Goal: Task Accomplishment & Management: Manage account settings

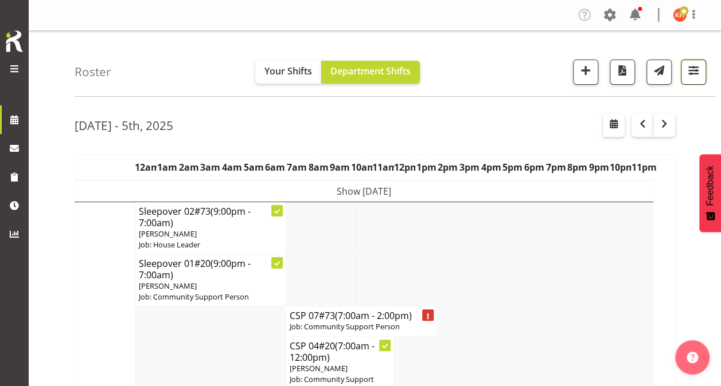
click at [690, 64] on span "button" at bounding box center [693, 70] width 15 height 15
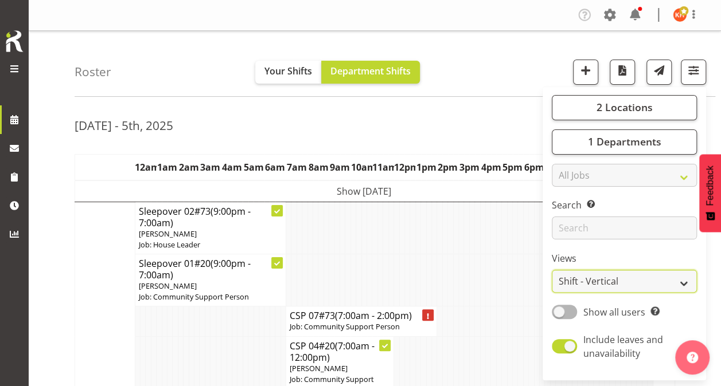
click at [612, 275] on select "Staff Role Shift - Horizontal Shift - Vertical Staff - Location" at bounding box center [624, 281] width 145 height 23
select select "staff"
click at [552, 270] on select "Staff Role Shift - Horizontal Shift - Vertical Staff - Location" at bounding box center [624, 281] width 145 height 23
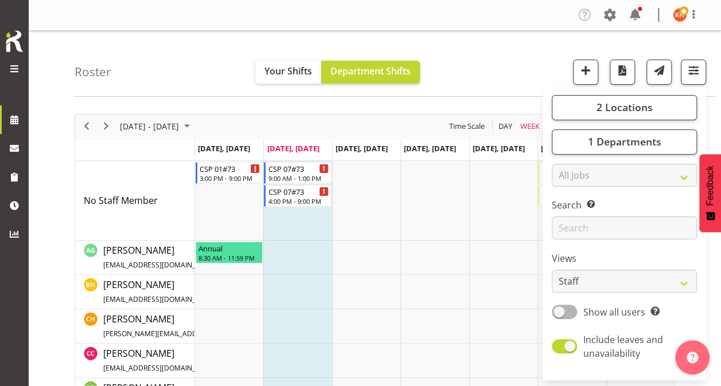
click at [463, 67] on div "Roster Your Shifts Department Shifts 2 Locations Clear 20 30 41 5 56b 65a 73 Ar…" at bounding box center [395, 64] width 640 height 66
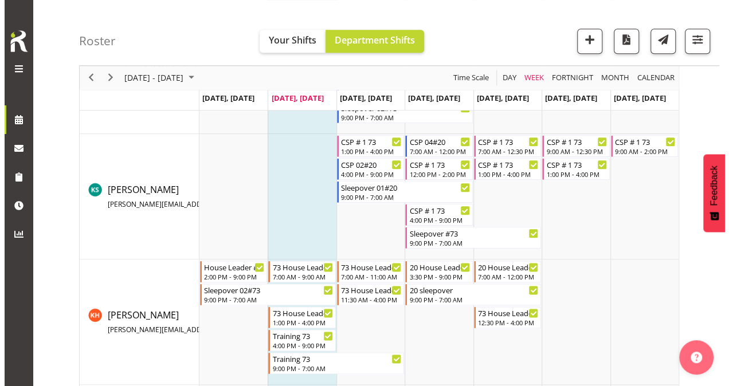
scroll to position [573, 0]
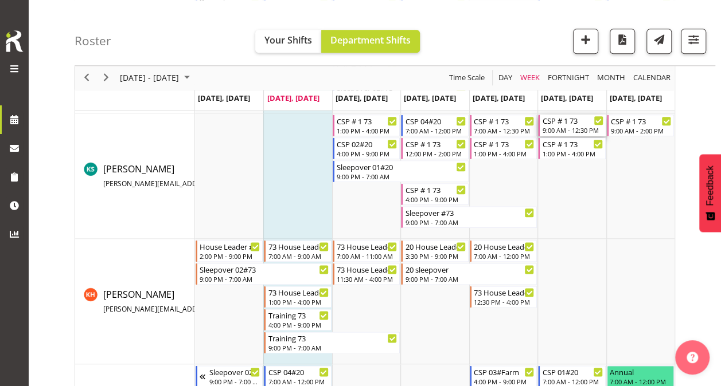
click at [569, 124] on div "CSP # 1 73" at bounding box center [572, 120] width 61 height 11
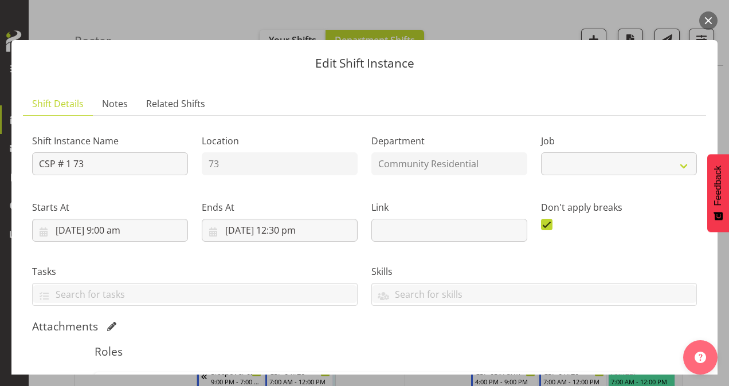
select select "2"
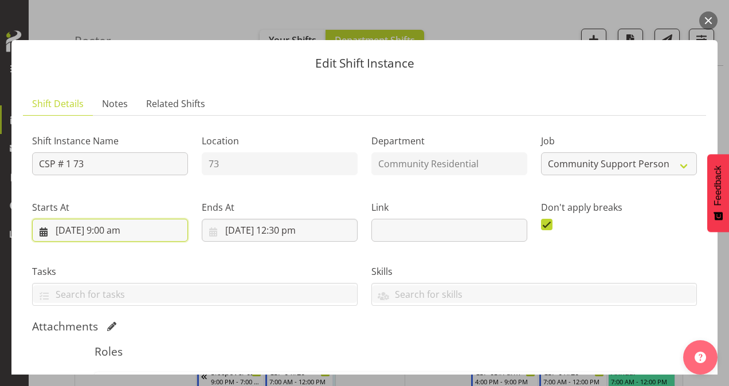
click at [107, 230] on input "[DATE] 9:00 am" at bounding box center [110, 230] width 156 height 23
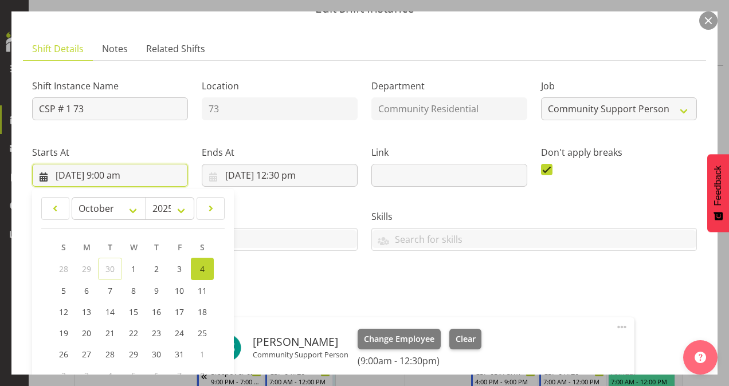
scroll to position [115, 0]
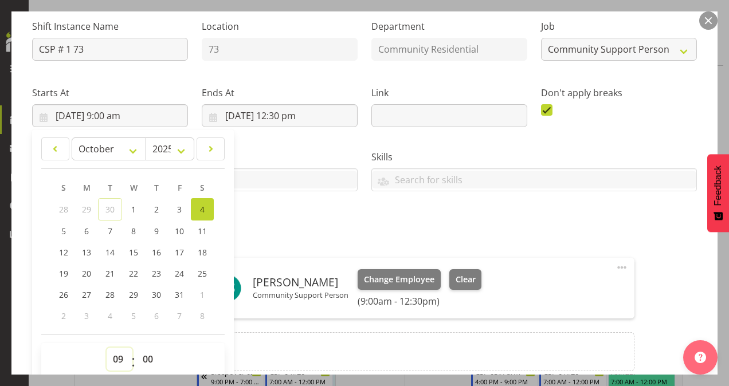
click at [114, 357] on select "00 01 02 03 04 05 06 07 08 09 10 11 12 13 14 15 16 17 18 19 20 21 22 23" at bounding box center [120, 359] width 26 height 23
select select "10"
click at [107, 348] on select "00 01 02 03 04 05 06 07 08 09 10 11 12 13 14 15 16 17 18 19 20 21 22 23" at bounding box center [120, 359] width 26 height 23
type input "[DATE] 10:00 am"
click at [295, 233] on h5 "Roles" at bounding box center [365, 237] width 541 height 14
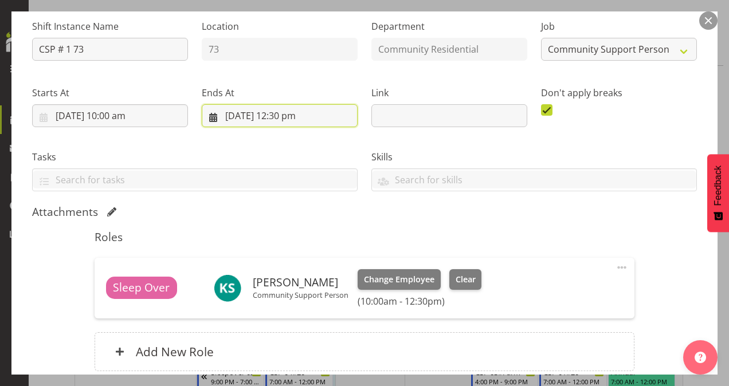
click at [279, 118] on input "[DATE] 12:30 pm" at bounding box center [280, 115] width 156 height 23
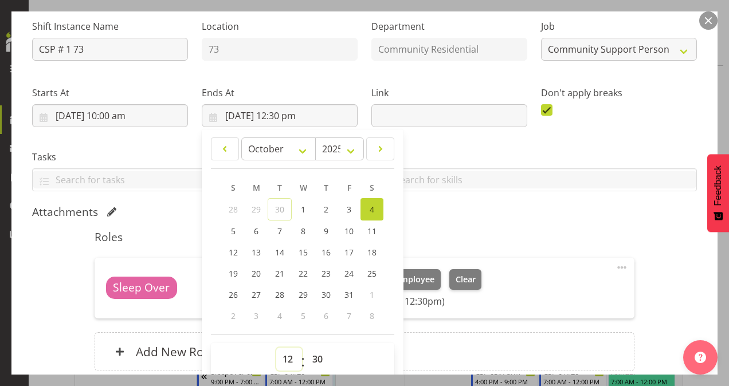
click at [285, 355] on select "00 01 02 03 04 05 06 07 08 09 10 11 12 13 14 15 16 17 18 19 20 21 22 23" at bounding box center [289, 359] width 26 height 23
select select "15"
click at [276, 348] on select "00 01 02 03 04 05 06 07 08 09 10 11 12 13 14 15 16 17 18 19 20 21 22 23" at bounding box center [289, 359] width 26 height 23
type input "[DATE] 3:30 pm"
click at [318, 355] on select "00 01 02 03 04 05 06 07 08 09 10 11 12 13 14 15 16 17 18 19 20 21 22 23 24 25 2…" at bounding box center [319, 359] width 26 height 23
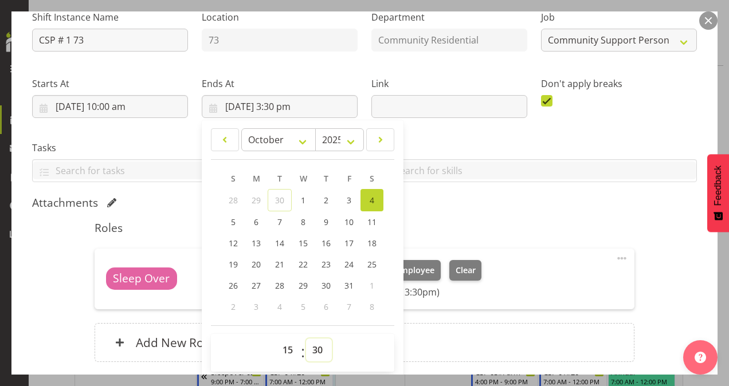
scroll to position [172, 0]
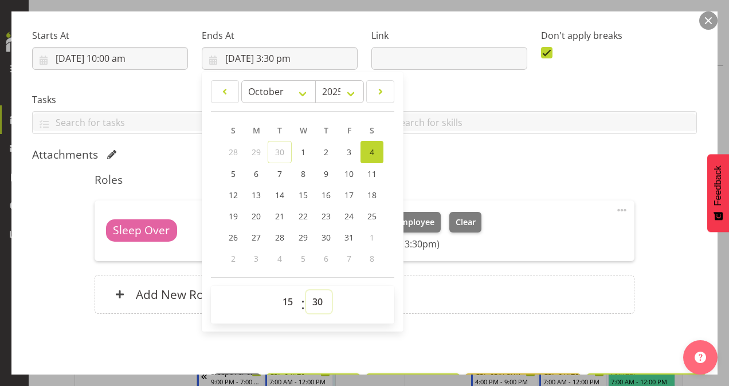
click at [316, 297] on select "00 01 02 03 04 05 06 07 08 09 10 11 12 13 14 15 16 17 18 19 20 21 22 23 24 25 2…" at bounding box center [319, 302] width 26 height 23
select select "0"
click at [306, 291] on select "00 01 02 03 04 05 06 07 08 09 10 11 12 13 14 15 16 17 18 19 20 21 22 23 24 25 2…" at bounding box center [319, 302] width 26 height 23
type input "[DATE] 3:00 pm"
click at [479, 170] on div "Roles Sleep Over [PERSON_NAME] Community Support Person Change Employee Clear (…" at bounding box center [365, 247] width 554 height 162
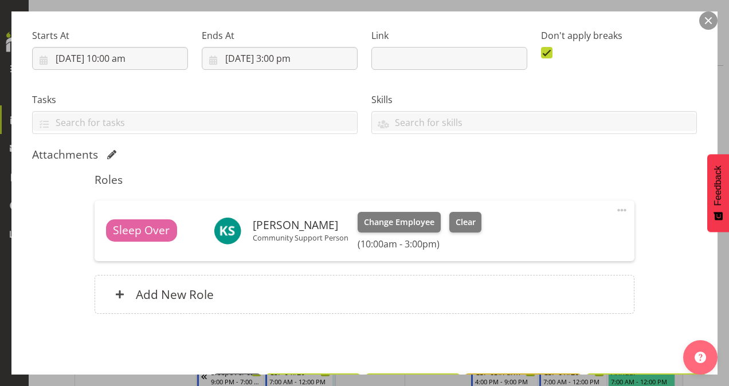
scroll to position [212, 0]
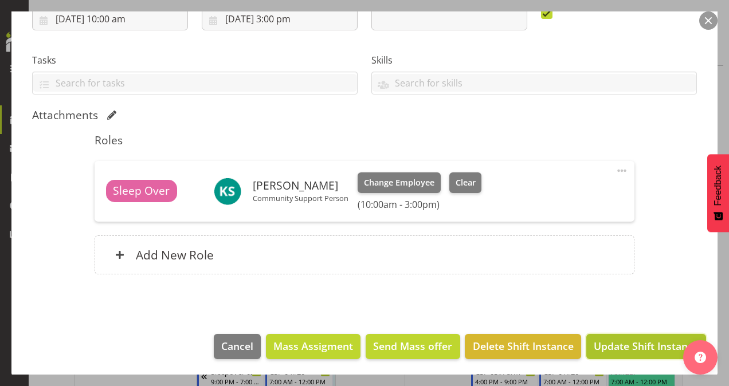
click at [617, 341] on span "Update Shift Instance" at bounding box center [646, 346] width 105 height 15
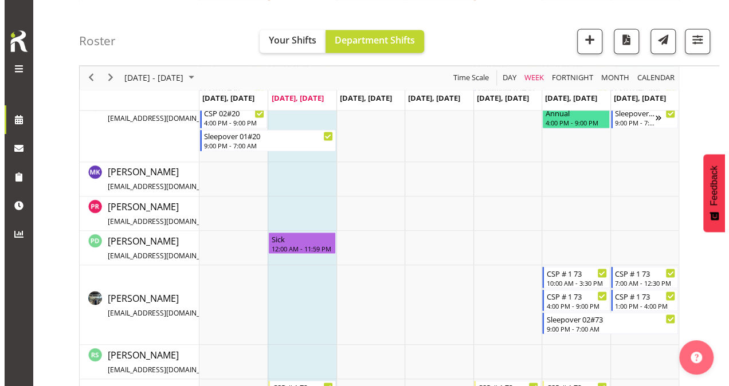
scroll to position [879, 0]
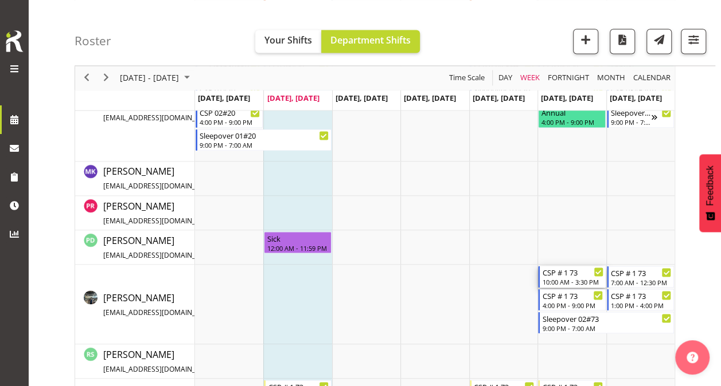
click at [560, 280] on div "10:00 AM - 3:30 PM" at bounding box center [572, 281] width 61 height 9
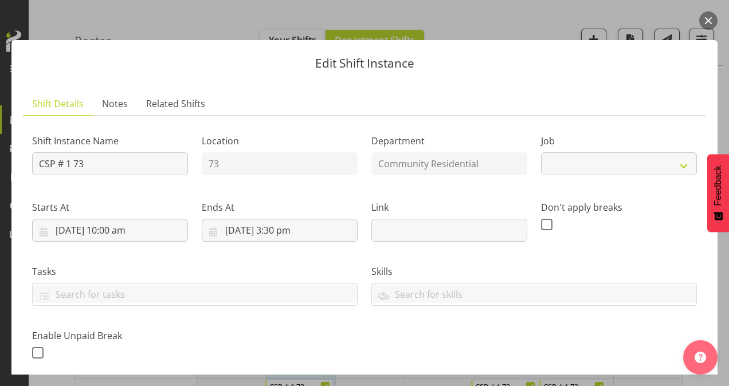
select select "2"
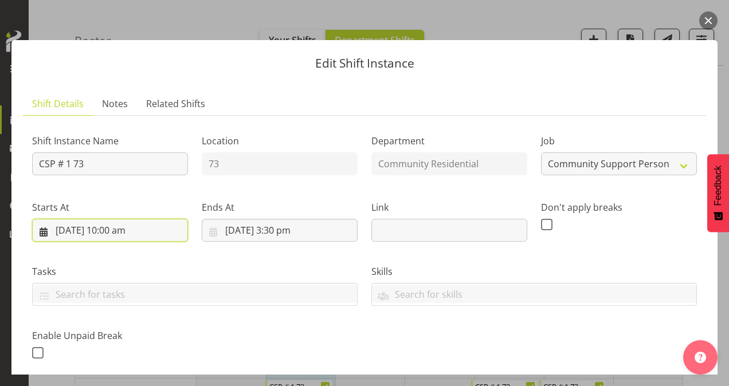
click at [110, 229] on input "[DATE] 10:00 am" at bounding box center [110, 230] width 156 height 23
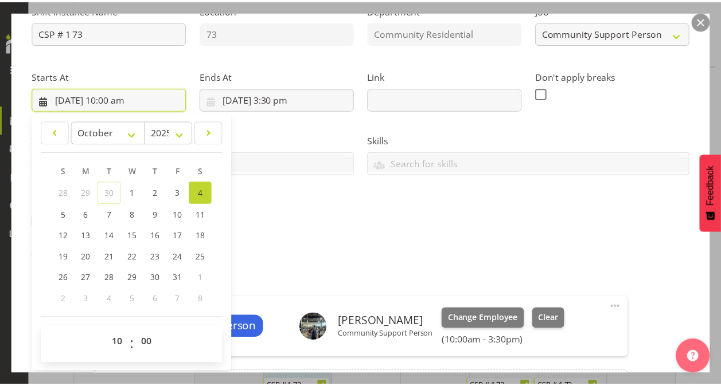
scroll to position [132, 0]
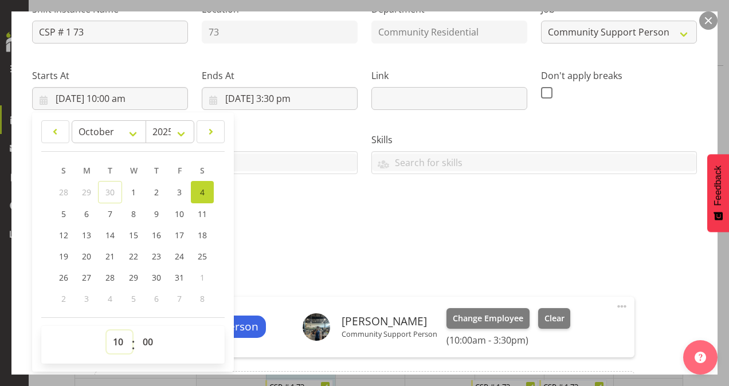
click at [117, 339] on select "00 01 02 03 04 05 06 07 08 09 10 11 12 13 14 15 16 17 18 19 20 21 22 23" at bounding box center [120, 342] width 26 height 23
select select "9"
click at [107, 331] on select "00 01 02 03 04 05 06 07 08 09 10 11 12 13 14 15 16 17 18 19 20 21 22 23" at bounding box center [120, 342] width 26 height 23
type input "[DATE] 9:00 am"
click at [280, 252] on div "Attachments" at bounding box center [364, 251] width 665 height 14
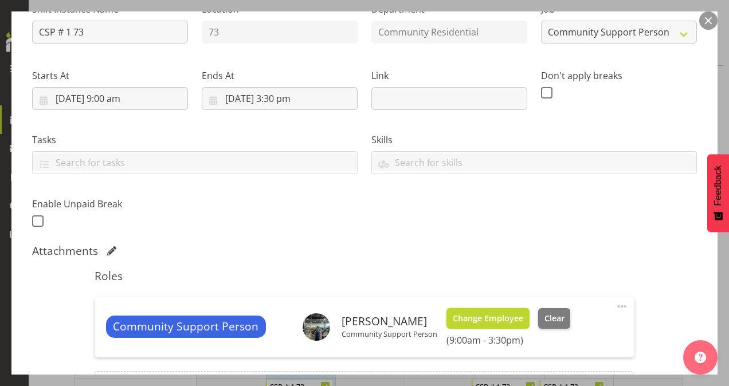
click at [460, 310] on button "Change Employee" at bounding box center [488, 318] width 83 height 21
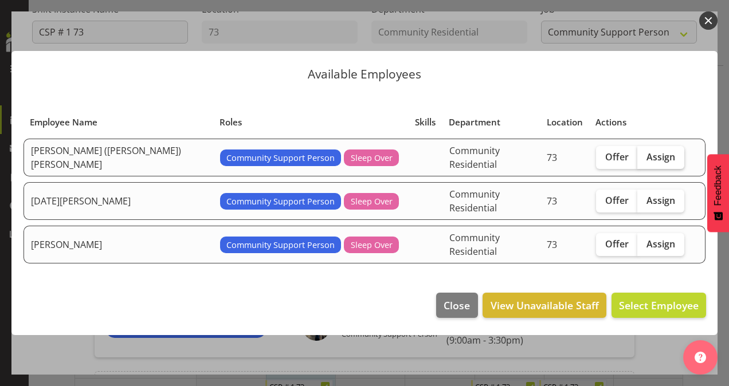
click at [647, 160] on span "Assign" at bounding box center [661, 156] width 29 height 11
click at [643, 160] on input "Assign" at bounding box center [641, 156] width 7 height 7
checkbox input "true"
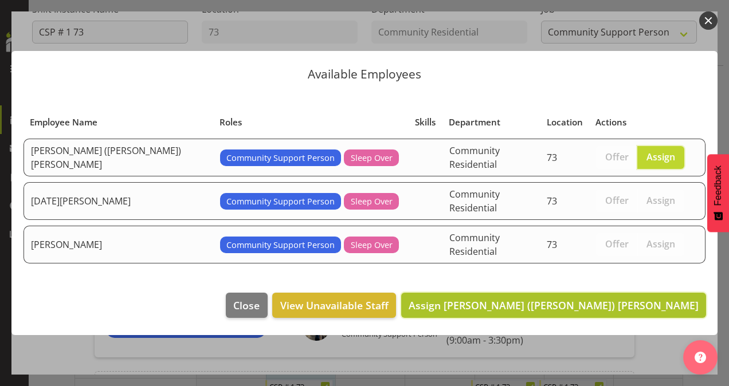
click at [627, 299] on span "Assign [PERSON_NAME] ([PERSON_NAME]) [PERSON_NAME]" at bounding box center [554, 306] width 290 height 14
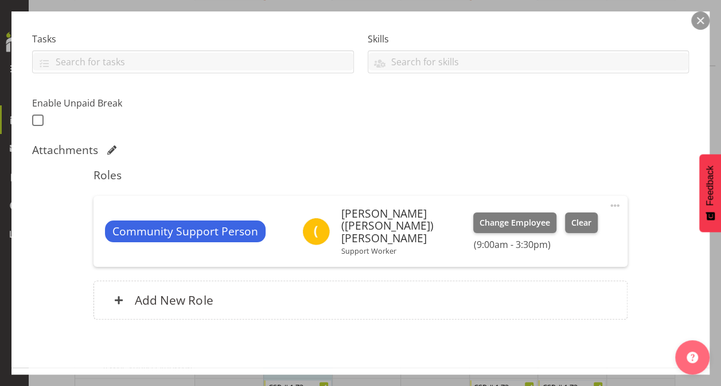
scroll to position [77, 0]
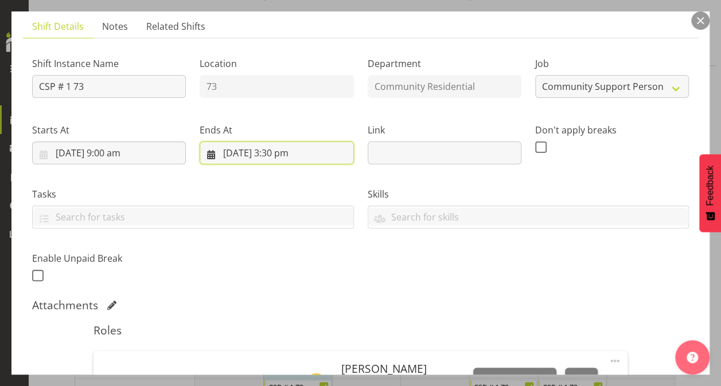
click at [273, 156] on input "[DATE] 3:30 pm" at bounding box center [277, 153] width 154 height 23
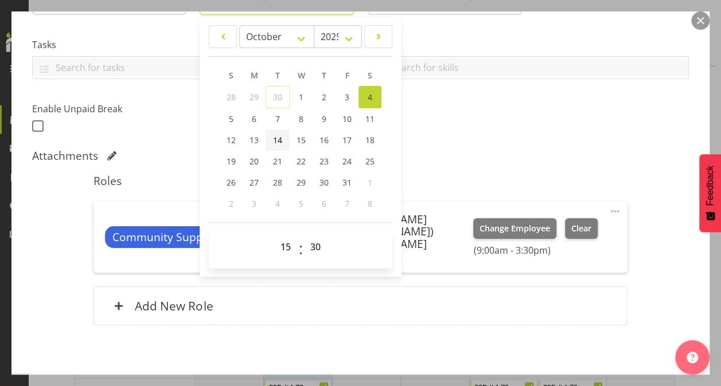
scroll to position [230, 0]
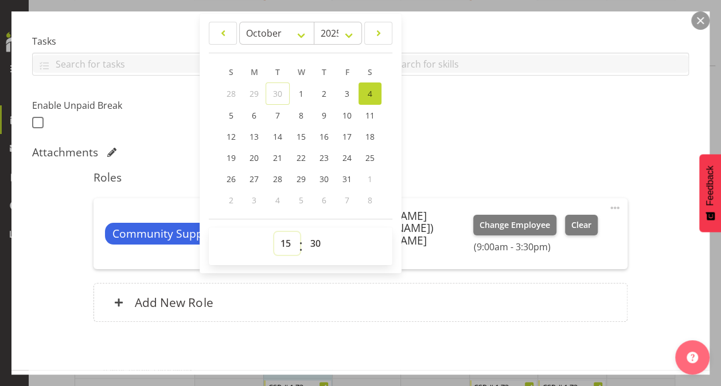
click at [286, 240] on select "00 01 02 03 04 05 06 07 08 09 10 11 12 13 14 15 16 17 18 19 20 21 22 23" at bounding box center [287, 243] width 26 height 23
select select "12"
click at [274, 232] on select "00 01 02 03 04 05 06 07 08 09 10 11 12 13 14 15 16 17 18 19 20 21 22 23" at bounding box center [287, 243] width 26 height 23
type input "[DATE] 12:30 pm"
click at [435, 151] on div "Attachments" at bounding box center [360, 153] width 656 height 14
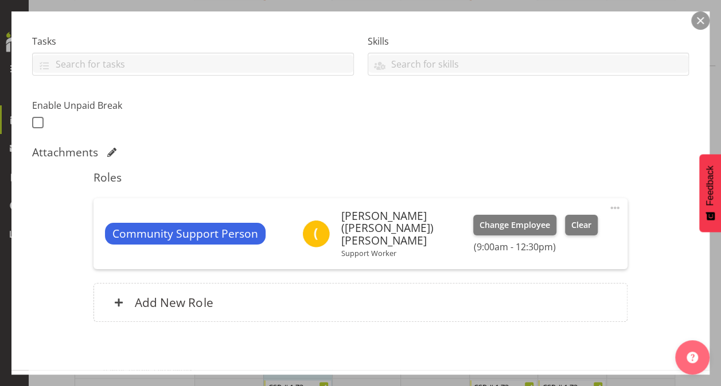
scroll to position [268, 0]
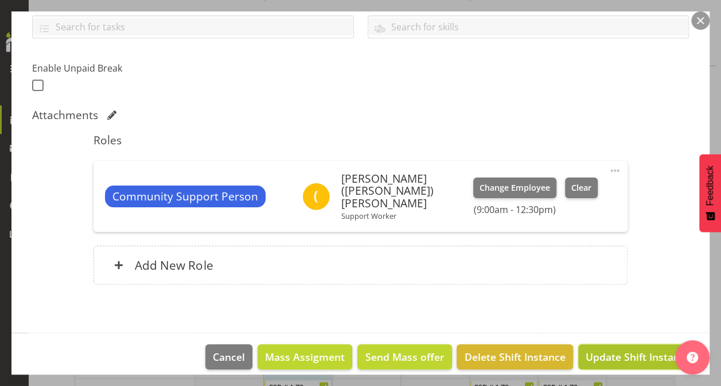
click at [613, 350] on span "Update Shift Instance" at bounding box center [637, 357] width 105 height 15
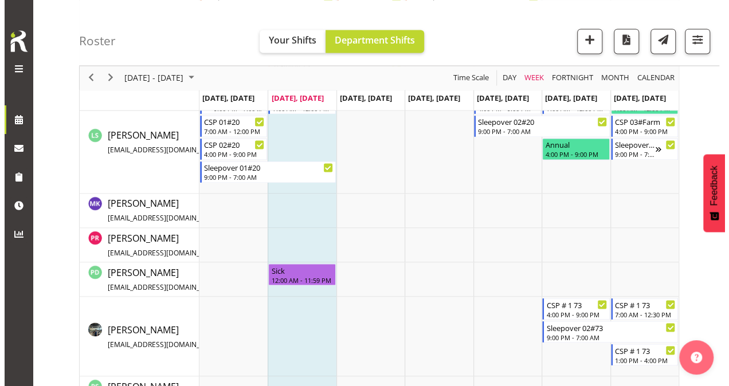
scroll to position [865, 0]
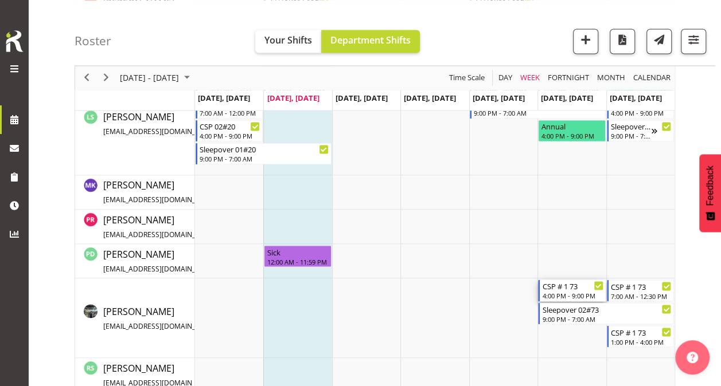
click at [562, 288] on div "CSP # 1 73" at bounding box center [572, 285] width 61 height 11
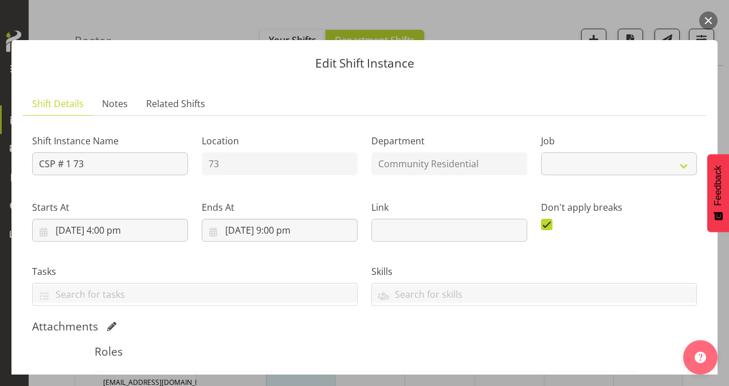
select select "2"
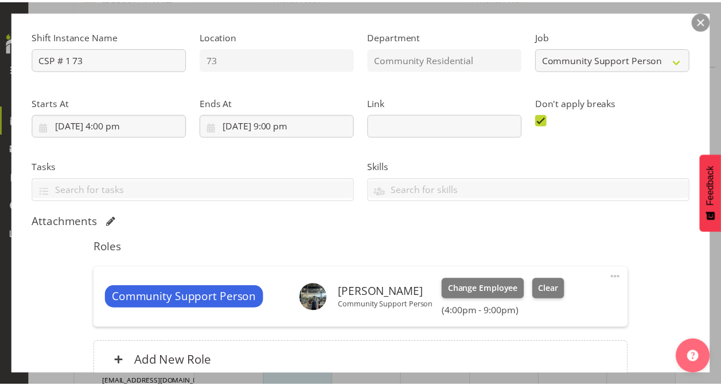
scroll to position [105, 0]
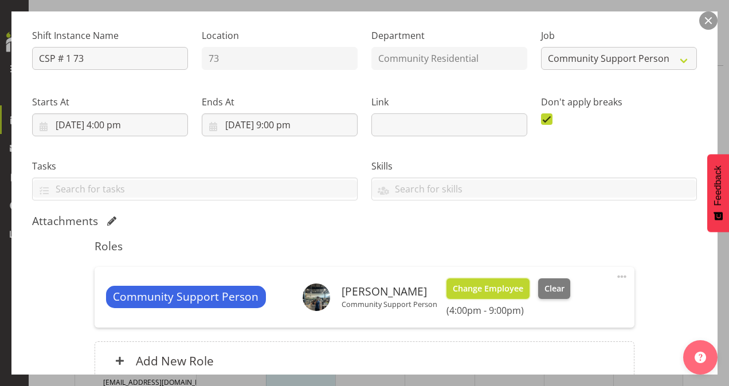
click at [484, 288] on span "Change Employee" at bounding box center [488, 289] width 71 height 13
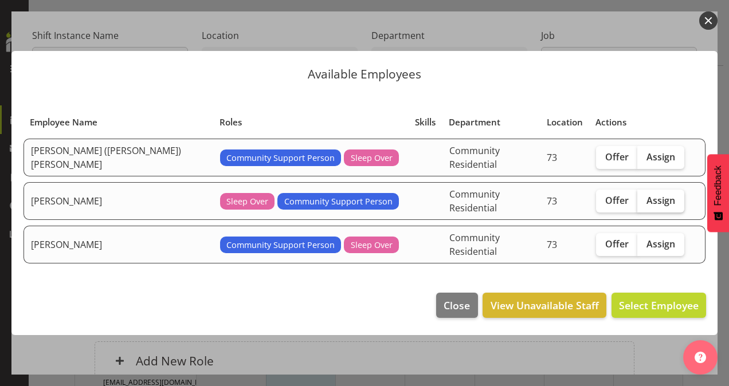
click at [647, 198] on span "Assign" at bounding box center [661, 200] width 29 height 11
click at [638, 198] on input "Assign" at bounding box center [641, 200] width 7 height 7
checkbox input "true"
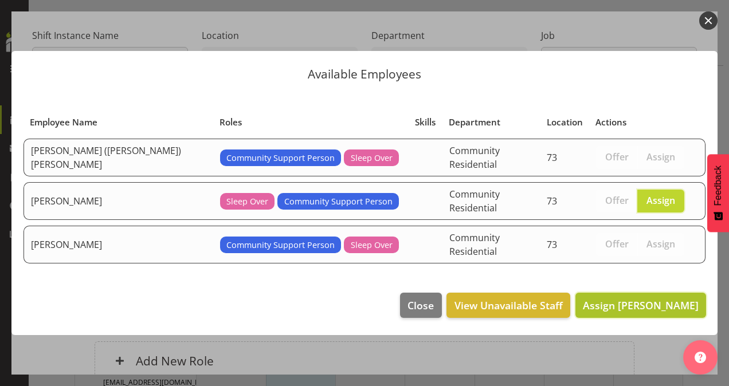
click at [627, 299] on span "Assign [PERSON_NAME]" at bounding box center [641, 306] width 116 height 14
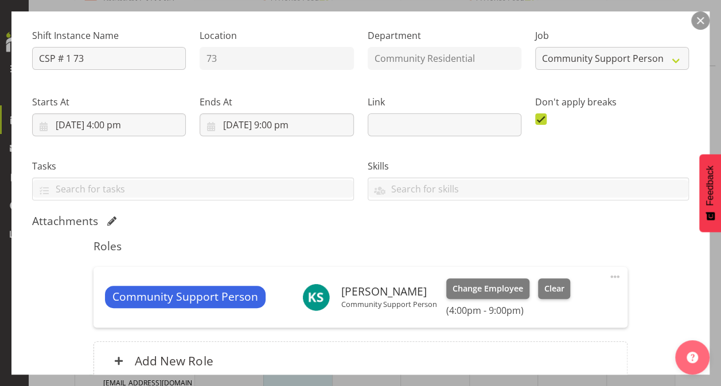
scroll to position [212, 0]
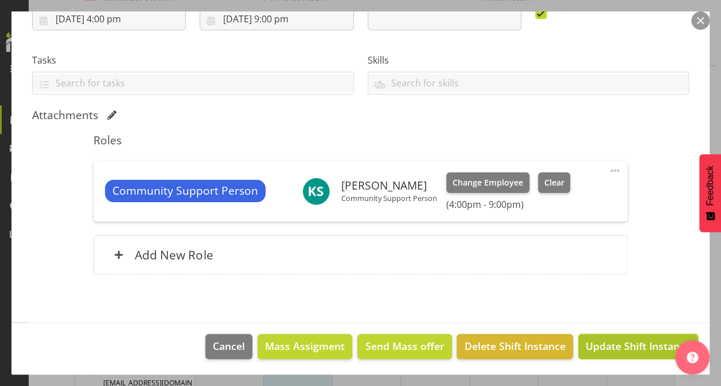
click at [606, 339] on span "Update Shift Instance" at bounding box center [637, 346] width 105 height 15
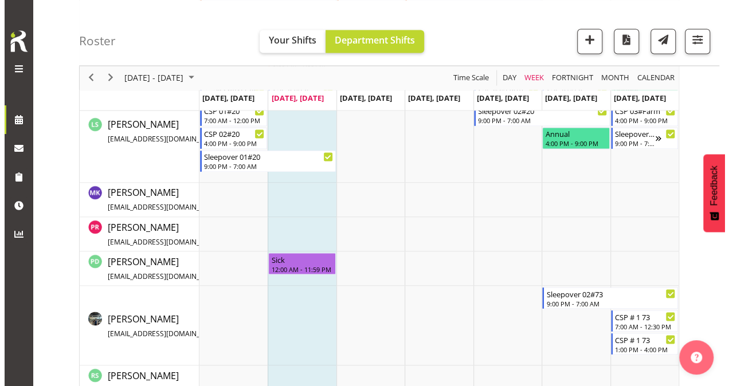
scroll to position [862, 0]
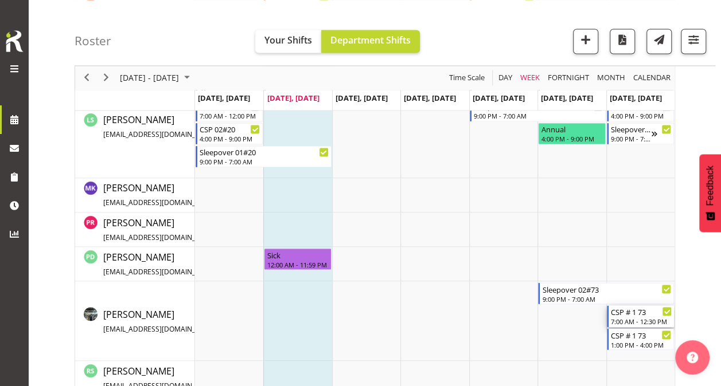
click at [627, 316] on div "7:00 AM - 12:30 PM" at bounding box center [641, 320] width 61 height 9
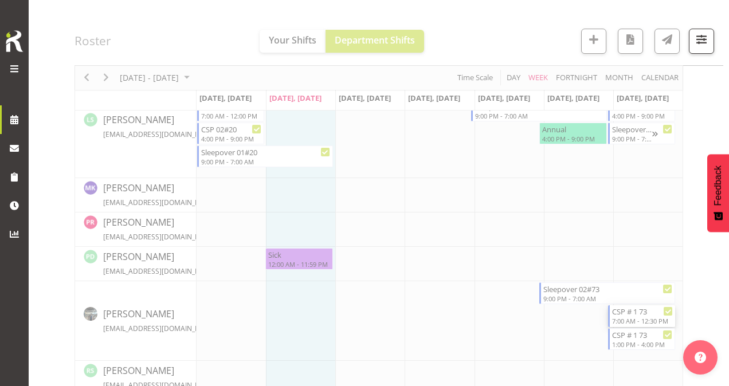
select select
select select "9"
select select "2025"
select select "7"
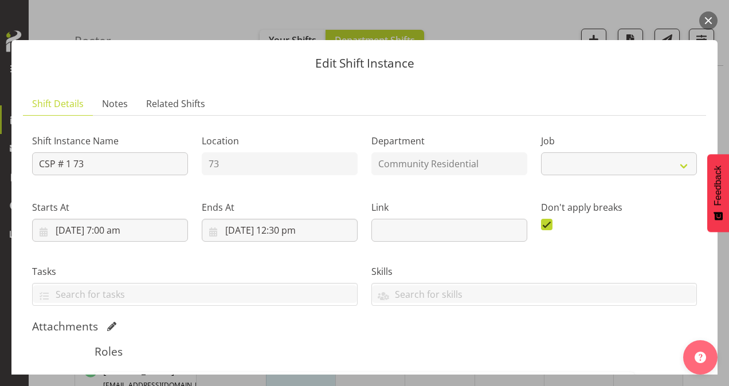
select select "2"
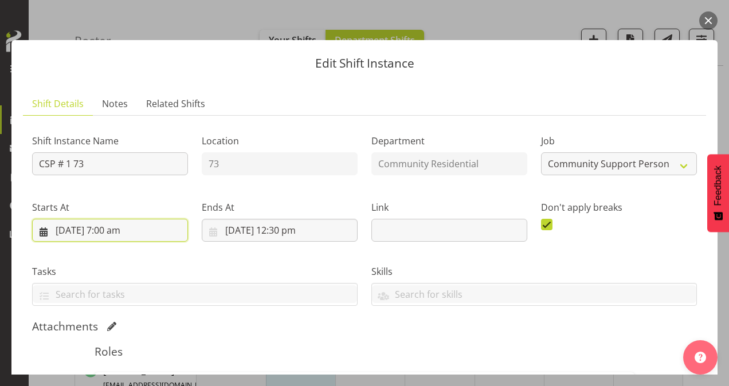
click at [108, 227] on input "[DATE] 7:00 am" at bounding box center [110, 230] width 156 height 23
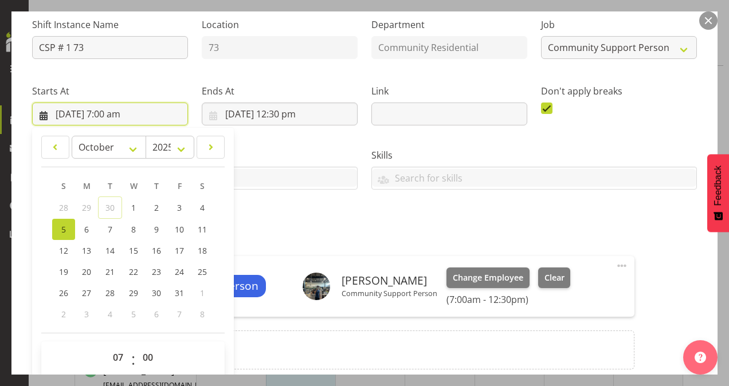
scroll to position [117, 0]
click at [118, 354] on select "00 01 02 03 04 05 06 07 08 09 10 11 12 13 14 15 16 17 18 19 20 21 22 23" at bounding box center [120, 357] width 26 height 23
select select "9"
click at [107, 346] on select "00 01 02 03 04 05 06 07 08 09 10 11 12 13 14 15 16 17 18 19 20 21 22 23" at bounding box center [120, 357] width 26 height 23
type input "[DATE] 9:00 am"
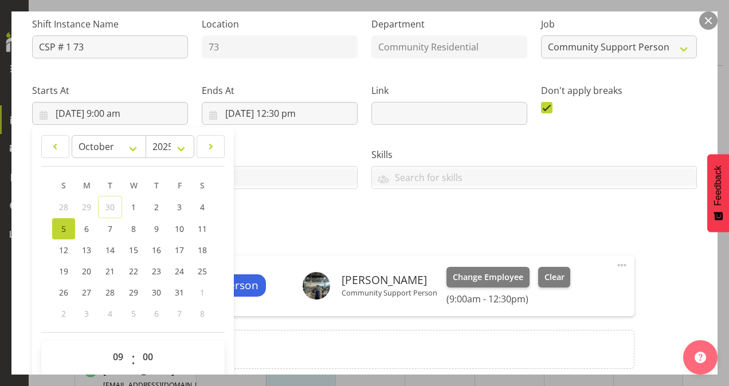
click at [273, 220] on div "Shift Instance Name CSP # 1 73 Location 73 Department Community Residential Job…" at bounding box center [364, 195] width 665 height 375
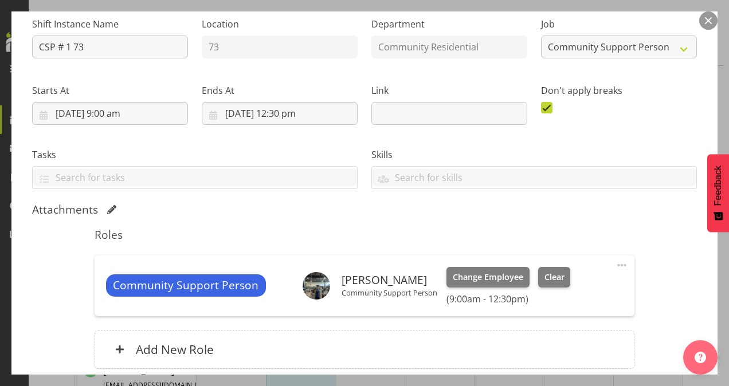
scroll to position [212, 0]
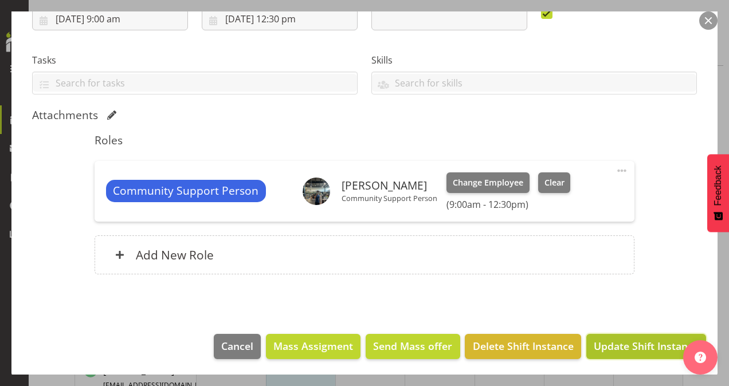
click at [613, 340] on span "Update Shift Instance" at bounding box center [646, 346] width 105 height 15
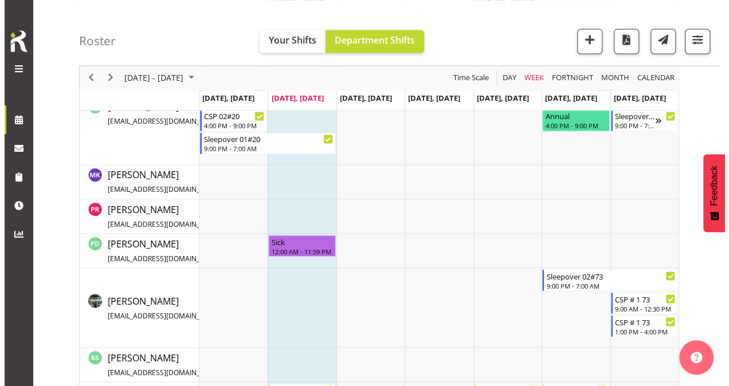
scroll to position [876, 0]
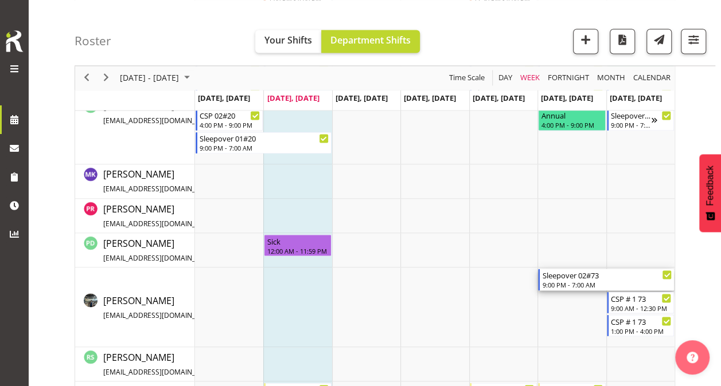
click at [558, 281] on div "9:00 PM - 7:00 AM" at bounding box center [607, 284] width 130 height 9
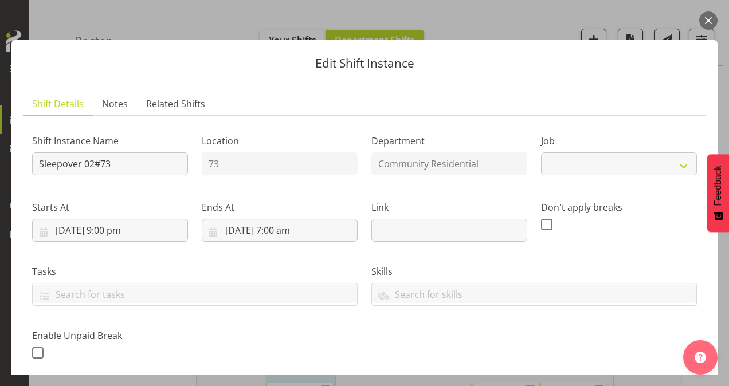
select select "2"
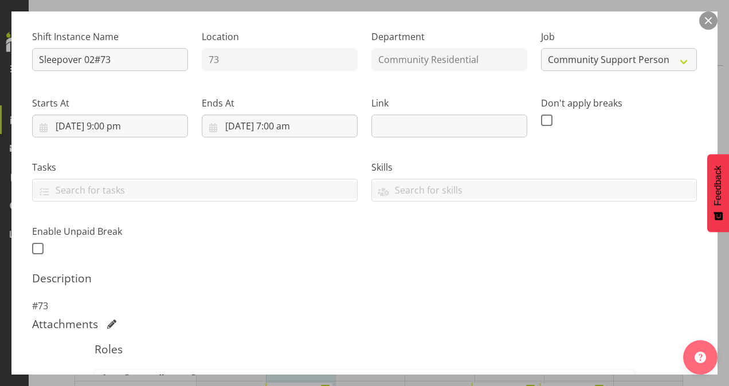
scroll to position [191, 0]
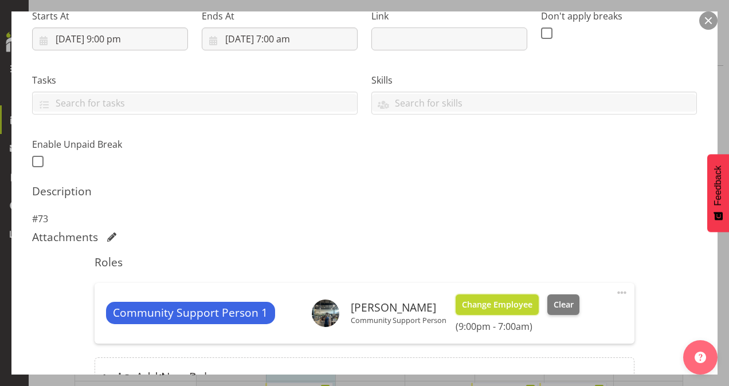
click at [485, 308] on span "Change Employee" at bounding box center [497, 305] width 71 height 13
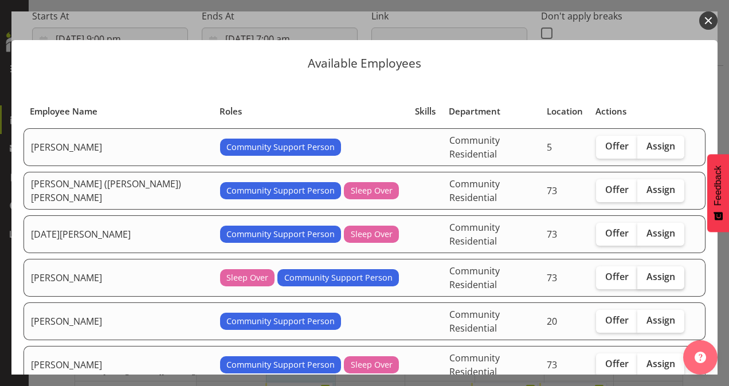
click at [638, 267] on label "Assign" at bounding box center [661, 278] width 47 height 23
click at [638, 273] on input "Assign" at bounding box center [641, 276] width 7 height 7
checkbox input "true"
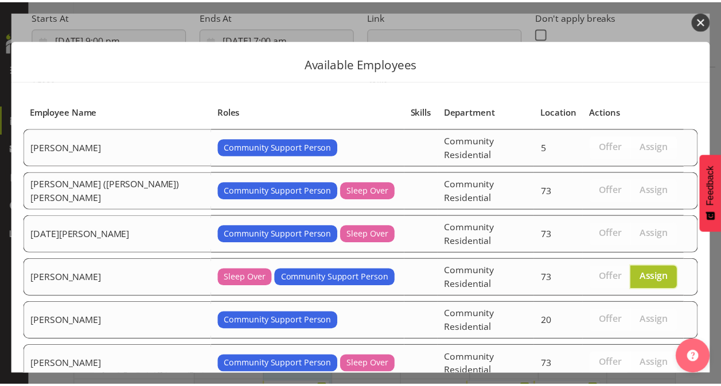
scroll to position [50, 0]
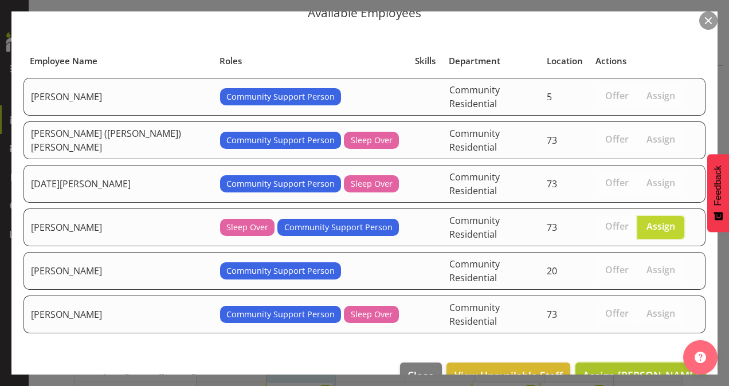
click at [600, 369] on span "Assign [PERSON_NAME]" at bounding box center [641, 376] width 116 height 14
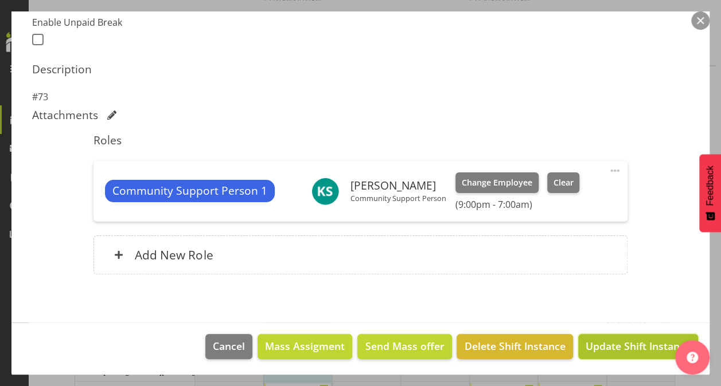
click at [617, 345] on span "Update Shift Instance" at bounding box center [637, 346] width 105 height 15
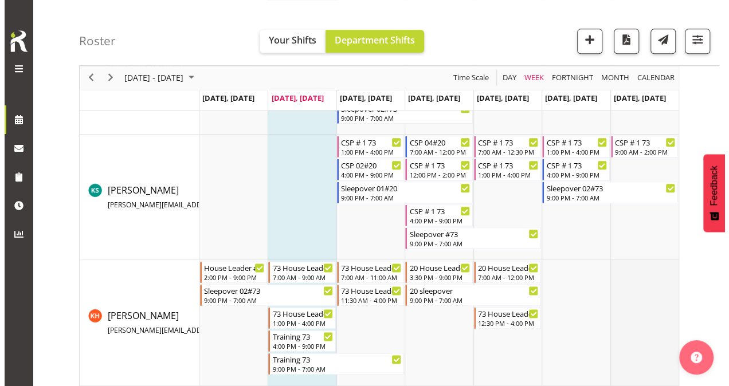
scroll to position [552, 0]
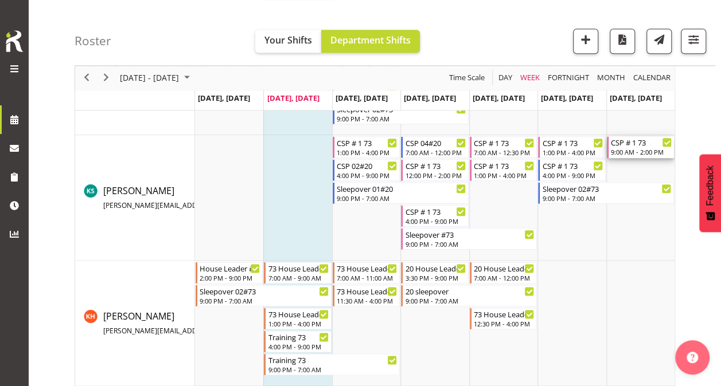
click at [619, 145] on div "CSP # 1 73" at bounding box center [641, 141] width 61 height 11
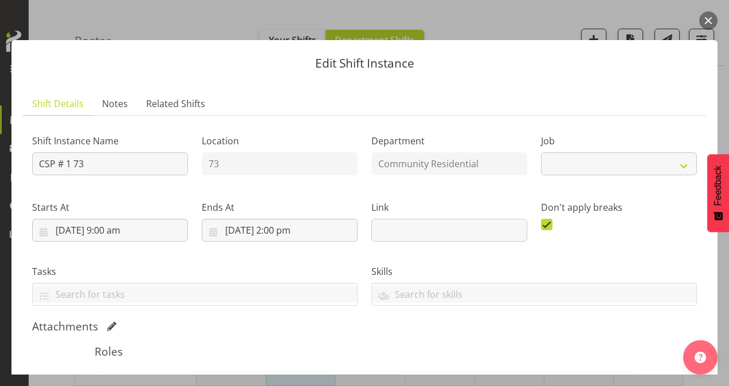
select select "2"
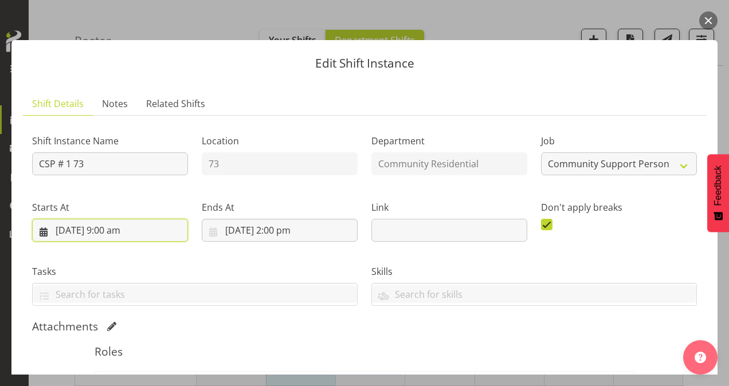
click at [104, 232] on input "[DATE] 9:00 am" at bounding box center [110, 230] width 156 height 23
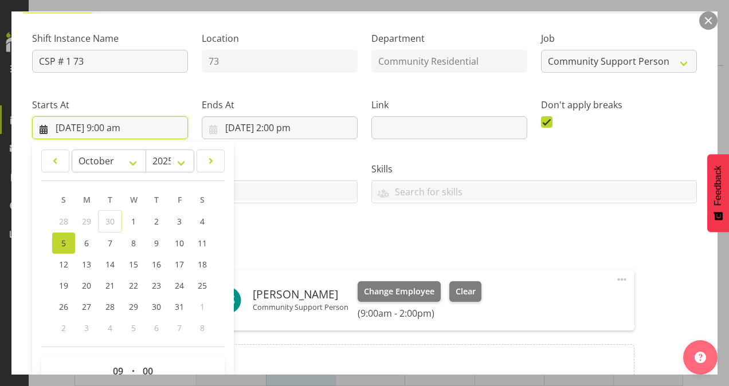
scroll to position [104, 0]
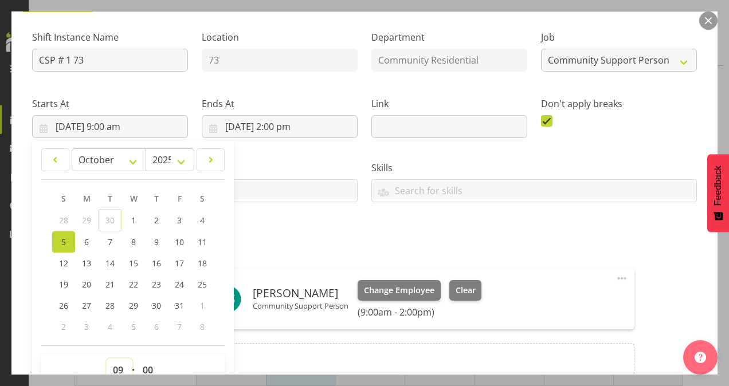
click at [116, 363] on select "00 01 02 03 04 05 06 07 08 09 10 11 12 13 14 15 16 17 18 19 20 21 22 23" at bounding box center [120, 370] width 26 height 23
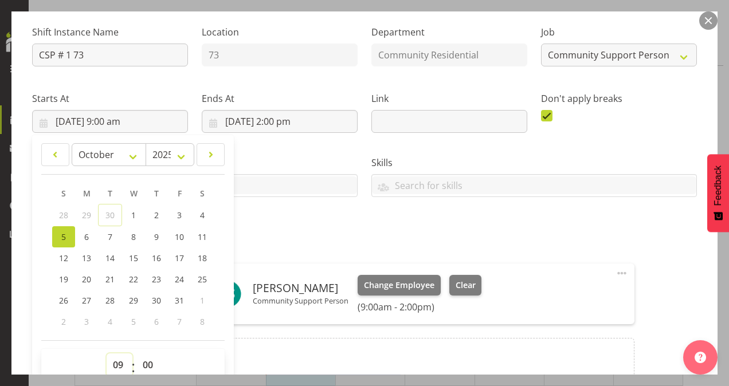
select select "7"
click at [107, 354] on select "00 01 02 03 04 05 06 07 08 09 10 11 12 13 14 15 16 17 18 19 20 21 22 23" at bounding box center [120, 365] width 26 height 23
type input "[DATE] 7:00 am"
click at [294, 220] on div "Attachments" at bounding box center [364, 218] width 665 height 14
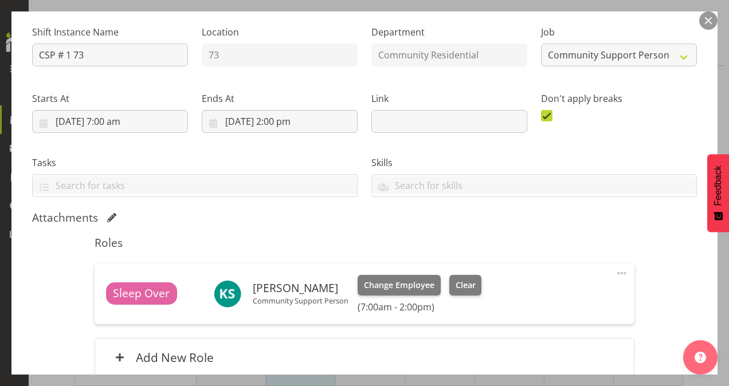
scroll to position [212, 0]
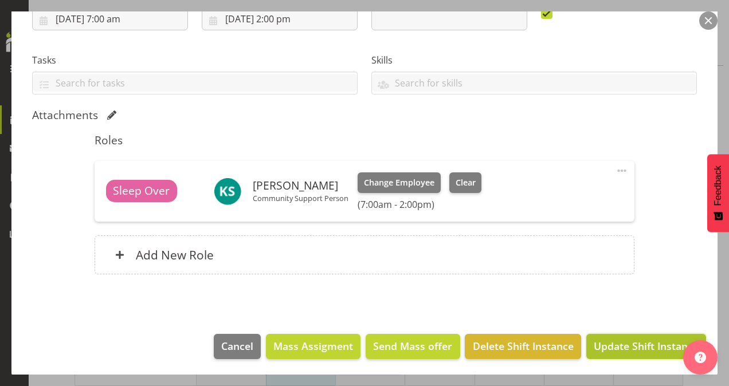
click at [643, 346] on span "Update Shift Instance" at bounding box center [646, 346] width 105 height 15
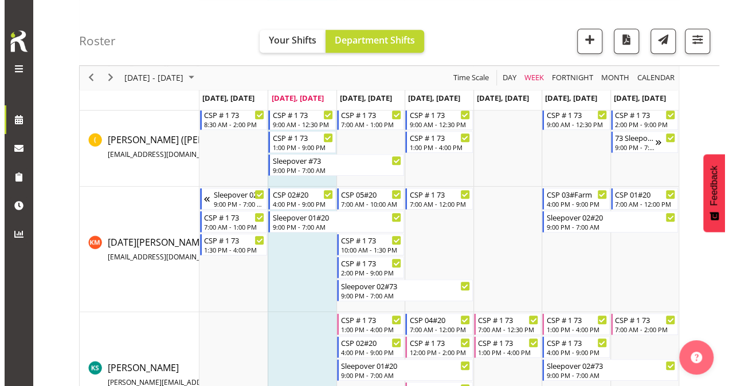
scroll to position [317, 0]
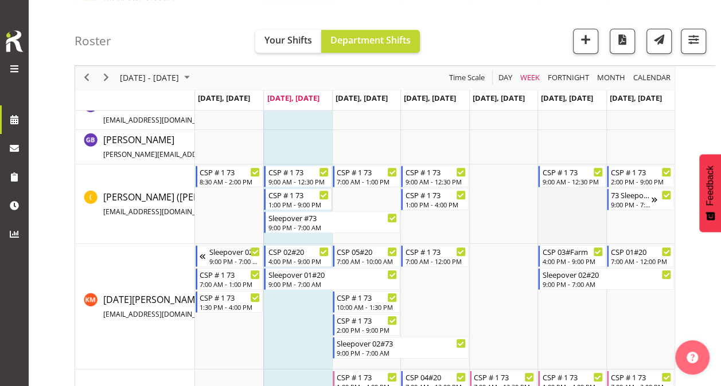
click at [558, 204] on td "Timeline Week of September 30, 2025" at bounding box center [571, 205] width 68 height 80
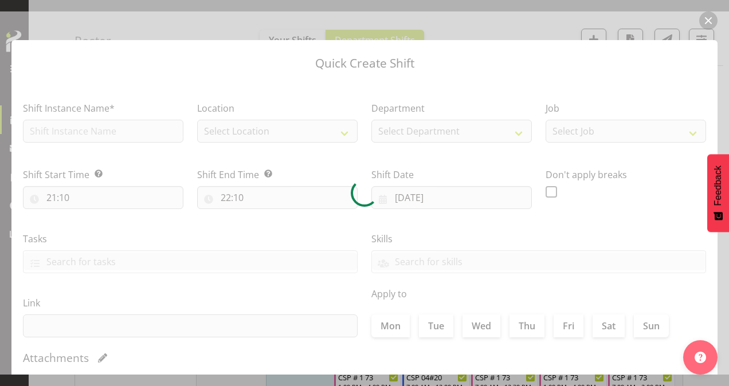
type input "[DATE]"
checkbox input "true"
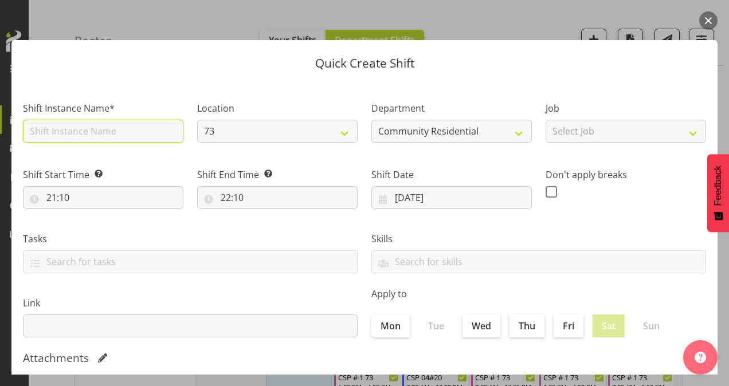
click at [55, 127] on input "text" at bounding box center [103, 131] width 161 height 23
type input "CSP # 1 73"
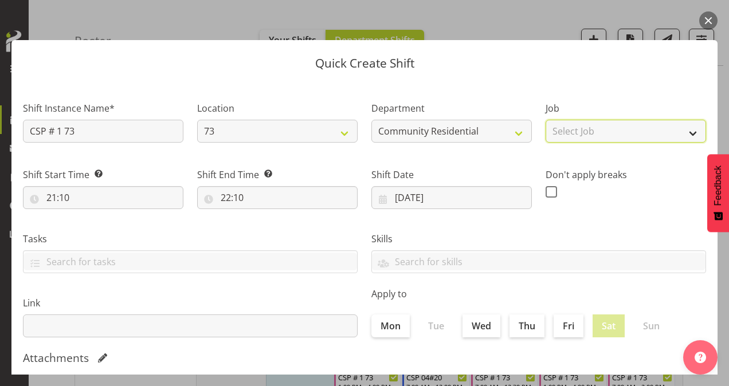
click at [579, 131] on select "Select Job Accounts Admin Art Coordinator Community Leader Community Support Pe…" at bounding box center [626, 131] width 161 height 23
select select "2"
click at [546, 120] on select "Select Job Accounts Admin Art Coordinator Community Leader Community Support Pe…" at bounding box center [626, 131] width 161 height 23
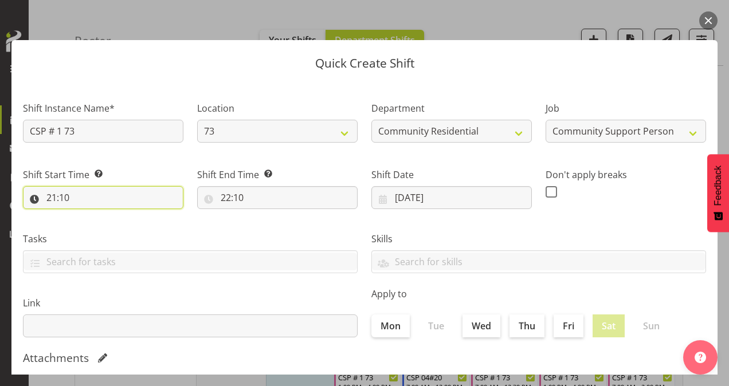
click at [49, 196] on input "21:10" at bounding box center [103, 197] width 161 height 23
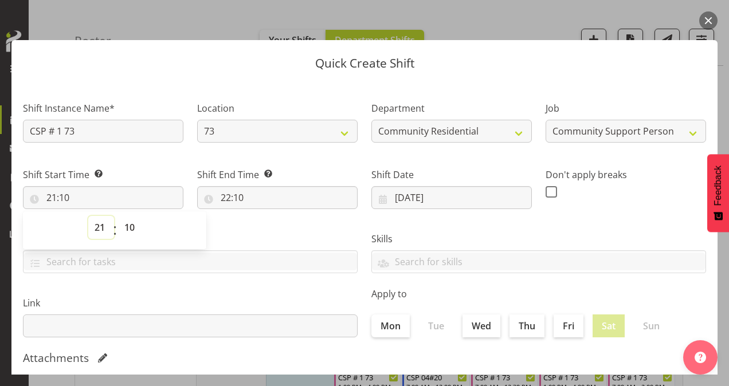
click at [101, 229] on select "00 01 02 03 04 05 06 07 08 09 10 11 12 13 14 15 16 17 18 19 20 21 22 23" at bounding box center [101, 227] width 26 height 23
select select "13"
click at [88, 216] on select "00 01 02 03 04 05 06 07 08 09 10 11 12 13 14 15 16 17 18 19 20 21 22 23" at bounding box center [101, 227] width 26 height 23
type input "13:10"
click at [128, 228] on select "00 01 02 03 04 05 06 07 08 09 10 11 12 13 14 15 16 17 18 19 20 21 22 23 24 25 2…" at bounding box center [131, 227] width 26 height 23
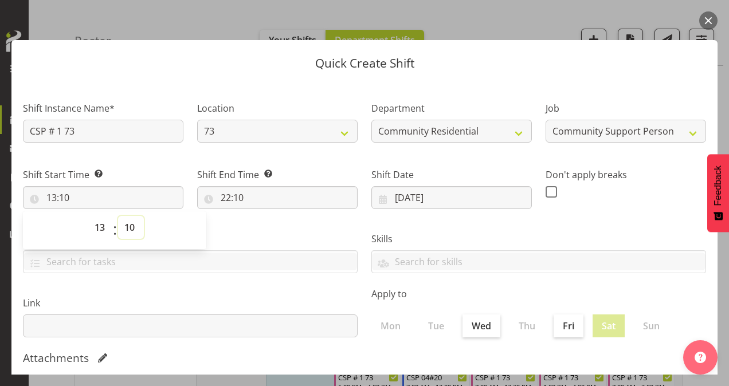
select select "0"
click at [118, 216] on select "00 01 02 03 04 05 06 07 08 09 10 11 12 13 14 15 16 17 18 19 20 21 22 23 24 25 2…" at bounding box center [131, 227] width 26 height 23
type input "13:00"
click at [225, 196] on input "22:10" at bounding box center [277, 197] width 161 height 23
click at [273, 228] on select "00 01 02 03 04 05 06 07 08 09 10 11 12 13 14 15 16 17 18 19 20 21 22 23" at bounding box center [276, 227] width 26 height 23
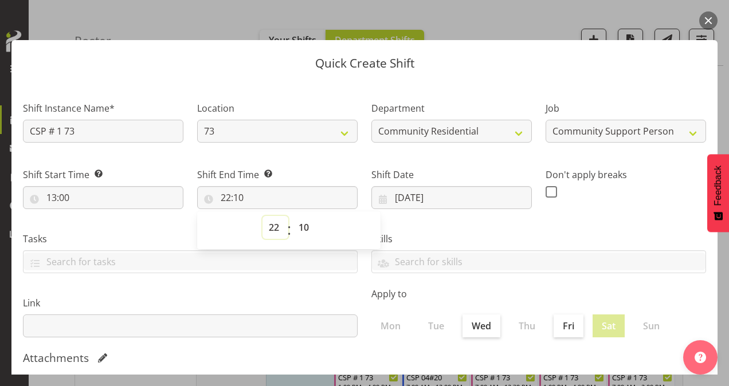
select select "16"
click at [263, 216] on select "00 01 02 03 04 05 06 07 08 09 10 11 12 13 14 15 16 17 18 19 20 21 22 23" at bounding box center [276, 227] width 26 height 23
type input "16:10"
click at [301, 225] on select "00 01 02 03 04 05 06 07 08 09 10 11 12 13 14 15 16 17 18 19 20 21 22 23 24 25 2…" at bounding box center [305, 227] width 26 height 23
select select "0"
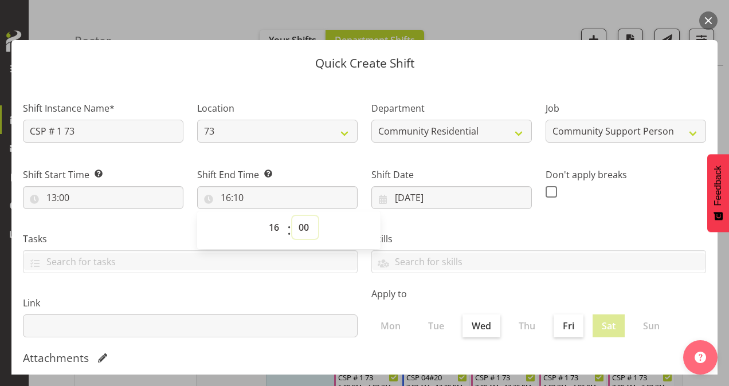
click at [292, 216] on select "00 01 02 03 04 05 06 07 08 09 10 11 12 13 14 15 16 17 18 19 20 21 22 23 24 25 2…" at bounding box center [305, 227] width 26 height 23
type input "16:00"
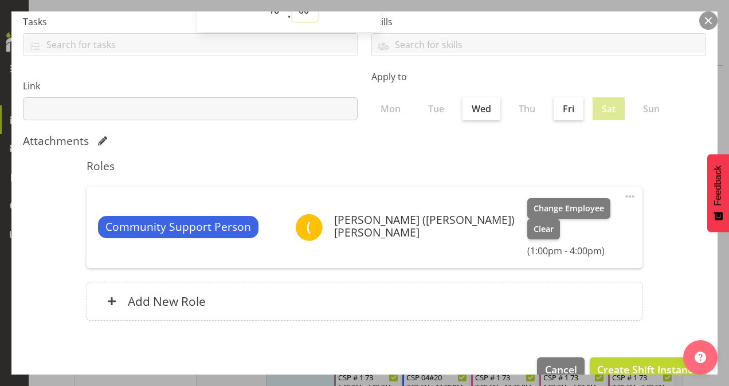
scroll to position [221, 0]
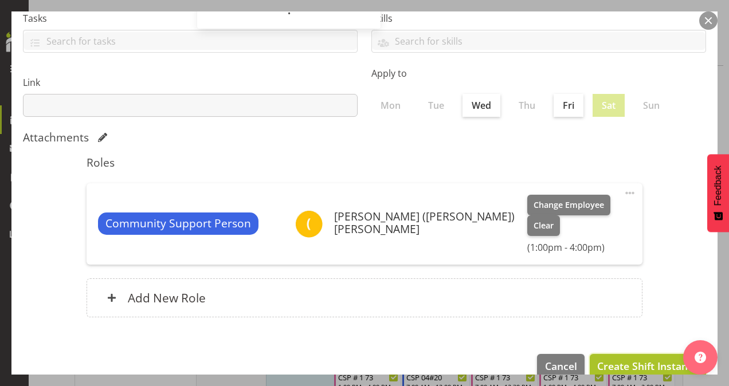
click at [635, 359] on span "Create Shift Instance" at bounding box center [647, 366] width 101 height 15
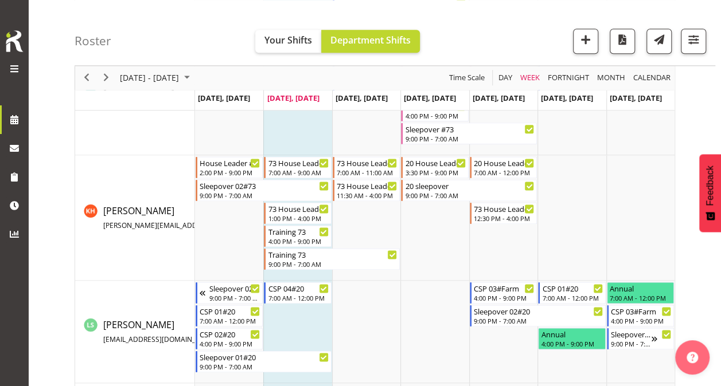
scroll to position [489, 0]
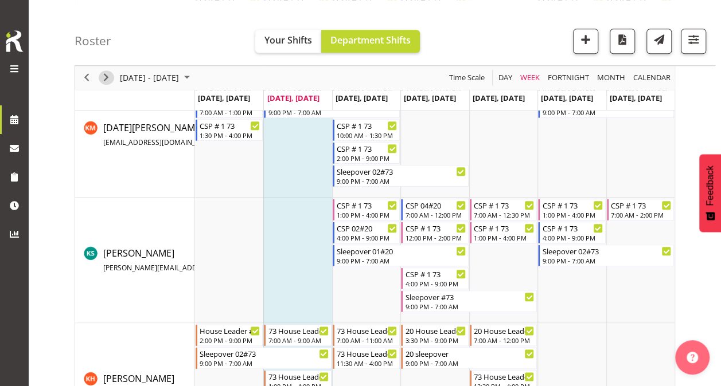
click at [105, 73] on span "Next" at bounding box center [106, 78] width 14 height 14
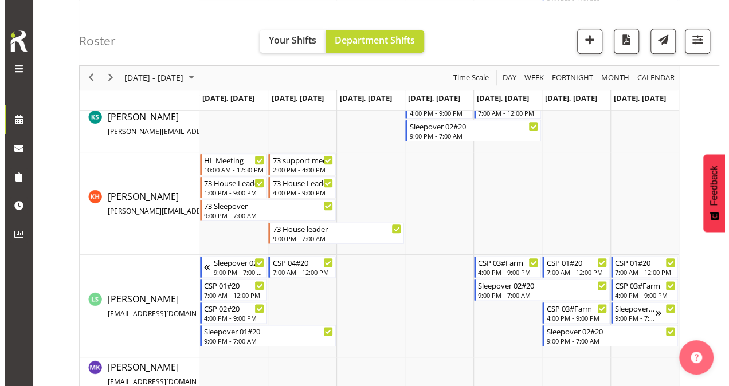
scroll to position [561, 0]
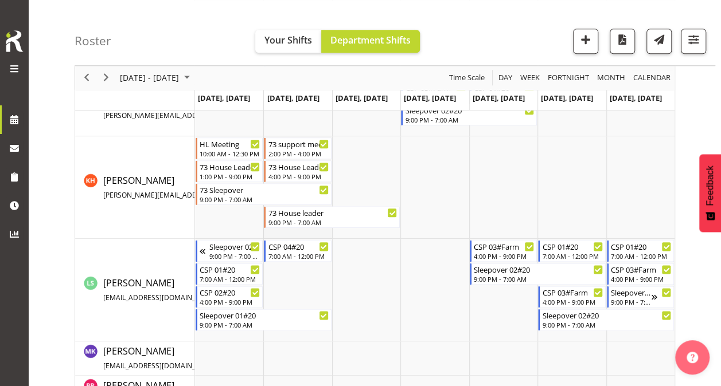
click at [286, 230] on td "Timeline Week of October 7, 2025" at bounding box center [297, 187] width 68 height 103
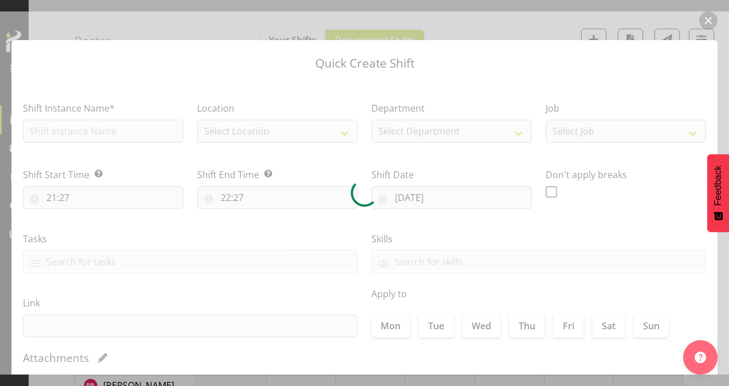
type input "[DATE]"
checkbox input "true"
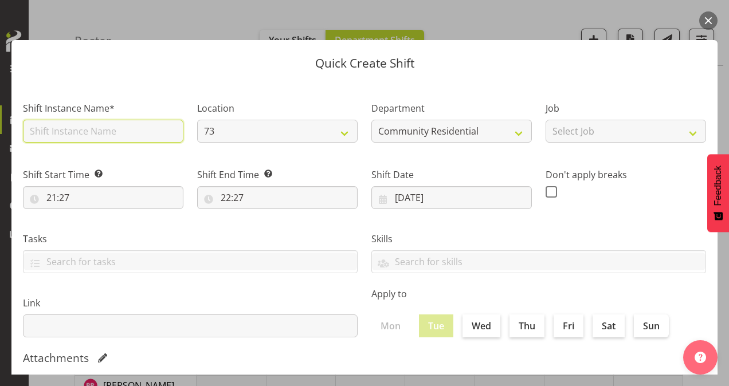
click at [69, 132] on input "text" at bounding box center [103, 131] width 161 height 23
drag, startPoint x: 125, startPoint y: 130, endPoint x: -2, endPoint y: 109, distance: 129.0
type input "73 House Leader"
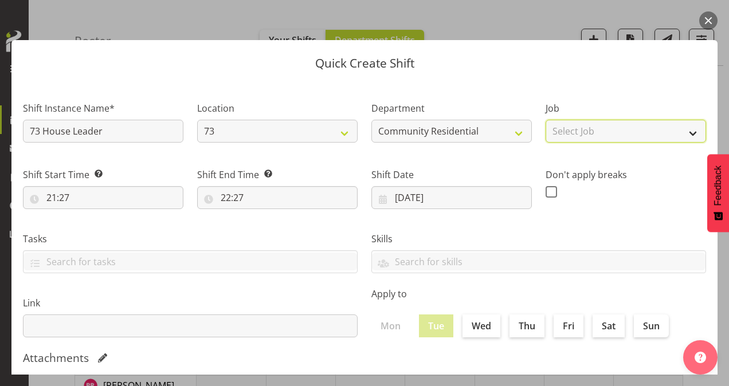
click at [603, 134] on select "Select Job Accounts Admin Art Coordinator Community Leader Community Support Pe…" at bounding box center [626, 131] width 161 height 23
select select "2"
click at [546, 120] on select "Select Job Accounts Admin Art Coordinator Community Leader Community Support Pe…" at bounding box center [626, 131] width 161 height 23
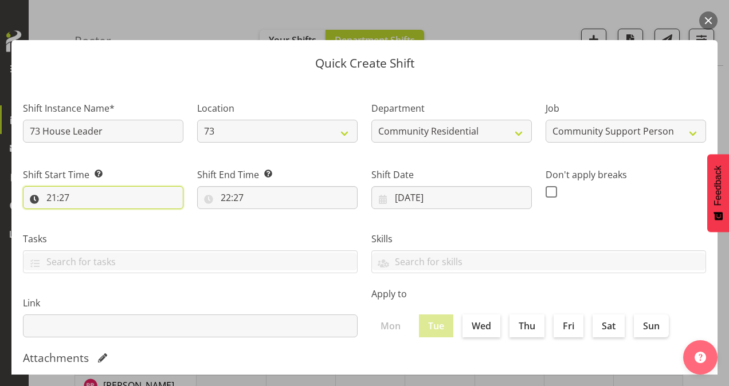
click at [53, 193] on input "21:27" at bounding box center [103, 197] width 161 height 23
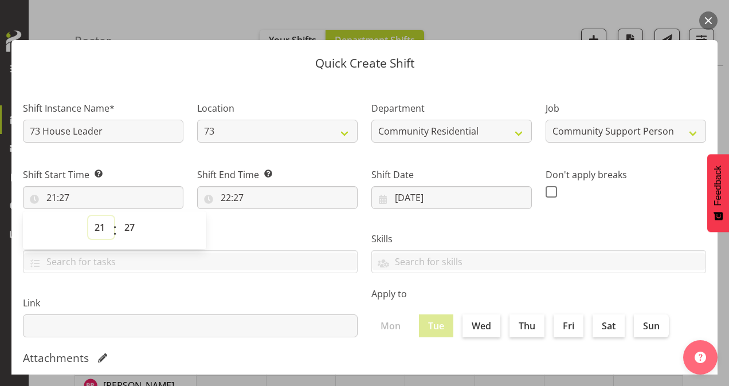
click at [101, 226] on select "00 01 02 03 04 05 06 07 08 09 10 11 12 13 14 15 16 17 18 19 20 21 22 23" at bounding box center [101, 227] width 26 height 23
select select "7"
click at [88, 216] on select "00 01 02 03 04 05 06 07 08 09 10 11 12 13 14 15 16 17 18 19 20 21 22 23" at bounding box center [101, 227] width 26 height 23
type input "07:27"
click at [132, 225] on select "00 01 02 03 04 05 06 07 08 09 10 11 12 13 14 15 16 17 18 19 20 21 22 23 24 25 2…" at bounding box center [131, 227] width 26 height 23
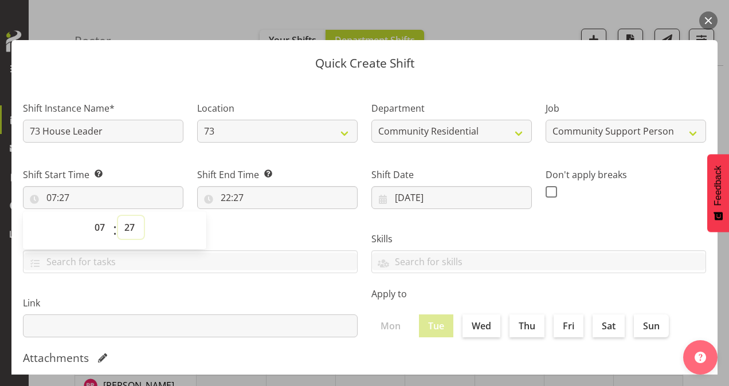
select select "0"
click at [118, 216] on select "00 01 02 03 04 05 06 07 08 09 10 11 12 13 14 15 16 17 18 19 20 21 22 23 24 25 2…" at bounding box center [131, 227] width 26 height 23
type input "07:00"
click at [224, 201] on input "22:27" at bounding box center [277, 197] width 161 height 23
click at [274, 228] on select "00 01 02 03 04 05 06 07 08 09 10 11 12 13 14 15 16 17 18 19 20 21 22 23" at bounding box center [276, 227] width 26 height 23
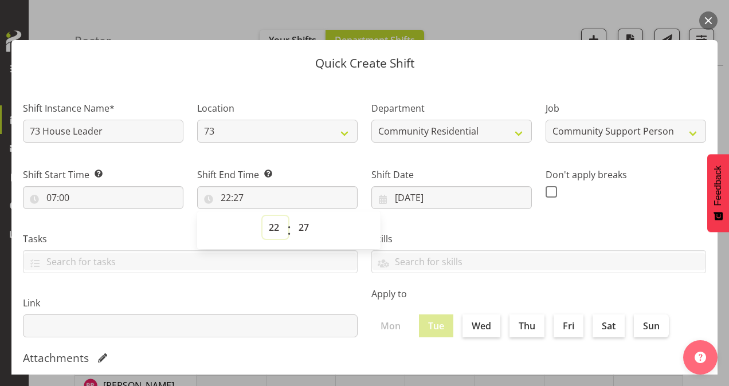
select select "12"
click at [263, 216] on select "00 01 02 03 04 05 06 07 08 09 10 11 12 13 14 15 16 17 18 19 20 21 22 23" at bounding box center [276, 227] width 26 height 23
type input "12:27"
click at [303, 226] on select "00 01 02 03 04 05 06 07 08 09 10 11 12 13 14 15 16 17 18 19 20 21 22 23 24 25 2…" at bounding box center [305, 227] width 26 height 23
select select "0"
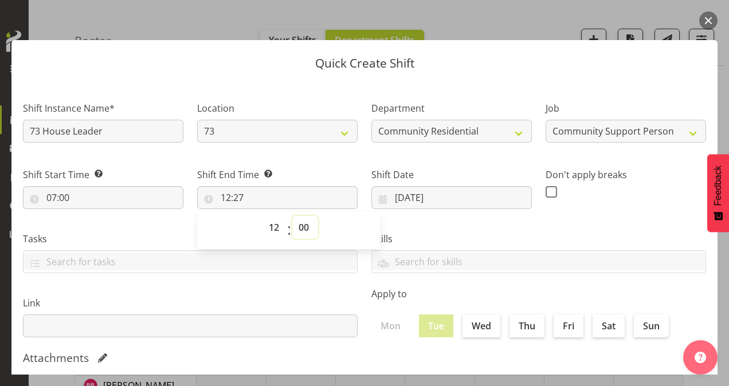
click at [292, 216] on select "00 01 02 03 04 05 06 07 08 09 10 11 12 13 14 15 16 17 18 19 20 21 22 23 24 25 2…" at bounding box center [305, 227] width 26 height 23
type input "12:00"
click at [549, 215] on div "Don't apply breaks" at bounding box center [626, 184] width 174 height 64
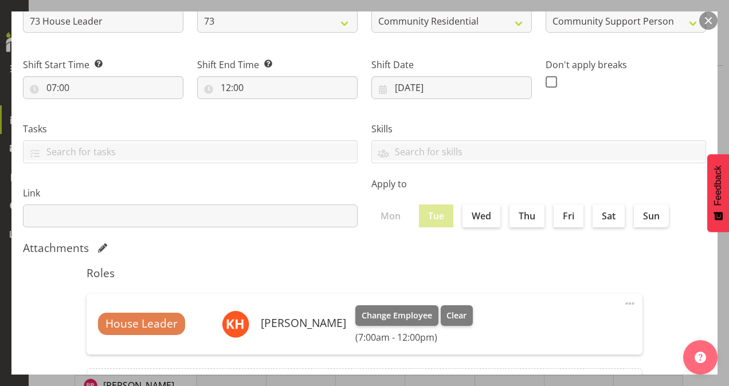
scroll to position [221, 0]
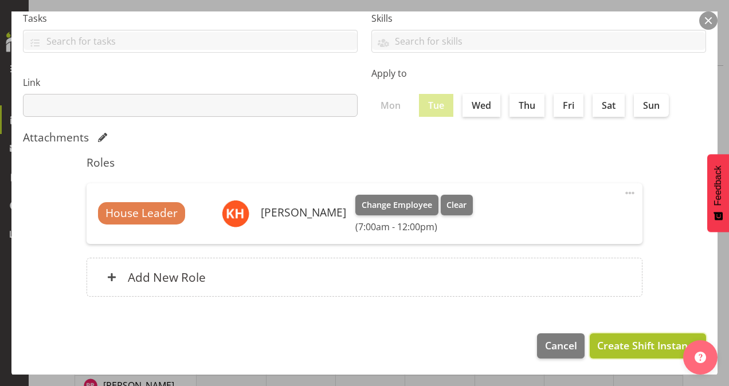
click at [603, 346] on span "Create Shift Instance" at bounding box center [647, 345] width 101 height 15
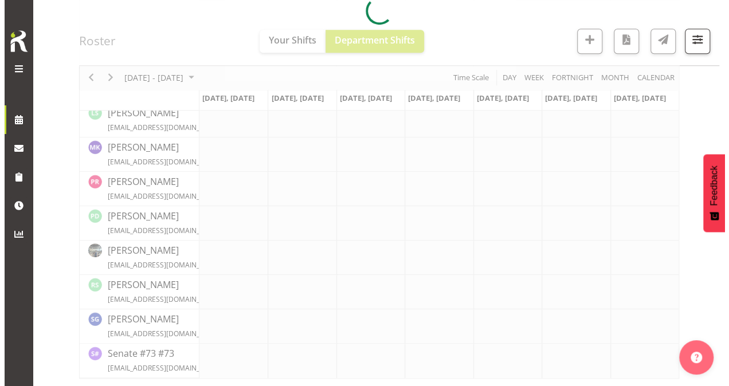
scroll to position [561, 0]
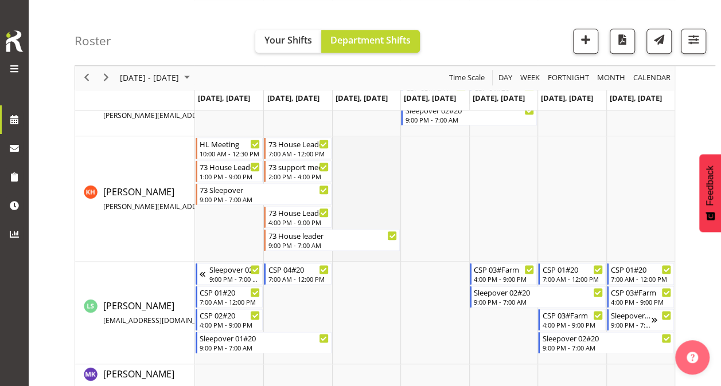
click at [353, 147] on td "Timeline Week of October 7, 2025" at bounding box center [366, 199] width 68 height 126
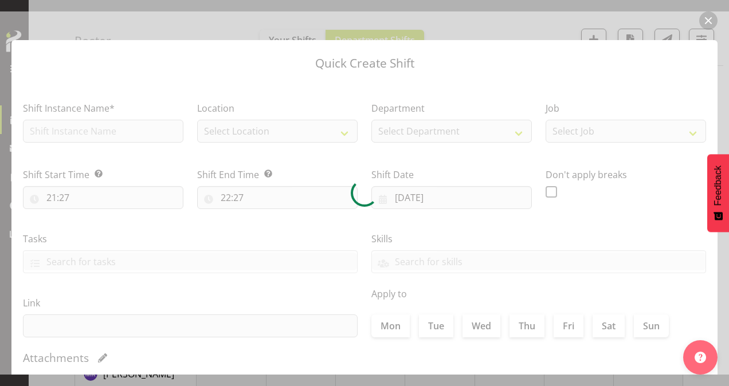
type input "[DATE]"
checkbox input "true"
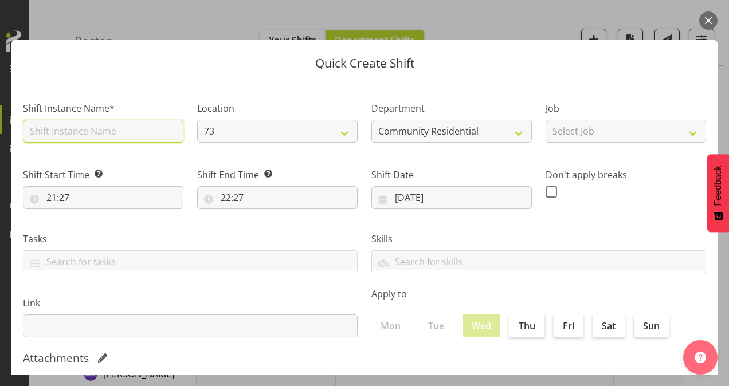
click at [88, 132] on input "text" at bounding box center [103, 131] width 161 height 23
type input "73 House Leader"
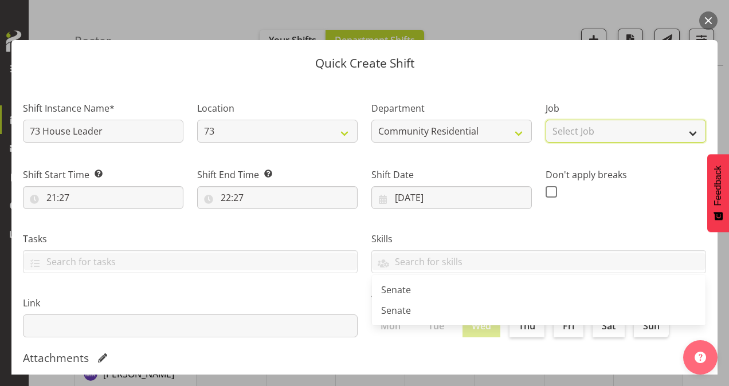
click at [592, 132] on select "Select Job Accounts Admin Art Coordinator Community Leader Community Support Pe…" at bounding box center [626, 131] width 161 height 23
select select "1"
click at [546, 120] on select "Select Job Accounts Admin Art Coordinator Community Leader Community Support Pe…" at bounding box center [626, 131] width 161 height 23
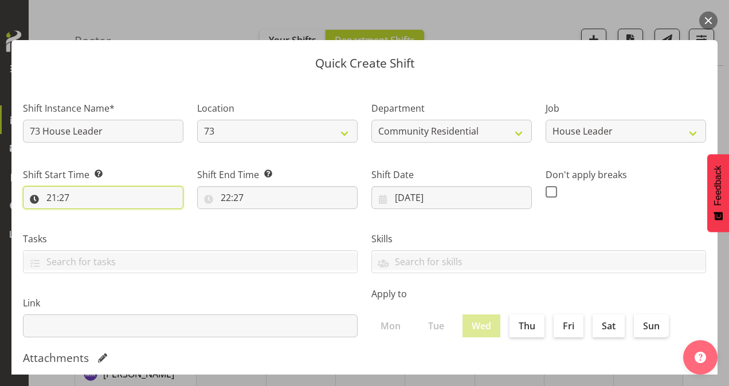
click at [53, 198] on input "21:27" at bounding box center [103, 197] width 161 height 23
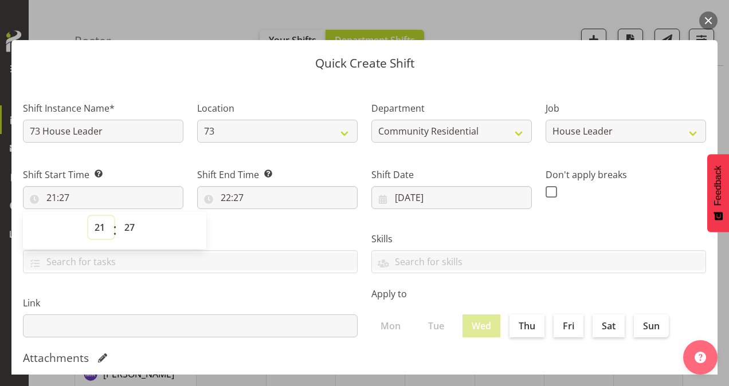
click at [96, 226] on select "00 01 02 03 04 05 06 07 08 09 10 11 12 13 14 15 16 17 18 19 20 21 22 23" at bounding box center [101, 227] width 26 height 23
select select "7"
click at [88, 216] on select "00 01 02 03 04 05 06 07 08 09 10 11 12 13 14 15 16 17 18 19 20 21 22 23" at bounding box center [101, 227] width 26 height 23
type input "07:27"
click at [132, 225] on select "00 01 02 03 04 05 06 07 08 09 10 11 12 13 14 15 16 17 18 19 20 21 22 23 24 25 2…" at bounding box center [131, 227] width 26 height 23
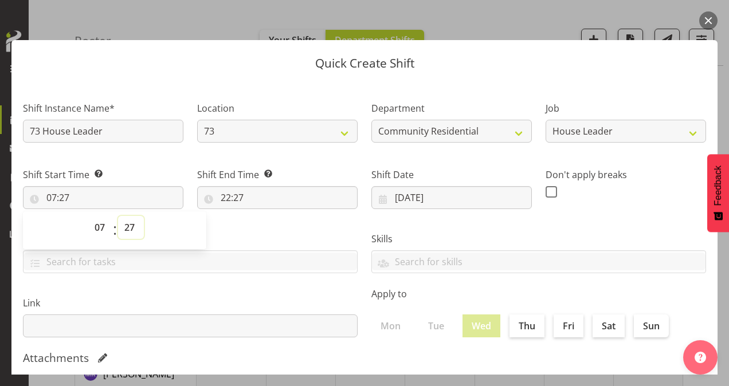
select select "11"
click at [118, 216] on select "00 01 02 03 04 05 06 07 08 09 10 11 12 13 14 15 16 17 18 19 20 21 22 23 24 25 2…" at bounding box center [131, 227] width 26 height 23
type input "07:11"
click at [135, 224] on select "00 01 02 03 04 05 06 07 08 09 10 11 12 13 14 15 16 17 18 19 20 21 22 23 24 25 2…" at bounding box center [131, 227] width 26 height 23
select select "0"
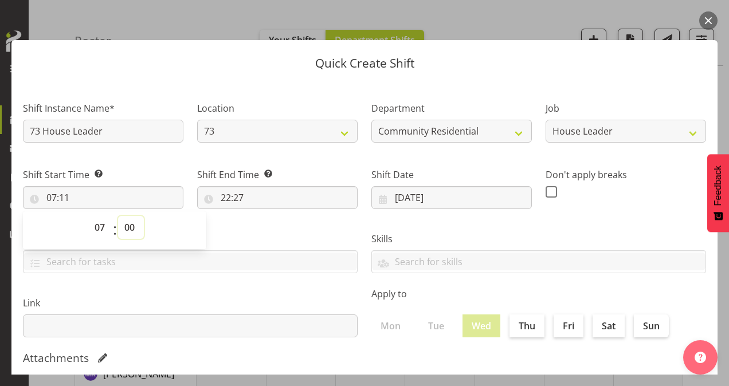
click at [118, 216] on select "00 01 02 03 04 05 06 07 08 09 10 11 12 13 14 15 16 17 18 19 20 21 22 23 24 25 2…" at bounding box center [131, 227] width 26 height 23
type input "07:00"
click at [223, 194] on input "22:27" at bounding box center [277, 197] width 161 height 23
click at [273, 229] on select "00 01 02 03 04 05 06 07 08 09 10 11 12 13 14 15 16 17 18 19 20 21 22 23" at bounding box center [276, 227] width 26 height 23
select select "11"
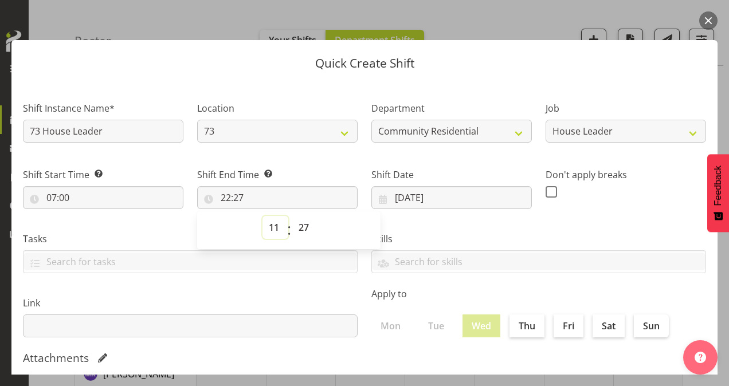
click at [263, 216] on select "00 01 02 03 04 05 06 07 08 09 10 11 12 13 14 15 16 17 18 19 20 21 22 23" at bounding box center [276, 227] width 26 height 23
type input "11:27"
click at [300, 224] on select "00 01 02 03 04 05 06 07 08 09 10 11 12 13 14 15 16 17 18 19 20 21 22 23 24 25 2…" at bounding box center [305, 227] width 26 height 23
select select "0"
click at [292, 216] on select "00 01 02 03 04 05 06 07 08 09 10 11 12 13 14 15 16 17 18 19 20 21 22 23 24 25 2…" at bounding box center [305, 227] width 26 height 23
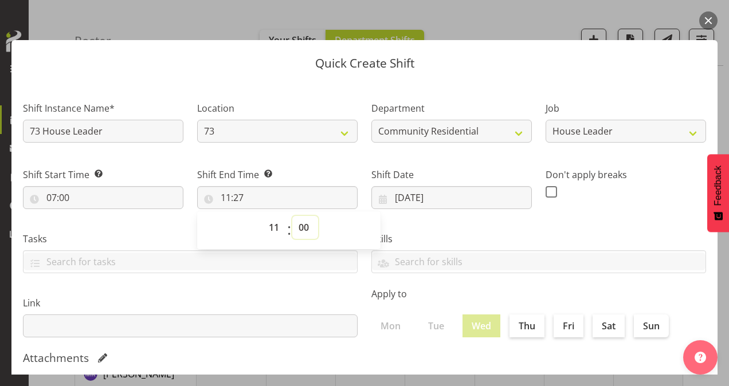
type input "11:00"
click at [550, 193] on label at bounding box center [555, 191] width 18 height 11
click at [550, 193] on input "checkbox" at bounding box center [549, 191] width 7 height 7
checkbox input "true"
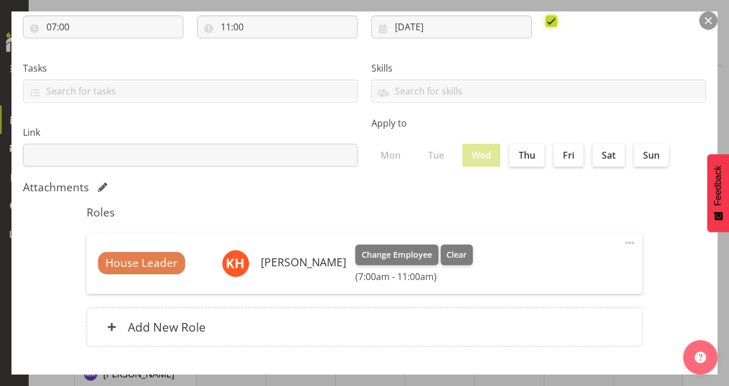
scroll to position [221, 0]
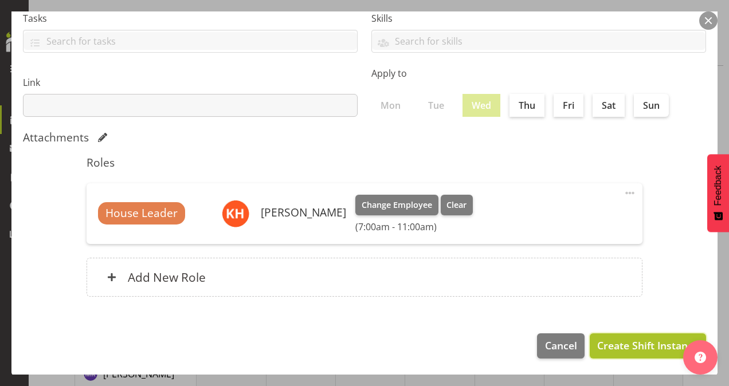
click at [633, 343] on span "Create Shift Instance" at bounding box center [647, 345] width 101 height 15
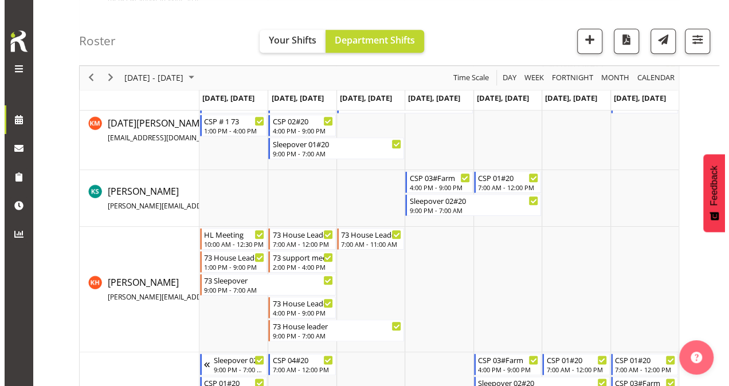
scroll to position [561, 0]
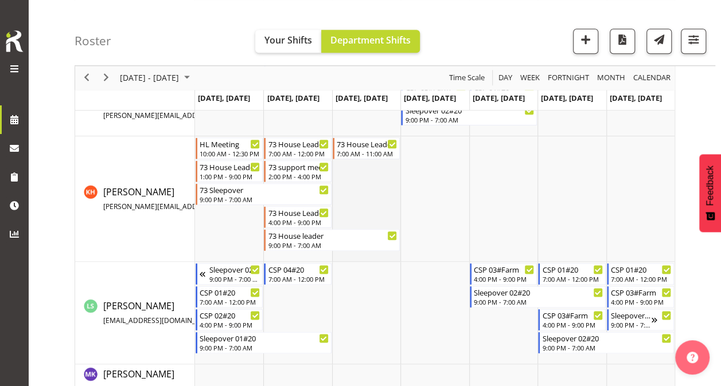
click at [350, 195] on td "Timeline Week of October 7, 2025" at bounding box center [366, 199] width 68 height 126
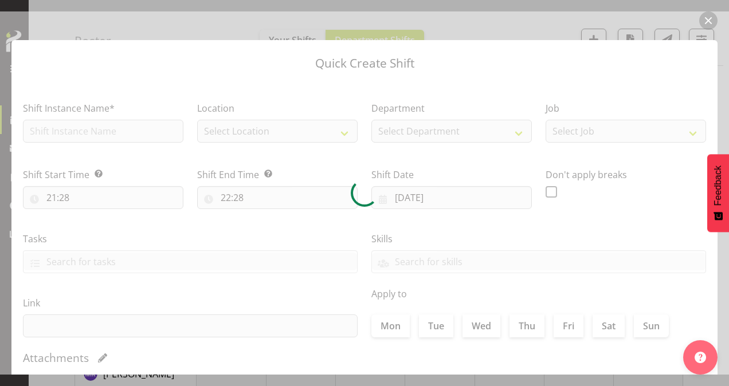
type input "[DATE]"
checkbox input "true"
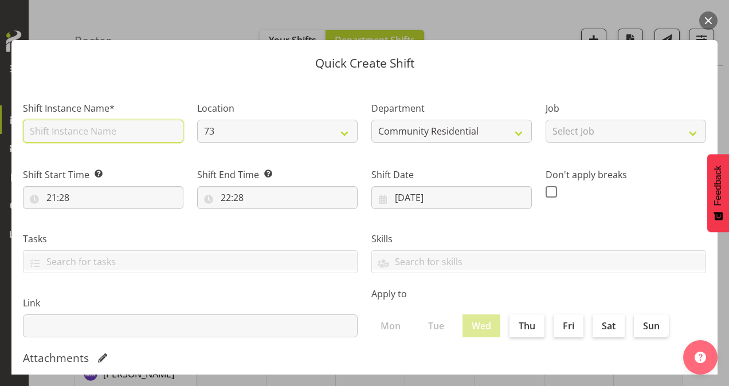
click at [68, 134] on input "text" at bounding box center [103, 131] width 161 height 23
type input "73 House Leader"
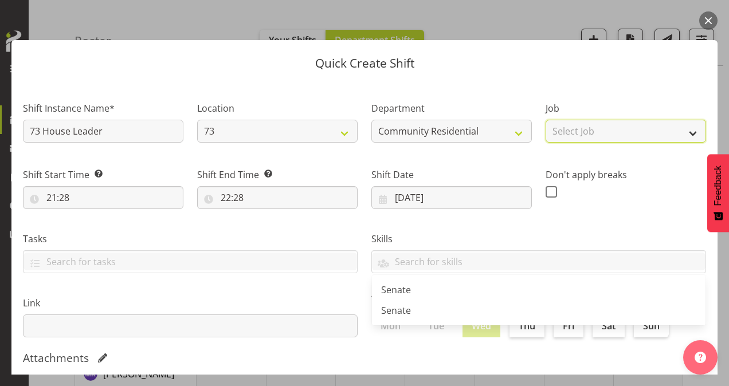
click at [578, 132] on select "Select Job Accounts Admin Art Coordinator Community Leader Community Support Pe…" at bounding box center [626, 131] width 161 height 23
select select "1"
click at [546, 120] on select "Select Job Accounts Admin Art Coordinator Community Leader Community Support Pe…" at bounding box center [626, 131] width 161 height 23
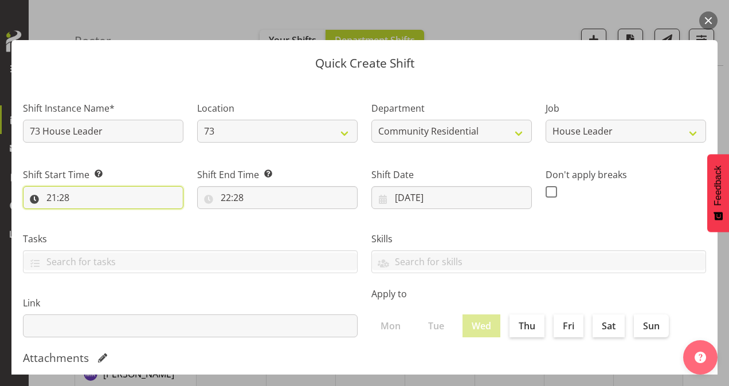
click at [55, 203] on input "21:28" at bounding box center [103, 197] width 161 height 23
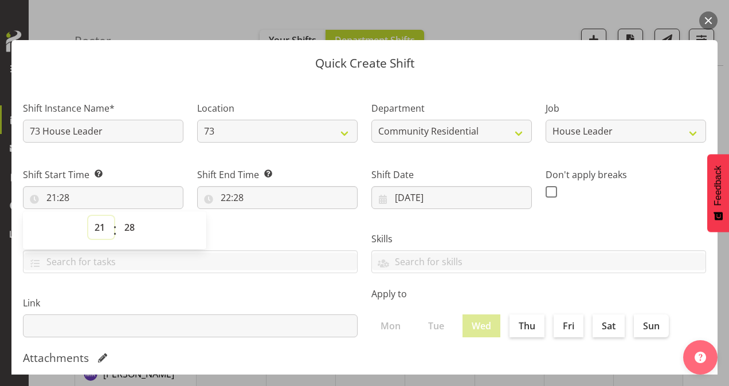
click at [102, 225] on select "00 01 02 03 04 05 06 07 08 09 10 11 12 13 14 15 16 17 18 19 20 21 22 23" at bounding box center [101, 227] width 26 height 23
select select "11"
click at [88, 216] on select "00 01 02 03 04 05 06 07 08 09 10 11 12 13 14 15 16 17 18 19 20 21 22 23" at bounding box center [101, 227] width 26 height 23
type input "11:28"
click at [131, 228] on select "00 01 02 03 04 05 06 07 08 09 10 11 12 13 14 15 16 17 18 19 20 21 22 23 24 25 2…" at bounding box center [131, 227] width 26 height 23
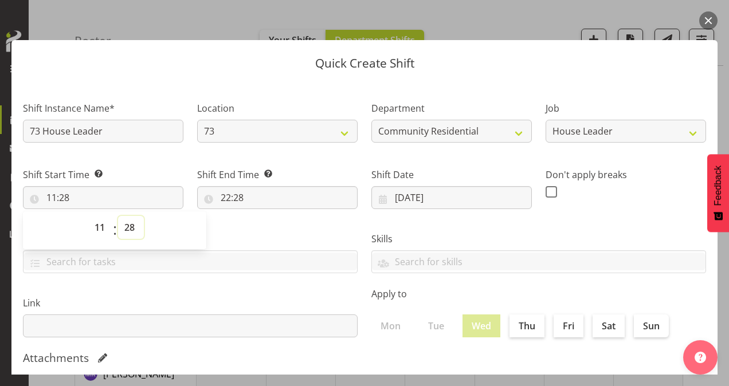
select select "30"
click at [118, 216] on select "00 01 02 03 04 05 06 07 08 09 10 11 12 13 14 15 16 17 18 19 20 21 22 23 24 25 2…" at bounding box center [131, 227] width 26 height 23
type input "11:30"
click at [229, 197] on input "22:28" at bounding box center [277, 197] width 161 height 23
click at [273, 225] on select "00 01 02 03 04 05 06 07 08 09 10 11 12 13 14 15 16 17 18 19 20 21 22 23" at bounding box center [276, 227] width 26 height 23
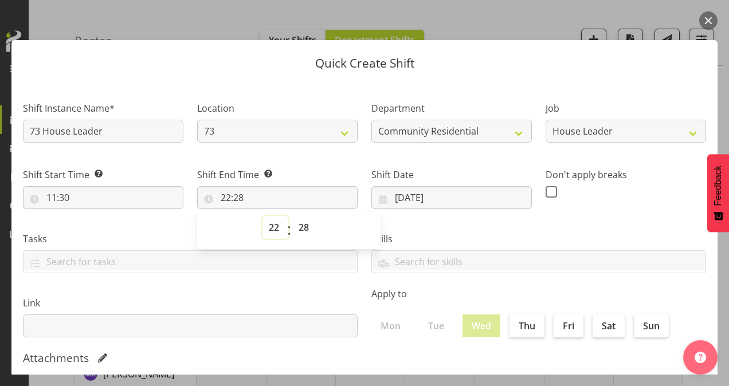
select select "16"
click at [263, 216] on select "00 01 02 03 04 05 06 07 08 09 10 11 12 13 14 15 16 17 18 19 20 21 22 23" at bounding box center [276, 227] width 26 height 23
type input "16:28"
click at [300, 225] on select "00 01 02 03 04 05 06 07 08 09 10 11 12 13 14 15 16 17 18 19 20 21 22 23 24 25 2…" at bounding box center [305, 227] width 26 height 23
select select "0"
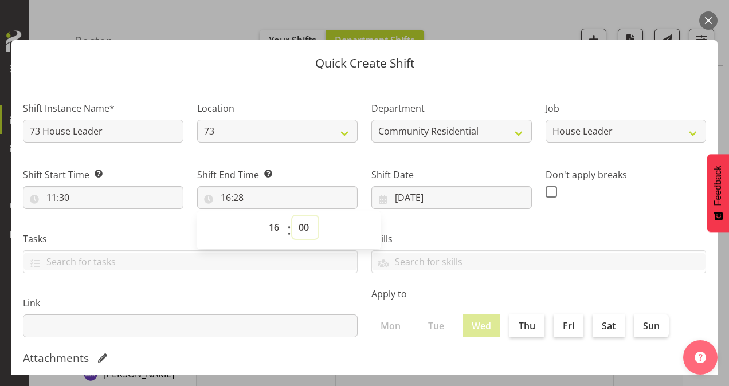
click at [292, 216] on select "00 01 02 03 04 05 06 07 08 09 10 11 12 13 14 15 16 17 18 19 20 21 22 23 24 25 2…" at bounding box center [305, 227] width 26 height 23
type input "16:00"
click at [555, 218] on div "Skills Senate Senate" at bounding box center [539, 248] width 349 height 64
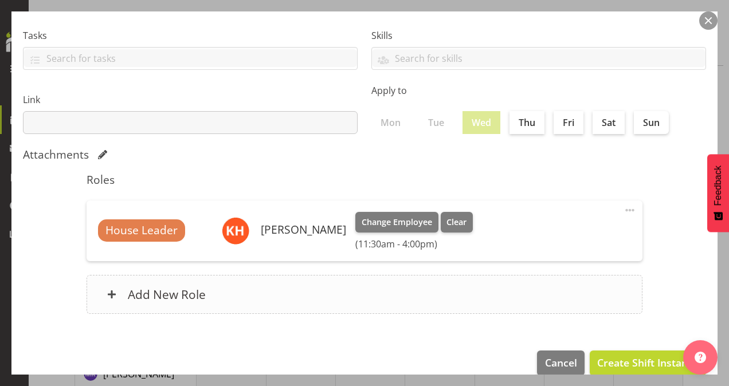
scroll to position [221, 0]
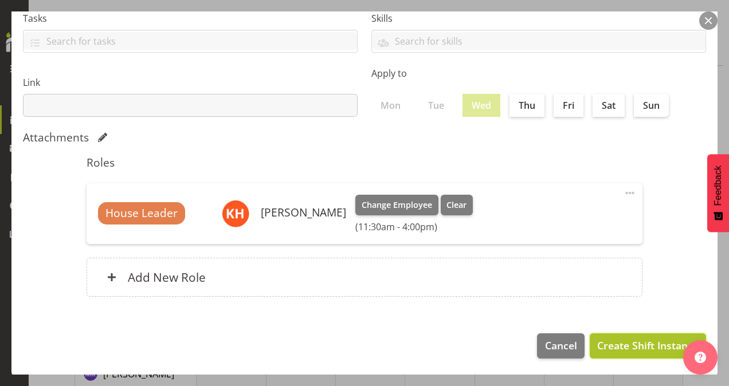
click at [611, 341] on span "Create Shift Instance" at bounding box center [647, 345] width 101 height 15
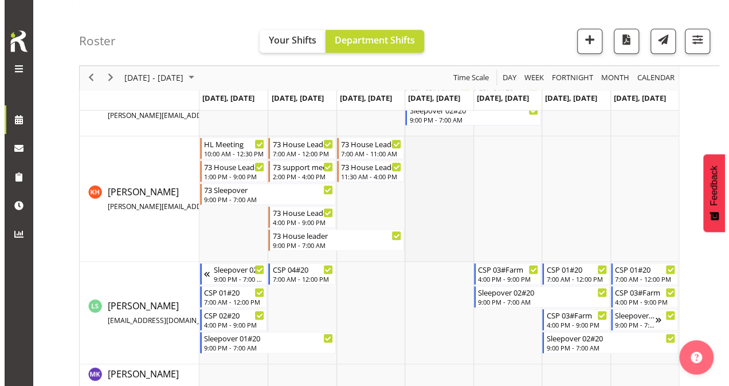
scroll to position [504, 0]
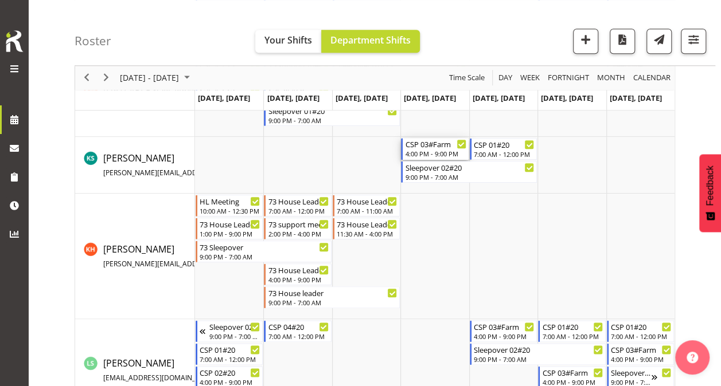
click at [430, 150] on div "4:00 PM - 9:00 PM" at bounding box center [435, 153] width 61 height 9
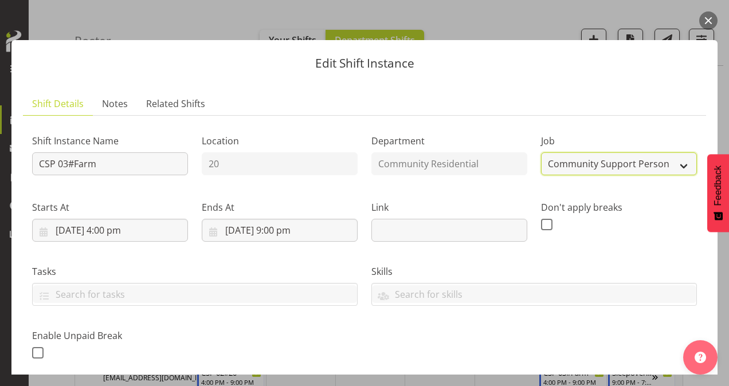
click at [583, 166] on select "Create new job Accounts Admin Art Coordinator Community Leader Community Suppor…" at bounding box center [619, 164] width 156 height 23
select select "1"
click at [541, 153] on select "Create new job Accounts Admin Art Coordinator Community Leader Community Suppor…" at bounding box center [619, 164] width 156 height 23
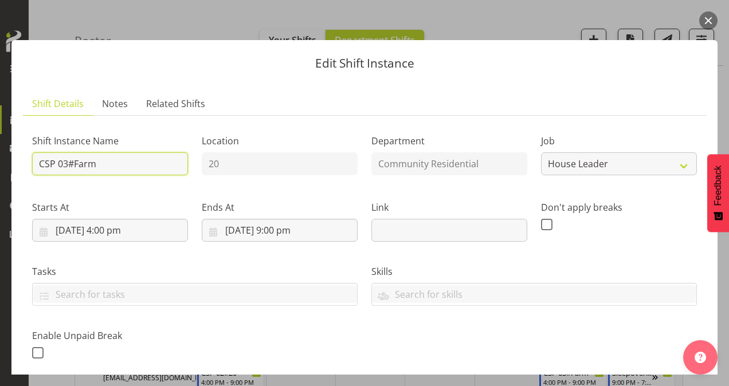
drag, startPoint x: 116, startPoint y: 159, endPoint x: -2, endPoint y: 166, distance: 118.3
type input "20 House Leader"
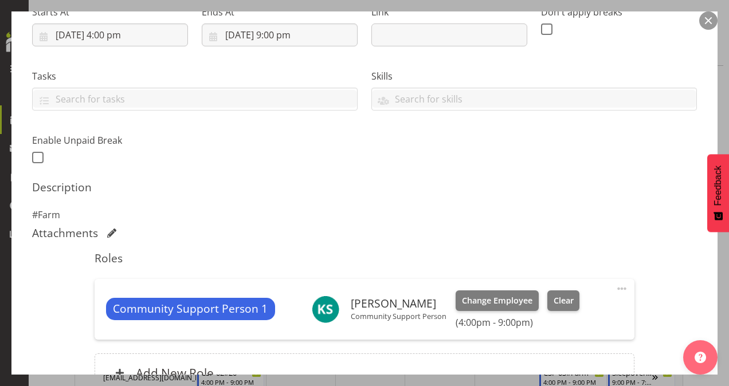
scroll to position [314, 0]
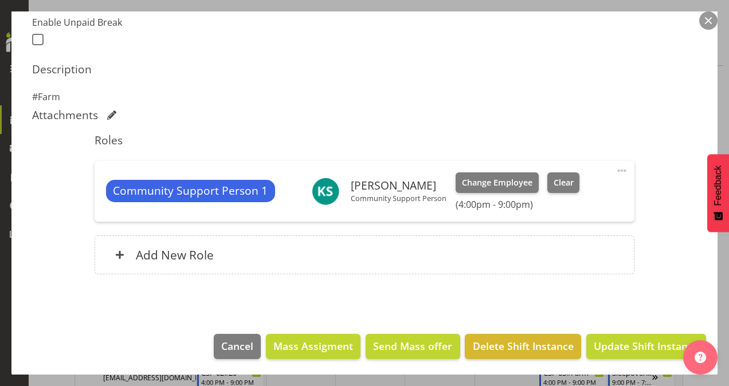
click at [615, 167] on span at bounding box center [622, 171] width 14 height 14
click at [561, 234] on link "Delete" at bounding box center [574, 237] width 110 height 21
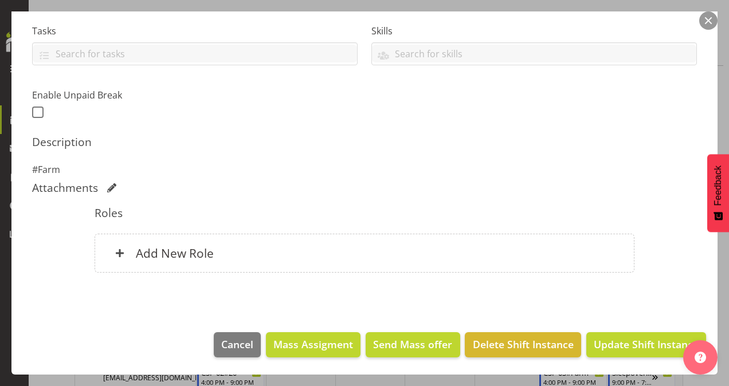
scroll to position [239, 0]
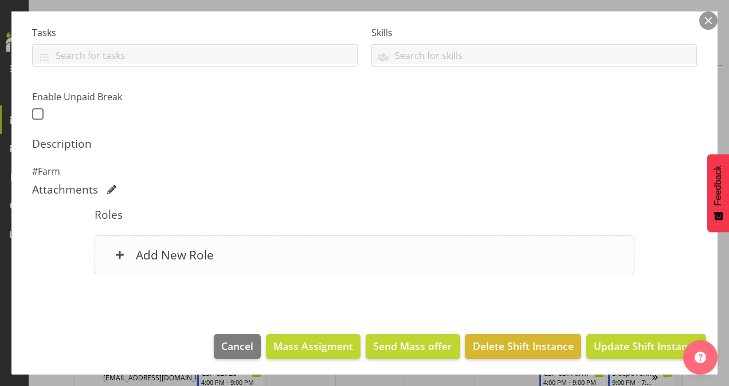
click at [163, 249] on h6 "Add New Role" at bounding box center [175, 255] width 78 height 15
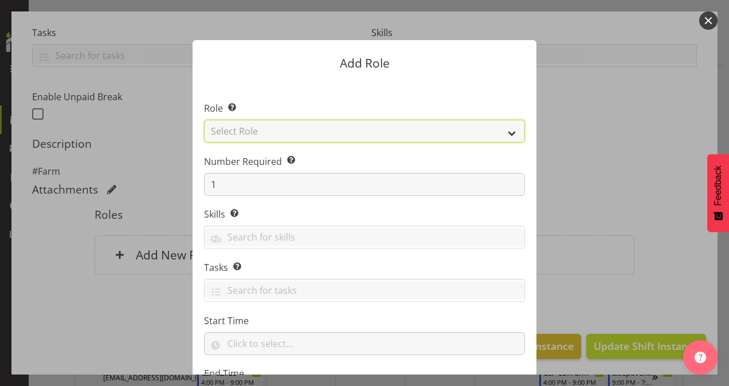
click at [249, 128] on select "Select Role Area Manager Art Coordination Community - SIL Community Leader Comm…" at bounding box center [364, 131] width 321 height 23
select select "12"
click at [204, 120] on select "Select Role Area Manager Art Coordination Community - SIL Community Leader Comm…" at bounding box center [364, 131] width 321 height 23
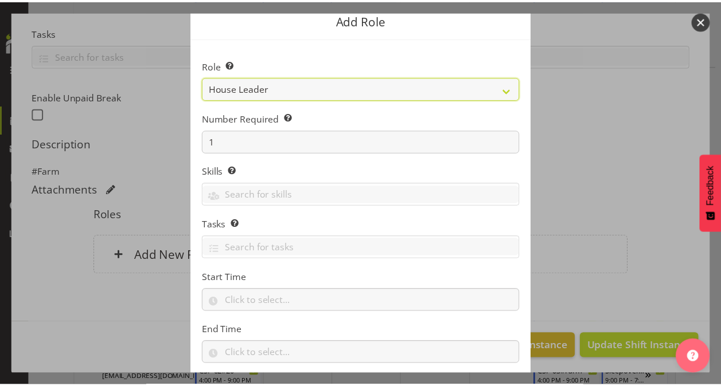
scroll to position [110, 0]
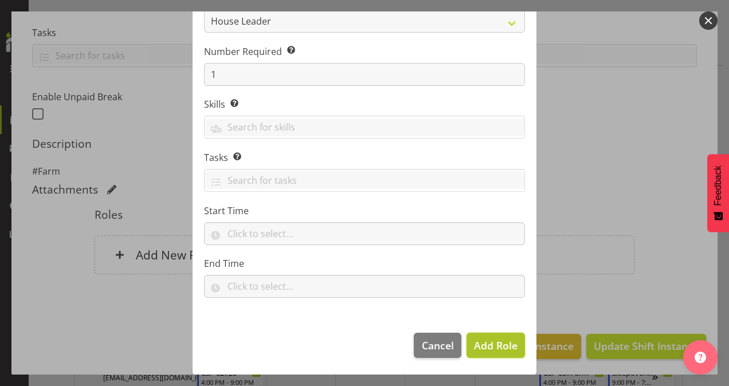
click at [486, 350] on span "Add Role" at bounding box center [496, 346] width 44 height 14
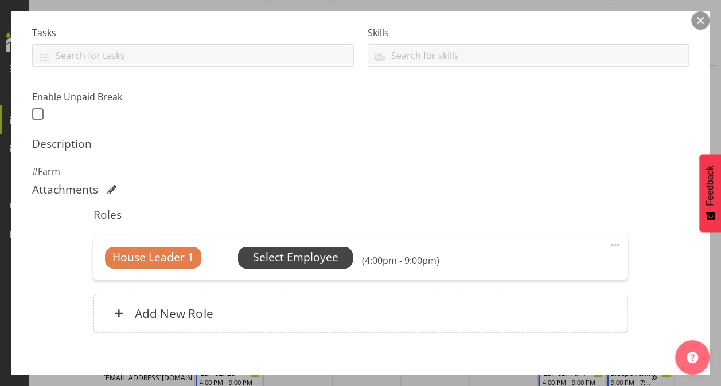
click at [312, 257] on span "Select Employee" at bounding box center [295, 257] width 85 height 17
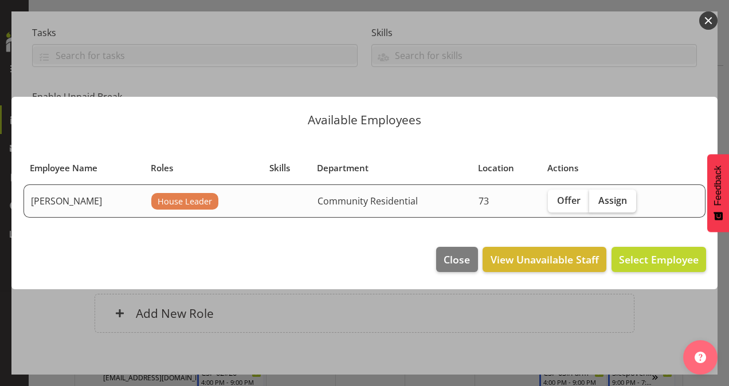
click at [611, 198] on span "Assign" at bounding box center [613, 200] width 29 height 11
click at [597, 198] on input "Assign" at bounding box center [592, 200] width 7 height 7
checkbox input "true"
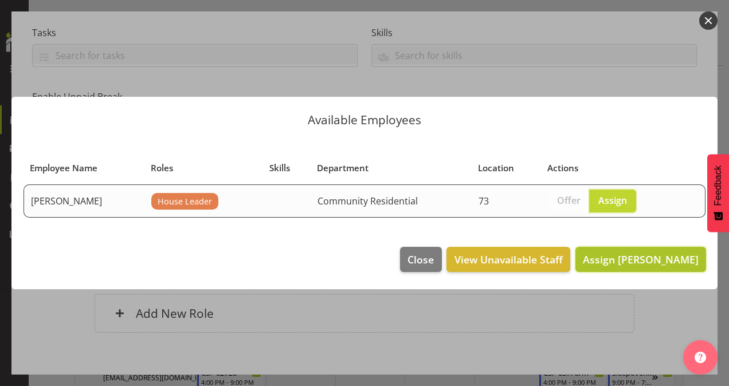
click at [642, 259] on span "Assign [PERSON_NAME]" at bounding box center [641, 260] width 116 height 14
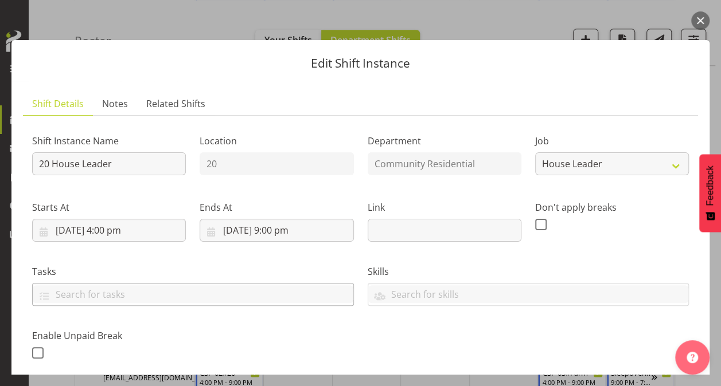
scroll to position [314, 0]
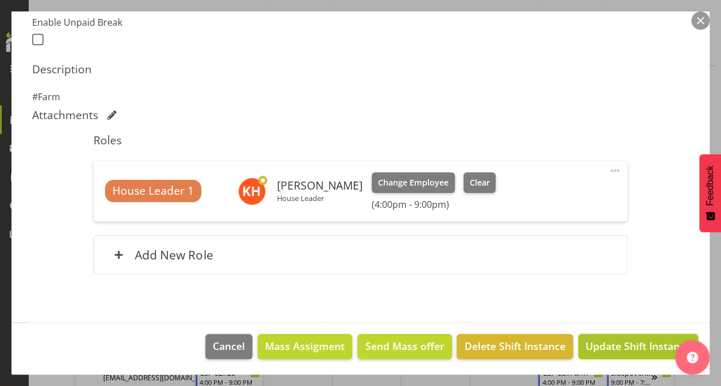
click at [630, 341] on span "Update Shift Instance" at bounding box center [637, 346] width 105 height 15
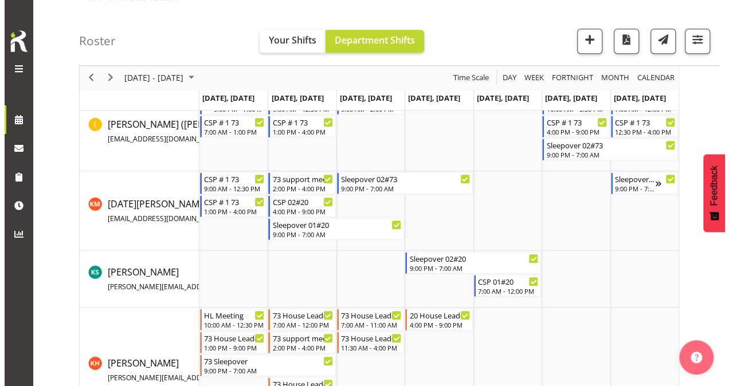
scroll to position [387, 0]
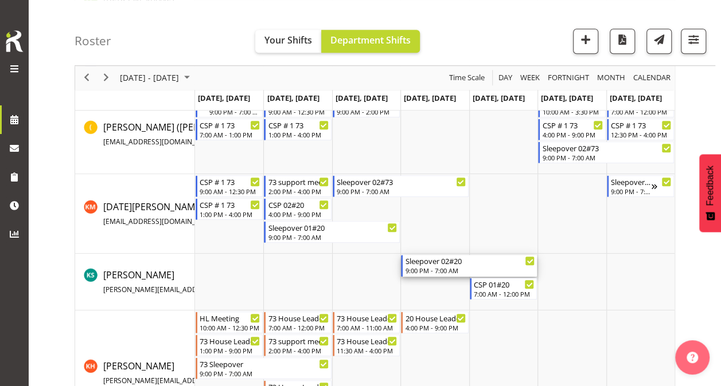
click at [437, 263] on div "Sleepover 02#20" at bounding box center [470, 260] width 130 height 11
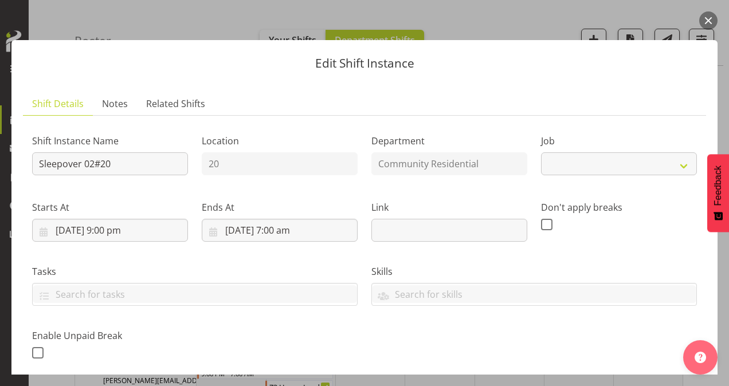
select select "2"
drag, startPoint x: 63, startPoint y: 157, endPoint x: -2, endPoint y: 154, distance: 65.4
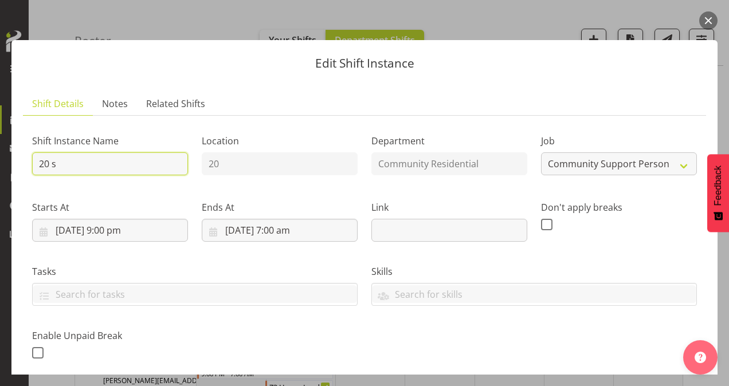
type input "20 s"
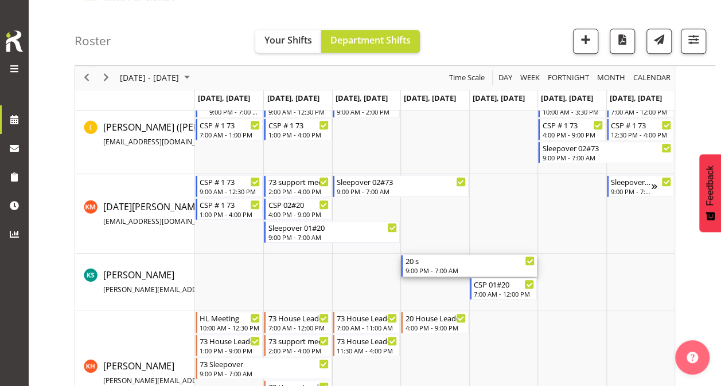
click at [446, 269] on div "9:00 PM - 7:00 AM" at bounding box center [470, 270] width 130 height 9
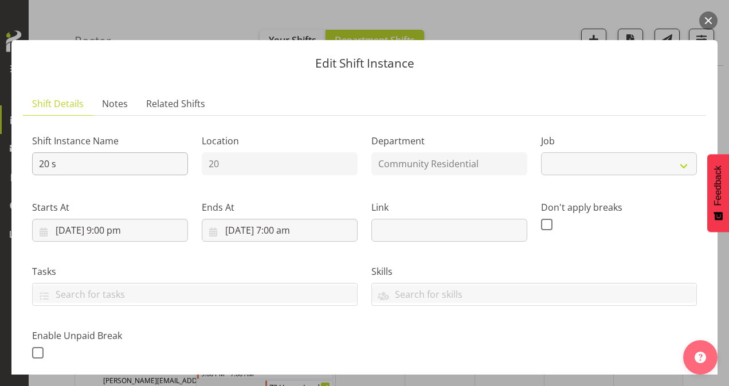
select select "2"
click at [101, 162] on input "20 s" at bounding box center [110, 164] width 156 height 23
type input "20 sleepover"
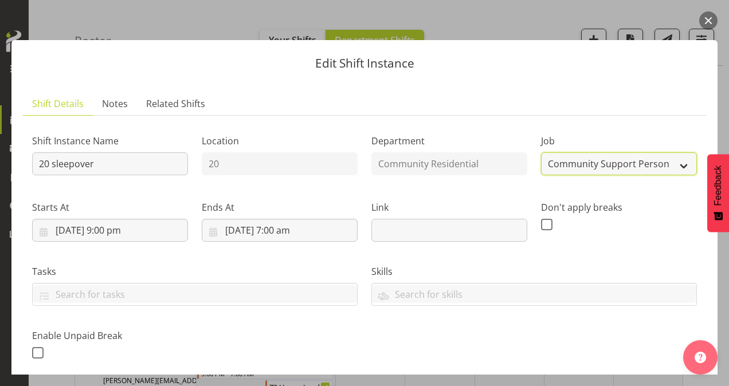
click at [633, 166] on select "Create new job Accounts Admin Art Coordinator Community Leader Community Suppor…" at bounding box center [619, 164] width 156 height 23
select select "1"
click at [541, 153] on select "Create new job Accounts Admin Art Coordinator Community Leader Community Suppor…" at bounding box center [619, 164] width 156 height 23
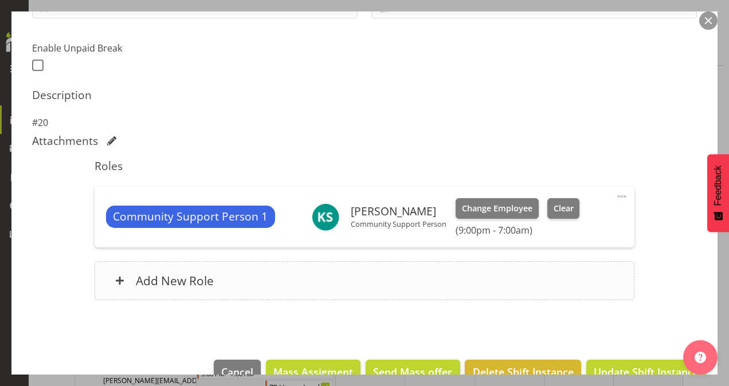
scroll to position [314, 0]
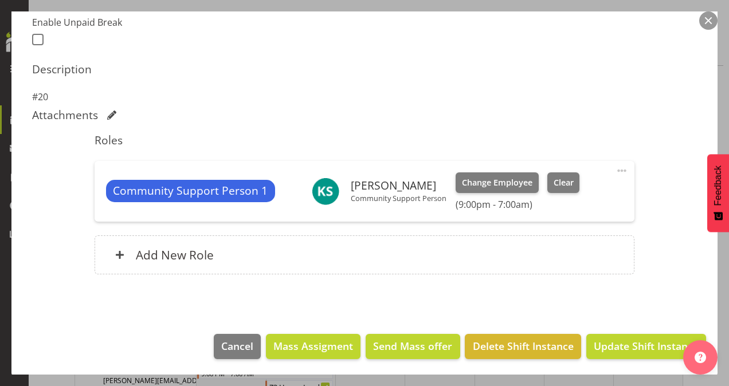
click at [620, 165] on span at bounding box center [622, 171] width 14 height 14
drag, startPoint x: 548, startPoint y: 230, endPoint x: 541, endPoint y: 229, distance: 6.4
click at [547, 230] on link "Delete" at bounding box center [574, 237] width 110 height 21
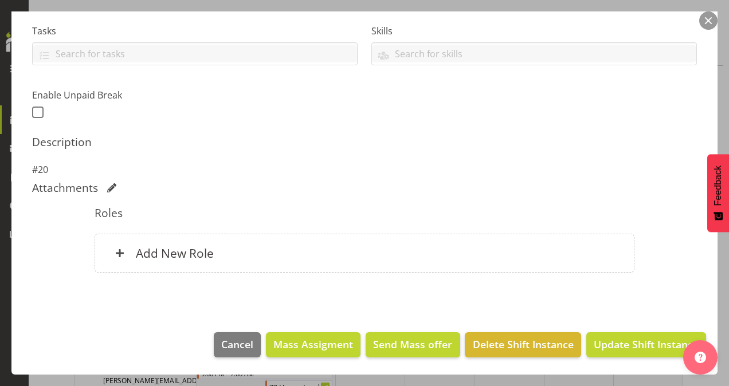
scroll to position [239, 0]
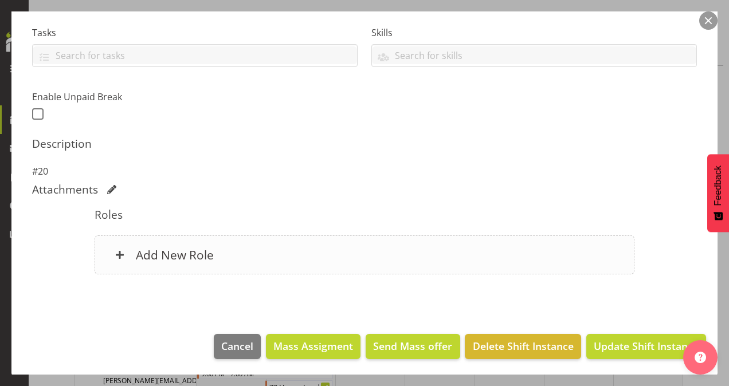
click at [188, 250] on h6 "Add New Role" at bounding box center [175, 255] width 78 height 15
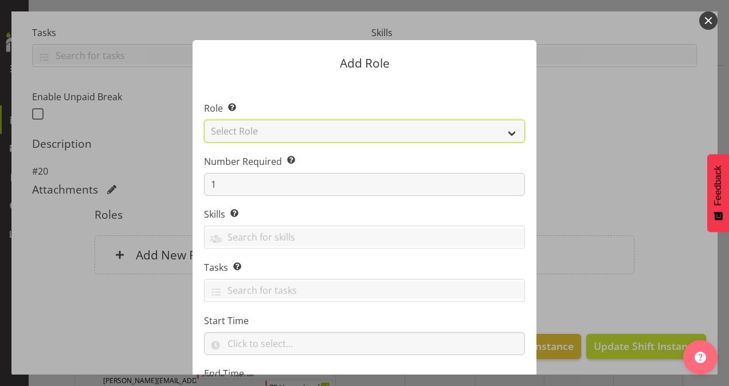
click at [282, 130] on select "Select Role Area Manager Art Coordination Community - SIL Community Leader Comm…" at bounding box center [364, 131] width 321 height 23
select select "12"
click at [204, 120] on select "Select Role Area Manager Art Coordination Community - SIL Community Leader Comm…" at bounding box center [364, 131] width 321 height 23
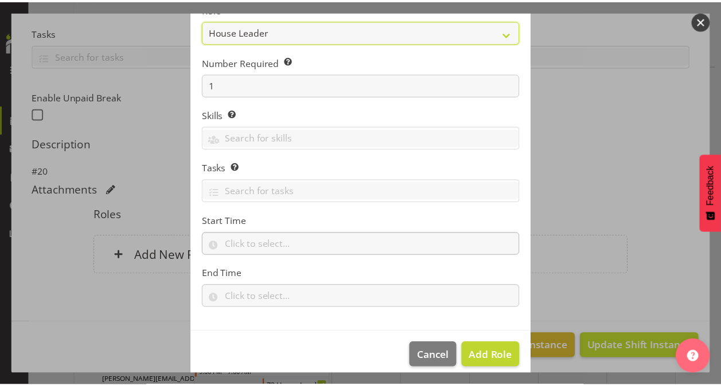
scroll to position [110, 0]
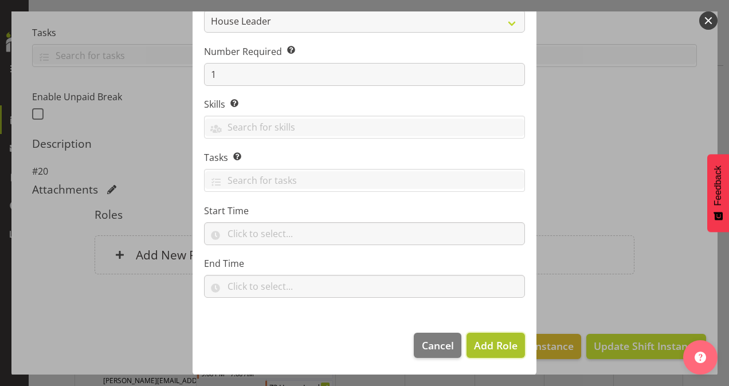
click at [495, 342] on span "Add Role" at bounding box center [496, 346] width 44 height 14
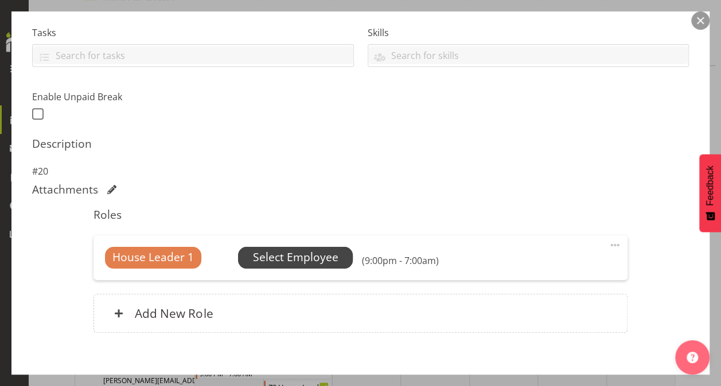
click at [311, 251] on span "Select Employee" at bounding box center [295, 257] width 85 height 17
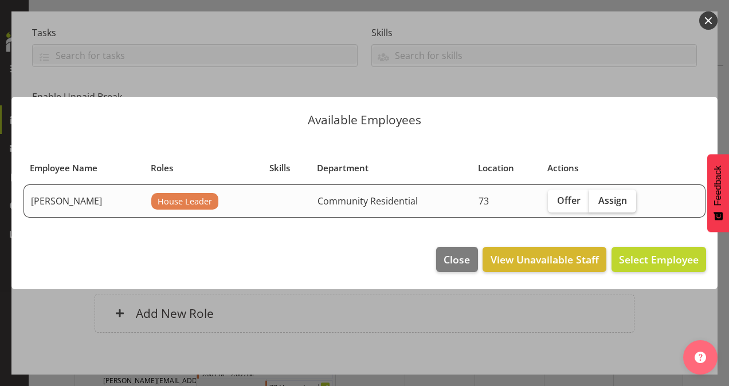
click at [607, 204] on span "Assign" at bounding box center [613, 200] width 29 height 11
click at [597, 204] on input "Assign" at bounding box center [592, 200] width 7 height 7
checkbox input "true"
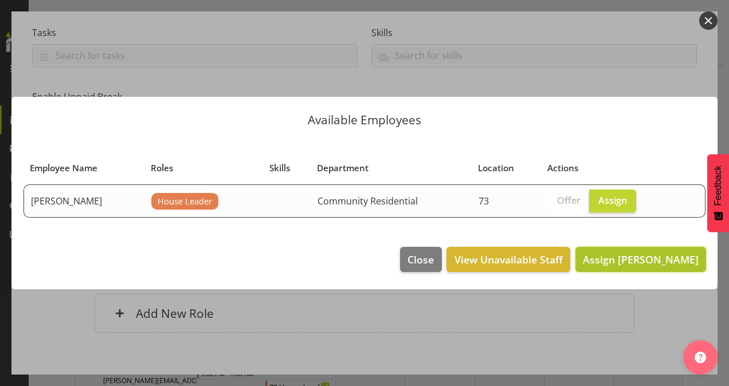
click at [609, 263] on span "Assign [PERSON_NAME]" at bounding box center [641, 260] width 116 height 14
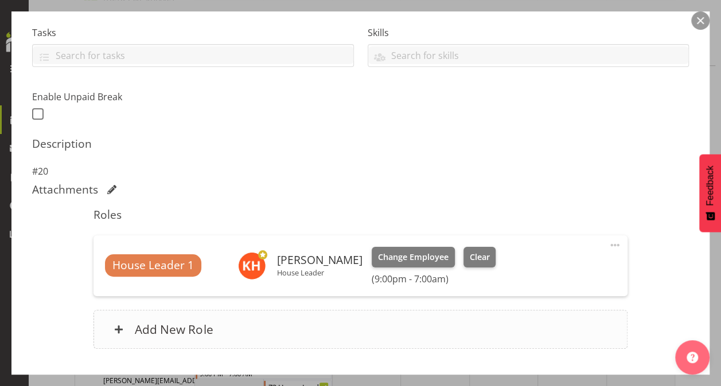
scroll to position [314, 0]
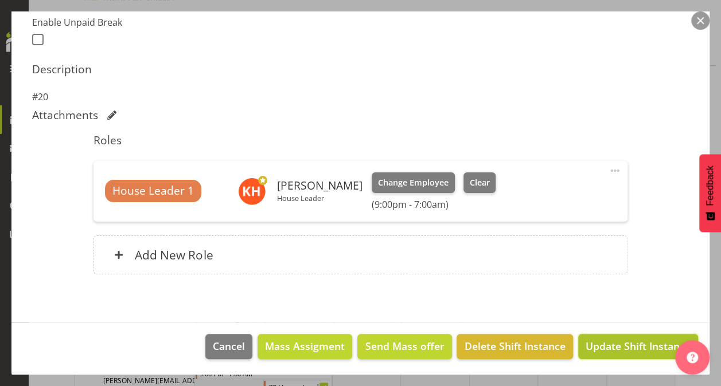
click at [600, 346] on span "Update Shift Instance" at bounding box center [637, 346] width 105 height 15
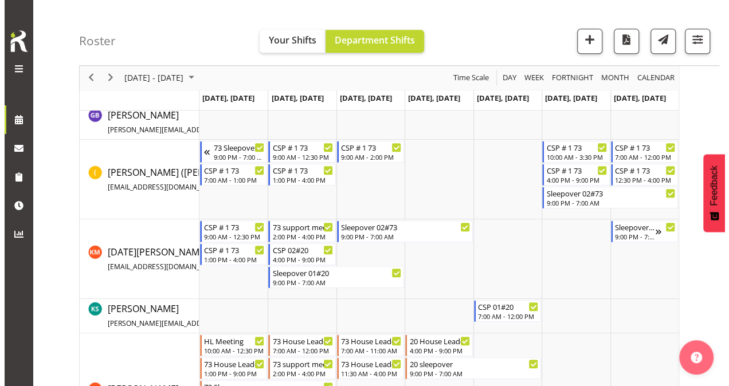
scroll to position [387, 0]
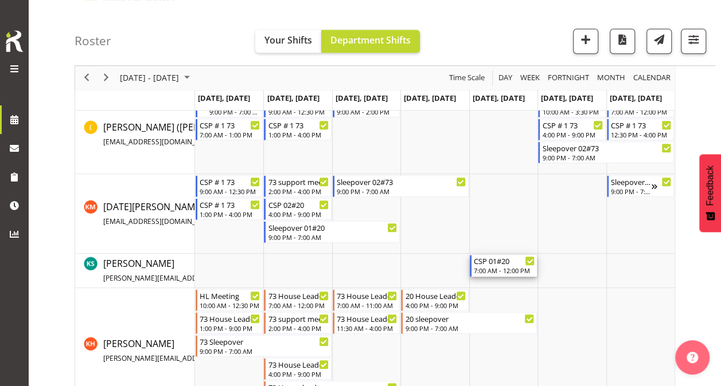
click at [495, 260] on div "CSP 01#20" at bounding box center [504, 260] width 61 height 11
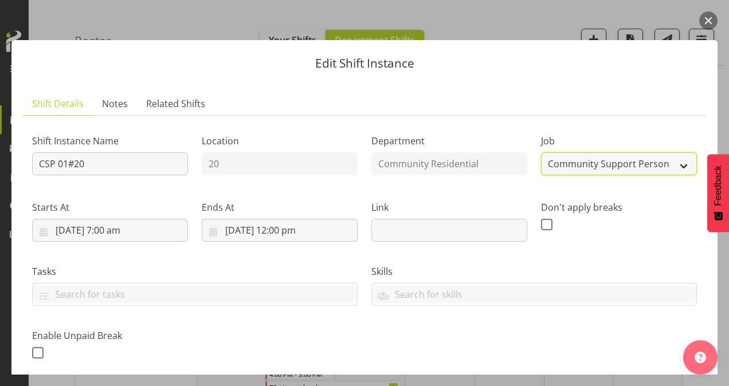
click at [568, 163] on select "Create new job Accounts Admin Art Coordinator Community Leader Community Suppor…" at bounding box center [619, 164] width 156 height 23
select select "1"
click at [541, 153] on select "Create new job Accounts Admin Art Coordinator Community Leader Community Suppor…" at bounding box center [619, 164] width 156 height 23
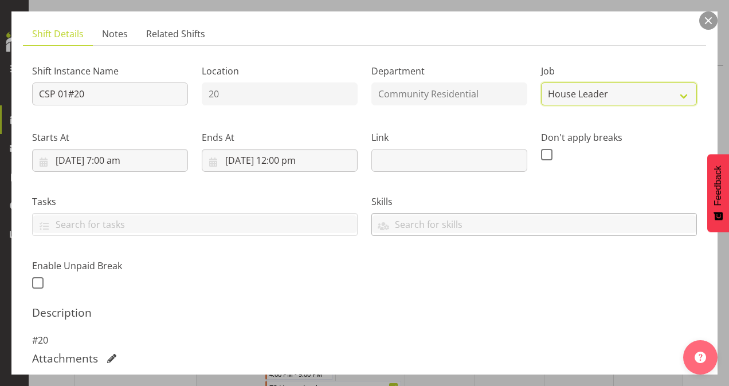
scroll to position [172, 0]
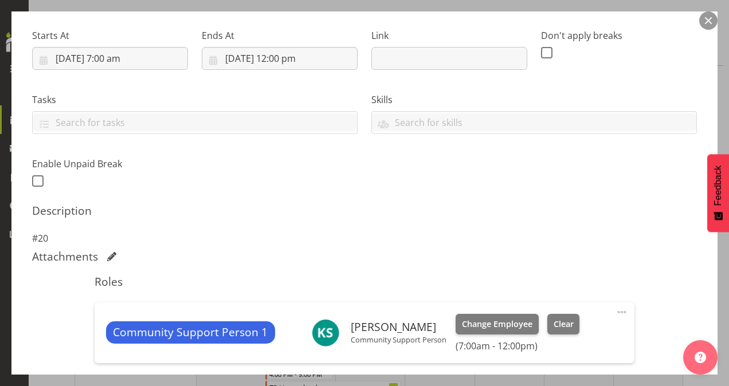
click at [617, 311] on span at bounding box center [622, 313] width 14 height 14
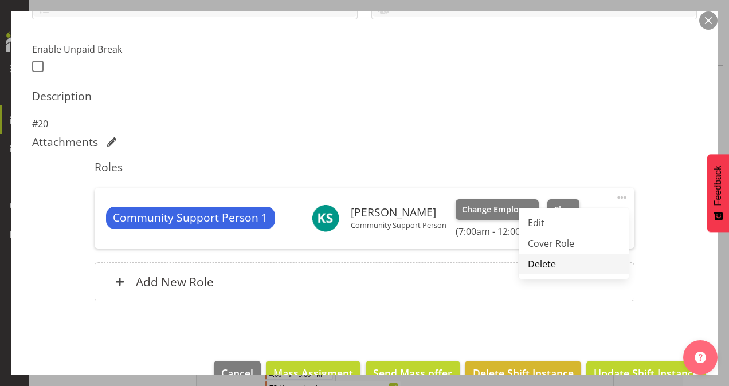
click at [529, 259] on link "Delete" at bounding box center [574, 264] width 110 height 21
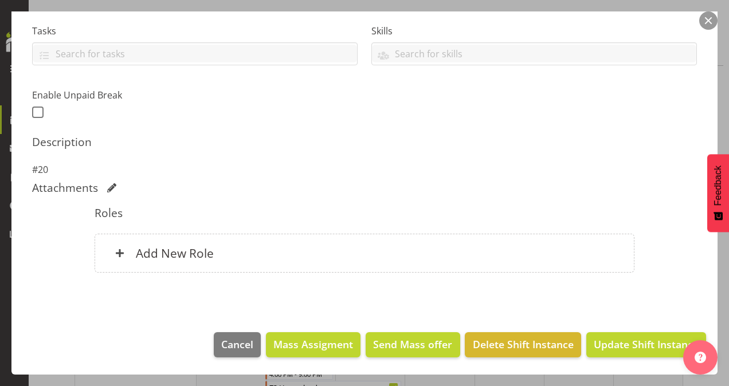
scroll to position [239, 0]
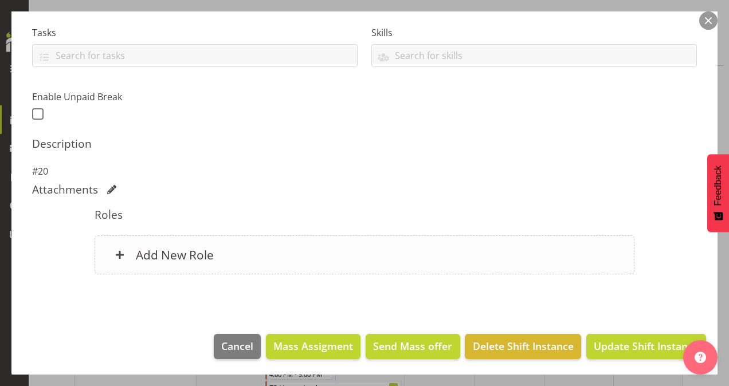
click at [202, 249] on h6 "Add New Role" at bounding box center [175, 255] width 78 height 15
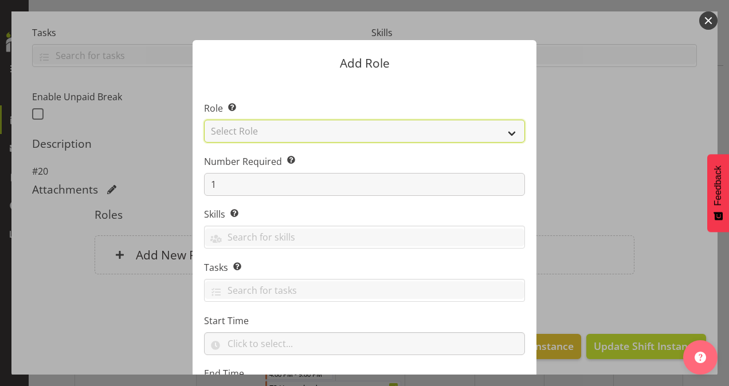
click at [254, 127] on select "Select Role Area Manager Art Coordination Community - SIL Community Leader Comm…" at bounding box center [364, 131] width 321 height 23
select select "12"
click at [204, 120] on select "Select Role Area Manager Art Coordination Community - SIL Community Leader Comm…" at bounding box center [364, 131] width 321 height 23
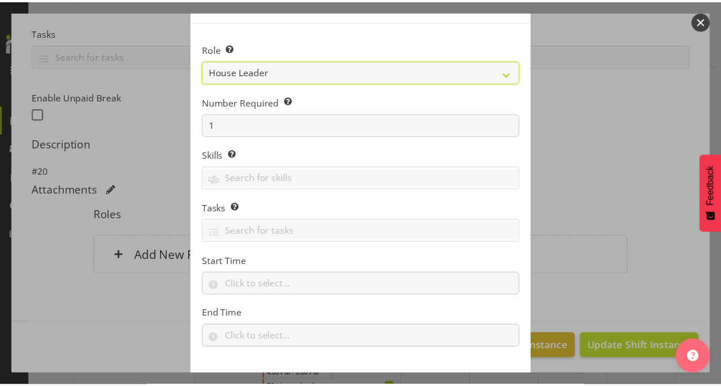
scroll to position [110, 0]
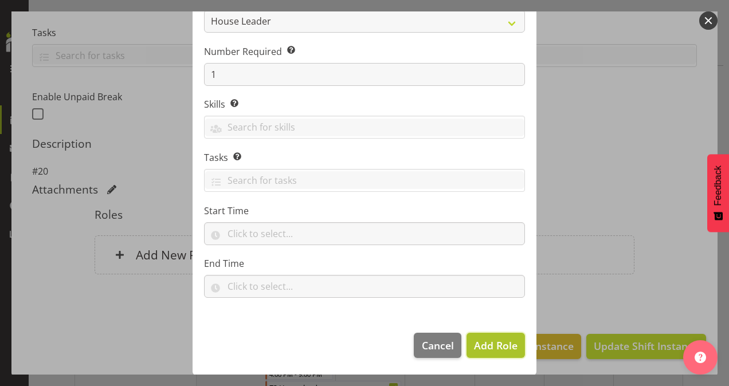
click at [491, 343] on span "Add Role" at bounding box center [496, 346] width 44 height 14
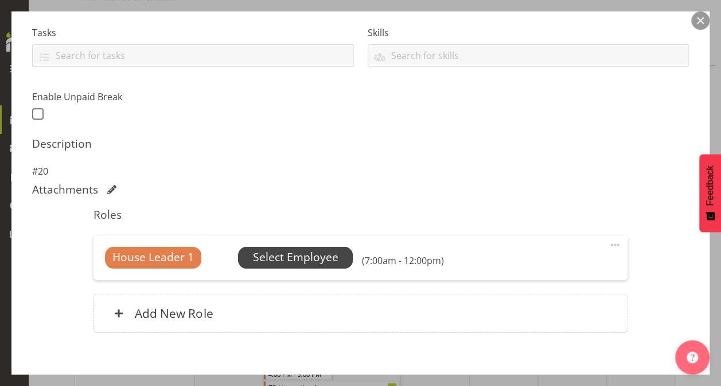
click at [319, 251] on span "Select Employee" at bounding box center [295, 257] width 85 height 17
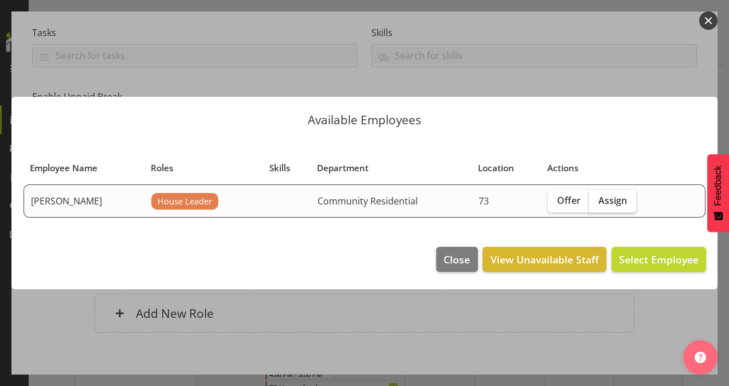
click at [608, 201] on span "Assign" at bounding box center [613, 200] width 29 height 11
click at [597, 201] on input "Assign" at bounding box center [592, 200] width 7 height 7
checkbox input "true"
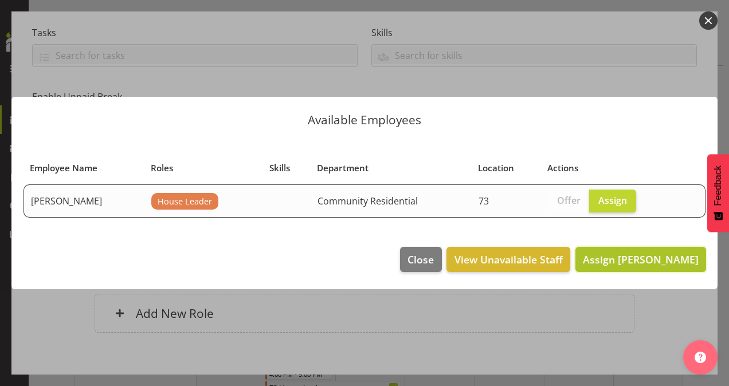
click at [647, 262] on span "Assign [PERSON_NAME]" at bounding box center [641, 260] width 116 height 14
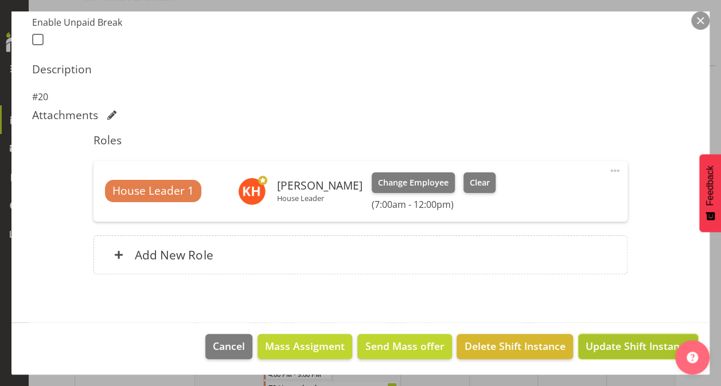
click at [592, 343] on span "Update Shift Instance" at bounding box center [637, 346] width 105 height 15
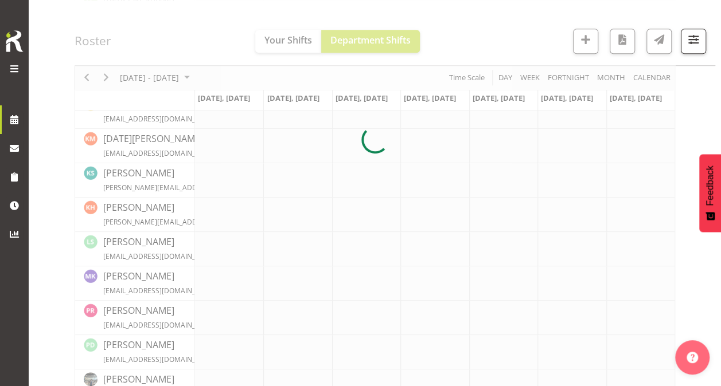
scroll to position [387, 0]
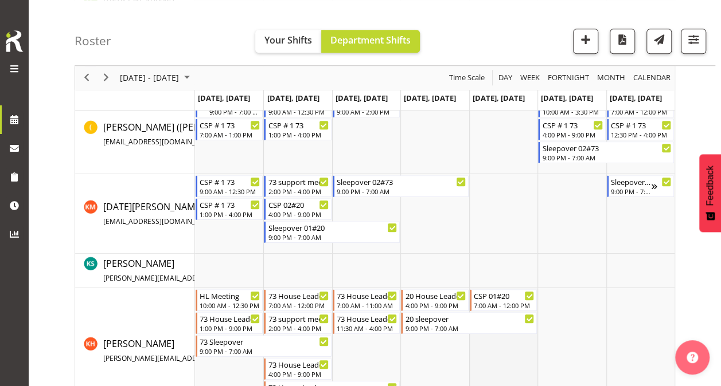
click at [501, 348] on td "Timeline Week of October 7, 2025" at bounding box center [503, 351] width 68 height 126
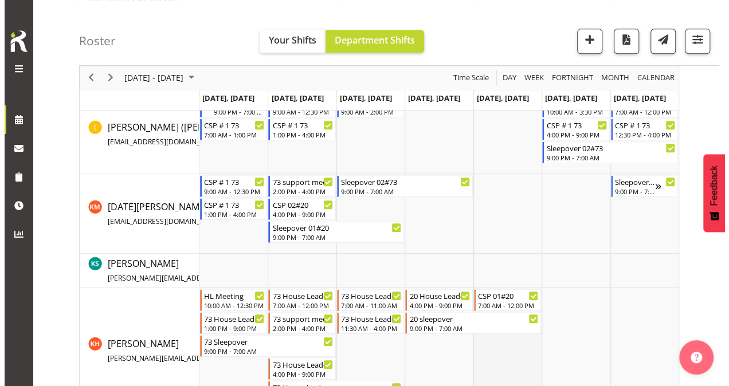
scroll to position [413, 0]
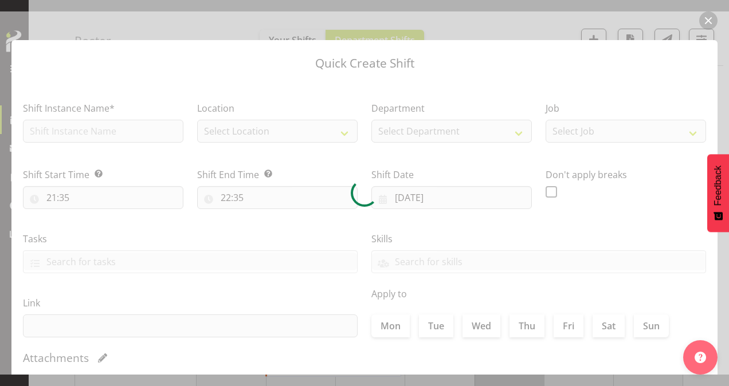
type input "[DATE]"
checkbox input "true"
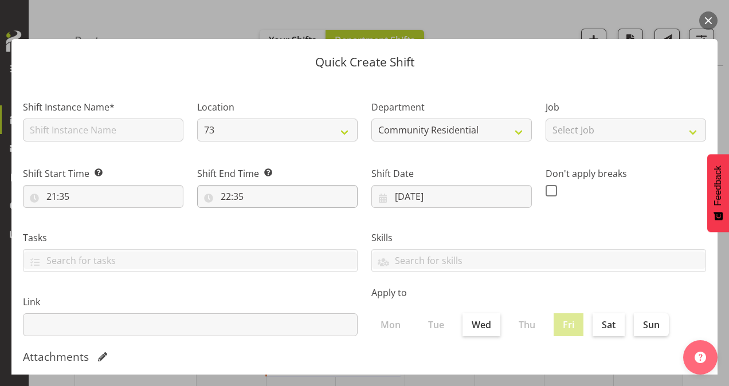
scroll to position [0, 0]
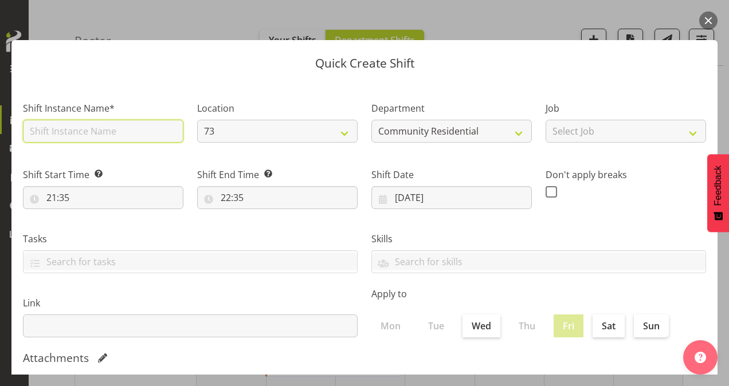
click at [125, 128] on input "text" at bounding box center [103, 131] width 161 height 23
type input "73 House Leader"
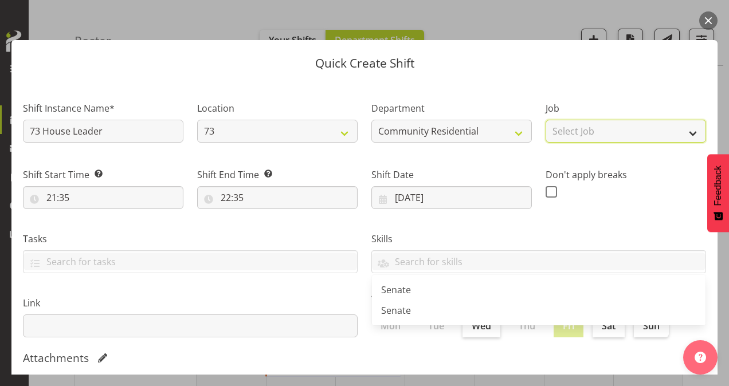
click at [592, 134] on select "Select Job Accounts Admin Art Coordinator Community Leader Community Support Pe…" at bounding box center [626, 131] width 161 height 23
select select "1"
click at [546, 120] on select "Select Job Accounts Admin Art Coordinator Community Leader Community Support Pe…" at bounding box center [626, 131] width 161 height 23
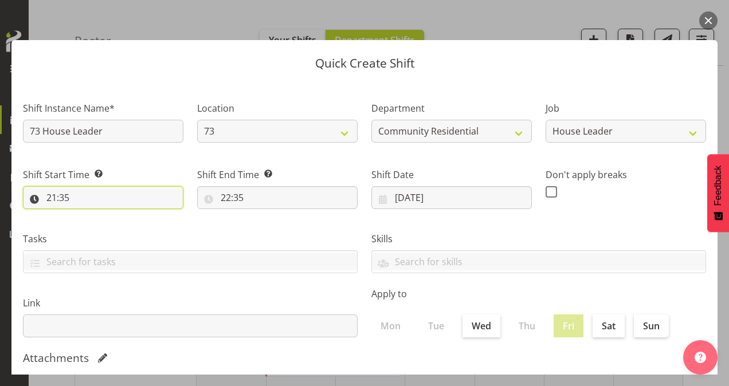
click at [53, 195] on input "21:35" at bounding box center [103, 197] width 161 height 23
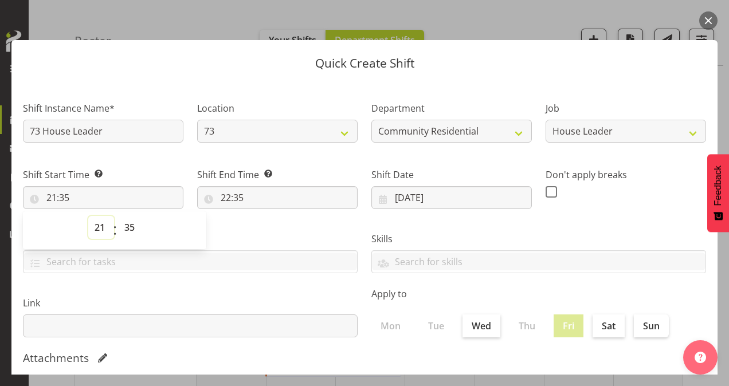
click at [101, 223] on select "00 01 02 03 04 05 06 07 08 09 10 11 12 13 14 15 16 17 18 19 20 21 22 23" at bounding box center [101, 227] width 26 height 23
select select "12"
click at [88, 216] on select "00 01 02 03 04 05 06 07 08 09 10 11 12 13 14 15 16 17 18 19 20 21 22 23" at bounding box center [101, 227] width 26 height 23
type input "12:35"
click at [129, 225] on select "00 01 02 03 04 05 06 07 08 09 10 11 12 13 14 15 16 17 18 19 20 21 22 23 24 25 2…" at bounding box center [131, 227] width 26 height 23
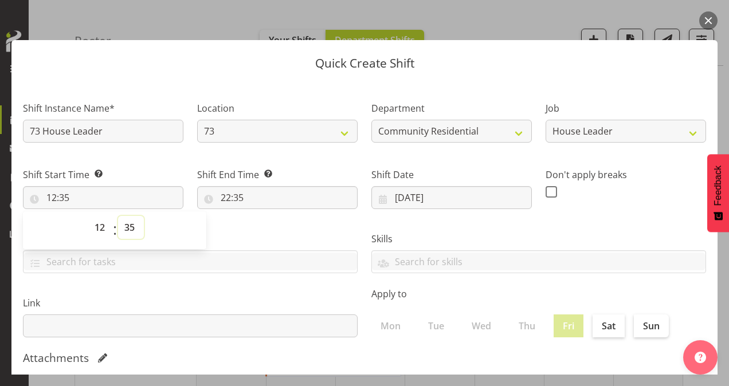
select select "30"
click at [118, 216] on select "00 01 02 03 04 05 06 07 08 09 10 11 12 13 14 15 16 17 18 19 20 21 22 23 24 25 2…" at bounding box center [131, 227] width 26 height 23
type input "12:30"
click at [225, 198] on input "22:35" at bounding box center [277, 197] width 161 height 23
click at [270, 231] on select "00 01 02 03 04 05 06 07 08 09 10 11 12 13 14 15 16 17 18 19 20 21 22 23" at bounding box center [276, 227] width 26 height 23
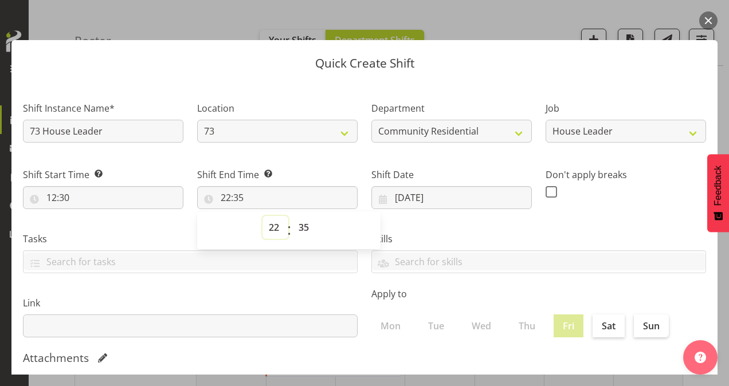
select select "14"
click at [263, 216] on select "00 01 02 03 04 05 06 07 08 09 10 11 12 13 14 15 16 17 18 19 20 21 22 23" at bounding box center [276, 227] width 26 height 23
type input "14:35"
click at [275, 225] on select "00 01 02 03 04 05 06 07 08 09 10 11 12 13 14 15 16 17 18 19 20 21 22 23" at bounding box center [276, 227] width 26 height 23
select select "16"
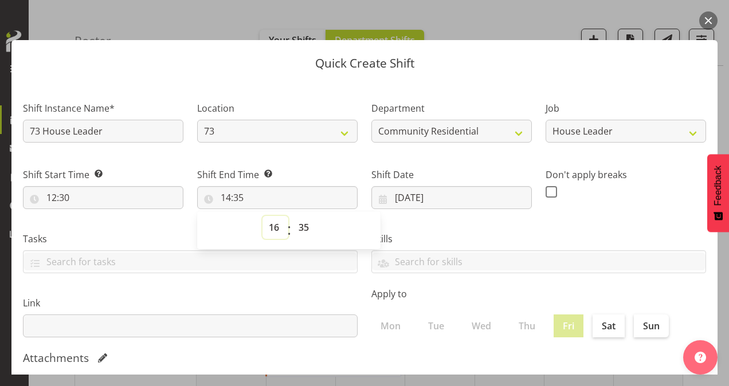
click at [263, 216] on select "00 01 02 03 04 05 06 07 08 09 10 11 12 13 14 15 16 17 18 19 20 21 22 23" at bounding box center [276, 227] width 26 height 23
type input "16:35"
click at [302, 229] on select "00 01 02 03 04 05 06 07 08 09 10 11 12 13 14 15 16 17 18 19 20 21 22 23 24 25 2…" at bounding box center [305, 227] width 26 height 23
select select "0"
click at [292, 216] on select "00 01 02 03 04 05 06 07 08 09 10 11 12 13 14 15 16 17 18 19 20 21 22 23 24 25 2…" at bounding box center [305, 227] width 26 height 23
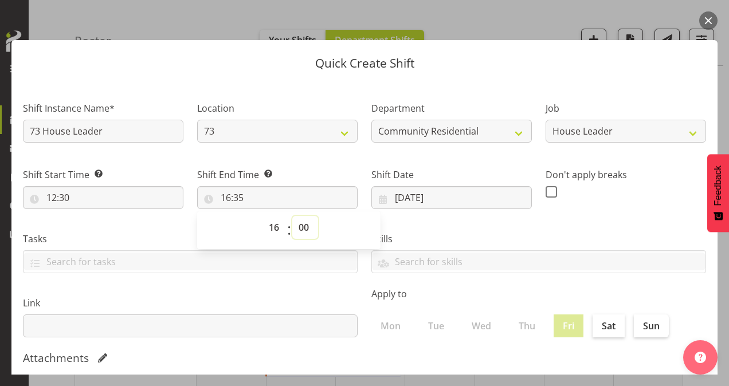
type input "16:00"
click at [560, 237] on label "Skills" at bounding box center [539, 239] width 335 height 14
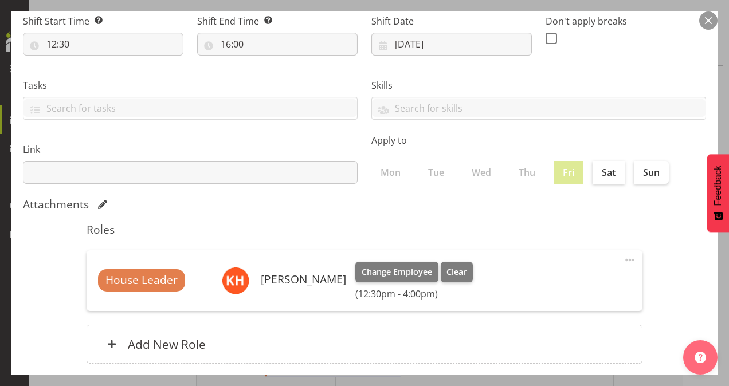
scroll to position [221, 0]
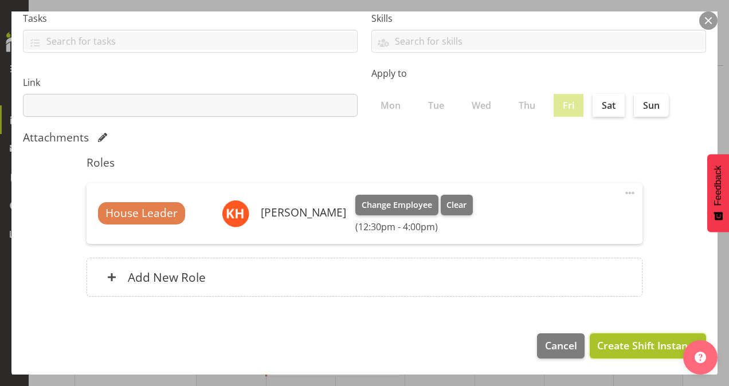
click at [639, 339] on span "Create Shift Instance" at bounding box center [647, 345] width 101 height 15
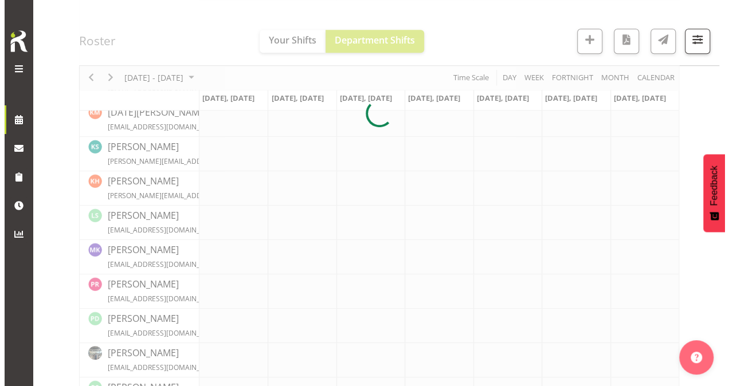
scroll to position [413, 0]
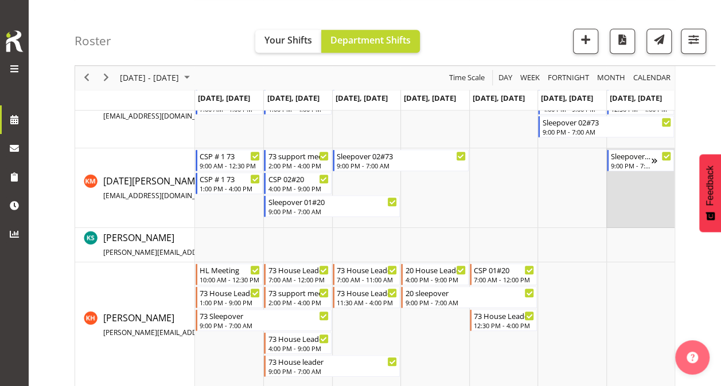
click at [630, 187] on td "Timeline Week of October 7, 2025" at bounding box center [640, 188] width 68 height 80
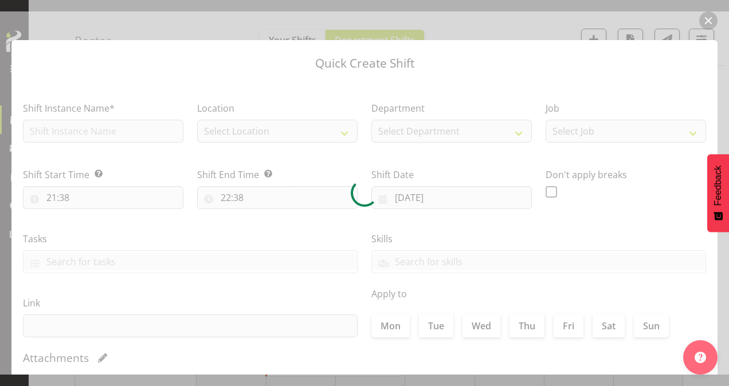
type input "[DATE]"
checkbox input "true"
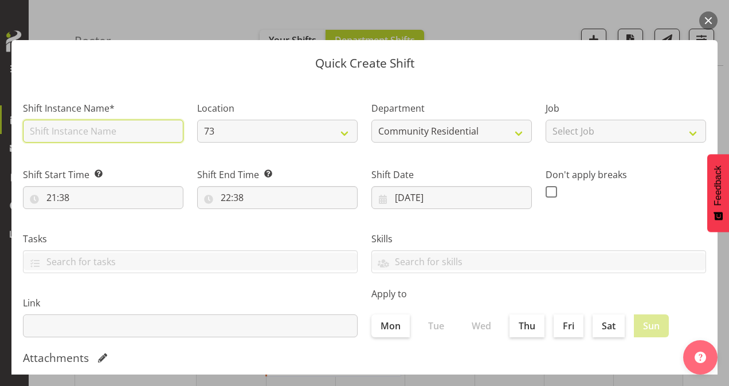
click at [85, 131] on input "text" at bounding box center [103, 131] width 161 height 23
type input "CSP # 1 73"
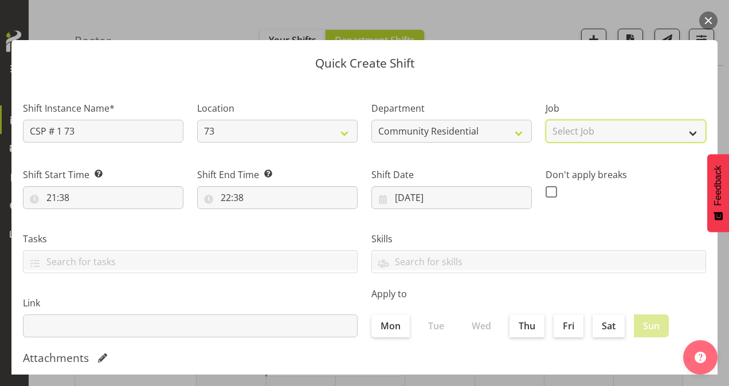
click at [595, 133] on select "Select Job Accounts Admin Art Coordinator Community Leader Community Support Pe…" at bounding box center [626, 131] width 161 height 23
select select "2"
click at [546, 120] on select "Select Job Accounts Admin Art Coordinator Community Leader Community Support Pe…" at bounding box center [626, 131] width 161 height 23
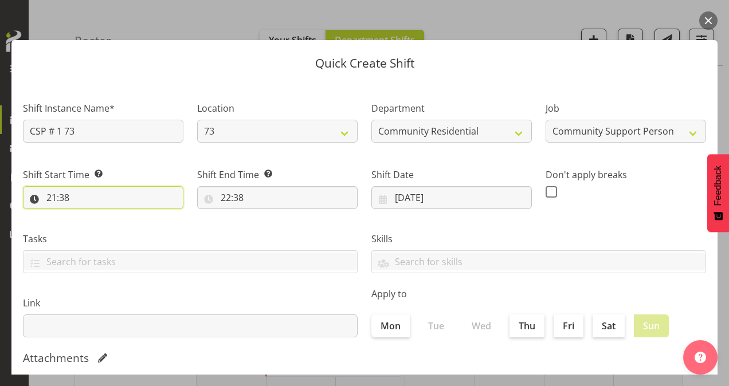
click at [55, 198] on input "21:38" at bounding box center [103, 197] width 161 height 23
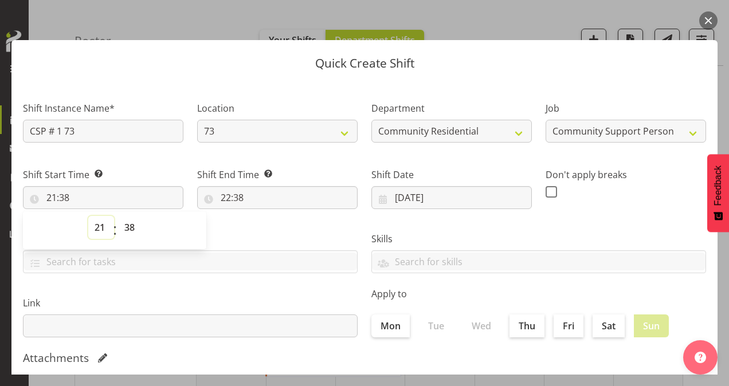
click at [102, 229] on select "00 01 02 03 04 05 06 07 08 09 10 11 12 13 14 15 16 17 18 19 20 21 22 23" at bounding box center [101, 227] width 26 height 23
select select "16"
click at [88, 216] on select "00 01 02 03 04 05 06 07 08 09 10 11 12 13 14 15 16 17 18 19 20 21 22 23" at bounding box center [101, 227] width 26 height 23
type input "16:38"
click at [137, 228] on select "00 01 02 03 04 05 06 07 08 09 10 11 12 13 14 15 16 17 18 19 20 21 22 23 24 25 2…" at bounding box center [131, 227] width 26 height 23
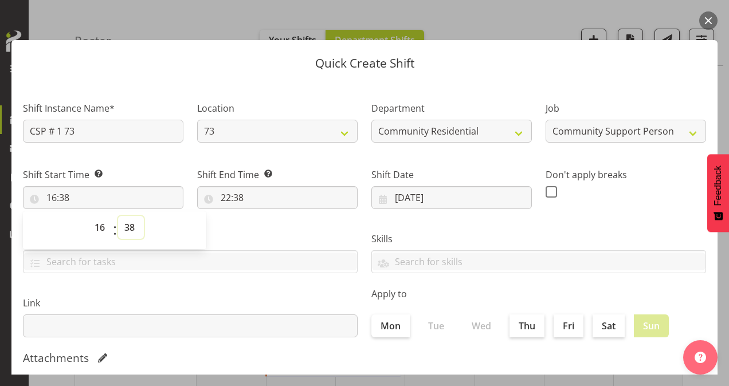
select select "0"
click at [118, 216] on select "00 01 02 03 04 05 06 07 08 09 10 11 12 13 14 15 16 17 18 19 20 21 22 23 24 25 2…" at bounding box center [131, 227] width 26 height 23
type input "16:00"
click at [221, 195] on input "22:38" at bounding box center [277, 197] width 161 height 23
click at [273, 226] on select "00 01 02 03 04 05 06 07 08 09 10 11 12 13 14 15 16 17 18 19 20 21 22 23" at bounding box center [276, 227] width 26 height 23
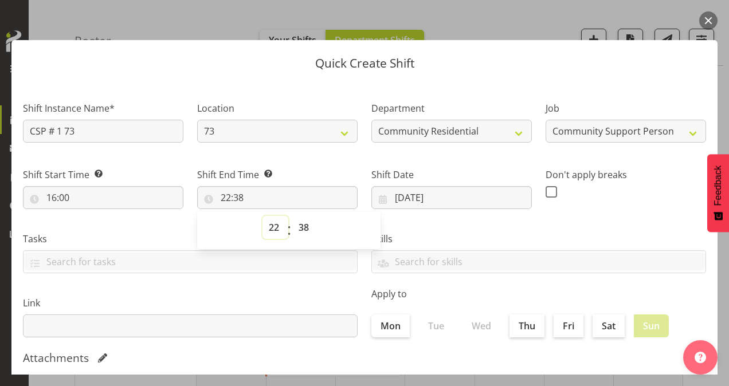
select select "21"
click at [263, 216] on select "00 01 02 03 04 05 06 07 08 09 10 11 12 13 14 15 16 17 18 19 20 21 22 23" at bounding box center [276, 227] width 26 height 23
type input "21:38"
click at [300, 227] on select "00 01 02 03 04 05 06 07 08 09 10 11 12 13 14 15 16 17 18 19 20 21 22 23 24 25 2…" at bounding box center [305, 227] width 26 height 23
select select "0"
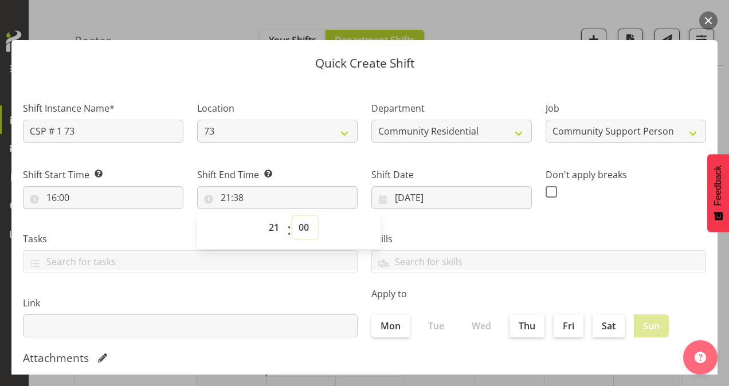
click at [292, 216] on select "00 01 02 03 04 05 06 07 08 09 10 11 12 13 14 15 16 17 18 19 20 21 22 23 24 25 2…" at bounding box center [305, 227] width 26 height 23
type input "21:00"
click at [603, 226] on div "Skills Senate Senate" at bounding box center [539, 248] width 349 height 64
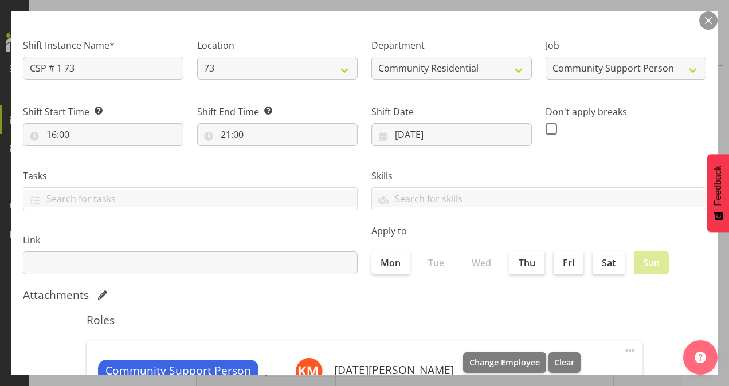
scroll to position [221, 0]
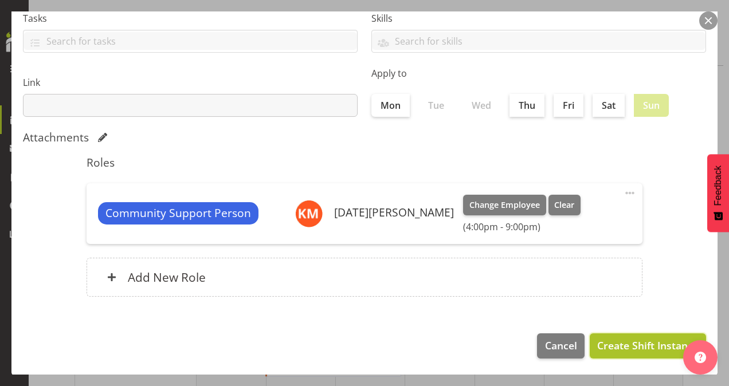
click at [638, 344] on span "Create Shift Instance" at bounding box center [647, 345] width 101 height 15
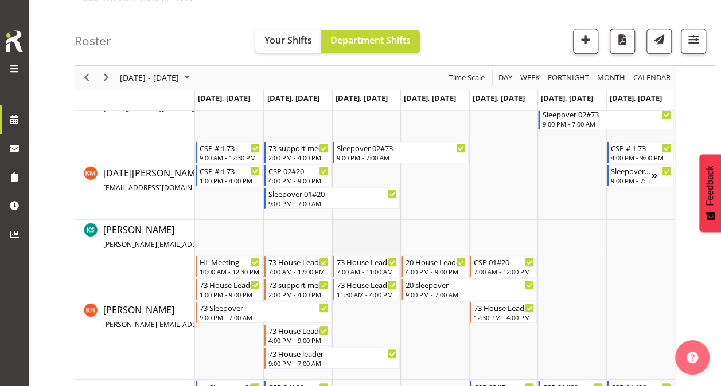
scroll to position [413, 0]
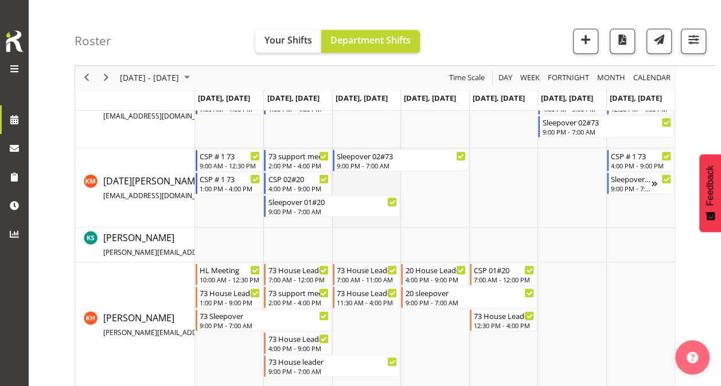
click at [349, 184] on td "Timeline Week of October 7, 2025" at bounding box center [366, 188] width 68 height 80
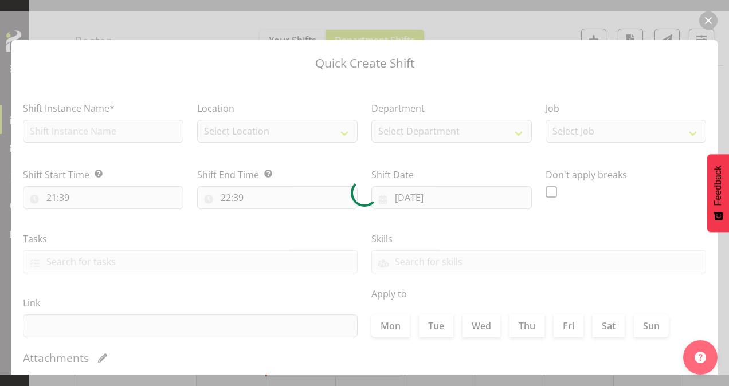
type input "[DATE]"
checkbox input "true"
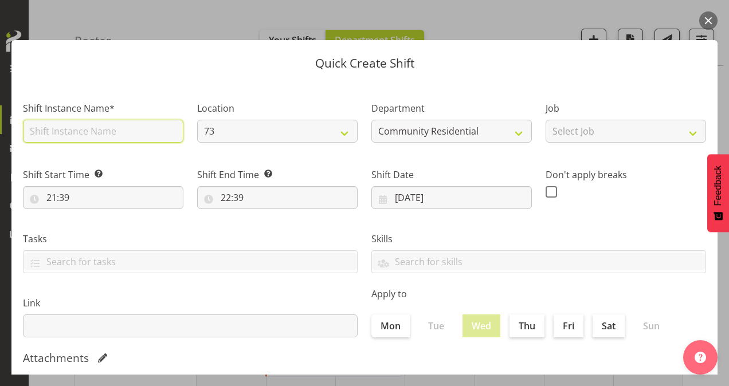
click at [56, 131] on input "text" at bounding box center [103, 131] width 161 height 23
type input "CSP # 1 73"
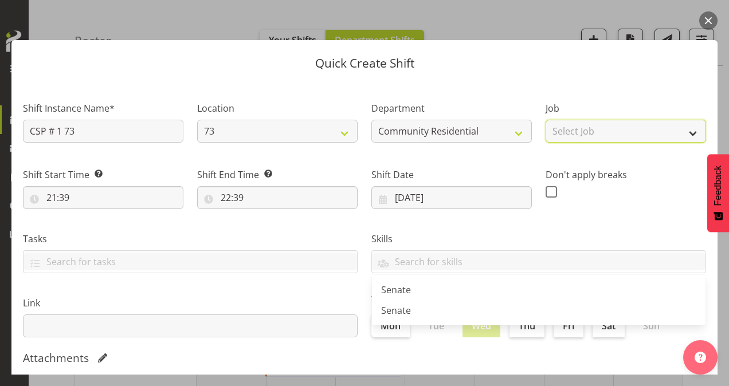
click at [573, 133] on select "Select Job Accounts Admin Art Coordinator Community Leader Community Support Pe…" at bounding box center [626, 131] width 161 height 23
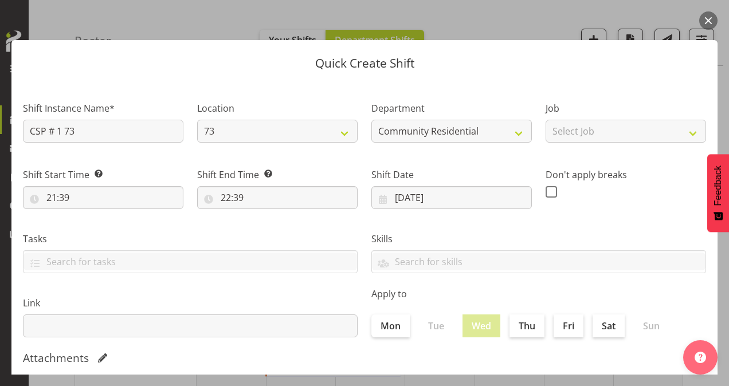
click at [425, 70] on header "Quick Create Shift" at bounding box center [364, 60] width 706 height 41
click at [712, 17] on button "button" at bounding box center [708, 20] width 18 height 18
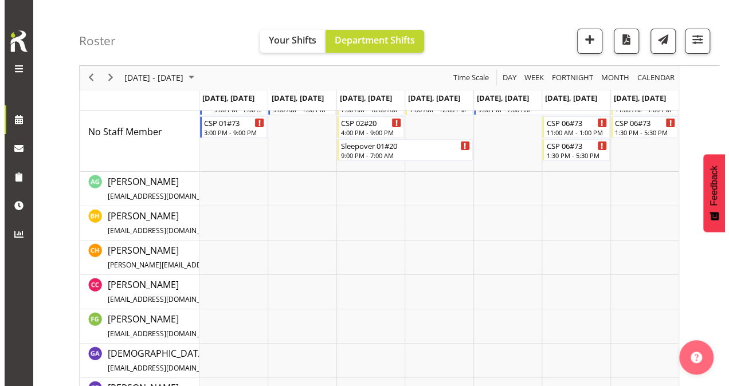
scroll to position [0, 0]
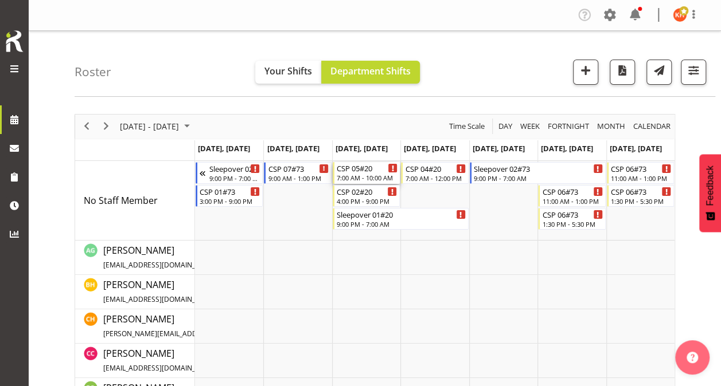
click at [363, 173] on div "CSP 05#20 7:00 AM - 10:00 AM" at bounding box center [367, 173] width 61 height 22
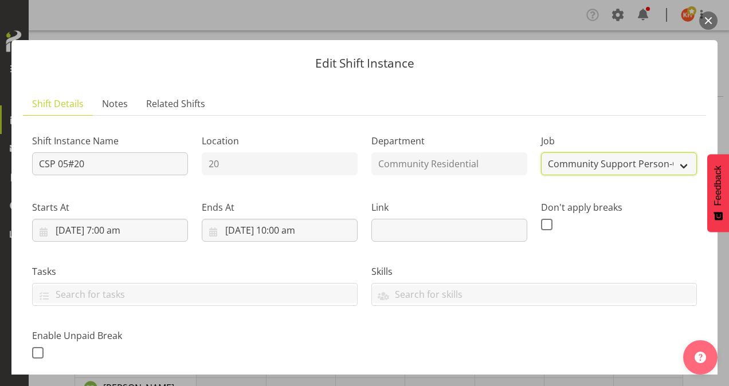
click at [589, 170] on select "Create new job Accounts Admin Art Coordinator Community Leader Community Suppor…" at bounding box center [619, 164] width 156 height 23
select select "2"
click at [541, 153] on select "Create new job Accounts Admin Art Coordinator Community Leader Community Suppor…" at bounding box center [619, 164] width 156 height 23
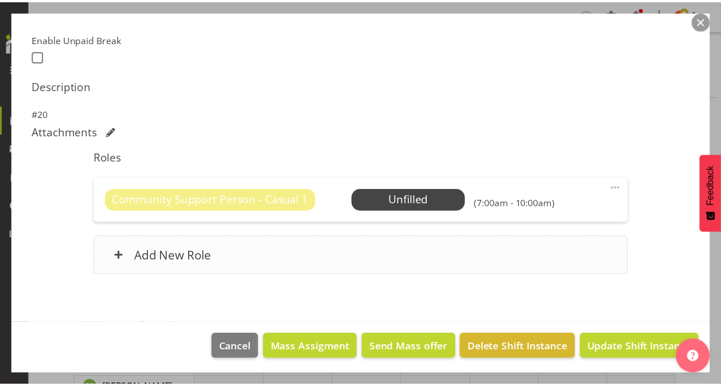
scroll to position [298, 0]
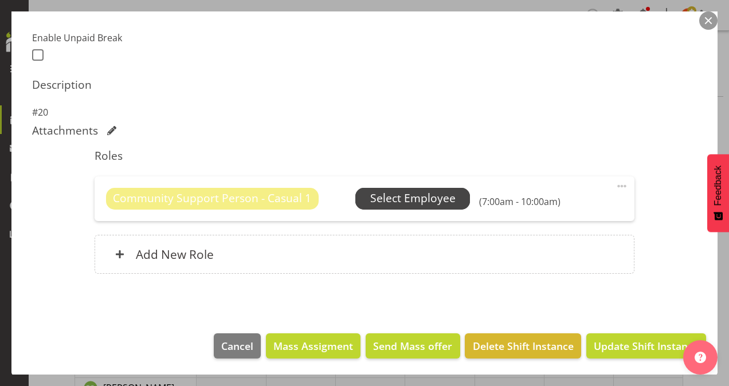
click at [432, 203] on span "Select Employee" at bounding box center [412, 198] width 85 height 17
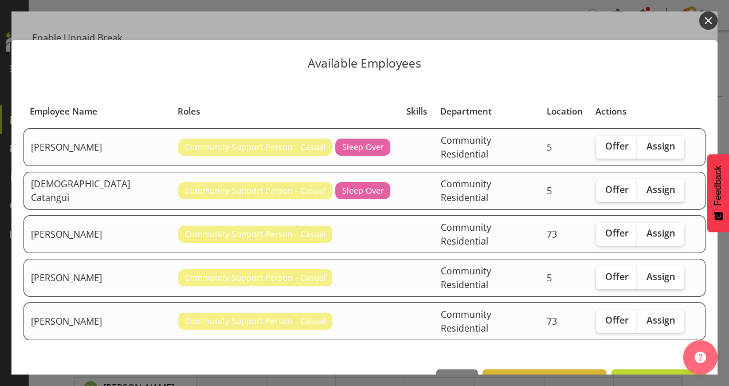
click at [711, 21] on button "button" at bounding box center [708, 20] width 18 height 18
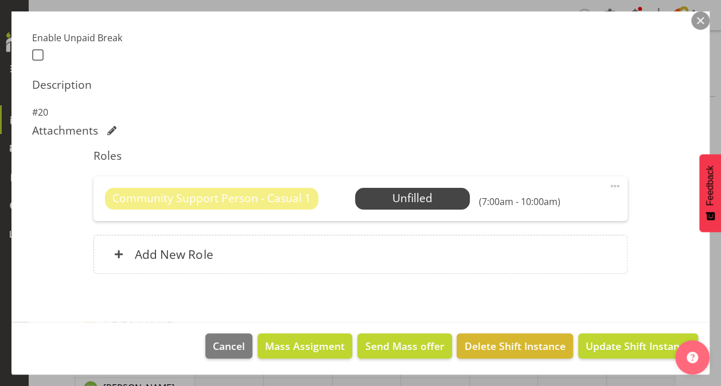
click at [608, 186] on span at bounding box center [615, 186] width 14 height 14
click at [542, 243] on link "Delete" at bounding box center [566, 253] width 110 height 21
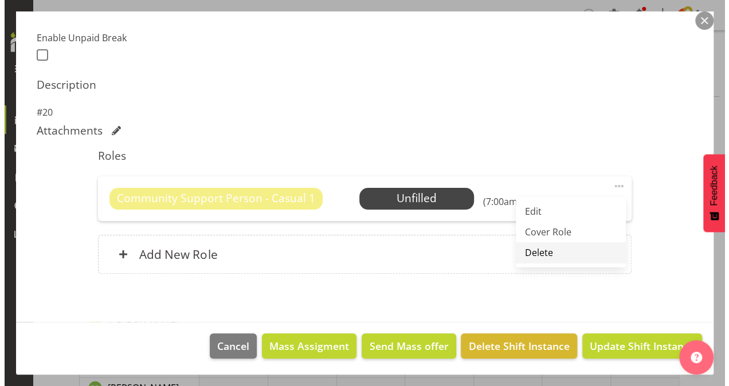
scroll to position [239, 0]
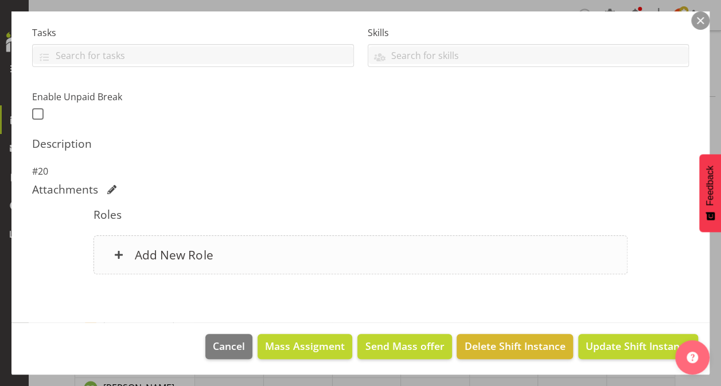
click at [159, 255] on h6 "Add New Role" at bounding box center [174, 255] width 78 height 15
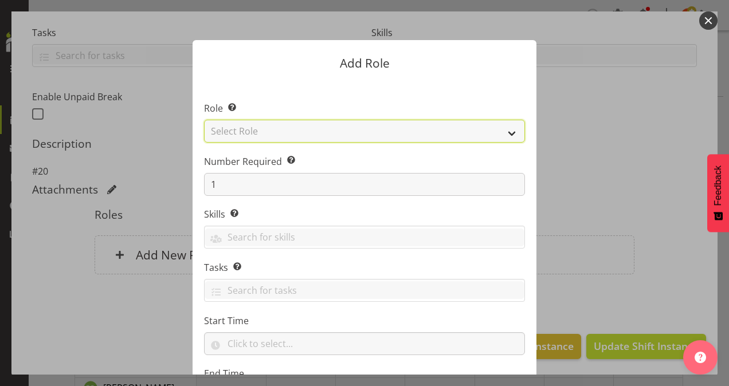
click at [318, 123] on select "Select Role Area Manager Art Coordination Community - SIL Community Leader Comm…" at bounding box center [364, 131] width 321 height 23
select select "12"
click at [204, 120] on select "Select Role Area Manager Art Coordination Community - SIL Community Leader Comm…" at bounding box center [364, 131] width 321 height 23
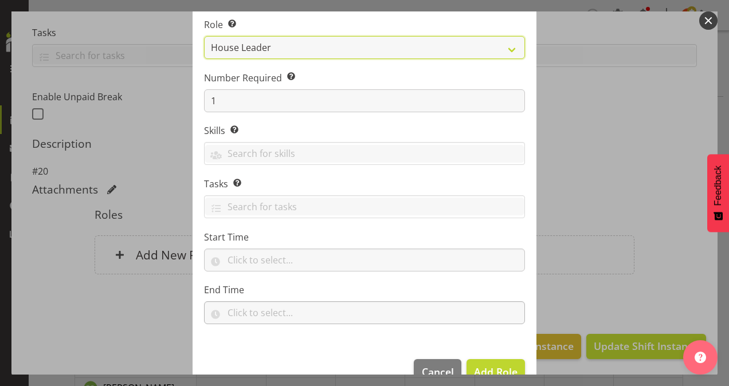
scroll to position [110, 0]
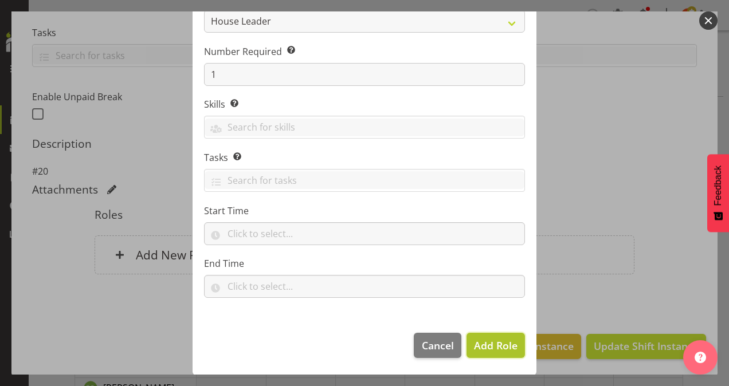
click at [485, 347] on span "Add Role" at bounding box center [496, 346] width 44 height 14
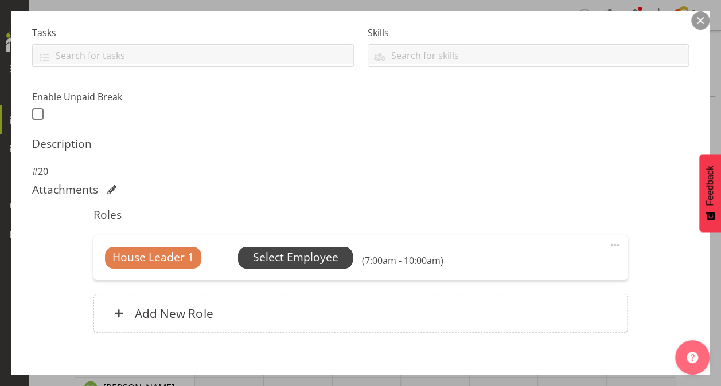
click at [296, 255] on span "Select Employee" at bounding box center [295, 257] width 85 height 17
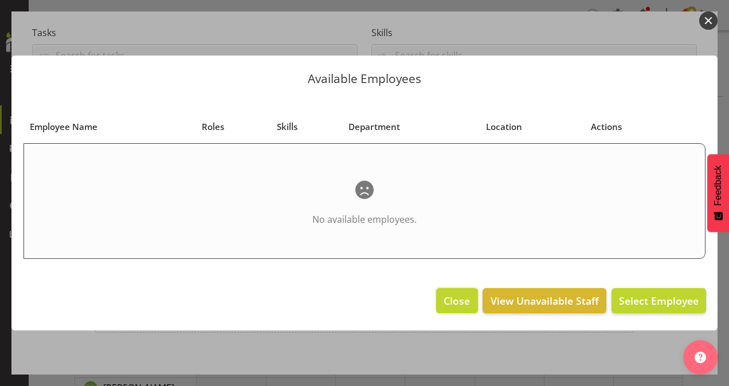
click at [447, 303] on span "Close" at bounding box center [457, 301] width 26 height 15
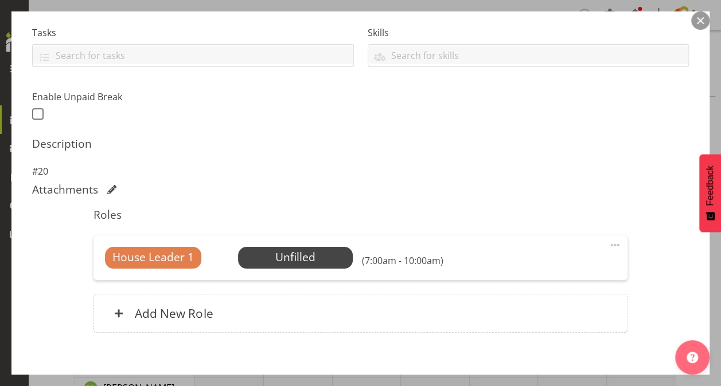
click at [608, 243] on span at bounding box center [615, 246] width 14 height 14
click at [539, 307] on link "Delete" at bounding box center [566, 312] width 110 height 21
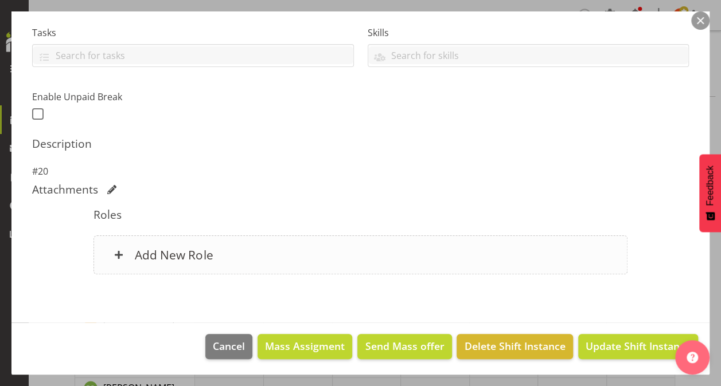
click at [173, 249] on h6 "Add New Role" at bounding box center [174, 255] width 78 height 15
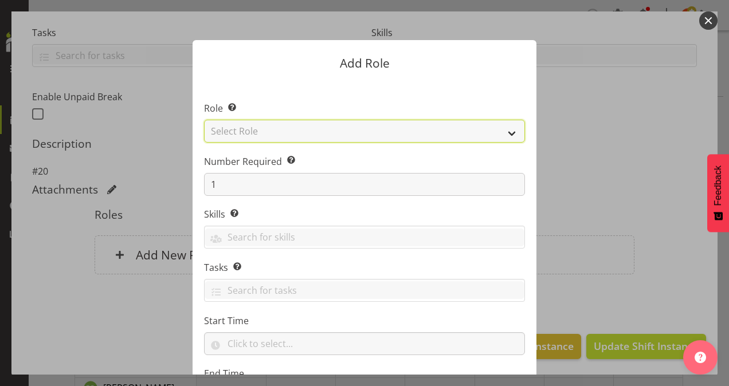
click at [271, 130] on select "Select Role Area Manager Art Coordination Community - SIL Community Leader Comm…" at bounding box center [364, 131] width 321 height 23
select select "13"
click at [204, 120] on select "Select Role Area Manager Art Coordination Community - SIL Community Leader Comm…" at bounding box center [364, 131] width 321 height 23
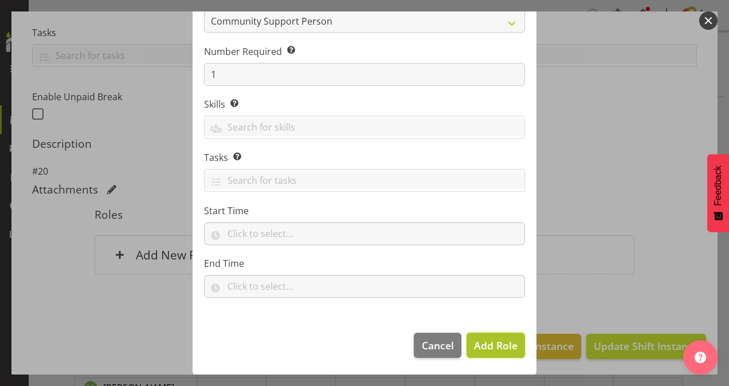
click at [502, 344] on span "Add Role" at bounding box center [496, 346] width 44 height 14
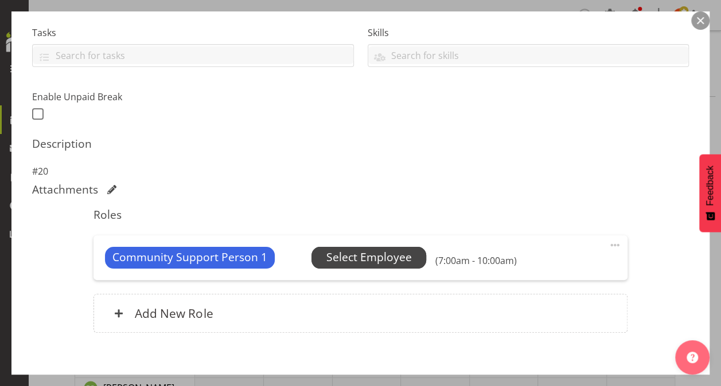
click at [357, 252] on span "Select Employee" at bounding box center [368, 257] width 85 height 17
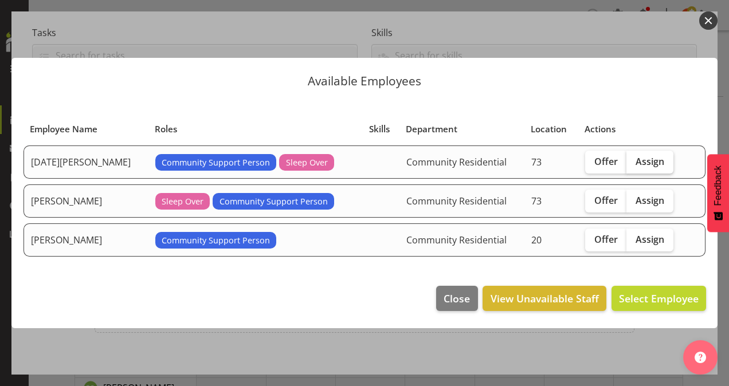
click at [650, 156] on span "Assign" at bounding box center [650, 161] width 29 height 11
click at [634, 158] on input "Assign" at bounding box center [630, 161] width 7 height 7
checkbox input "true"
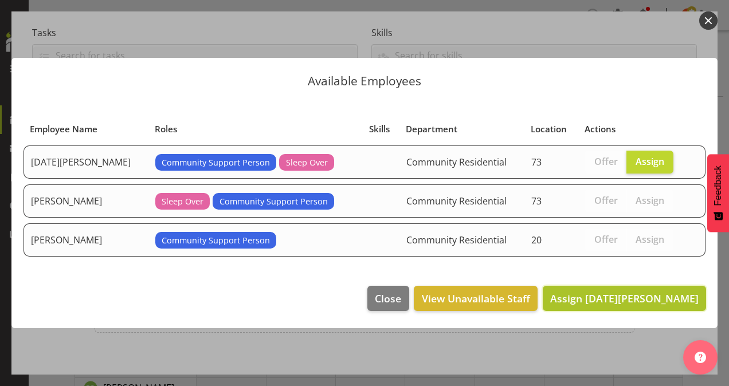
click at [630, 296] on span "Assign [DATE][PERSON_NAME]" at bounding box center [624, 299] width 148 height 14
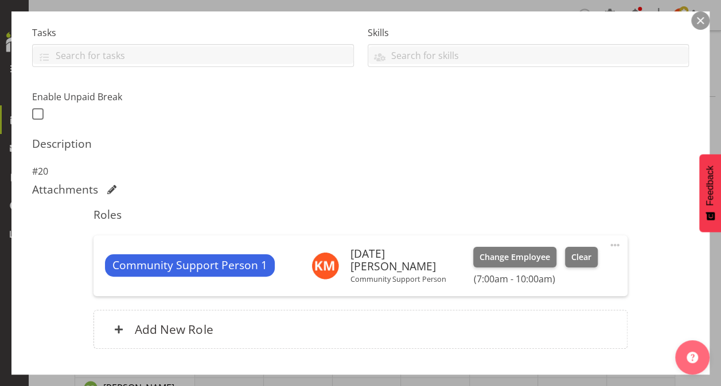
scroll to position [314, 0]
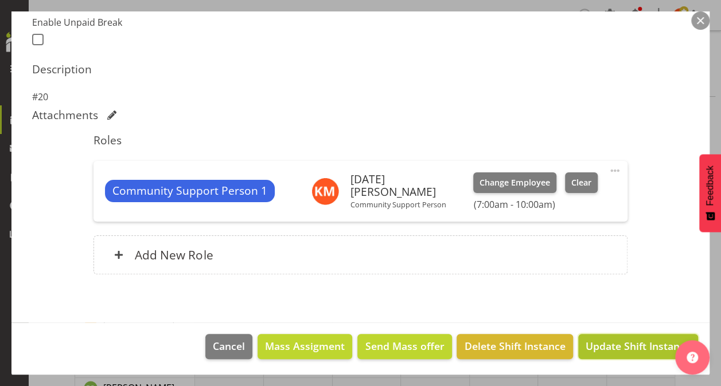
click at [613, 344] on span "Update Shift Instance" at bounding box center [637, 346] width 105 height 15
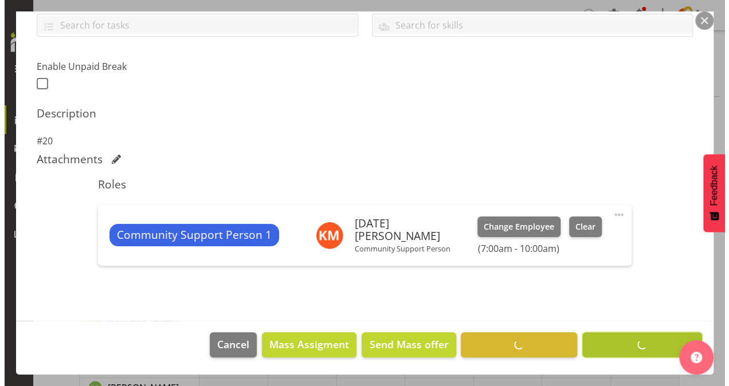
scroll to position [268, 0]
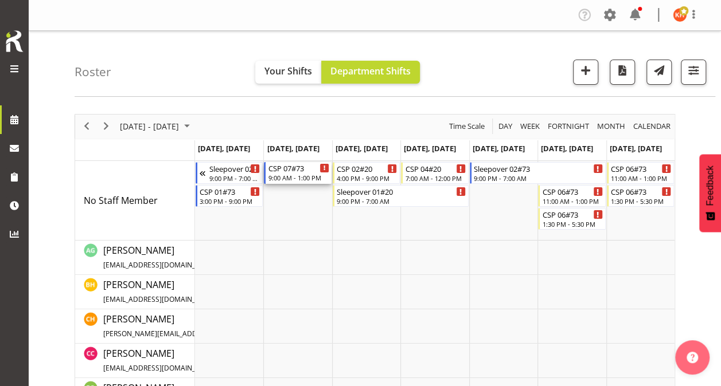
click at [283, 170] on div "CSP 07#73" at bounding box center [298, 167] width 61 height 11
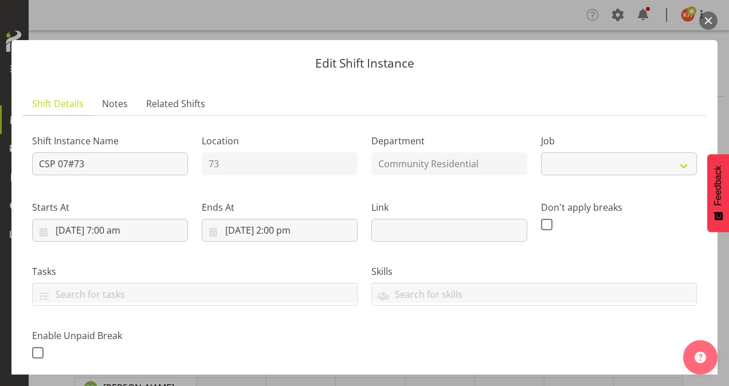
select select "2"
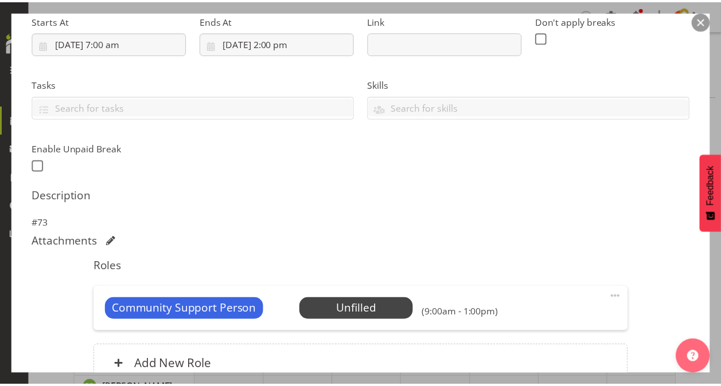
scroll to position [298, 0]
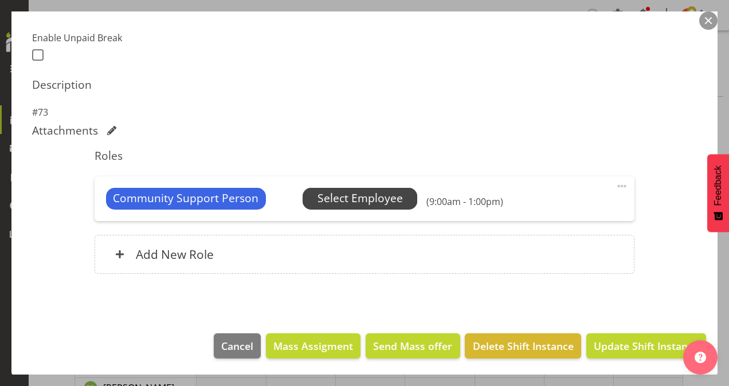
click at [352, 200] on span "Select Employee" at bounding box center [360, 198] width 85 height 17
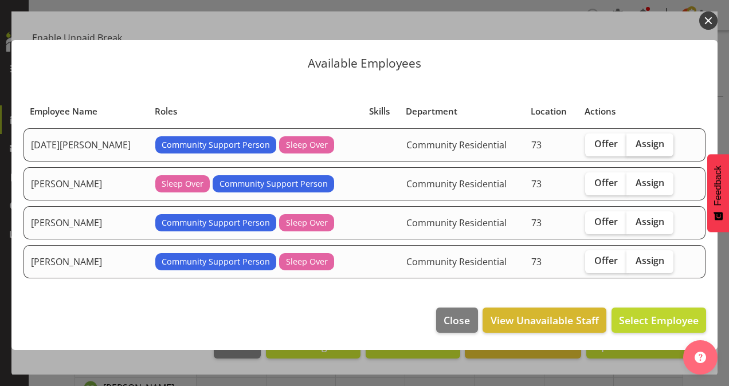
click at [636, 146] on span "Assign" at bounding box center [650, 143] width 29 height 11
click at [634, 146] on input "Assign" at bounding box center [630, 143] width 7 height 7
checkbox input "true"
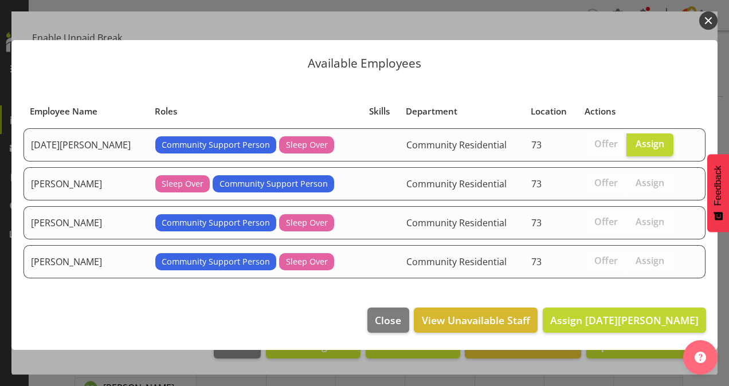
click at [708, 17] on button "button" at bounding box center [708, 20] width 18 height 18
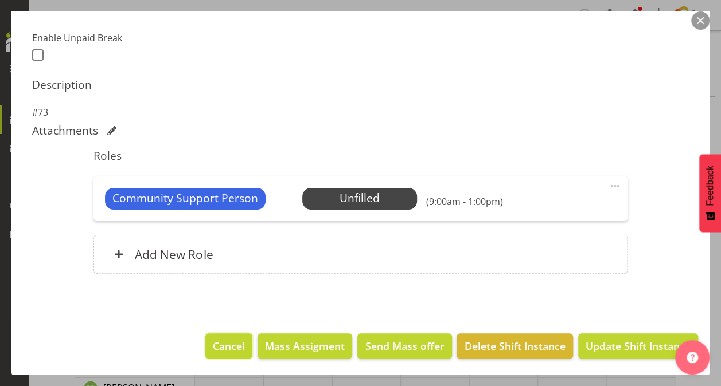
click at [228, 334] on button "Cancel" at bounding box center [228, 346] width 47 height 25
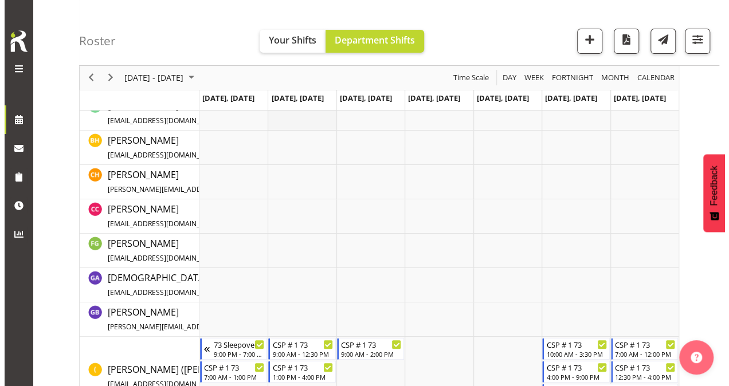
scroll to position [287, 0]
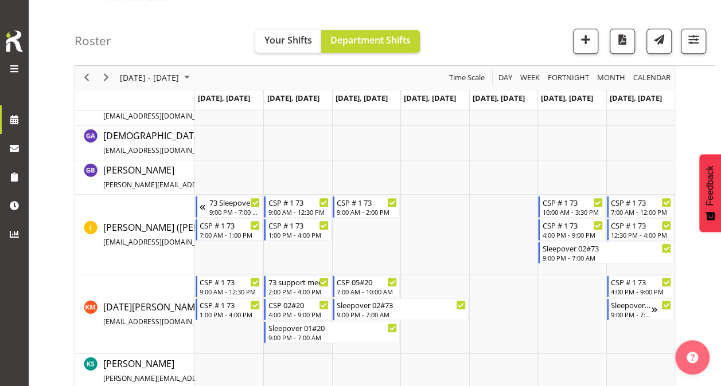
click at [296, 345] on td "Timeline Week of October 7, 2025" at bounding box center [297, 315] width 68 height 80
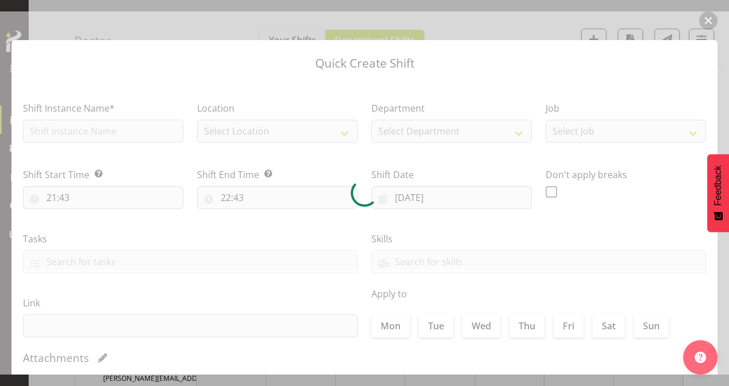
type input "[DATE]"
checkbox input "true"
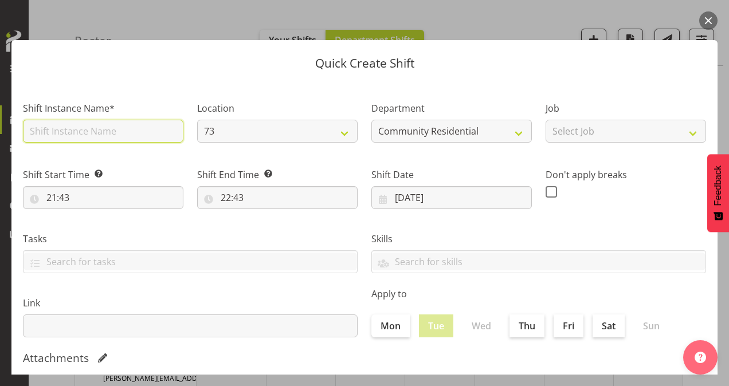
click at [84, 131] on input "text" at bounding box center [103, 131] width 161 height 23
type input "CSP # 1 73"
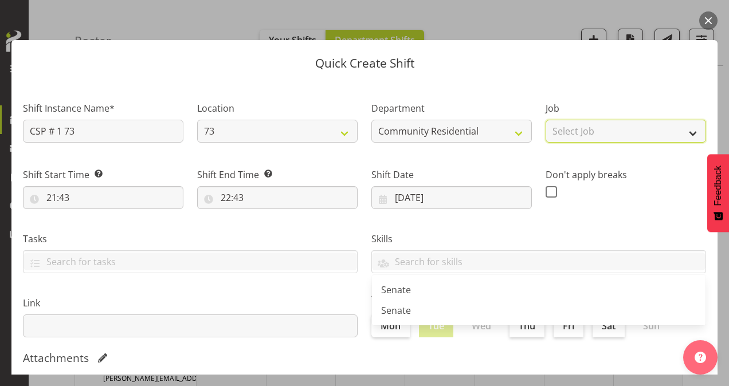
click at [578, 135] on select "Select Job Accounts Admin Art Coordinator Community Leader Community Support Pe…" at bounding box center [626, 131] width 161 height 23
select select "2"
click at [546, 120] on select "Select Job Accounts Admin Art Coordinator Community Leader Community Support Pe…" at bounding box center [626, 131] width 161 height 23
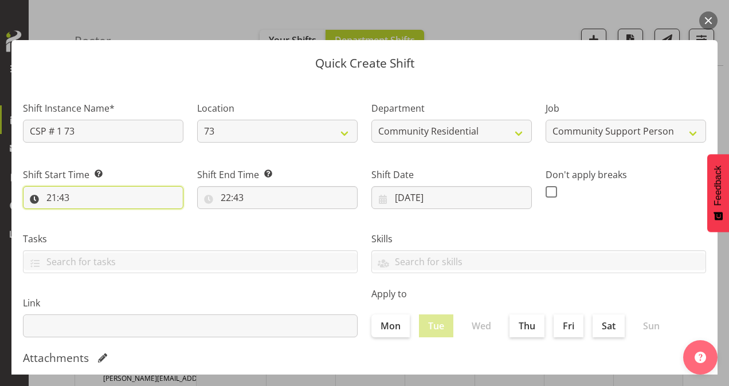
click at [54, 197] on input "21:43" at bounding box center [103, 197] width 161 height 23
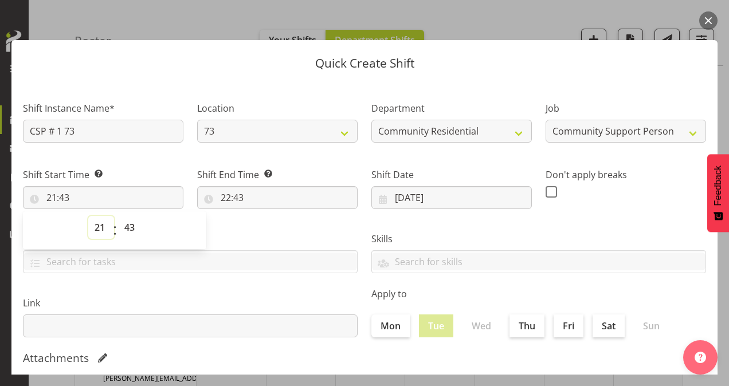
click at [102, 229] on select "00 01 02 03 04 05 06 07 08 09 10 11 12 13 14 15 16 17 18 19 20 21 22 23" at bounding box center [101, 227] width 26 height 23
select select "12"
click at [88, 216] on select "00 01 02 03 04 05 06 07 08 09 10 11 12 13 14 15 16 17 18 19 20 21 22 23" at bounding box center [101, 227] width 26 height 23
type input "12:43"
click at [132, 225] on select "00 01 02 03 04 05 06 07 08 09 10 11 12 13 14 15 16 17 18 19 20 21 22 23 24 25 2…" at bounding box center [131, 227] width 26 height 23
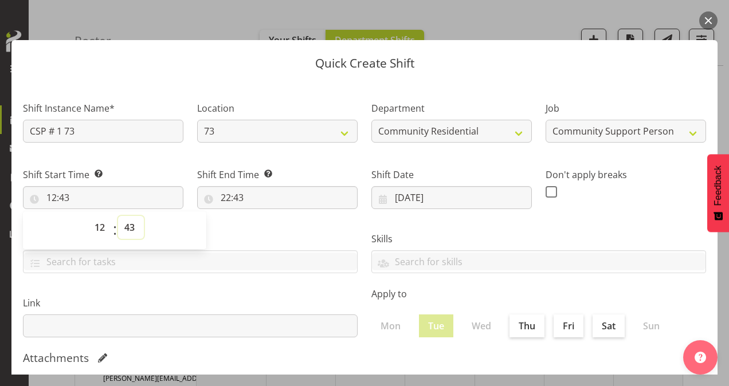
select select "0"
click at [118, 216] on select "00 01 02 03 04 05 06 07 08 09 10 11 12 13 14 15 16 17 18 19 20 21 22 23 24 25 2…" at bounding box center [131, 227] width 26 height 23
type input "12:00"
click at [224, 198] on input "22:43" at bounding box center [277, 197] width 161 height 23
click at [275, 230] on select "00 01 02 03 04 05 06 07 08 09 10 11 12 13 14 15 16 17 18 19 20 21 22 23" at bounding box center [276, 227] width 26 height 23
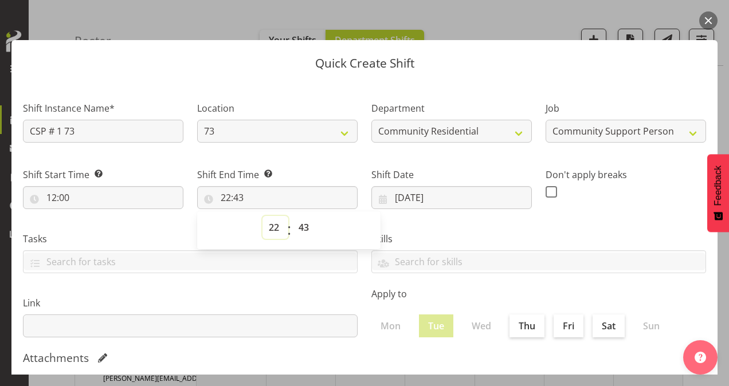
select select "14"
click at [263, 216] on select "00 01 02 03 04 05 06 07 08 09 10 11 12 13 14 15 16 17 18 19 20 21 22 23" at bounding box center [276, 227] width 26 height 23
type input "14:43"
click at [302, 229] on select "00 01 02 03 04 05 06 07 08 09 10 11 12 13 14 15 16 17 18 19 20 21 22 23 24 25 2…" at bounding box center [305, 227] width 26 height 23
select select "0"
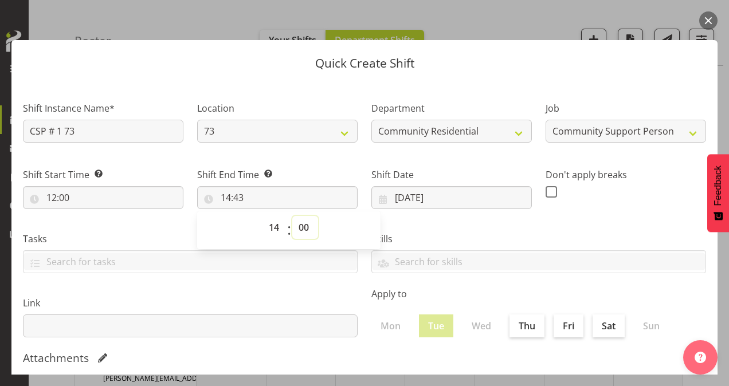
click at [292, 216] on select "00 01 02 03 04 05 06 07 08 09 10 11 12 13 14 15 16 17 18 19 20 21 22 23 24 25 2…" at bounding box center [305, 227] width 26 height 23
type input "14:00"
click at [546, 191] on span at bounding box center [551, 191] width 11 height 11
click at [546, 191] on input "checkbox" at bounding box center [549, 191] width 7 height 7
checkbox input "true"
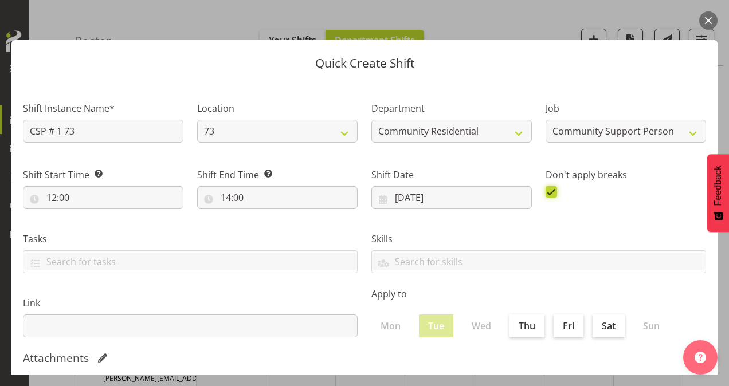
scroll to position [221, 0]
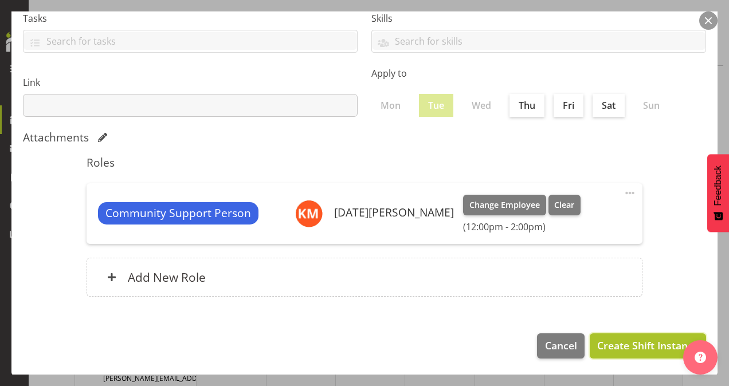
click at [630, 342] on span "Create Shift Instance" at bounding box center [647, 345] width 101 height 15
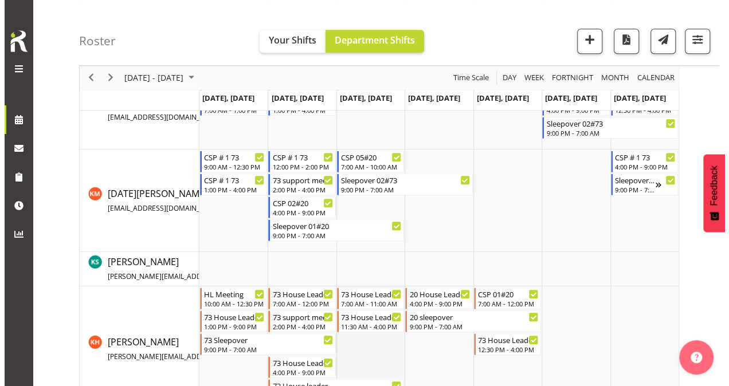
scroll to position [401, 0]
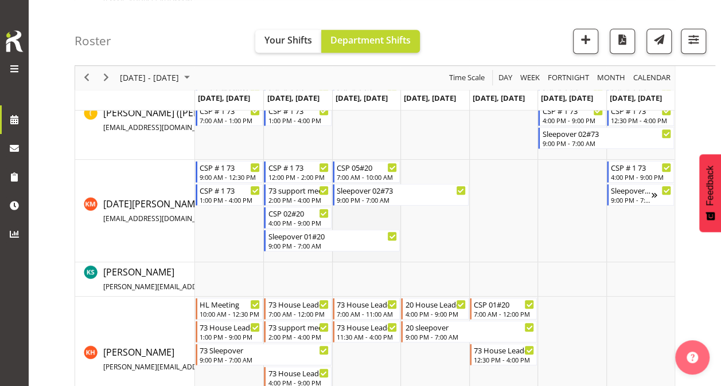
click at [366, 221] on td "Timeline Week of October 7, 2025" at bounding box center [366, 211] width 68 height 103
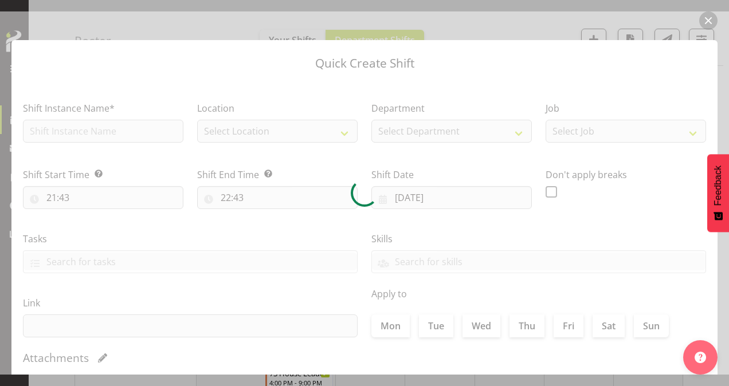
type input "[DATE]"
checkbox input "true"
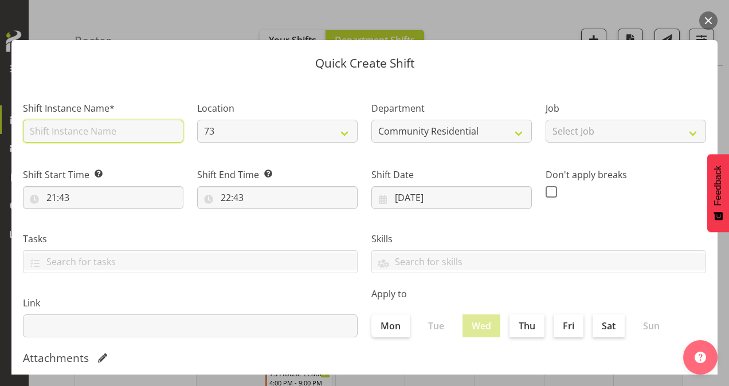
click at [69, 130] on input "text" at bounding box center [103, 131] width 161 height 23
type input "CSP # 1 73"
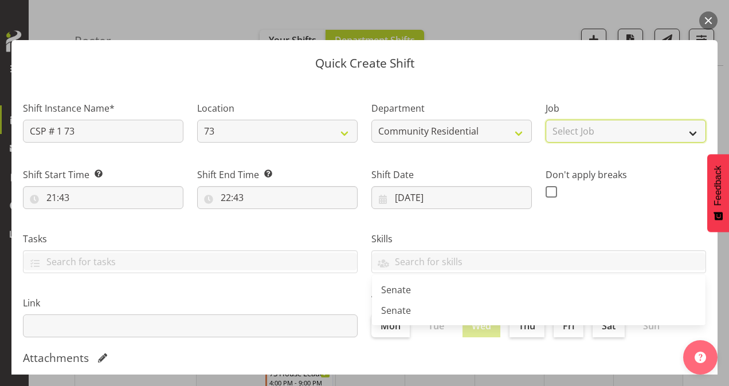
drag, startPoint x: 615, startPoint y: 126, endPoint x: 616, endPoint y: 132, distance: 6.4
click at [615, 126] on select "Select Job Accounts Admin Art Coordinator Community Leader Community Support Pe…" at bounding box center [626, 131] width 161 height 23
select select "2"
click at [546, 120] on select "Select Job Accounts Admin Art Coordinator Community Leader Community Support Pe…" at bounding box center [626, 131] width 161 height 23
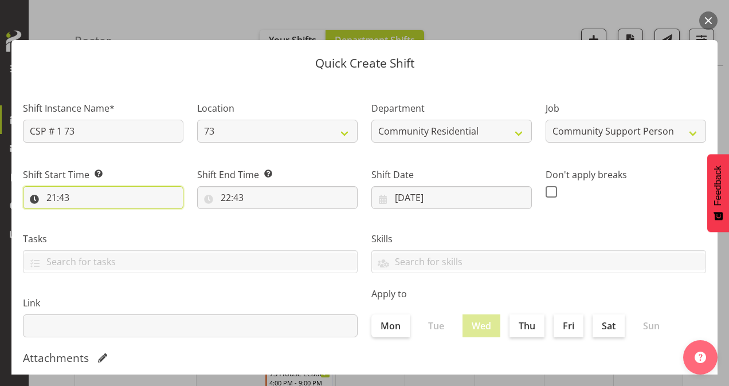
click at [54, 197] on input "21:43" at bounding box center [103, 197] width 161 height 23
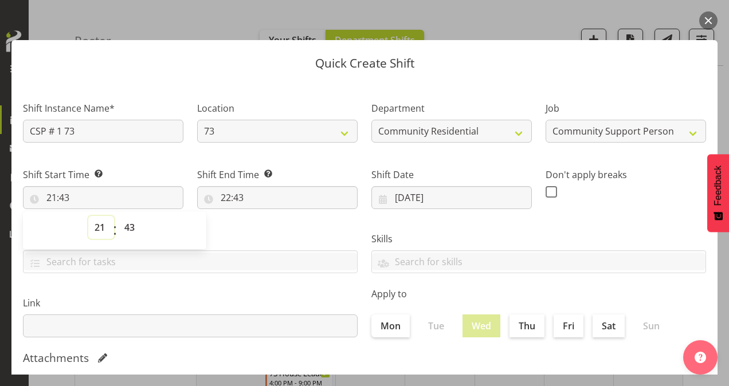
click at [101, 227] on select "00 01 02 03 04 05 06 07 08 09 10 11 12 13 14 15 16 17 18 19 20 21 22 23" at bounding box center [101, 227] width 26 height 23
select select "10"
click at [88, 216] on select "00 01 02 03 04 05 06 07 08 09 10 11 12 13 14 15 16 17 18 19 20 21 22 23" at bounding box center [101, 227] width 26 height 23
type input "10:43"
click at [131, 226] on select "00 01 02 03 04 05 06 07 08 09 10 11 12 13 14 15 16 17 18 19 20 21 22 23 24 25 2…" at bounding box center [131, 227] width 26 height 23
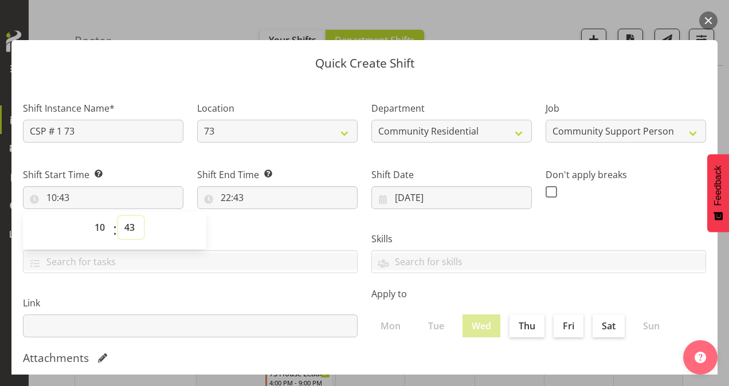
select select "0"
click at [118, 216] on select "00 01 02 03 04 05 06 07 08 09 10 11 12 13 14 15 16 17 18 19 20 21 22 23 24 25 2…" at bounding box center [131, 227] width 26 height 23
type input "10:00"
click at [222, 198] on input "22:43" at bounding box center [277, 197] width 161 height 23
click at [274, 229] on select "00 01 02 03 04 05 06 07 08 09 10 11 12 13 14 15 16 17 18 19 20 21 22 23" at bounding box center [276, 227] width 26 height 23
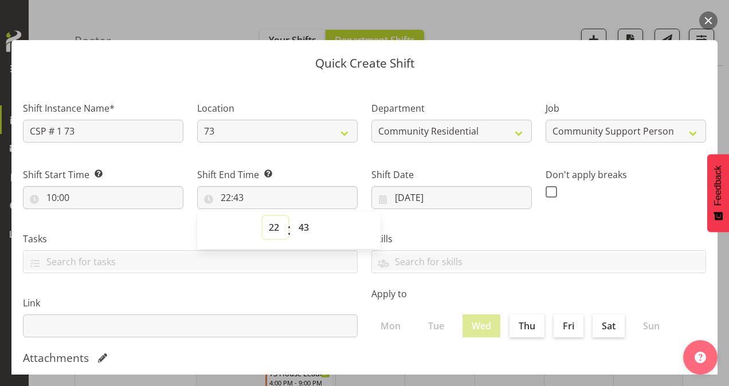
click at [273, 228] on select "00 01 02 03 04 05 06 07 08 09 10 11 12 13 14 15 16 17 18 19 20 21 22 23" at bounding box center [276, 227] width 26 height 23
select select "13"
click at [263, 216] on select "00 01 02 03 04 05 06 07 08 09 10 11 12 13 14 15 16 17 18 19 20 21 22 23" at bounding box center [276, 227] width 26 height 23
type input "13:43"
click at [301, 226] on select "00 01 02 03 04 05 06 07 08 09 10 11 12 13 14 15 16 17 18 19 20 21 22 23 24 25 2…" at bounding box center [305, 227] width 26 height 23
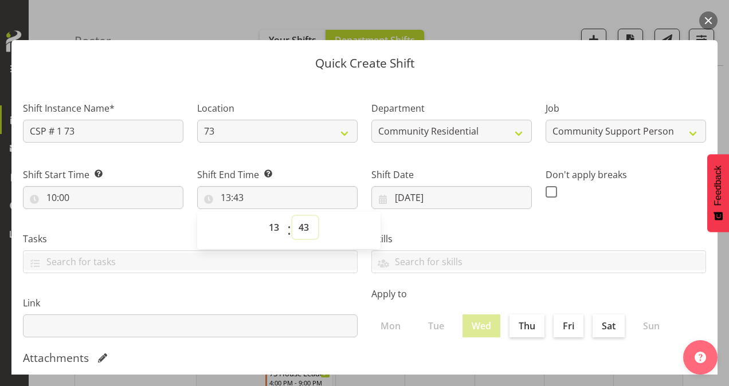
select select "0"
click at [292, 216] on select "00 01 02 03 04 05 06 07 08 09 10 11 12 13 14 15 16 17 18 19 20 21 22 23 24 25 2…" at bounding box center [305, 227] width 26 height 23
type input "13:00"
drag, startPoint x: 543, startPoint y: 191, endPoint x: 608, endPoint y: 240, distance: 80.7
click at [546, 191] on span at bounding box center [551, 191] width 11 height 11
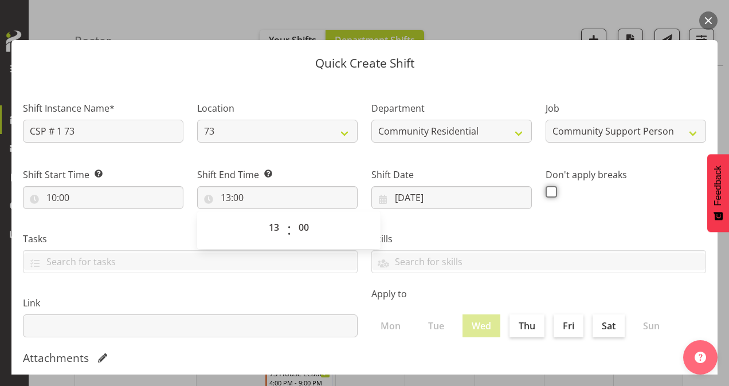
click at [546, 191] on input "checkbox" at bounding box center [549, 191] width 7 height 7
checkbox input "true"
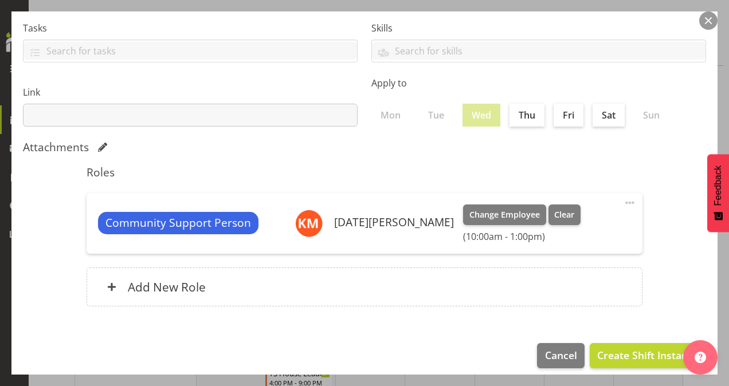
scroll to position [221, 0]
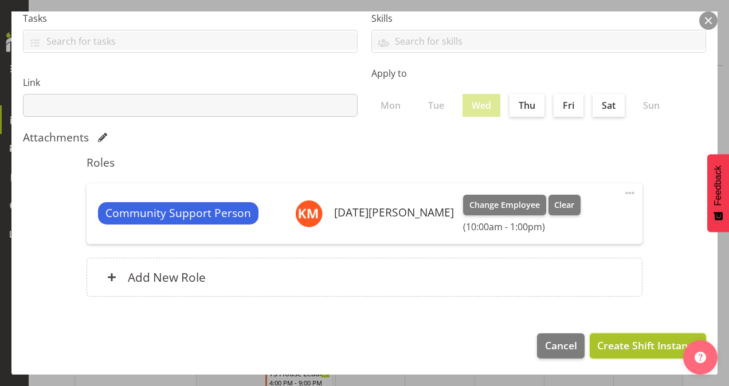
click at [625, 342] on span "Create Shift Instance" at bounding box center [647, 345] width 101 height 15
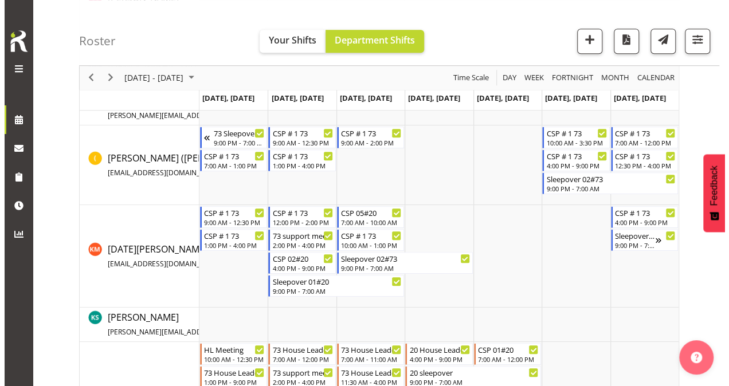
scroll to position [401, 0]
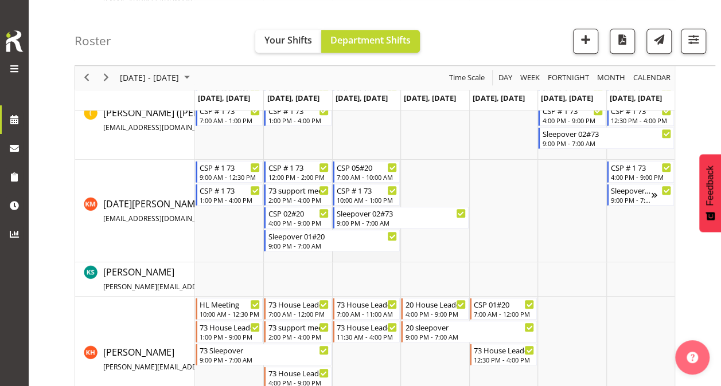
click at [365, 259] on td "Timeline Week of October 7, 2025" at bounding box center [366, 211] width 68 height 103
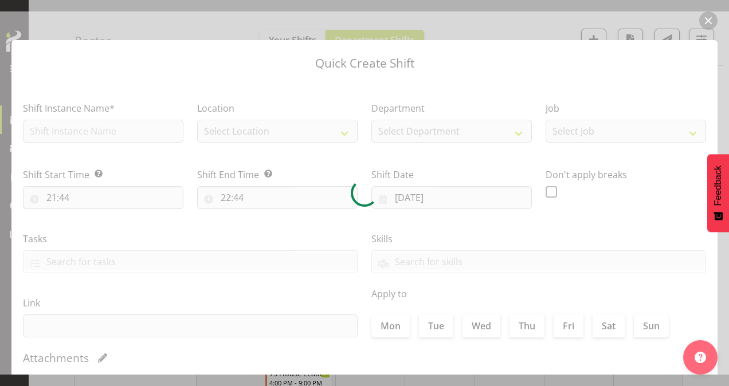
type input "[DATE]"
checkbox input "true"
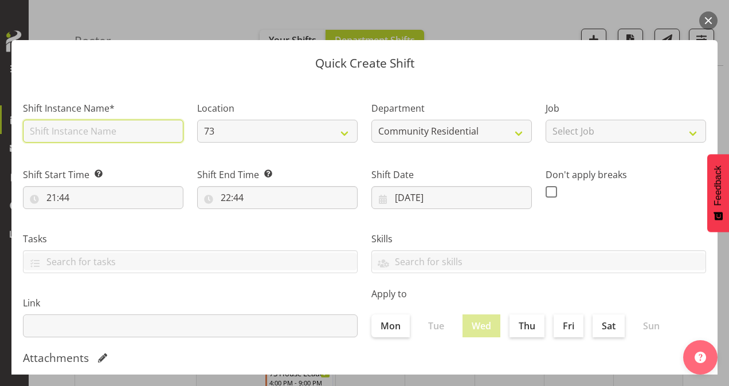
click at [111, 129] on input "text" at bounding box center [103, 131] width 161 height 23
type input "CSP # 1 73"
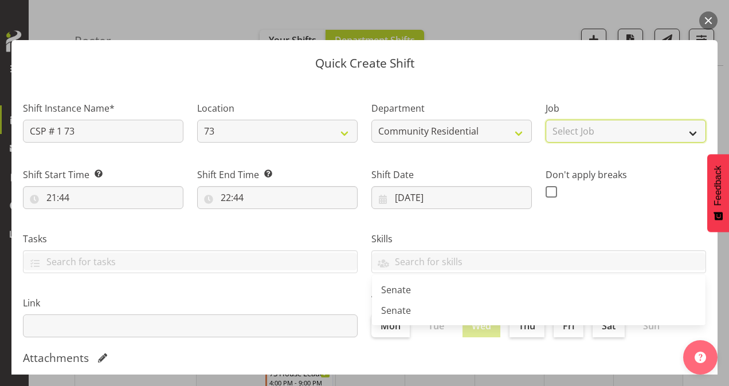
click at [576, 130] on select "Select Job Accounts Admin Art Coordinator Community Leader Community Support Pe…" at bounding box center [626, 131] width 161 height 23
select select "2"
click at [546, 120] on select "Select Job Accounts Admin Art Coordinator Community Leader Community Support Pe…" at bounding box center [626, 131] width 161 height 23
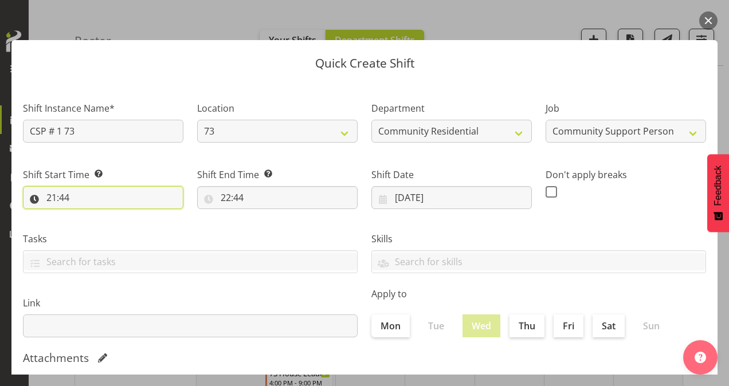
click at [52, 197] on input "21:44" at bounding box center [103, 197] width 161 height 23
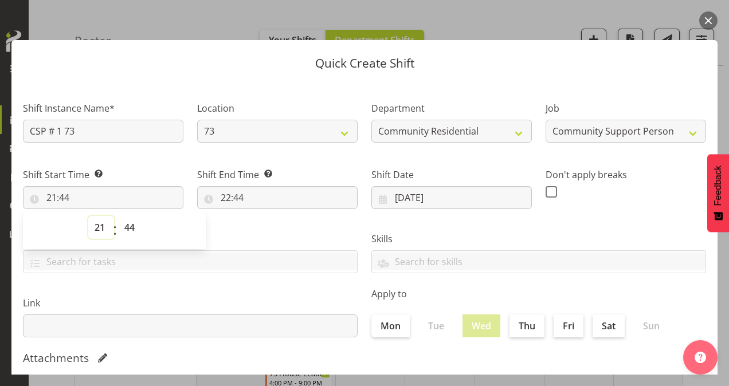
click at [101, 226] on select "00 01 02 03 04 05 06 07 08 09 10 11 12 13 14 15 16 17 18 19 20 21 22 23" at bounding box center [101, 227] width 26 height 23
select select "14"
click at [88, 216] on select "00 01 02 03 04 05 06 07 08 09 10 11 12 13 14 15 16 17 18 19 20 21 22 23" at bounding box center [101, 227] width 26 height 23
type input "14:44"
click at [128, 227] on select "00 01 02 03 04 05 06 07 08 09 10 11 12 13 14 15 16 17 18 19 20 21 22 23 24 25 2…" at bounding box center [131, 227] width 26 height 23
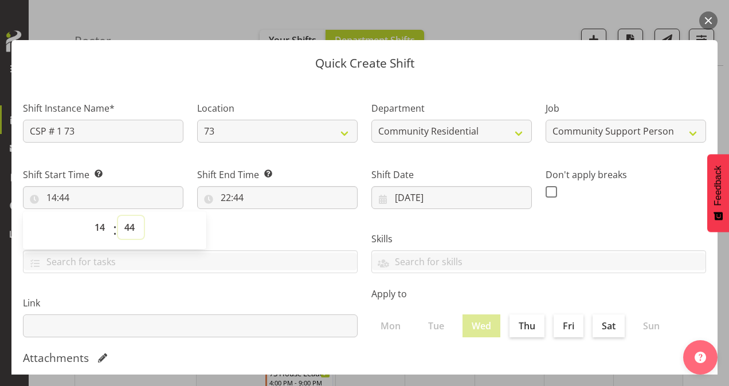
select select "0"
click at [118, 216] on select "00 01 02 03 04 05 06 07 08 09 10 11 12 13 14 15 16 17 18 19 20 21 22 23 24 25 2…" at bounding box center [131, 227] width 26 height 23
type input "14:00"
click at [225, 200] on input "22:44" at bounding box center [277, 197] width 161 height 23
click at [276, 232] on select "00 01 02 03 04 05 06 07 08 09 10 11 12 13 14 15 16 17 18 19 20 21 22 23" at bounding box center [276, 227] width 26 height 23
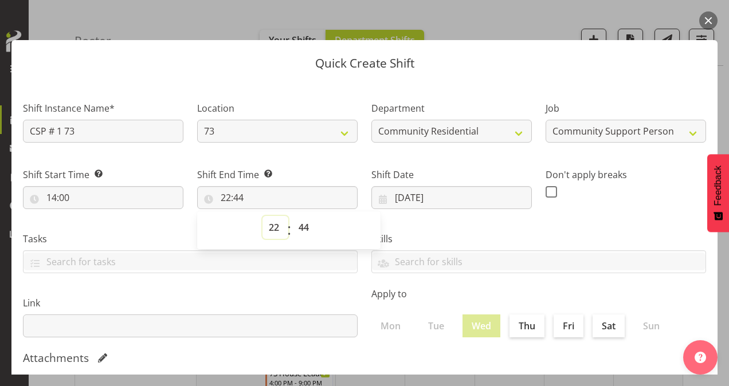
select select "21"
click at [263, 216] on select "00 01 02 03 04 05 06 07 08 09 10 11 12 13 14 15 16 17 18 19 20 21 22 23" at bounding box center [276, 227] width 26 height 23
type input "21:44"
click at [299, 229] on select "00 01 02 03 04 05 06 07 08 09 10 11 12 13 14 15 16 17 18 19 20 21 22 23 24 25 2…" at bounding box center [305, 227] width 26 height 23
select select "0"
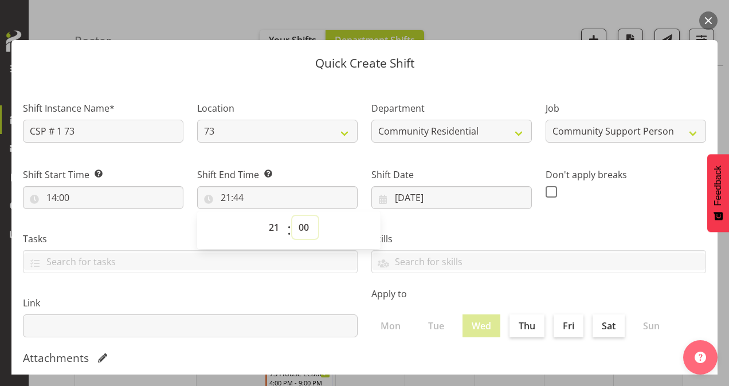
click at [292, 216] on select "00 01 02 03 04 05 06 07 08 09 10 11 12 13 14 15 16 17 18 19 20 21 22 23 24 25 2…" at bounding box center [305, 227] width 26 height 23
type input "21:00"
click at [548, 190] on span at bounding box center [551, 191] width 11 height 11
click at [548, 190] on input "checkbox" at bounding box center [549, 191] width 7 height 7
checkbox input "true"
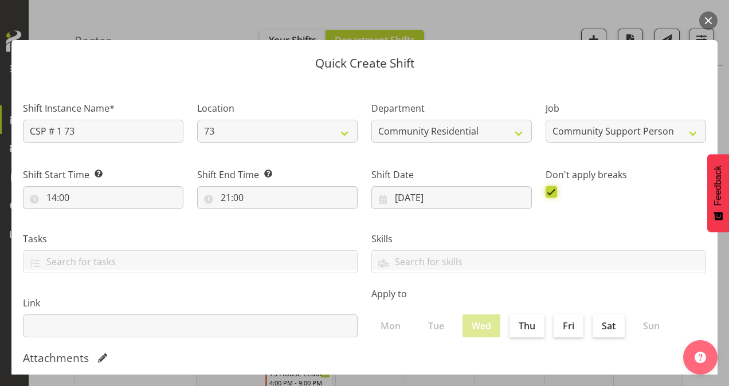
scroll to position [221, 0]
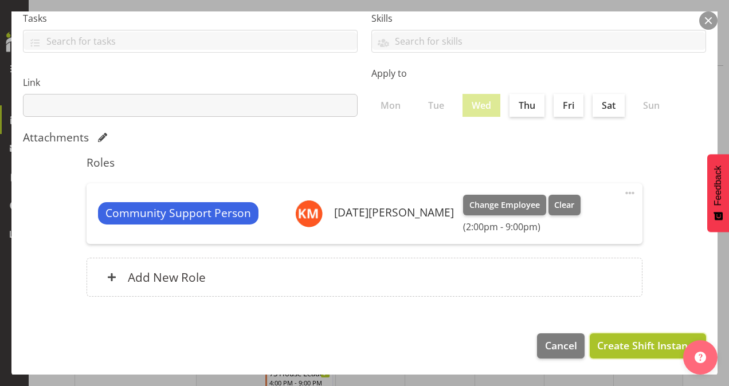
click at [636, 341] on span "Create Shift Instance" at bounding box center [647, 345] width 101 height 15
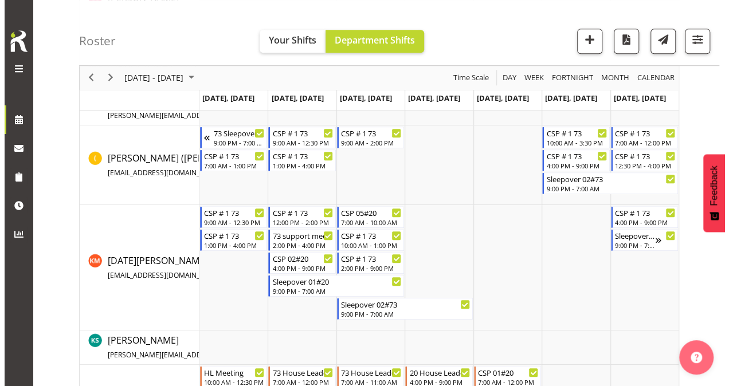
scroll to position [401, 0]
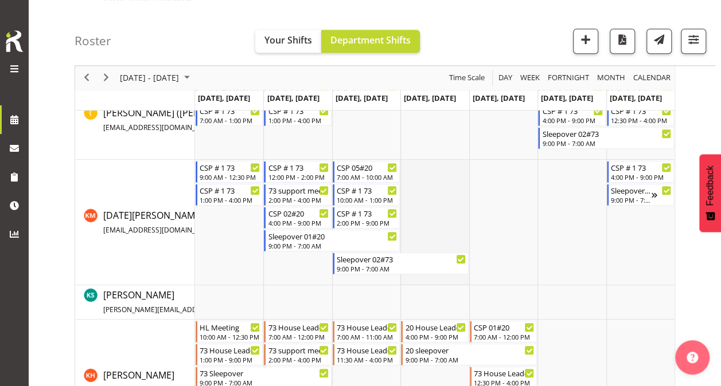
click at [434, 183] on td "Timeline Week of October 7, 2025" at bounding box center [434, 223] width 68 height 126
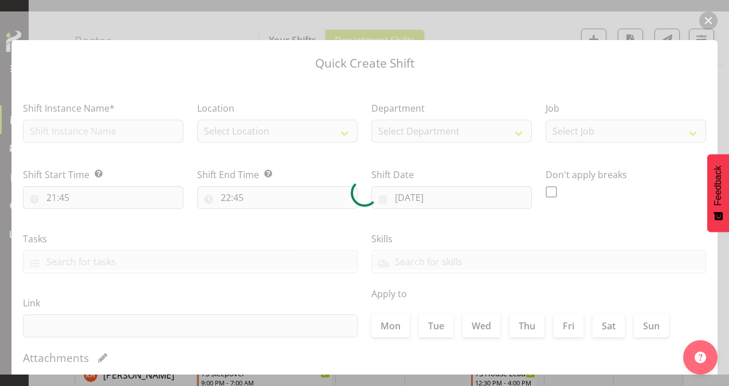
type input "[DATE]"
checkbox input "true"
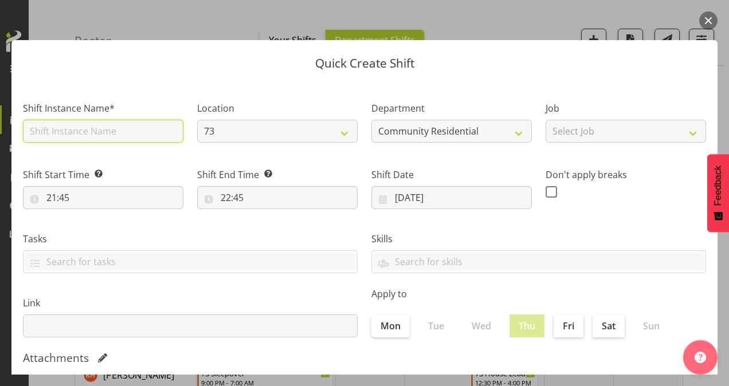
click at [58, 128] on input "text" at bounding box center [103, 131] width 161 height 23
type input "CSP # 1 73"
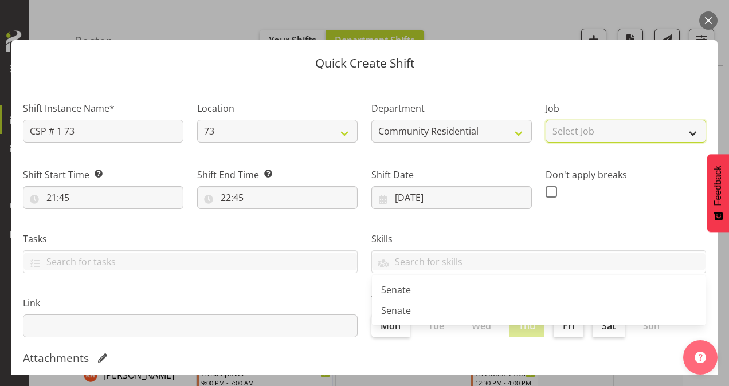
click at [568, 131] on select "Select Job Accounts Admin Art Coordinator Community Leader Community Support Pe…" at bounding box center [626, 131] width 161 height 23
select select "2"
click at [546, 120] on select "Select Job Accounts Admin Art Coordinator Community Leader Community Support Pe…" at bounding box center [626, 131] width 161 height 23
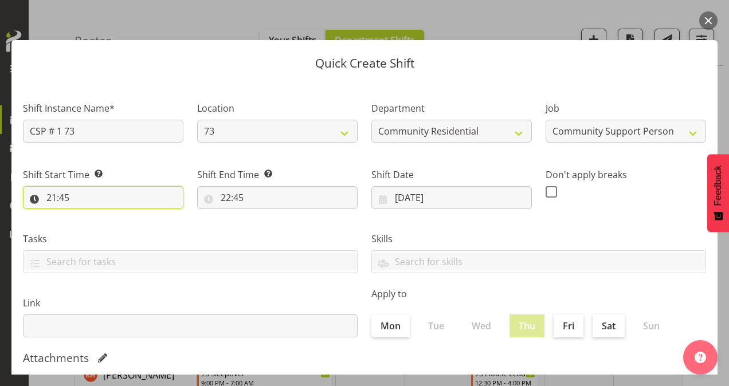
click at [51, 197] on input "21:45" at bounding box center [103, 197] width 161 height 23
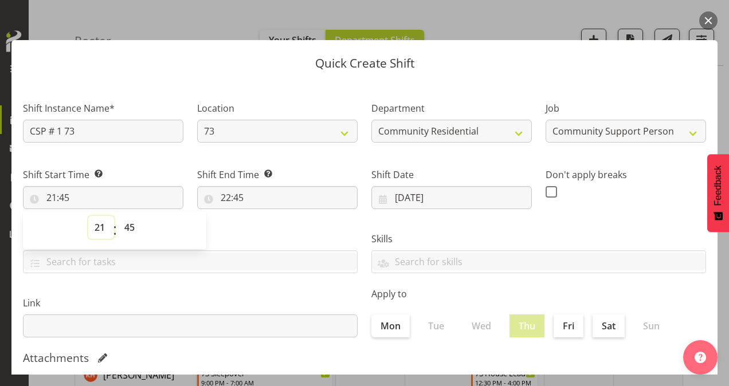
click at [102, 224] on select "00 01 02 03 04 05 06 07 08 09 10 11 12 13 14 15 16 17 18 19 20 21 22 23" at bounding box center [101, 227] width 26 height 23
select select "7"
click at [88, 216] on select "00 01 02 03 04 05 06 07 08 09 10 11 12 13 14 15 16 17 18 19 20 21 22 23" at bounding box center [101, 227] width 26 height 23
type input "07:45"
click at [133, 228] on select "00 01 02 03 04 05 06 07 08 09 10 11 12 13 14 15 16 17 18 19 20 21 22 23 24 25 2…" at bounding box center [131, 227] width 26 height 23
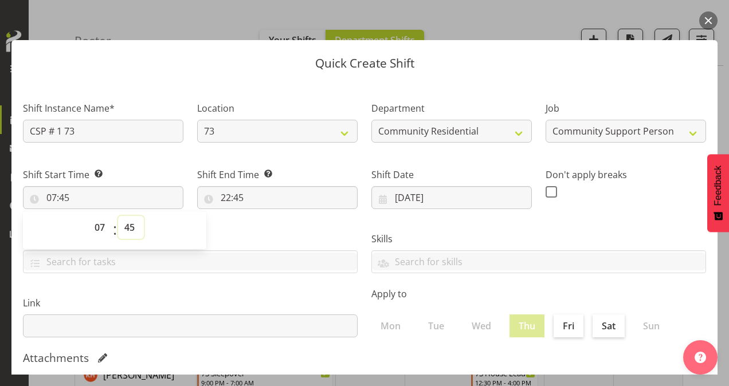
click at [132, 226] on select "00 01 02 03 04 05 06 07 08 09 10 11 12 13 14 15 16 17 18 19 20 21 22 23 24 25 2…" at bounding box center [131, 227] width 26 height 23
select select "1"
click at [118, 216] on select "00 01 02 03 04 05 06 07 08 09 10 11 12 13 14 15 16 17 18 19 20 21 22 23 24 25 2…" at bounding box center [131, 227] width 26 height 23
type input "07:01"
click at [227, 196] on input "22:45" at bounding box center [277, 197] width 161 height 23
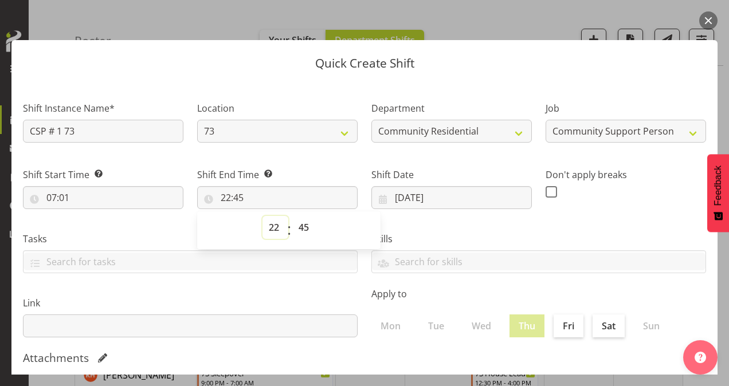
click at [276, 224] on select "00 01 02 03 04 05 06 07 08 09 10 11 12 13 14 15 16 17 18 19 20 21 22 23" at bounding box center [276, 227] width 26 height 23
select select "12"
click at [263, 216] on select "00 01 02 03 04 05 06 07 08 09 10 11 12 13 14 15 16 17 18 19 20 21 22 23" at bounding box center [276, 227] width 26 height 23
type input "12:45"
click at [304, 232] on select "00 01 02 03 04 05 06 07 08 09 10 11 12 13 14 15 16 17 18 19 20 21 22 23 24 25 2…" at bounding box center [305, 227] width 26 height 23
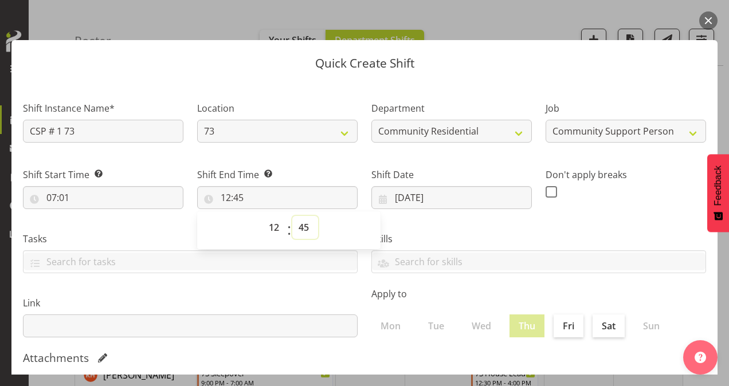
select select "0"
click at [292, 216] on select "00 01 02 03 04 05 06 07 08 09 10 11 12 13 14 15 16 17 18 19 20 21 22 23 24 25 2…" at bounding box center [305, 227] width 26 height 23
type input "12:00"
click at [305, 226] on select "00 01 02 03 04 05 06 07 08 09 10 11 12 13 14 15 16 17 18 19 20 21 22 23 24 25 2…" at bounding box center [305, 227] width 26 height 23
select select "30"
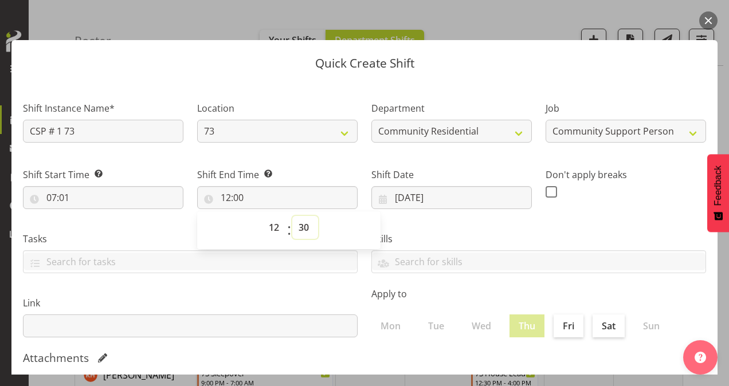
click at [292, 216] on select "00 01 02 03 04 05 06 07 08 09 10 11 12 13 14 15 16 17 18 19 20 21 22 23 24 25 2…" at bounding box center [305, 227] width 26 height 23
type input "12:30"
click at [546, 193] on span at bounding box center [551, 191] width 11 height 11
click at [546, 193] on input "checkbox" at bounding box center [549, 191] width 7 height 7
checkbox input "true"
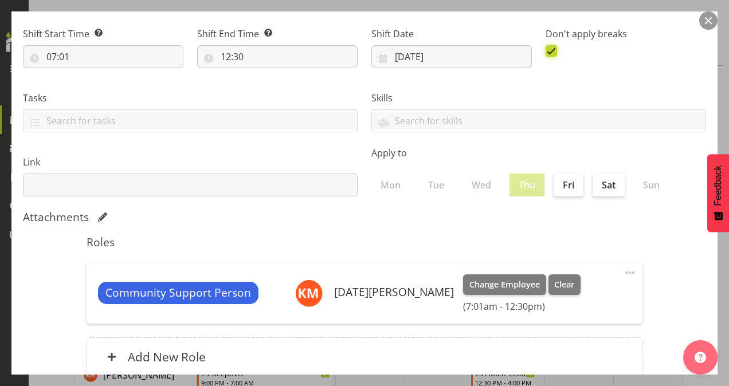
scroll to position [221, 0]
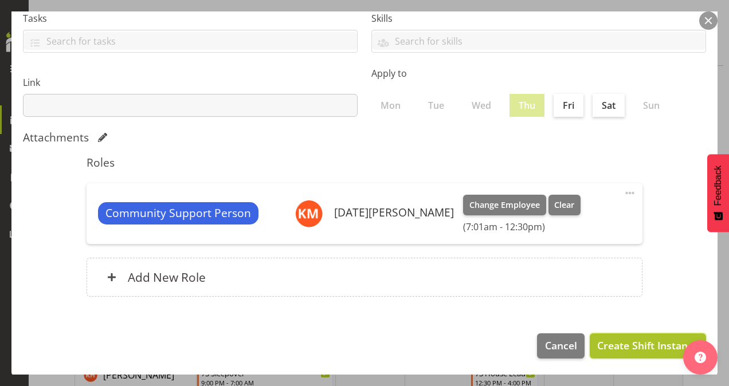
click at [603, 342] on span "Create Shift Instance" at bounding box center [647, 345] width 101 height 15
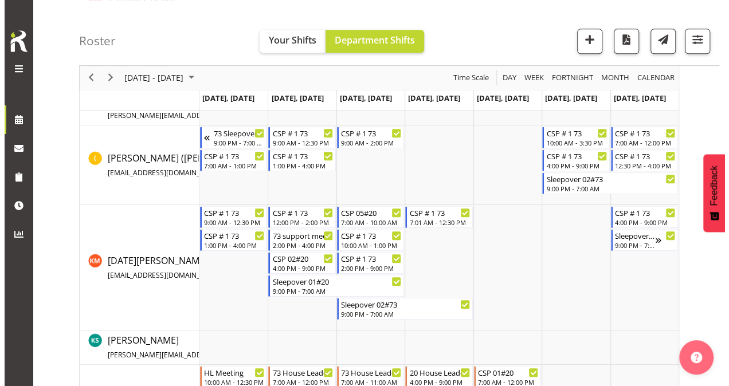
scroll to position [401, 0]
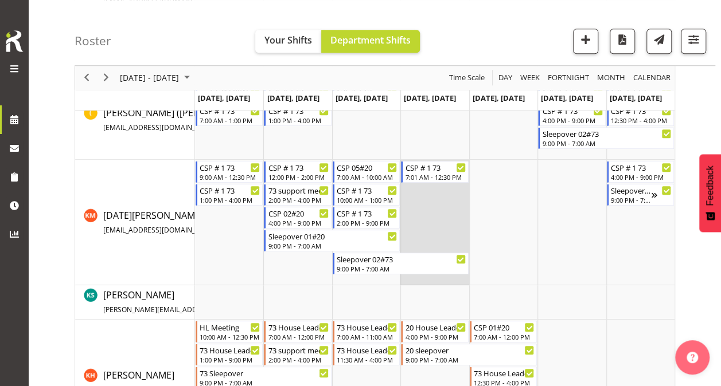
click at [433, 210] on td "Timeline Week of October 7, 2025" at bounding box center [434, 223] width 68 height 126
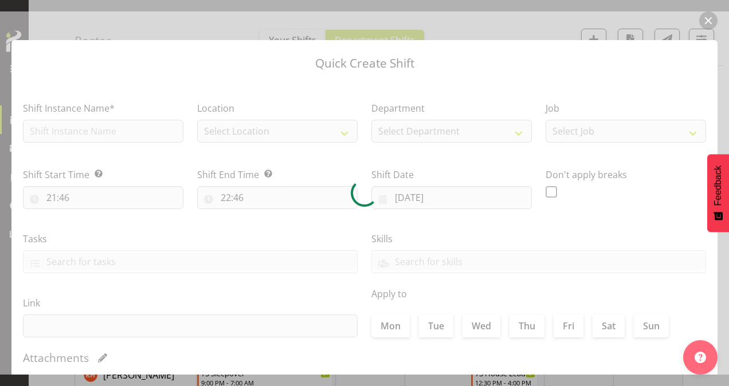
type input "[DATE]"
checkbox input "true"
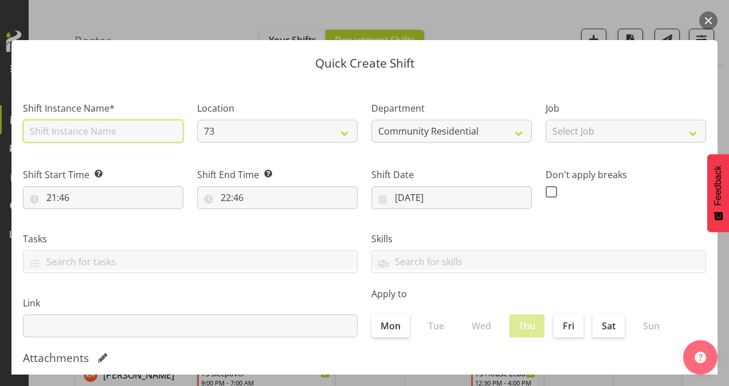
click at [90, 129] on input "text" at bounding box center [103, 131] width 161 height 23
type input "CSP # 1 73"
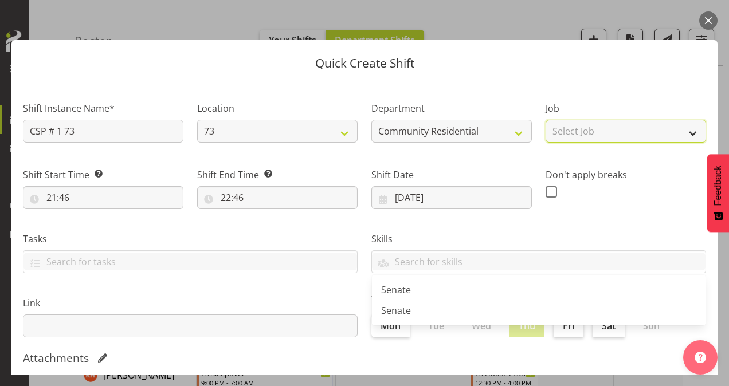
click at [589, 123] on select "Select Job Accounts Admin Art Coordinator Community Leader Community Support Pe…" at bounding box center [626, 131] width 161 height 23
select select "2"
click at [546, 120] on select "Select Job Accounts Admin Art Coordinator Community Leader Community Support Pe…" at bounding box center [626, 131] width 161 height 23
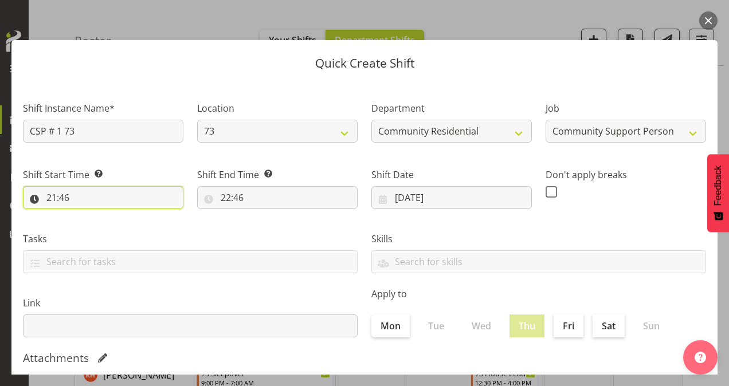
click at [53, 196] on input "21:46" at bounding box center [103, 197] width 161 height 23
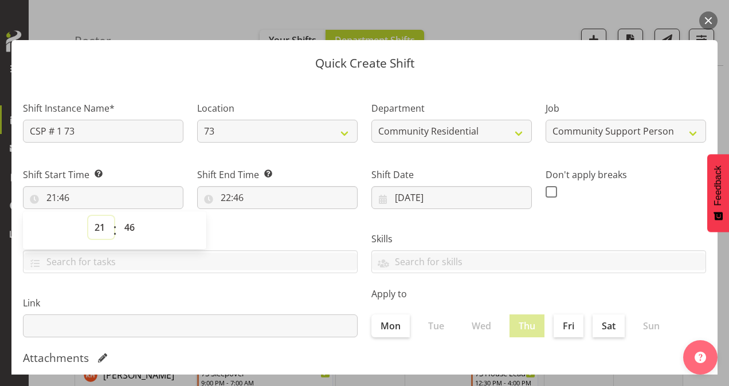
click at [97, 226] on select "00 01 02 03 04 05 06 07 08 09 10 11 12 13 14 15 16 17 18 19 20 21 22 23" at bounding box center [101, 227] width 26 height 23
select select "13"
click at [88, 216] on select "00 01 02 03 04 05 06 07 08 09 10 11 12 13 14 15 16 17 18 19 20 21 22 23" at bounding box center [101, 227] width 26 height 23
type input "13:46"
click at [133, 225] on select "00 01 02 03 04 05 06 07 08 09 10 11 12 13 14 15 16 17 18 19 20 21 22 23 24 25 2…" at bounding box center [131, 227] width 26 height 23
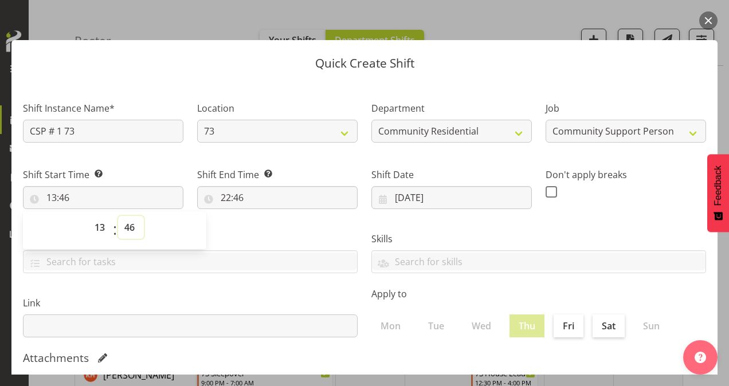
select select "0"
click at [118, 216] on select "00 01 02 03 04 05 06 07 08 09 10 11 12 13 14 15 16 17 18 19 20 21 22 23 24 25 2…" at bounding box center [131, 227] width 26 height 23
type input "13:00"
click at [226, 198] on input "22:46" at bounding box center [277, 197] width 161 height 23
click at [268, 228] on select "00 01 02 03 04 05 06 07 08 09 10 11 12 13 14 15 16 17 18 19 20 21 22 23" at bounding box center [276, 227] width 26 height 23
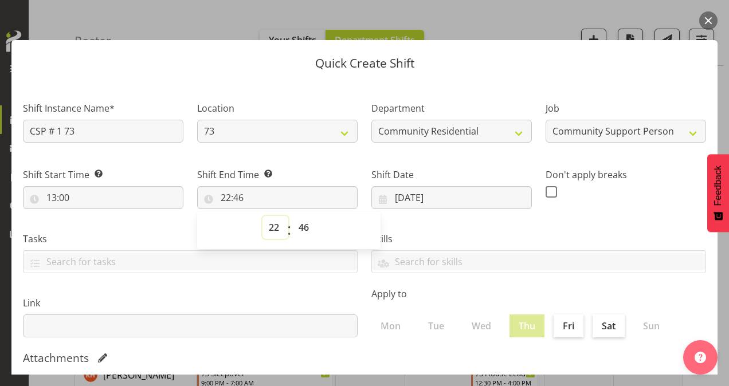
select select "16"
click at [263, 216] on select "00 01 02 03 04 05 06 07 08 09 10 11 12 13 14 15 16 17 18 19 20 21 22 23" at bounding box center [276, 227] width 26 height 23
type input "16:46"
click at [303, 227] on select "00 01 02 03 04 05 06 07 08 09 10 11 12 13 14 15 16 17 18 19 20 21 22 23 24 25 2…" at bounding box center [305, 227] width 26 height 23
select select "0"
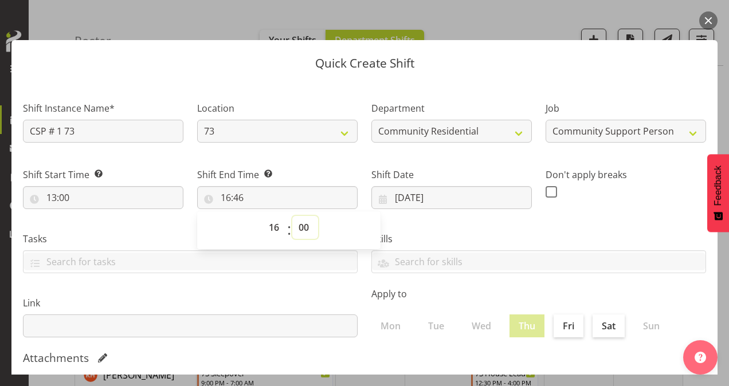
click at [292, 216] on select "00 01 02 03 04 05 06 07 08 09 10 11 12 13 14 15 16 17 18 19 20 21 22 23 24 25 2…" at bounding box center [305, 227] width 26 height 23
type input "16:00"
click at [546, 191] on span at bounding box center [551, 191] width 11 height 11
click at [546, 191] on input "checkbox" at bounding box center [549, 191] width 7 height 7
checkbox input "true"
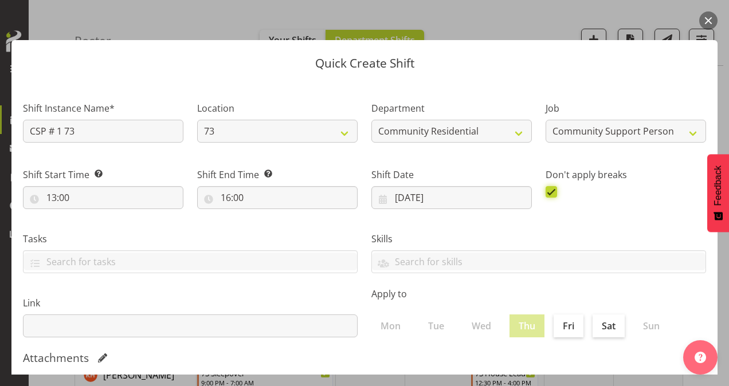
scroll to position [221, 0]
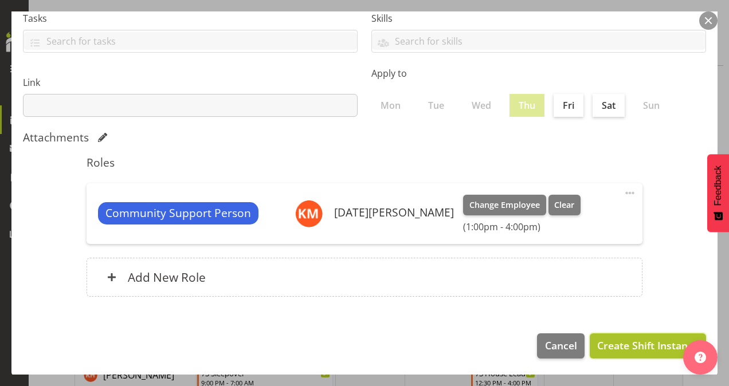
click at [616, 344] on span "Create Shift Instance" at bounding box center [647, 345] width 101 height 15
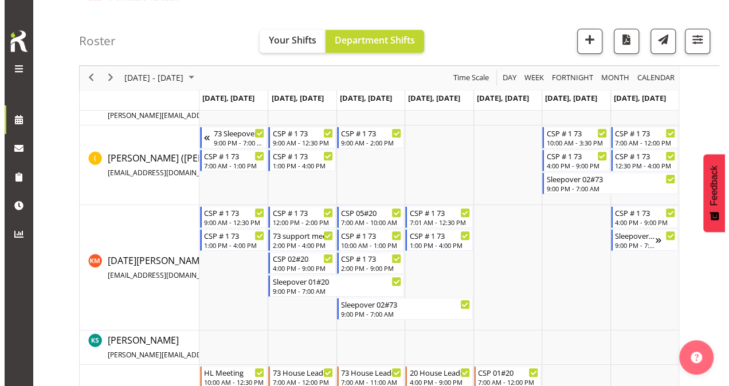
scroll to position [401, 0]
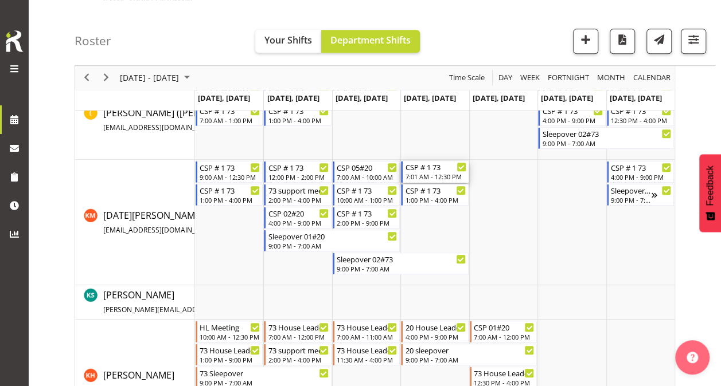
click at [416, 178] on div "7:01 AM - 12:30 PM" at bounding box center [435, 176] width 61 height 9
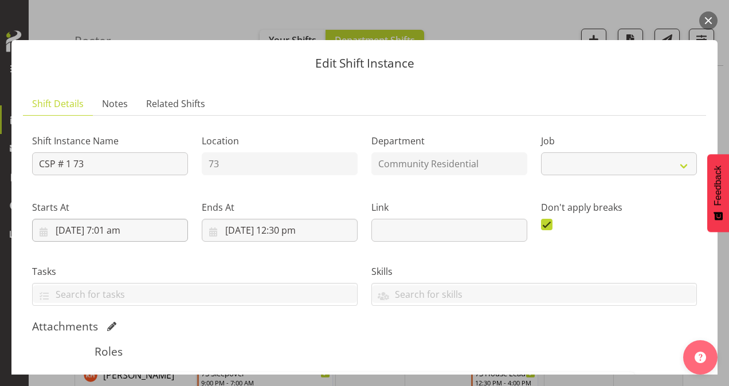
select select "2"
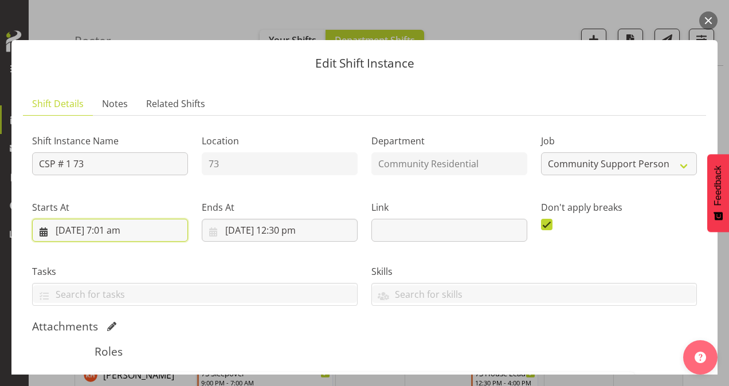
click at [114, 229] on input "[DATE] 7:01 am" at bounding box center [110, 230] width 156 height 23
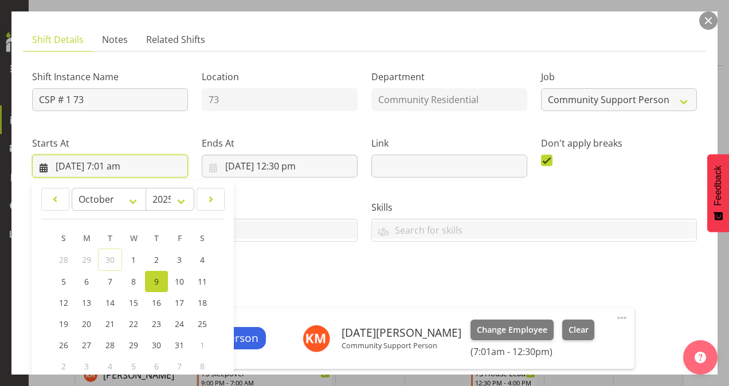
scroll to position [115, 0]
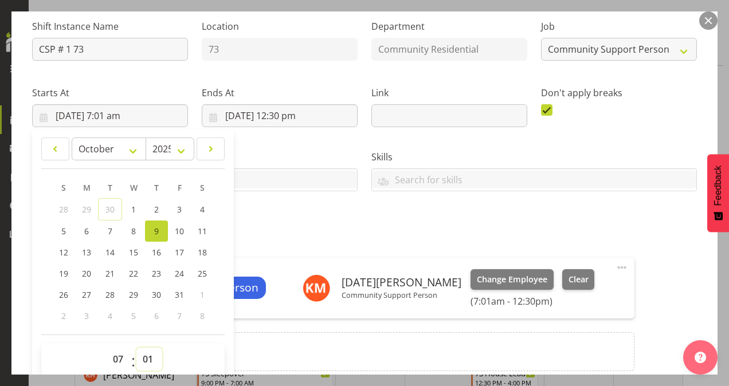
click at [147, 359] on select "00 01 02 03 04 05 06 07 08 09 10 11 12 13 14 15 16 17 18 19 20 21 22 23 24 25 2…" at bounding box center [149, 359] width 26 height 23
select select "0"
click at [136, 348] on select "00 01 02 03 04 05 06 07 08 09 10 11 12 13 14 15 16 17 18 19 20 21 22 23 24 25 2…" at bounding box center [149, 359] width 26 height 23
type input "[DATE] 7:00 am"
click at [290, 224] on div "Roles Community Support Person [DATE][PERSON_NAME] Community Support Person Cha…" at bounding box center [365, 305] width 554 height 162
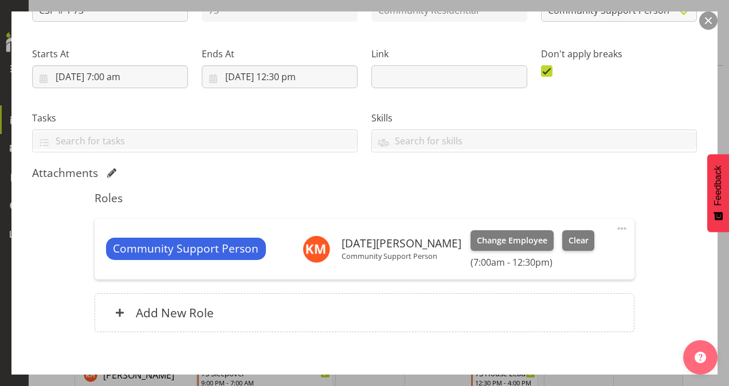
scroll to position [212, 0]
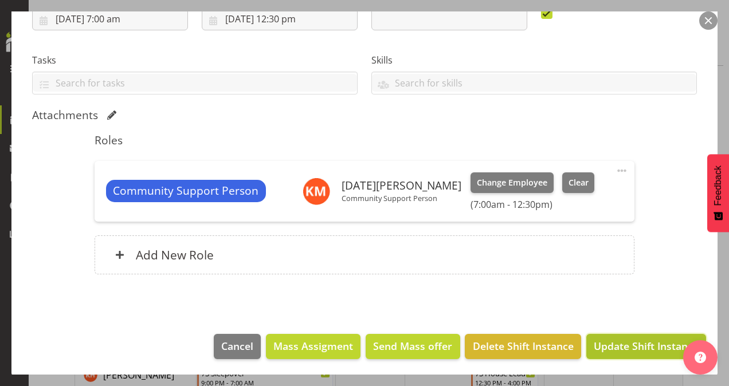
click at [596, 341] on span "Update Shift Instance" at bounding box center [646, 346] width 105 height 15
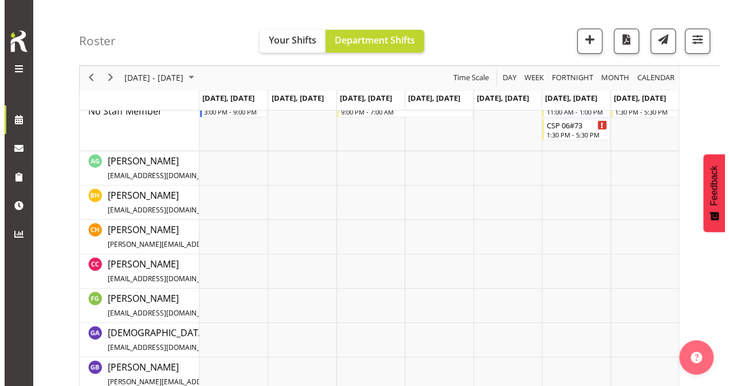
scroll to position [0, 0]
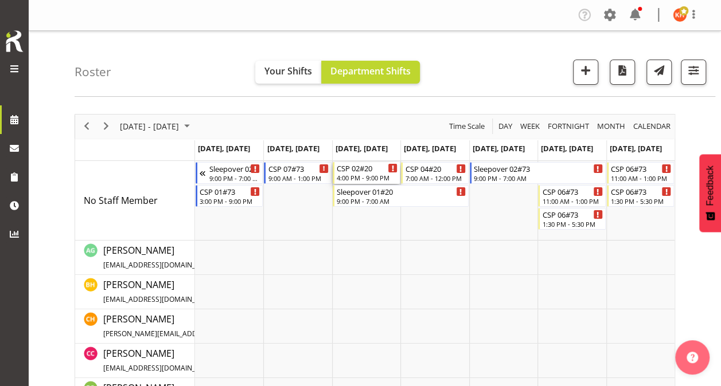
click at [376, 170] on div "CSP 02#20" at bounding box center [367, 167] width 61 height 11
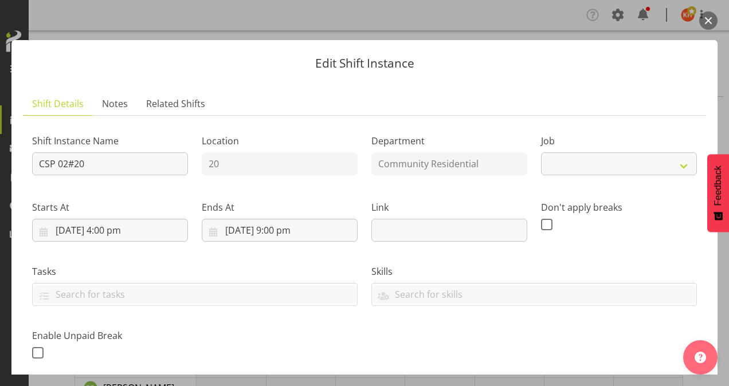
select select "3"
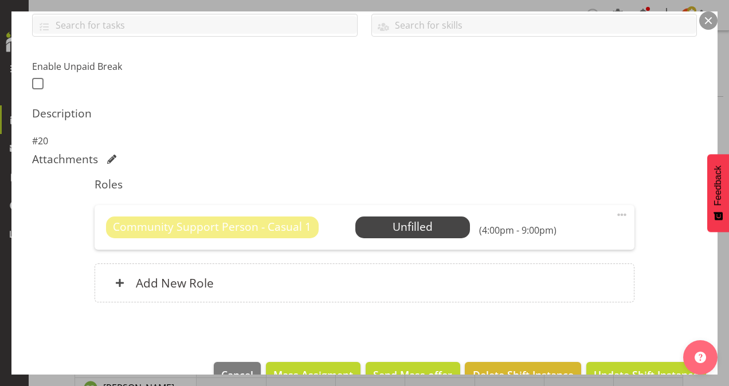
scroll to position [287, 0]
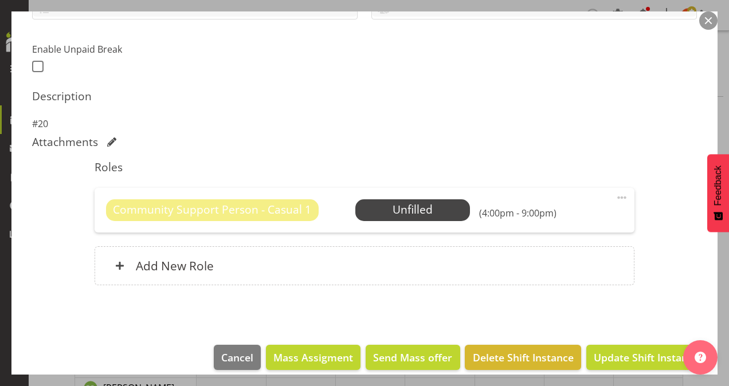
click at [615, 193] on span at bounding box center [622, 198] width 14 height 14
click at [564, 255] on link "Delete" at bounding box center [574, 264] width 110 height 21
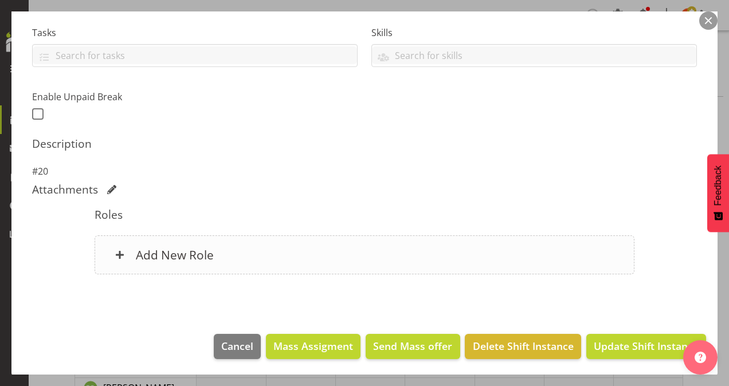
click at [210, 254] on h6 "Add New Role" at bounding box center [175, 255] width 78 height 15
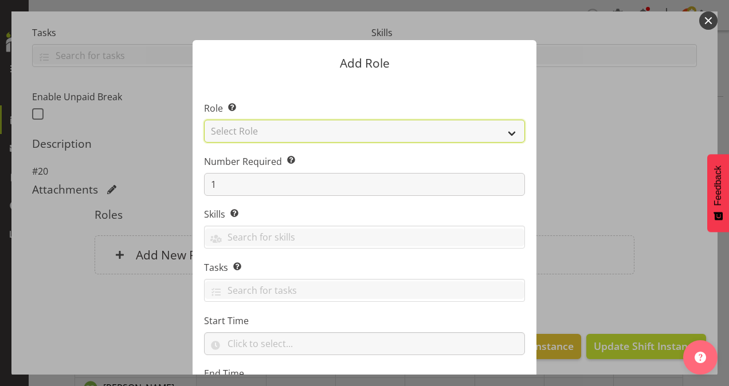
click at [254, 132] on select "Select Role Area Manager Art Coordination Community - SIL Community Leader Comm…" at bounding box center [364, 131] width 321 height 23
click at [204, 120] on select "Select Role Area Manager Art Coordination Community - SIL Community Leader Comm…" at bounding box center [364, 131] width 321 height 23
click at [298, 127] on select "Area Manager Art Coordination Community - SIL Community Leader Community Suppor…" at bounding box center [364, 131] width 321 height 23
select select "13"
click at [204, 120] on select "Area Manager Art Coordination Community - SIL Community Leader Community Suppor…" at bounding box center [364, 131] width 321 height 23
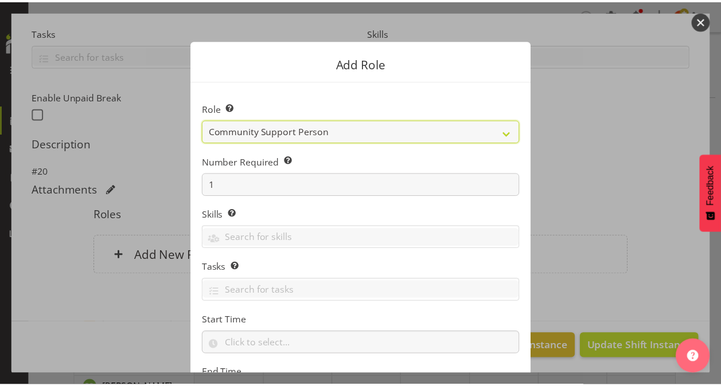
scroll to position [110, 0]
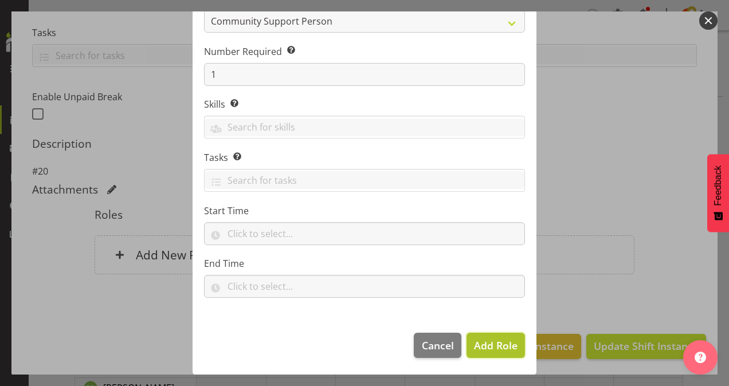
click at [511, 347] on span "Add Role" at bounding box center [496, 346] width 44 height 14
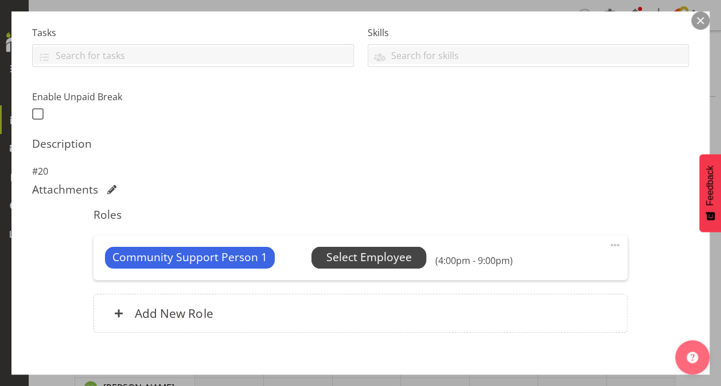
click at [335, 251] on span "Select Employee" at bounding box center [368, 257] width 85 height 17
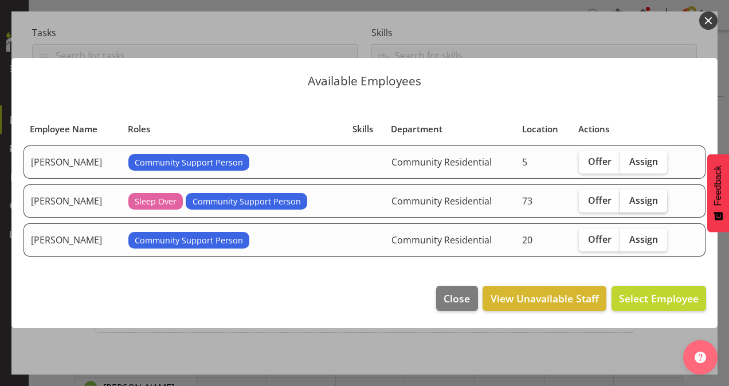
drag, startPoint x: 631, startPoint y: 198, endPoint x: 632, endPoint y: 204, distance: 6.5
click at [631, 199] on span "Assign" at bounding box center [644, 200] width 29 height 11
click at [628, 199] on input "Assign" at bounding box center [623, 200] width 7 height 7
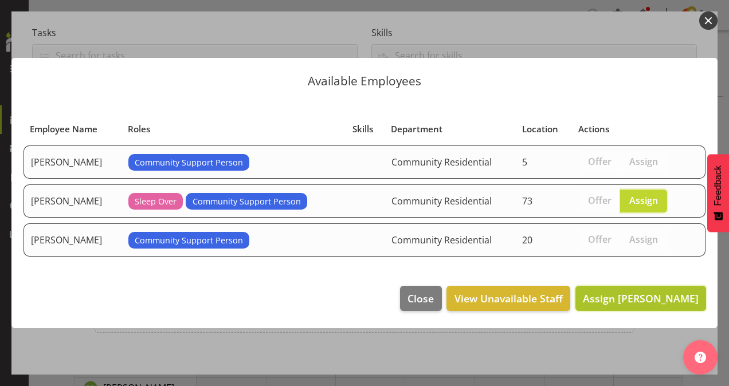
click at [653, 299] on span "Assign [PERSON_NAME]" at bounding box center [641, 299] width 116 height 14
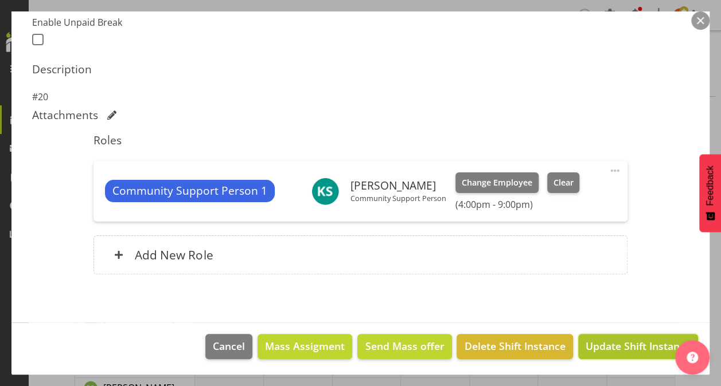
click at [604, 343] on span "Update Shift Instance" at bounding box center [637, 346] width 105 height 15
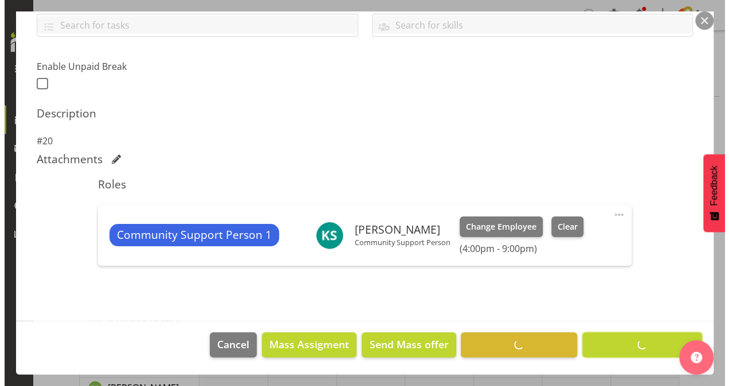
scroll to position [268, 0]
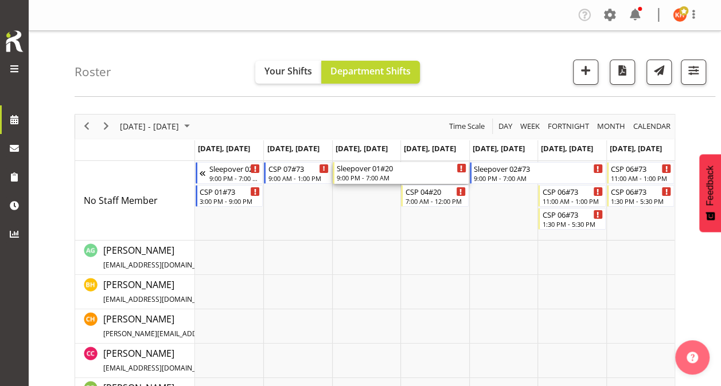
click at [398, 173] on div "9:00 PM - 7:00 AM" at bounding box center [402, 177] width 130 height 9
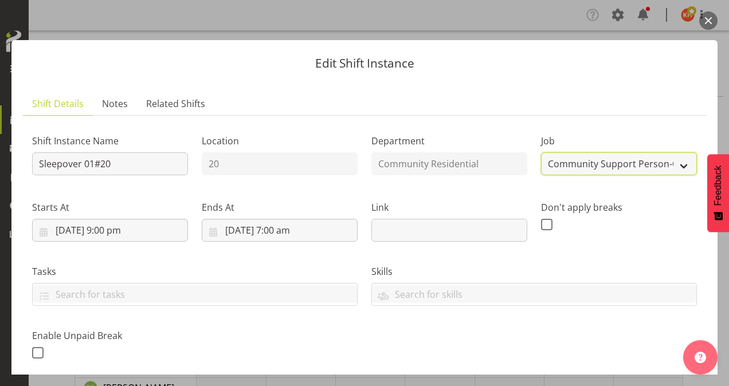
click at [572, 165] on select "Create new job Accounts Admin Art Coordinator Community Leader Community Suppor…" at bounding box center [619, 164] width 156 height 23
click at [541, 153] on select "Create new job Accounts Admin Art Coordinator Community Leader Community Suppor…" at bounding box center [619, 164] width 156 height 23
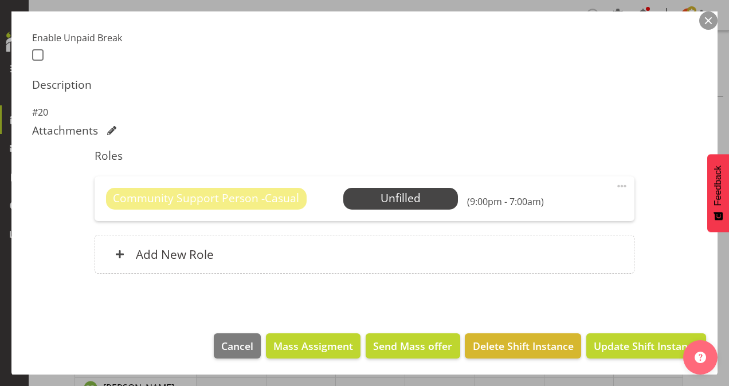
click at [615, 183] on span at bounding box center [622, 186] width 14 height 14
click at [563, 244] on link "Delete" at bounding box center [574, 253] width 110 height 21
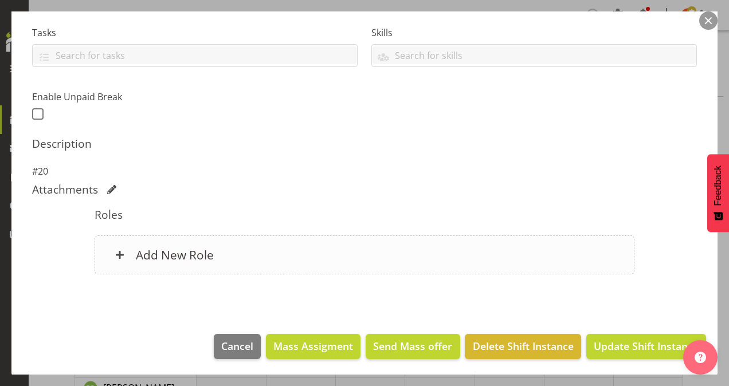
click at [178, 248] on h6 "Add New Role" at bounding box center [175, 255] width 78 height 15
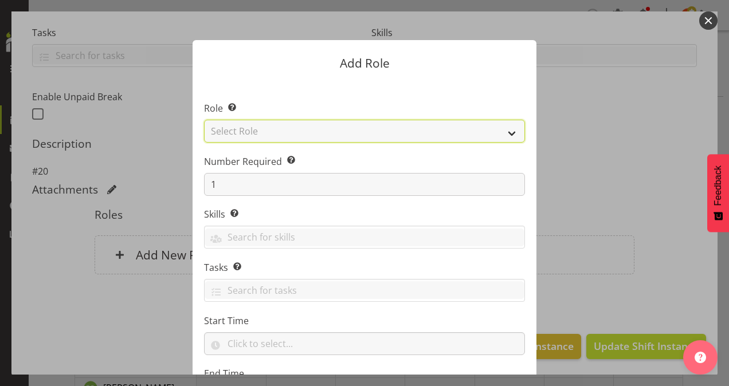
click at [388, 132] on select "Select Role Area Manager Art Coordination Community - SIL Community Leader Comm…" at bounding box center [364, 131] width 321 height 23
click at [204, 120] on select "Select Role Area Manager Art Coordination Community - SIL Community Leader Comm…" at bounding box center [364, 131] width 321 height 23
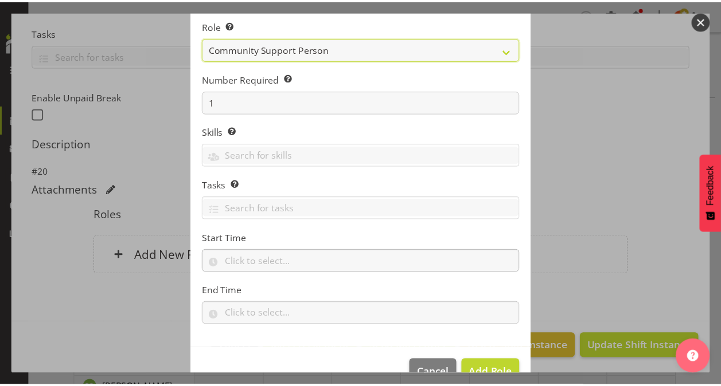
scroll to position [110, 0]
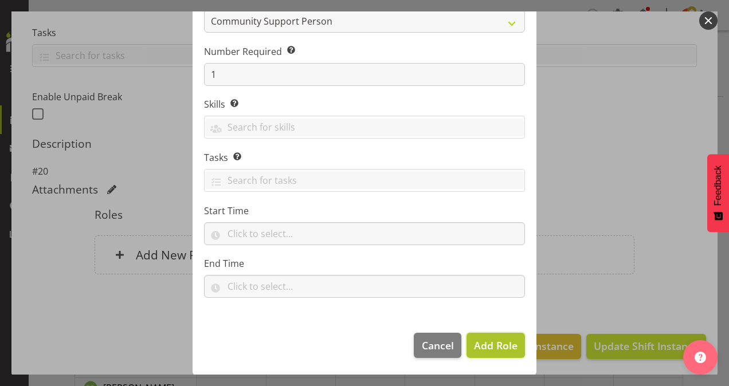
click at [478, 344] on span "Add Role" at bounding box center [496, 346] width 44 height 14
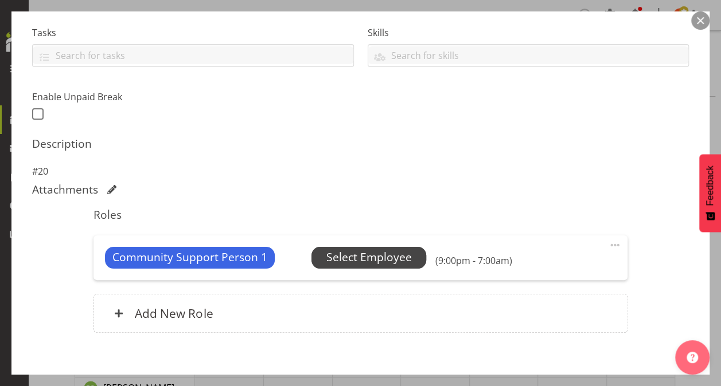
click at [389, 260] on span "Select Employee" at bounding box center [368, 257] width 85 height 17
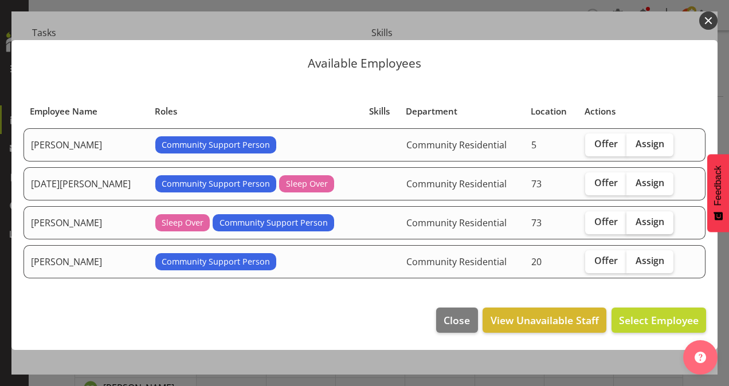
click at [638, 224] on span "Assign" at bounding box center [650, 221] width 29 height 11
click at [634, 224] on input "Assign" at bounding box center [630, 221] width 7 height 7
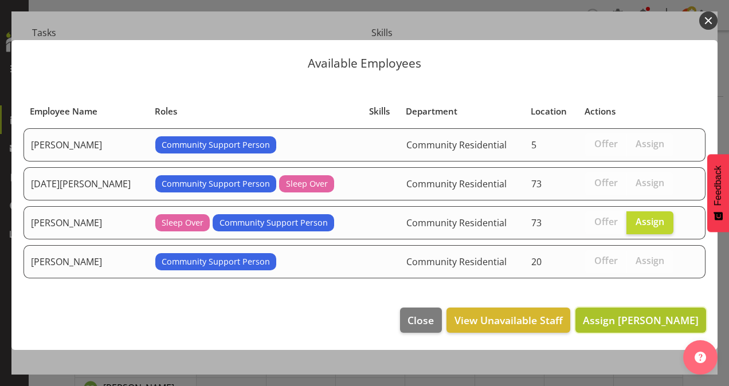
click at [650, 316] on span "Assign [PERSON_NAME]" at bounding box center [641, 321] width 116 height 14
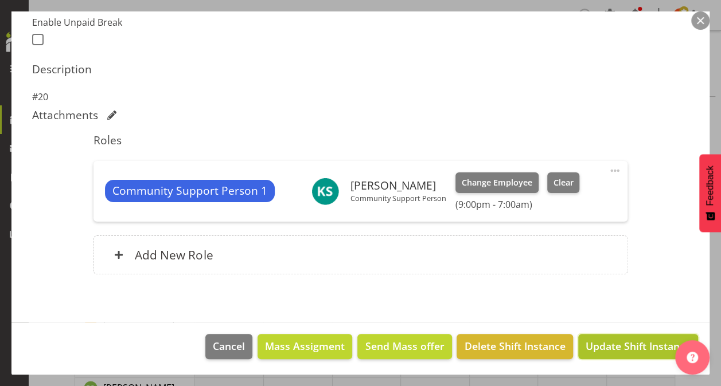
click at [601, 346] on span "Update Shift Instance" at bounding box center [637, 346] width 105 height 15
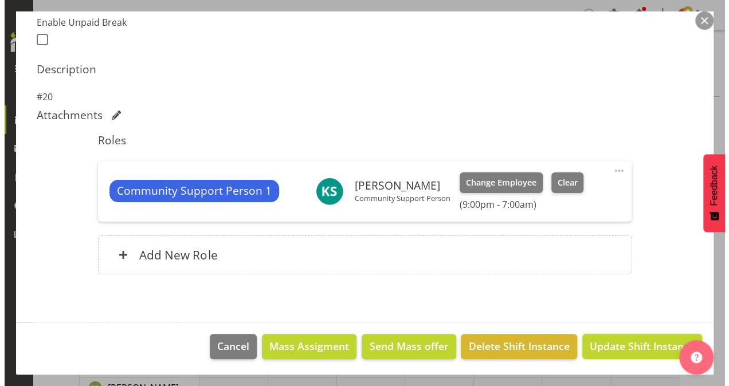
scroll to position [268, 0]
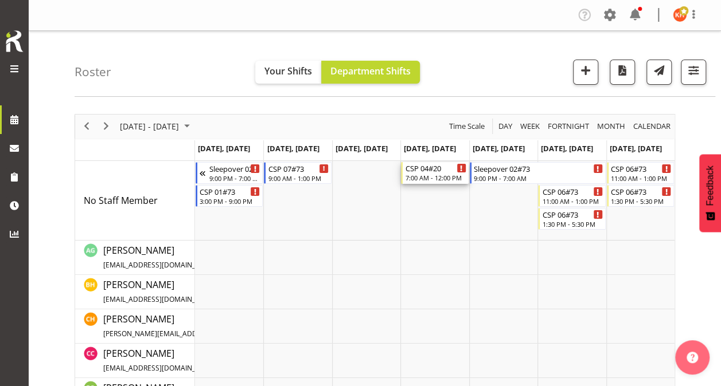
click at [427, 173] on div "CSP 04#20 7:00 AM - 12:00 PM" at bounding box center [435, 173] width 61 height 22
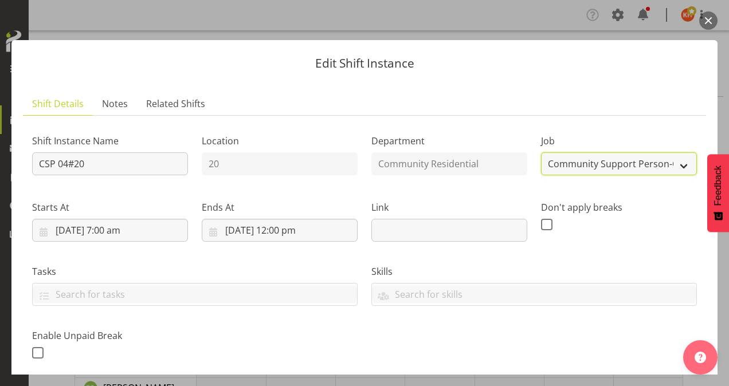
click at [585, 161] on select "Create new job Accounts Admin Art Coordinator Community Leader Community Suppor…" at bounding box center [619, 164] width 156 height 23
click at [541, 153] on select "Create new job Accounts Admin Art Coordinator Community Leader Community Suppor…" at bounding box center [619, 164] width 156 height 23
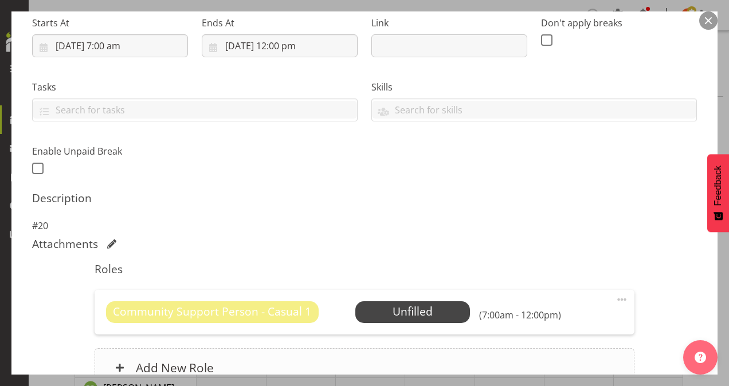
scroll to position [298, 0]
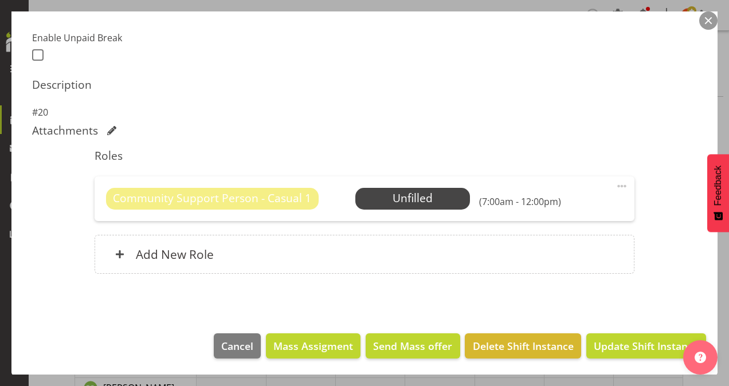
click at [615, 183] on span at bounding box center [622, 186] width 14 height 14
click at [565, 253] on link "Delete" at bounding box center [574, 253] width 110 height 21
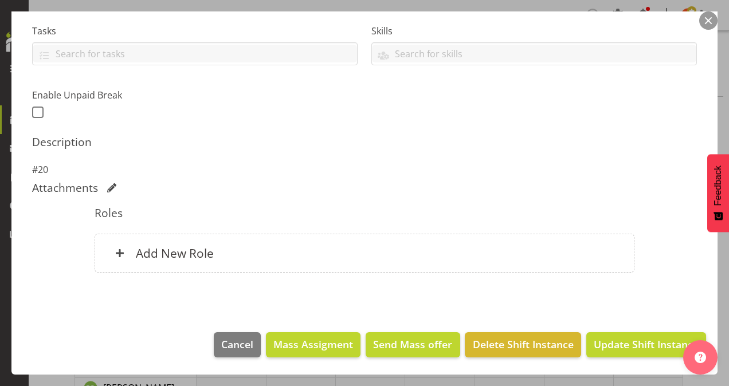
scroll to position [239, 0]
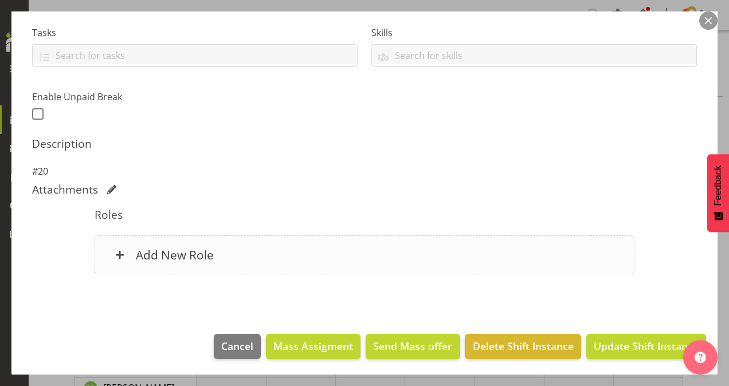
click at [203, 252] on h6 "Add New Role" at bounding box center [175, 255] width 78 height 15
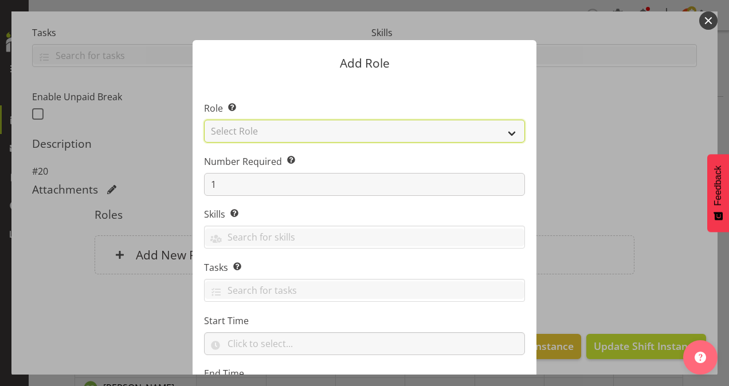
click at [264, 131] on select "Select Role Area Manager Art Coordination Community - SIL Community Leader Comm…" at bounding box center [364, 131] width 321 height 23
click at [204, 120] on select "Select Role Area Manager Art Coordination Community - SIL Community Leader Comm…" at bounding box center [364, 131] width 321 height 23
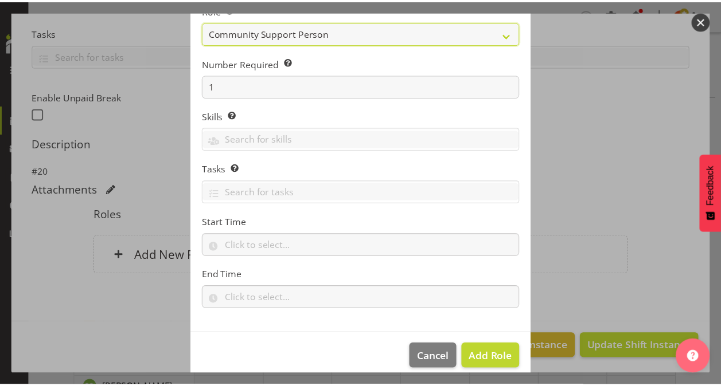
scroll to position [110, 0]
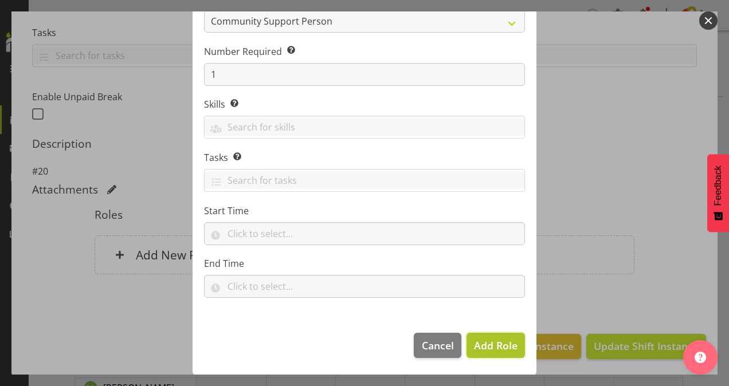
click at [487, 346] on span "Add Role" at bounding box center [496, 346] width 44 height 14
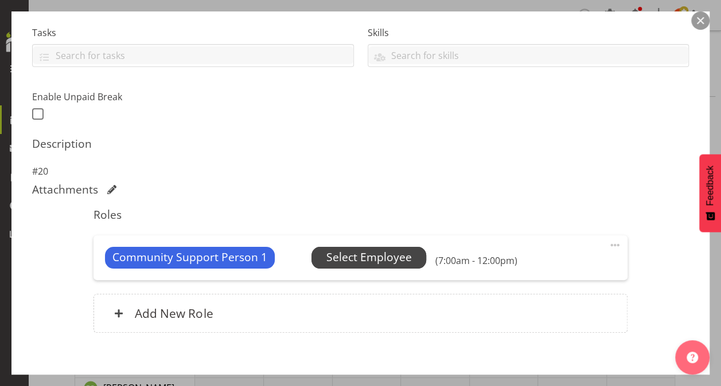
click at [398, 256] on span "Select Employee" at bounding box center [368, 257] width 85 height 17
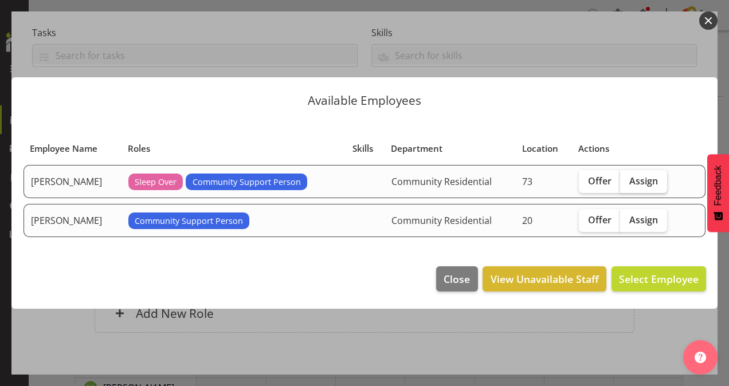
click at [654, 181] on span "Assign" at bounding box center [644, 180] width 29 height 11
click at [628, 181] on input "Assign" at bounding box center [623, 180] width 7 height 7
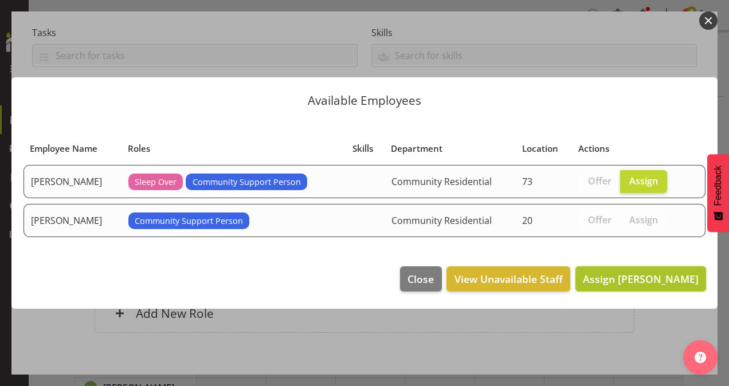
click at [663, 279] on span "Assign [PERSON_NAME]" at bounding box center [641, 279] width 116 height 14
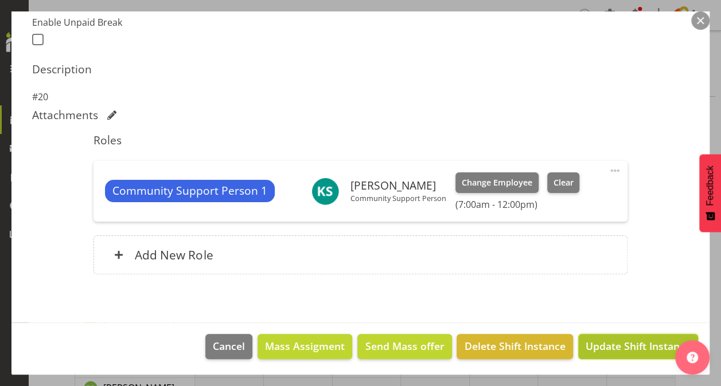
click at [648, 341] on span "Update Shift Instance" at bounding box center [637, 346] width 105 height 15
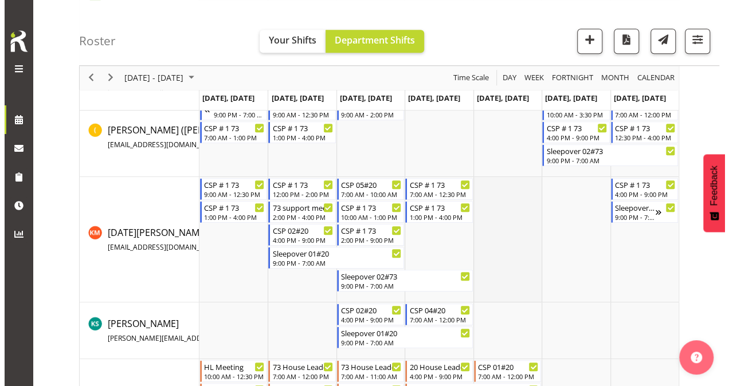
scroll to position [401, 0]
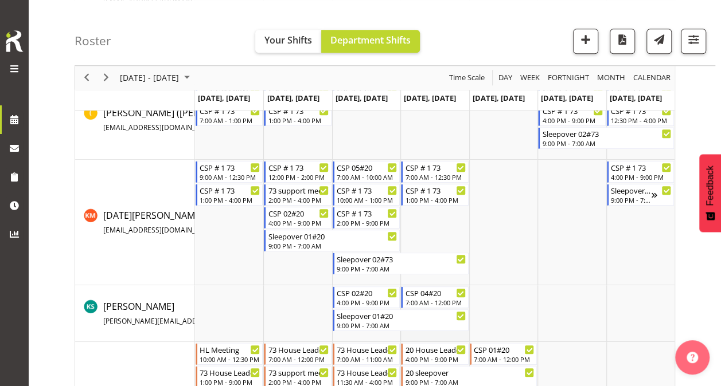
click at [439, 333] on td "Timeline Week of October 7, 2025" at bounding box center [434, 314] width 68 height 57
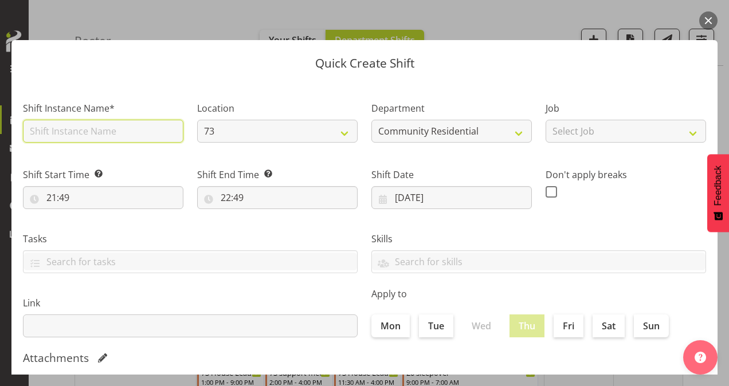
click at [147, 126] on input "text" at bounding box center [103, 131] width 161 height 23
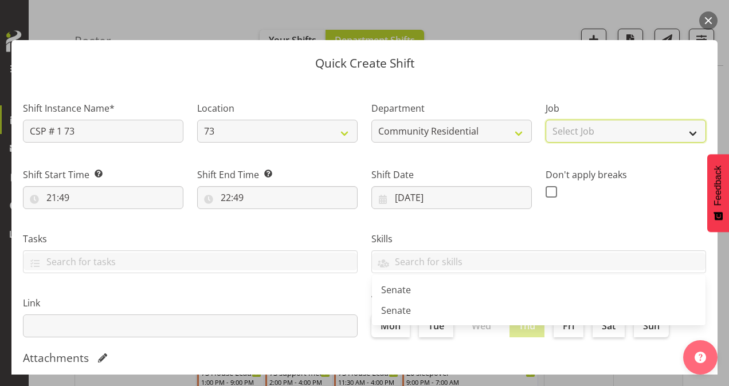
drag, startPoint x: 585, startPoint y: 131, endPoint x: 584, endPoint y: 141, distance: 10.4
click at [585, 131] on select "Select Job Accounts Admin Art Coordinator Community Leader Community Support Pe…" at bounding box center [626, 131] width 161 height 23
click at [546, 120] on select "Select Job Accounts Admin Art Coordinator Community Leader Community Support Pe…" at bounding box center [626, 131] width 161 height 23
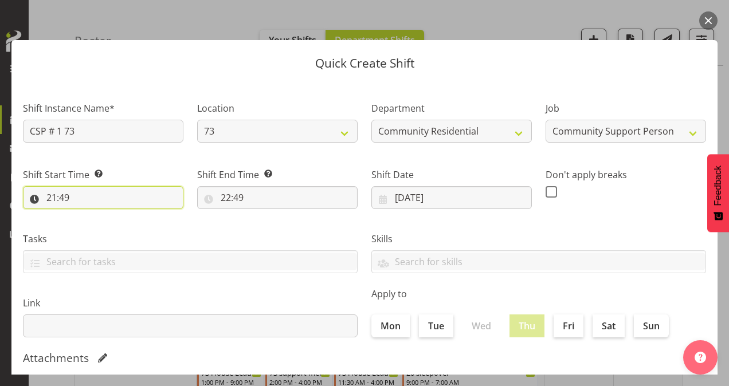
click at [52, 190] on input "21:49" at bounding box center [103, 197] width 161 height 23
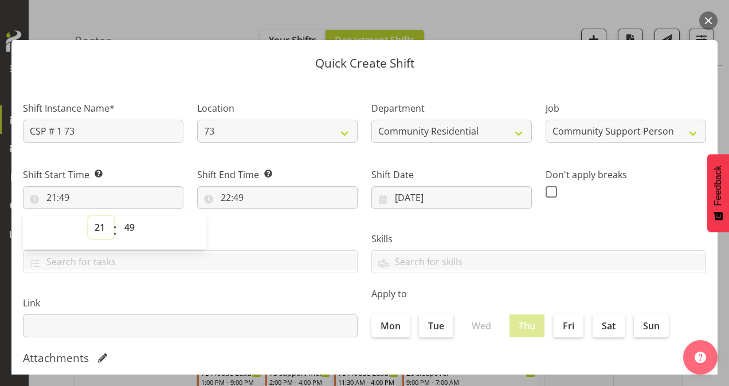
click at [95, 221] on select "00 01 02 03 04 05 06 07 08 09 10 11 12 13 14 15 16 17 18 19 20 21 22 23" at bounding box center [101, 227] width 26 height 23
click at [88, 216] on select "00 01 02 03 04 05 06 07 08 09 10 11 12 13 14 15 16 17 18 19 20 21 22 23" at bounding box center [101, 227] width 26 height 23
click at [130, 226] on select "00 01 02 03 04 05 06 07 08 09 10 11 12 13 14 15 16 17 18 19 20 21 22 23 24 25 2…" at bounding box center [131, 227] width 26 height 23
click at [118, 216] on select "00 01 02 03 04 05 06 07 08 09 10 11 12 13 14 15 16 17 18 19 20 21 22 23 24 25 2…" at bounding box center [131, 227] width 26 height 23
click at [226, 197] on input "22:49" at bounding box center [277, 197] width 161 height 23
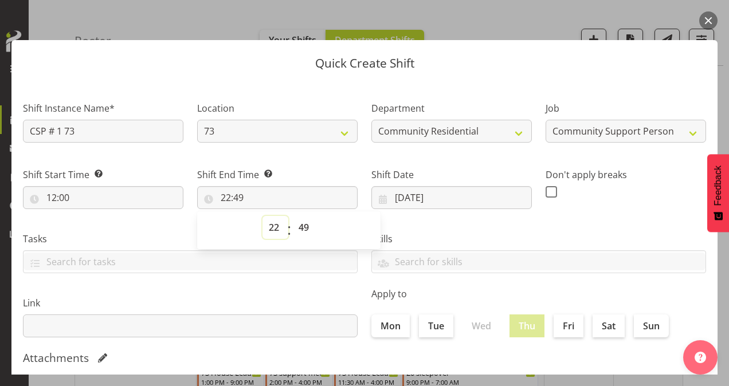
click at [272, 228] on select "00 01 02 03 04 05 06 07 08 09 10 11 12 13 14 15 16 17 18 19 20 21 22 23" at bounding box center [276, 227] width 26 height 23
click at [263, 216] on select "00 01 02 03 04 05 06 07 08 09 10 11 12 13 14 15 16 17 18 19 20 21 22 23" at bounding box center [276, 227] width 26 height 23
click at [307, 225] on select "00 01 02 03 04 05 06 07 08 09 10 11 12 13 14 15 16 17 18 19 20 21 22 23 24 25 2…" at bounding box center [305, 227] width 26 height 23
click at [305, 225] on select "00 01 02 03 04 05 06 07 08 09 10 11 12 13 14 15 16 17 18 19 20 21 22 23 24 25 2…" at bounding box center [305, 227] width 26 height 23
click at [292, 216] on select "00 01 02 03 04 05 06 07 08 09 10 11 12 13 14 15 16 17 18 19 20 21 22 23 24 25 2…" at bounding box center [305, 227] width 26 height 23
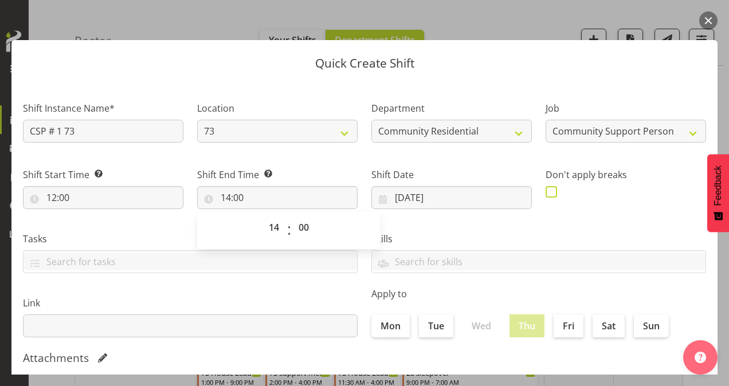
click at [551, 196] on label at bounding box center [555, 191] width 18 height 11
click at [551, 196] on input "checkbox" at bounding box center [549, 191] width 7 height 7
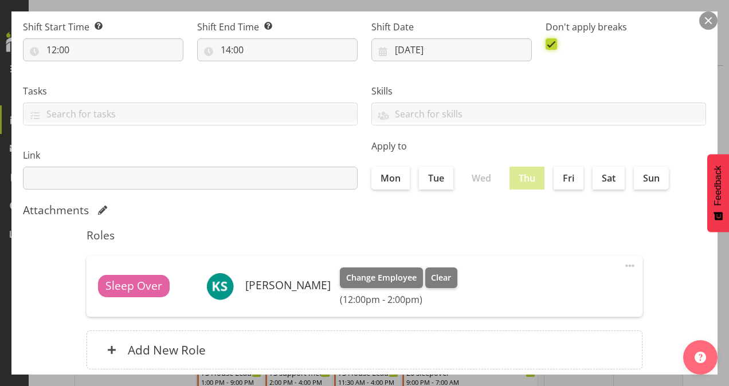
scroll to position [221, 0]
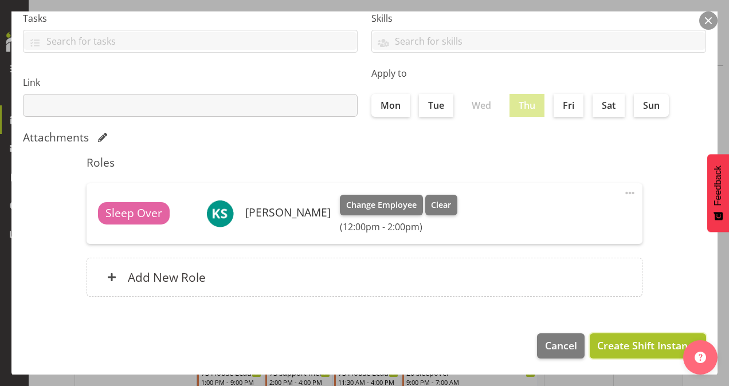
click at [643, 348] on span "Create Shift Instance" at bounding box center [647, 345] width 101 height 15
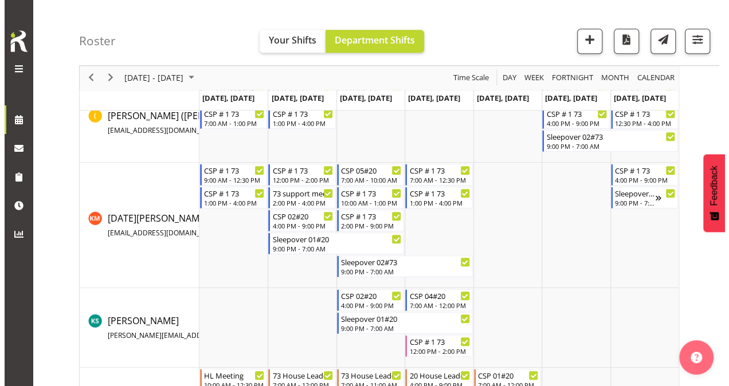
scroll to position [456, 0]
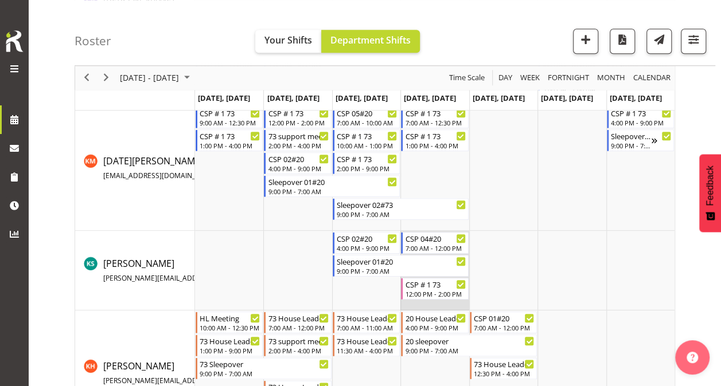
click at [428, 304] on td "Timeline Week of October 7, 2025" at bounding box center [434, 271] width 68 height 80
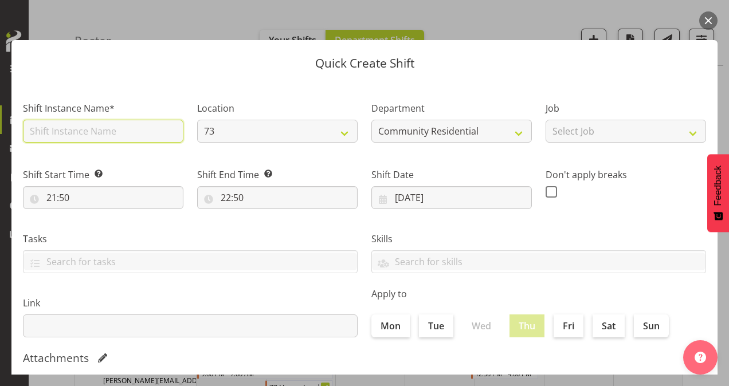
click at [99, 128] on input "text" at bounding box center [103, 131] width 161 height 23
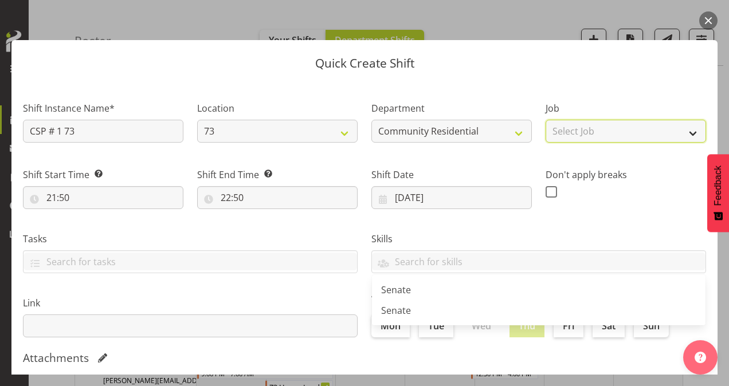
drag, startPoint x: 572, startPoint y: 126, endPoint x: 574, endPoint y: 135, distance: 9.5
click at [572, 126] on select "Select Job Accounts Admin Art Coordinator Community Leader Community Support Pe…" at bounding box center [626, 131] width 161 height 23
click at [546, 120] on select "Select Job Accounts Admin Art Coordinator Community Leader Community Support Pe…" at bounding box center [626, 131] width 161 height 23
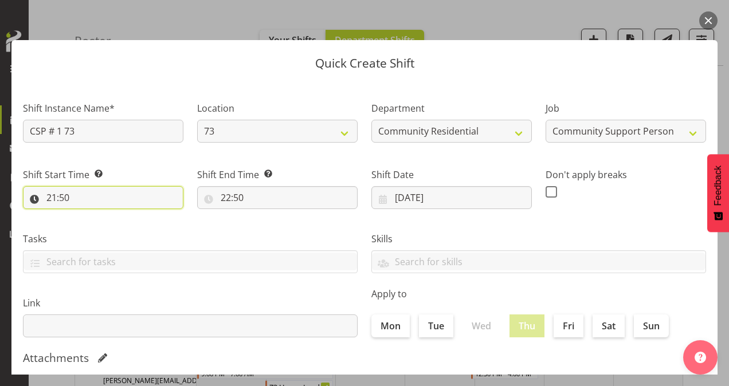
click at [56, 194] on input "21:50" at bounding box center [103, 197] width 161 height 23
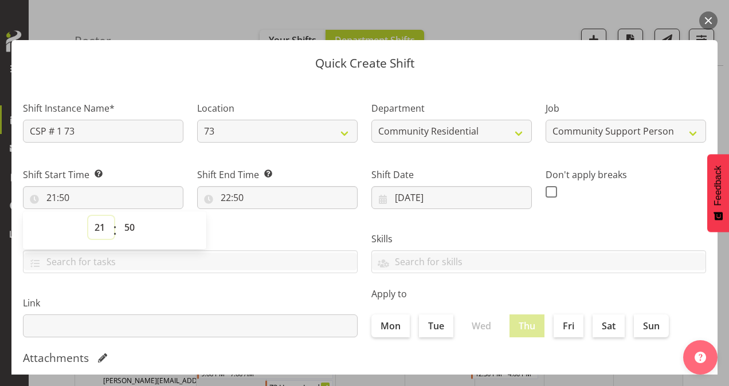
click at [99, 226] on select "00 01 02 03 04 05 06 07 08 09 10 11 12 13 14 15 16 17 18 19 20 21 22 23" at bounding box center [101, 227] width 26 height 23
click at [88, 216] on select "00 01 02 03 04 05 06 07 08 09 10 11 12 13 14 15 16 17 18 19 20 21 22 23" at bounding box center [101, 227] width 26 height 23
click at [132, 226] on select "00 01 02 03 04 05 06 07 08 09 10 11 12 13 14 15 16 17 18 19 20 21 22 23 24 25 2…" at bounding box center [131, 227] width 26 height 23
click at [118, 216] on select "00 01 02 03 04 05 06 07 08 09 10 11 12 13 14 15 16 17 18 19 20 21 22 23 24 25 2…" at bounding box center [131, 227] width 26 height 23
click at [221, 197] on input "22:50" at bounding box center [277, 197] width 161 height 23
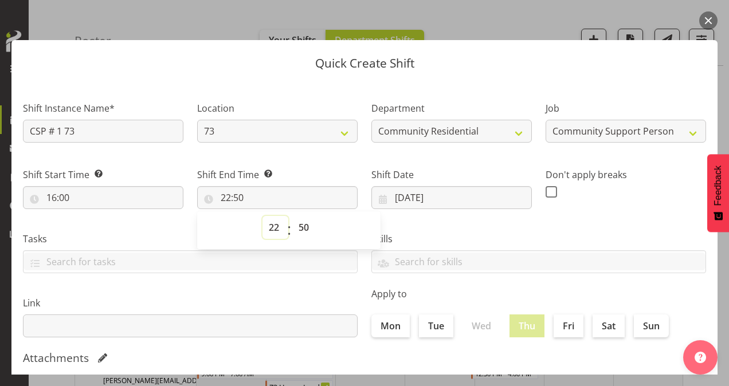
click at [275, 227] on select "00 01 02 03 04 05 06 07 08 09 10 11 12 13 14 15 16 17 18 19 20 21 22 23" at bounding box center [276, 227] width 26 height 23
click at [263, 216] on select "00 01 02 03 04 05 06 07 08 09 10 11 12 13 14 15 16 17 18 19 20 21 22 23" at bounding box center [276, 227] width 26 height 23
click at [299, 228] on select "00 01 02 03 04 05 06 07 08 09 10 11 12 13 14 15 16 17 18 19 20 21 22 23 24 25 2…" at bounding box center [305, 227] width 26 height 23
click at [292, 216] on select "00 01 02 03 04 05 06 07 08 09 10 11 12 13 14 15 16 17 18 19 20 21 22 23 24 25 2…" at bounding box center [305, 227] width 26 height 23
click at [546, 191] on span at bounding box center [551, 191] width 11 height 11
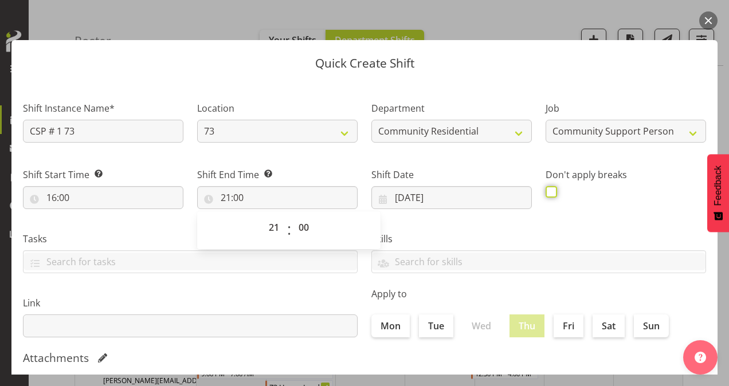
click at [546, 191] on input "checkbox" at bounding box center [549, 191] width 7 height 7
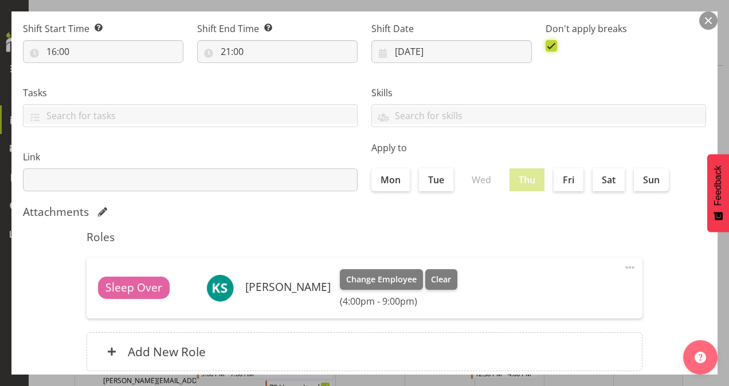
scroll to position [221, 0]
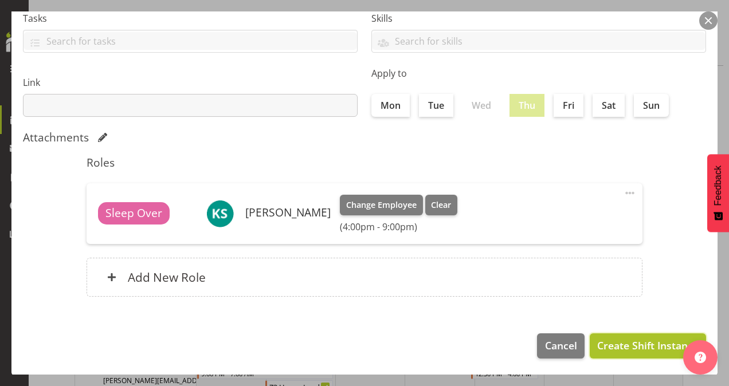
click at [627, 342] on span "Create Shift Instance" at bounding box center [647, 345] width 101 height 15
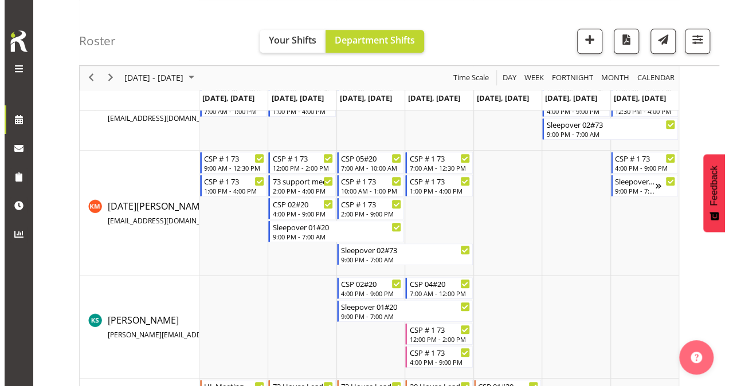
scroll to position [456, 0]
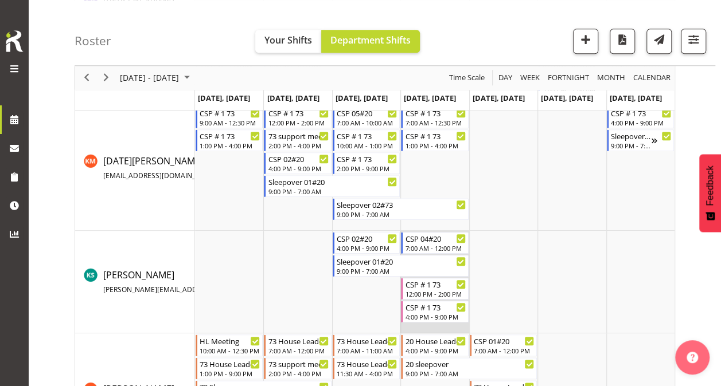
click at [451, 327] on td "Timeline Week of October 7, 2025" at bounding box center [434, 282] width 68 height 103
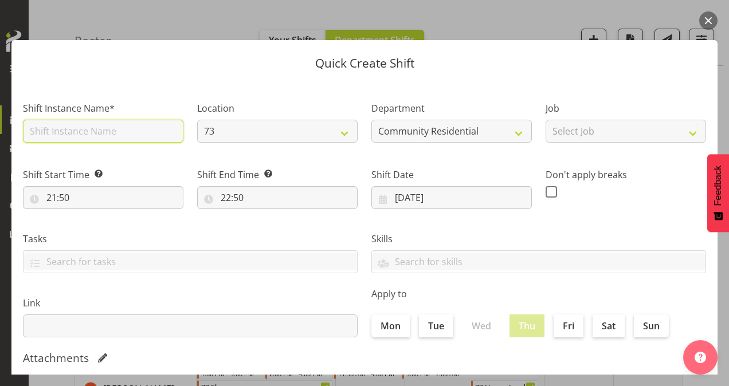
click at [68, 135] on input "text" at bounding box center [103, 131] width 161 height 23
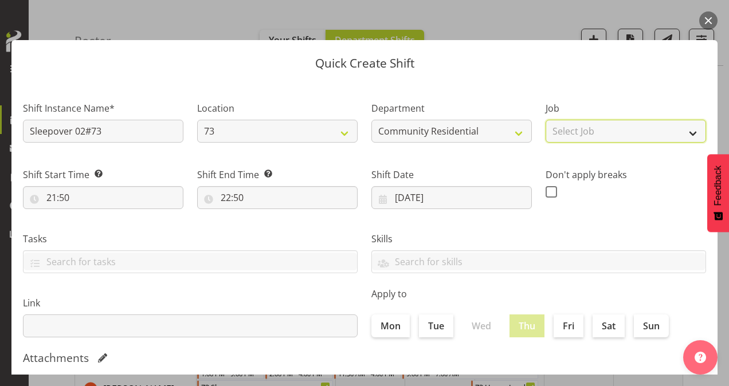
click at [595, 131] on select "Select Job Accounts Admin Art Coordinator Community Leader Community Support Pe…" at bounding box center [626, 131] width 161 height 23
click at [546, 120] on select "Select Job Accounts Admin Art Coordinator Community Leader Community Support Pe…" at bounding box center [626, 131] width 161 height 23
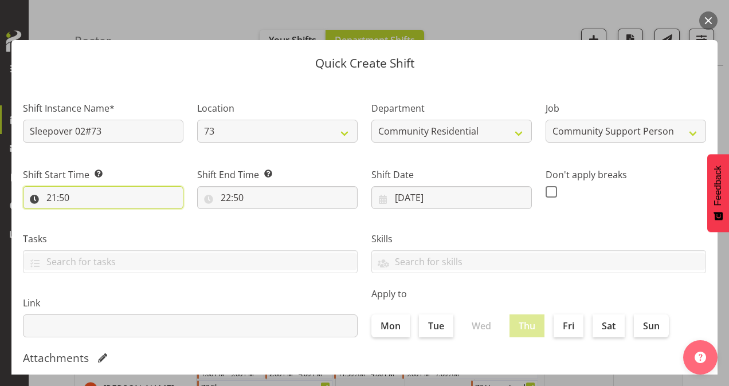
click at [53, 197] on input "21:50" at bounding box center [103, 197] width 161 height 23
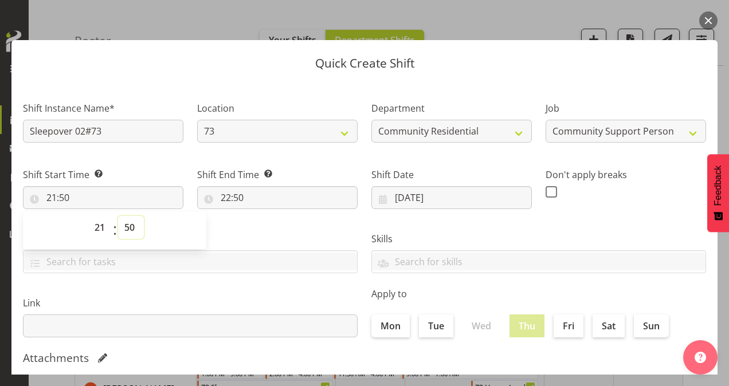
click at [129, 227] on select "00 01 02 03 04 05 06 07 08 09 10 11 12 13 14 15 16 17 18 19 20 21 22 23 24 25 2…" at bounding box center [131, 227] width 26 height 23
click at [136, 225] on select "00 01 02 03 04 05 06 07 08 09 10 11 12 13 14 15 16 17 18 19 20 21 22 23 24 25 2…" at bounding box center [131, 227] width 26 height 23
click at [118, 216] on select "00 01 02 03 04 05 06 07 08 09 10 11 12 13 14 15 16 17 18 19 20 21 22 23 24 25 2…" at bounding box center [131, 227] width 26 height 23
click at [225, 198] on input "22:50" at bounding box center [277, 197] width 161 height 23
click at [275, 222] on select "00 01 02 03 04 05 06 07 08 09 10 11 12 13 14 15 16 17 18 19 20 21 22 23" at bounding box center [276, 227] width 26 height 23
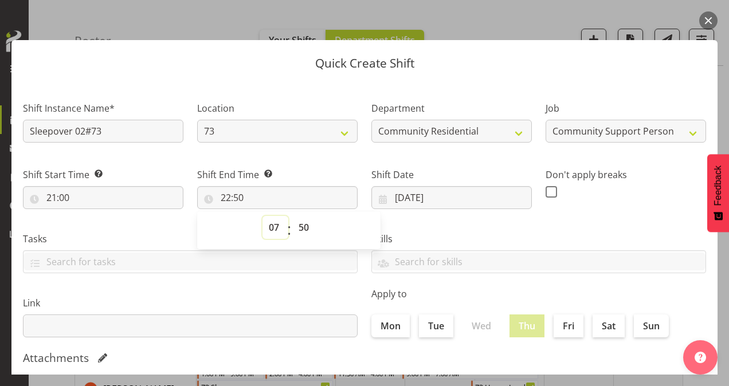
click at [263, 216] on select "00 01 02 03 04 05 06 07 08 09 10 11 12 13 14 15 16 17 18 19 20 21 22 23" at bounding box center [276, 227] width 26 height 23
click at [307, 224] on select "00 01 02 03 04 05 06 07 08 09 10 11 12 13 14 15 16 17 18 19 20 21 22 23 24 25 2…" at bounding box center [305, 227] width 26 height 23
click at [292, 216] on select "00 01 02 03 04 05 06 07 08 09 10 11 12 13 14 15 16 17 18 19 20 21 22 23 24 25 2…" at bounding box center [305, 227] width 26 height 23
click at [569, 222] on div "Skills Senate Senate" at bounding box center [539, 248] width 349 height 64
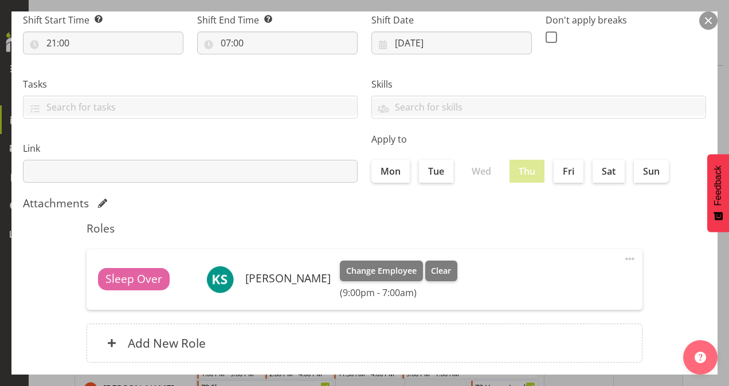
scroll to position [221, 0]
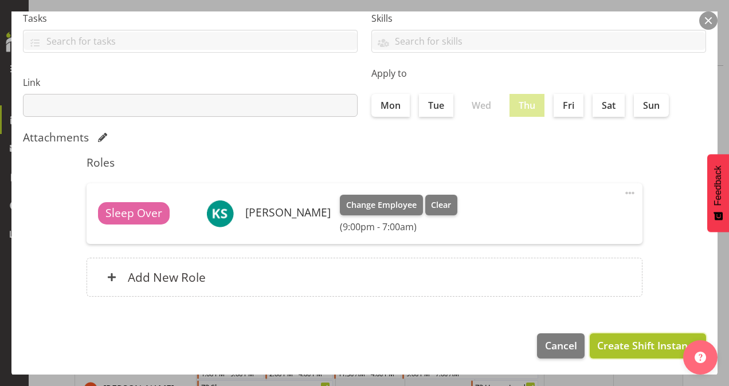
click at [620, 341] on span "Create Shift Instance" at bounding box center [647, 345] width 101 height 15
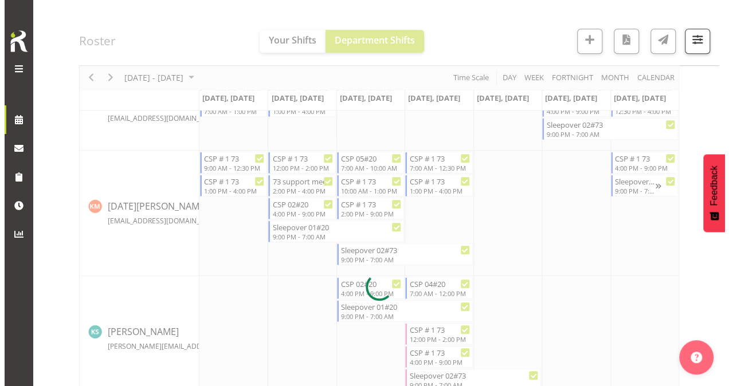
scroll to position [456, 0]
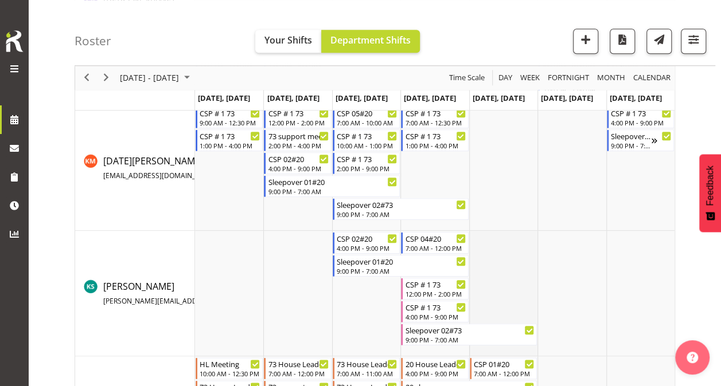
click at [492, 249] on td "Timeline Week of October 7, 2025" at bounding box center [503, 294] width 68 height 126
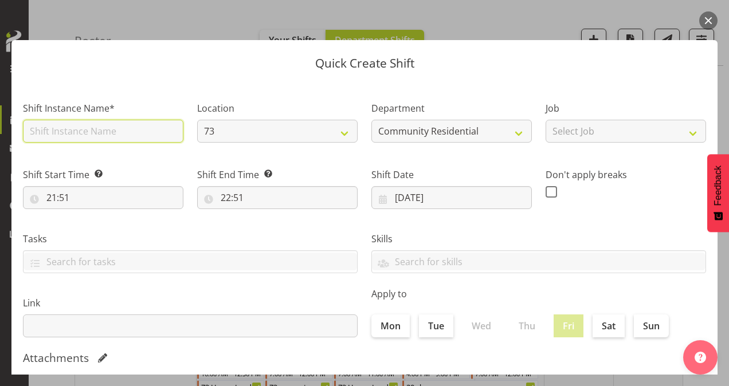
click at [82, 132] on input "text" at bounding box center [103, 131] width 161 height 23
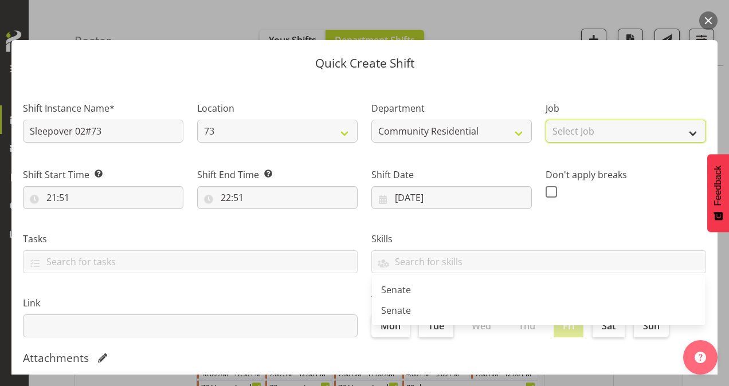
click at [584, 131] on select "Select Job Accounts Admin Art Coordinator Community Leader Community Support Pe…" at bounding box center [626, 131] width 161 height 23
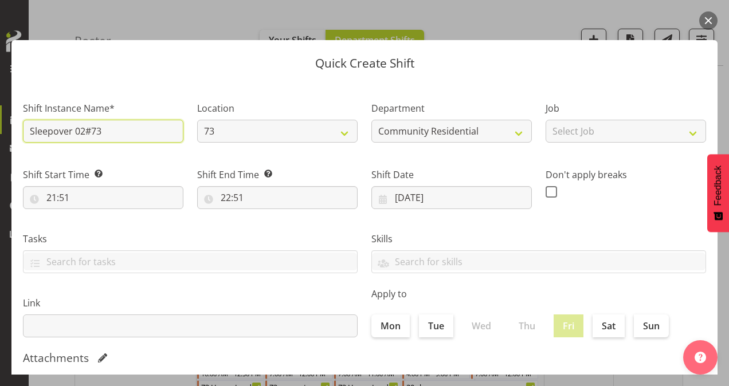
drag, startPoint x: 135, startPoint y: 130, endPoint x: -2, endPoint y: 126, distance: 137.7
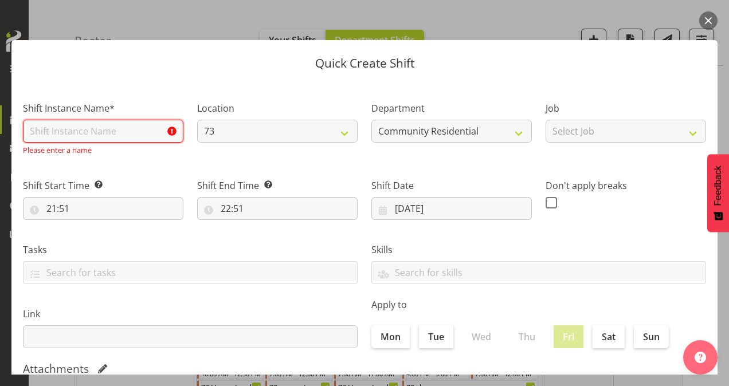
click at [54, 128] on input "text" at bounding box center [103, 131] width 161 height 23
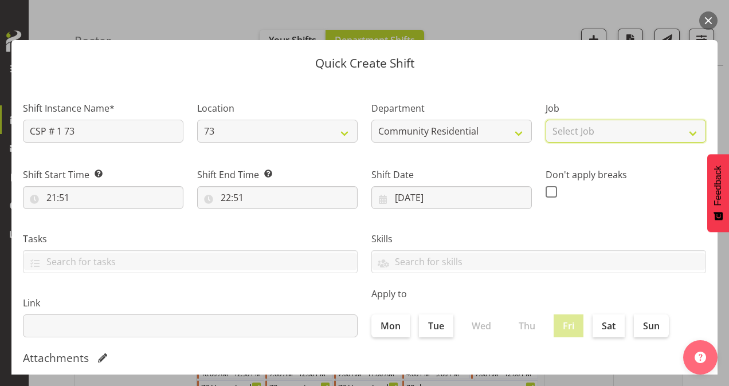
drag, startPoint x: 586, startPoint y: 133, endPoint x: 593, endPoint y: 143, distance: 11.9
click at [587, 133] on select "Select Job Accounts Admin Art Coordinator Community Leader Community Support Pe…" at bounding box center [626, 131] width 161 height 23
click at [546, 120] on select "Select Job Accounts Admin Art Coordinator Community Leader Community Support Pe…" at bounding box center [626, 131] width 161 height 23
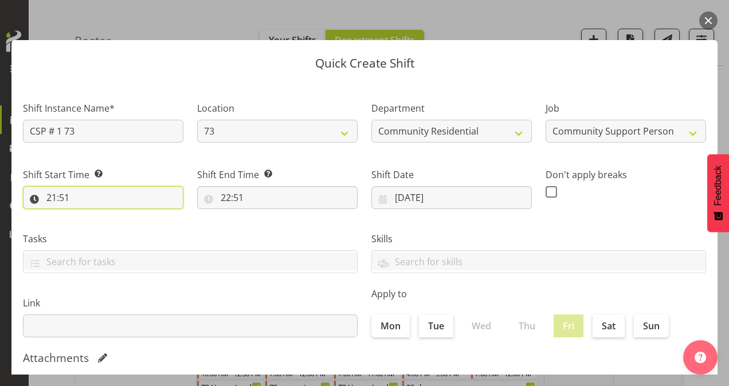
click at [46, 193] on input "21:51" at bounding box center [103, 197] width 161 height 23
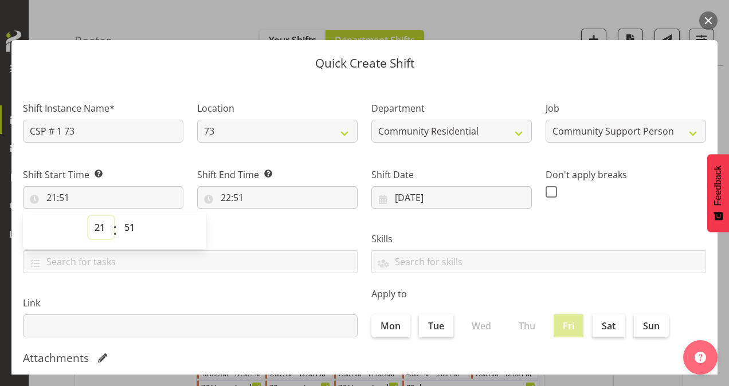
click at [100, 222] on select "00 01 02 03 04 05 06 07 08 09 10 11 12 13 14 15 16 17 18 19 20 21 22 23" at bounding box center [101, 227] width 26 height 23
click at [88, 216] on select "00 01 02 03 04 05 06 07 08 09 10 11 12 13 14 15 16 17 18 19 20 21 22 23" at bounding box center [101, 227] width 26 height 23
click at [126, 223] on select "00 01 02 03 04 05 06 07 08 09 10 11 12 13 14 15 16 17 18 19 20 21 22 23 24 25 2…" at bounding box center [131, 227] width 26 height 23
click at [118, 216] on select "00 01 02 03 04 05 06 07 08 09 10 11 12 13 14 15 16 17 18 19 20 21 22 23 24 25 2…" at bounding box center [131, 227] width 26 height 23
click at [225, 197] on input "22:51" at bounding box center [277, 197] width 161 height 23
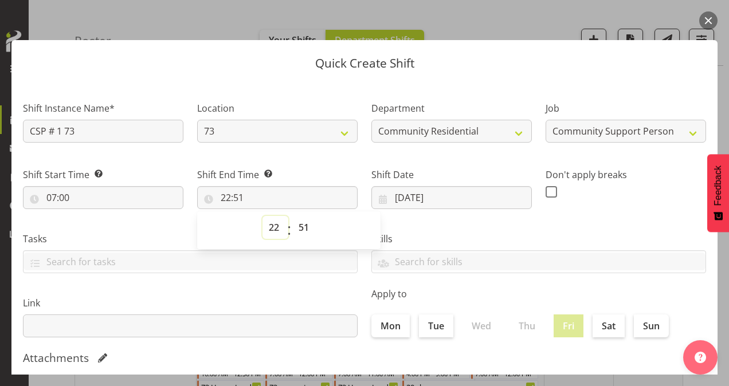
click at [268, 228] on select "00 01 02 03 04 05 06 07 08 09 10 11 12 13 14 15 16 17 18 19 20 21 22 23" at bounding box center [276, 227] width 26 height 23
click at [263, 216] on select "00 01 02 03 04 05 06 07 08 09 10 11 12 13 14 15 16 17 18 19 20 21 22 23" at bounding box center [276, 227] width 26 height 23
click at [298, 224] on select "00 01 02 03 04 05 06 07 08 09 10 11 12 13 14 15 16 17 18 19 20 21 22 23 24 25 2…" at bounding box center [305, 227] width 26 height 23
click at [292, 216] on select "00 01 02 03 04 05 06 07 08 09 10 11 12 13 14 15 16 17 18 19 20 21 22 23 24 25 2…" at bounding box center [305, 227] width 26 height 23
click at [548, 190] on span at bounding box center [551, 191] width 11 height 11
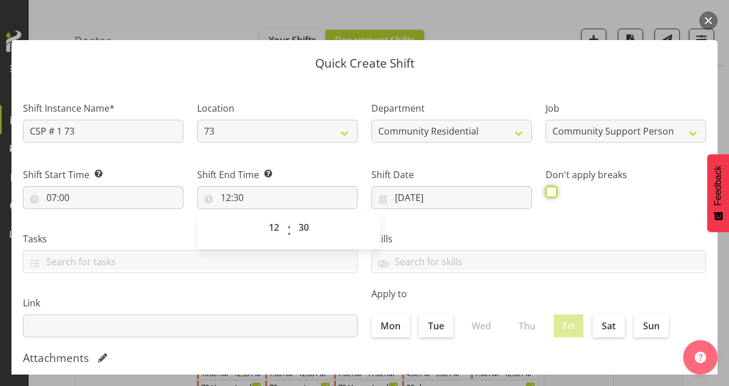
click at [548, 190] on input "checkbox" at bounding box center [549, 191] width 7 height 7
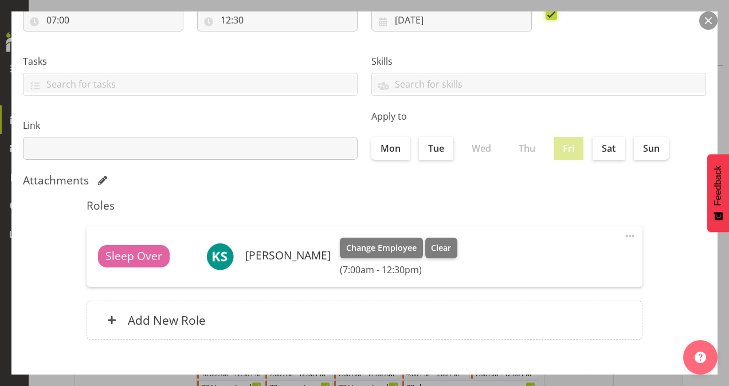
scroll to position [221, 0]
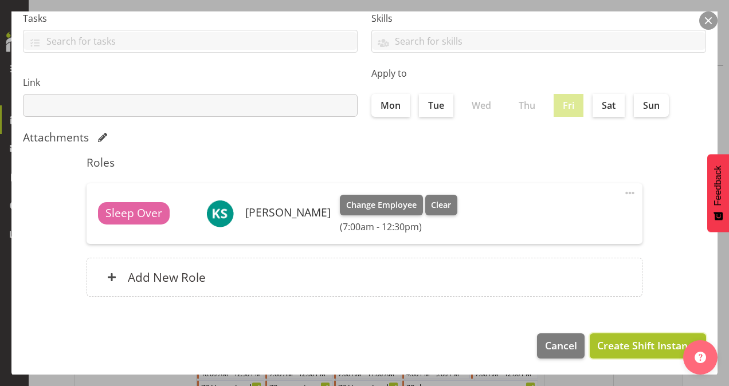
click at [611, 346] on span "Create Shift Instance" at bounding box center [647, 345] width 101 height 15
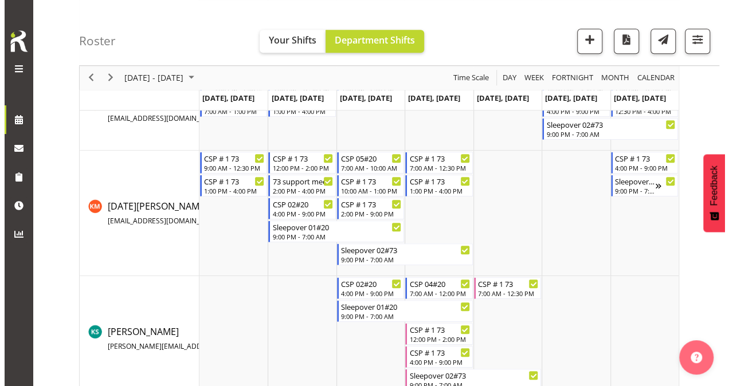
scroll to position [456, 0]
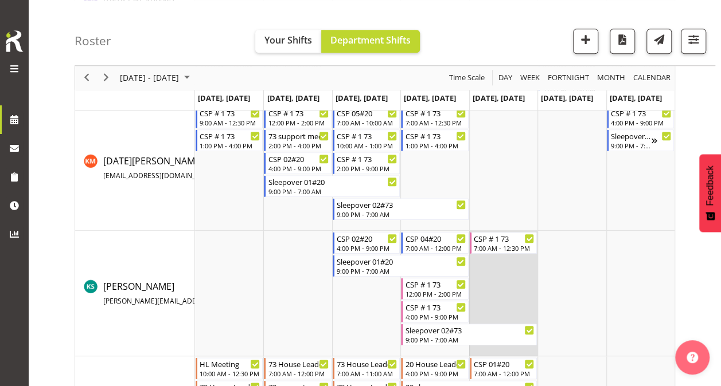
click at [490, 292] on td "Timeline Week of October 7, 2025" at bounding box center [503, 294] width 68 height 126
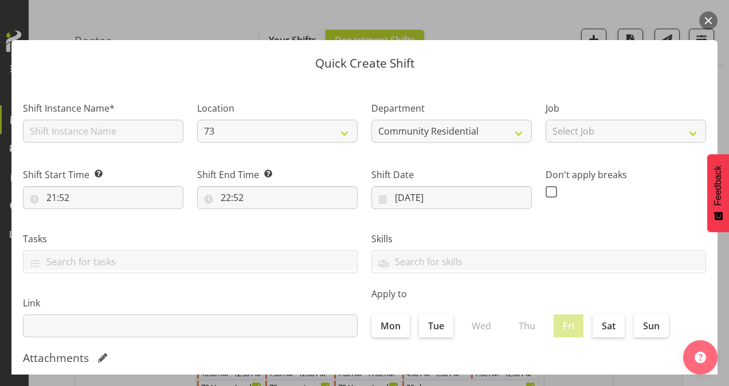
click at [97, 131] on section "Shift Instance Name* Location 73 20 5 Department Community Residential Communit…" at bounding box center [364, 312] width 706 height 462
click at [97, 131] on input "text" at bounding box center [103, 131] width 161 height 23
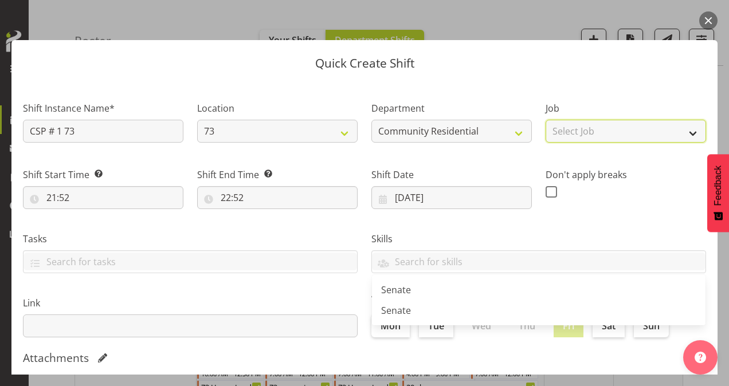
click at [593, 131] on select "Select Job Accounts Admin Art Coordinator Community Leader Community Support Pe…" at bounding box center [626, 131] width 161 height 23
click at [546, 120] on select "Select Job Accounts Admin Art Coordinator Community Leader Community Support Pe…" at bounding box center [626, 131] width 161 height 23
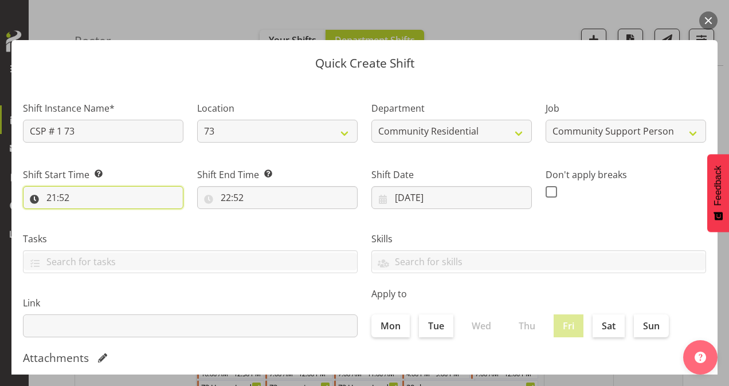
click at [48, 196] on input "21:52" at bounding box center [103, 197] width 161 height 23
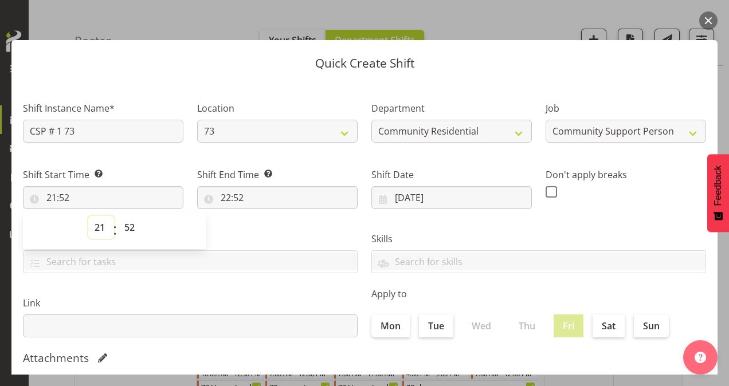
click at [100, 224] on select "00 01 02 03 04 05 06 07 08 09 10 11 12 13 14 15 16 17 18 19 20 21 22 23" at bounding box center [101, 227] width 26 height 23
click at [88, 216] on select "00 01 02 03 04 05 06 07 08 09 10 11 12 13 14 15 16 17 18 19 20 21 22 23" at bounding box center [101, 227] width 26 height 23
click at [129, 222] on select "00 01 02 03 04 05 06 07 08 09 10 11 12 13 14 15 16 17 18 19 20 21 22 23 24 25 2…" at bounding box center [131, 227] width 26 height 23
click at [118, 216] on select "00 01 02 03 04 05 06 07 08 09 10 11 12 13 14 15 16 17 18 19 20 21 22 23 24 25 2…" at bounding box center [131, 227] width 26 height 23
click at [221, 200] on input "22:52" at bounding box center [277, 197] width 161 height 23
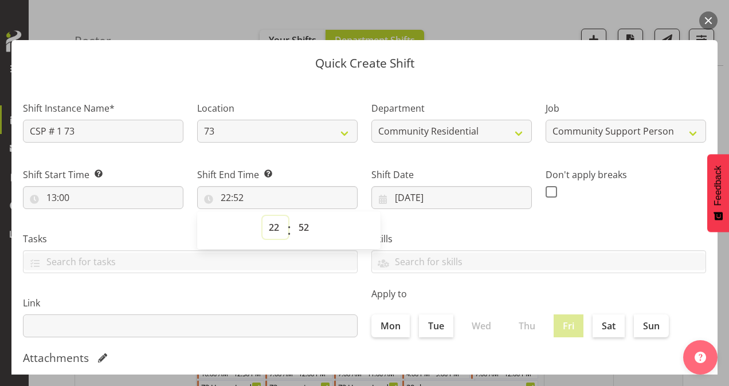
click at [272, 228] on select "00 01 02 03 04 05 06 07 08 09 10 11 12 13 14 15 16 17 18 19 20 21 22 23" at bounding box center [276, 227] width 26 height 23
click at [263, 216] on select "00 01 02 03 04 05 06 07 08 09 10 11 12 13 14 15 16 17 18 19 20 21 22 23" at bounding box center [276, 227] width 26 height 23
click at [302, 224] on select "00 01 02 03 04 05 06 07 08 09 10 11 12 13 14 15 16 17 18 19 20 21 22 23 24 25 2…" at bounding box center [305, 227] width 26 height 23
click at [292, 216] on select "00 01 02 03 04 05 06 07 08 09 10 11 12 13 14 15 16 17 18 19 20 21 22 23 24 25 2…" at bounding box center [305, 227] width 26 height 23
click at [546, 194] on span at bounding box center [551, 191] width 11 height 11
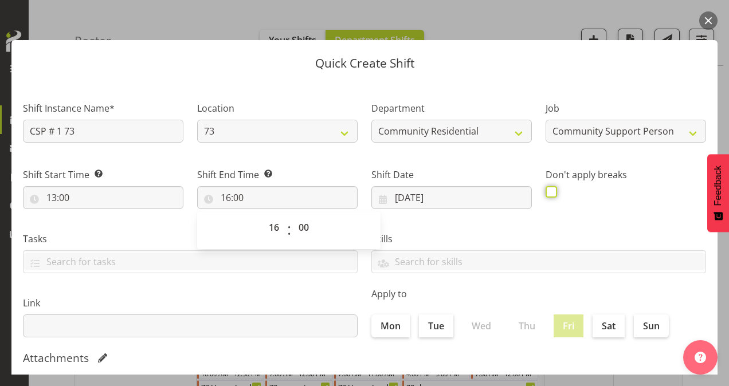
click at [546, 194] on input "checkbox" at bounding box center [549, 191] width 7 height 7
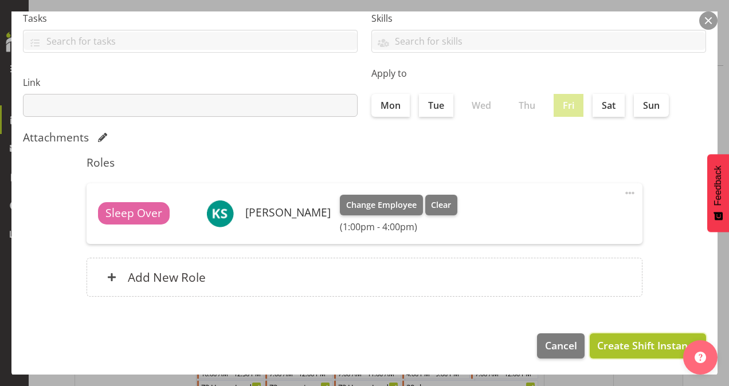
click at [635, 346] on span "Create Shift Instance" at bounding box center [647, 345] width 101 height 15
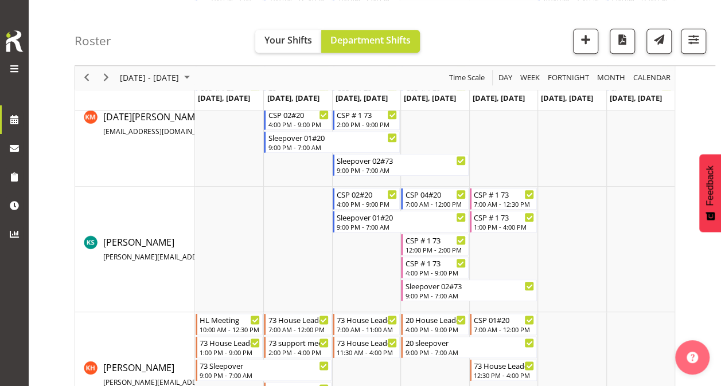
scroll to position [513, 0]
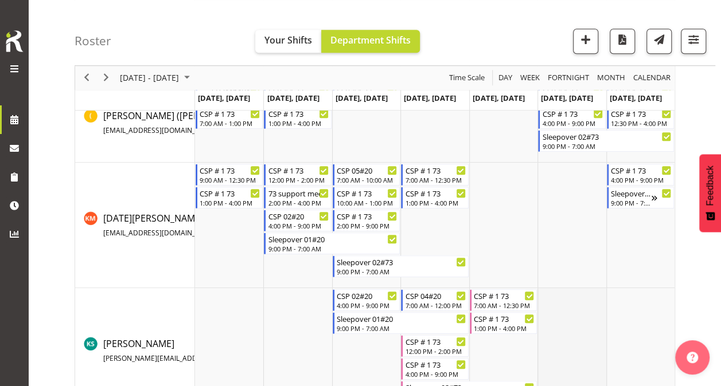
click at [562, 311] on td "Timeline Week of October 7, 2025" at bounding box center [571, 351] width 68 height 126
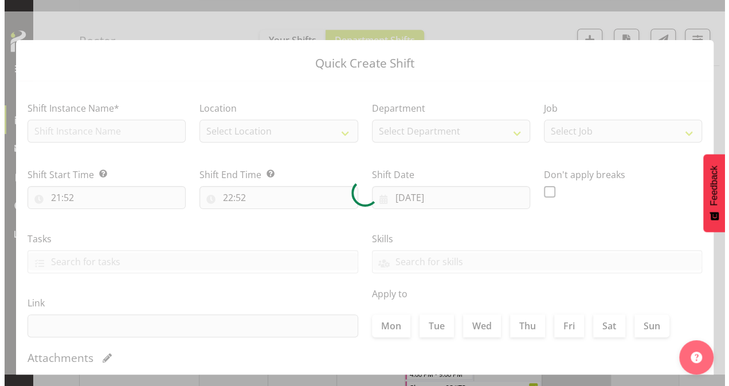
scroll to position [424, 0]
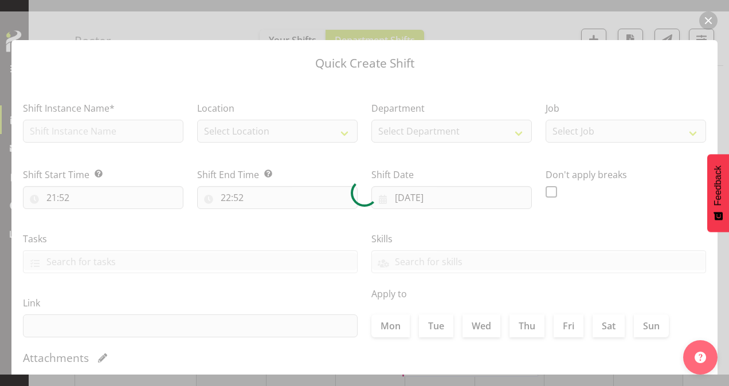
click at [93, 123] on div at bounding box center [364, 192] width 729 height 363
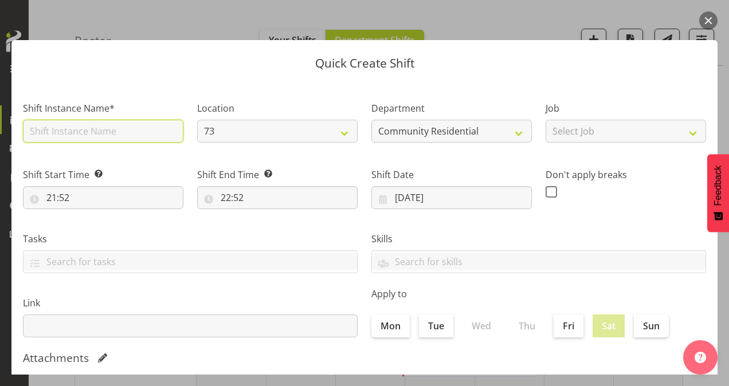
click at [99, 130] on input "text" at bounding box center [103, 131] width 161 height 23
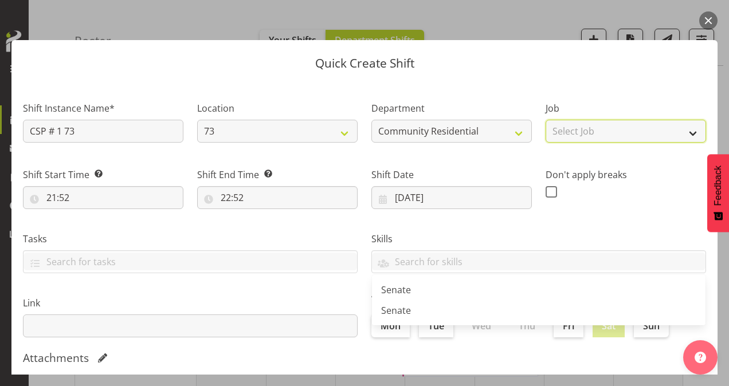
drag, startPoint x: 580, startPoint y: 134, endPoint x: 580, endPoint y: 141, distance: 6.9
click at [580, 134] on select "Select Job Accounts Admin Art Coordinator Community Leader Community Support Pe…" at bounding box center [626, 131] width 161 height 23
click at [546, 120] on select "Select Job Accounts Admin Art Coordinator Community Leader Community Support Pe…" at bounding box center [626, 131] width 161 height 23
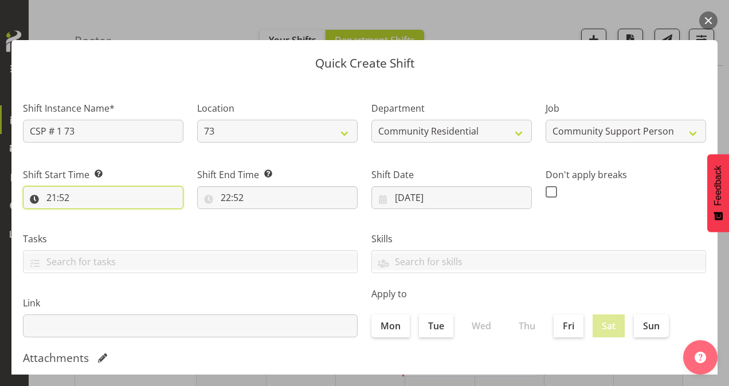
click at [47, 194] on input "21:52" at bounding box center [103, 197] width 161 height 23
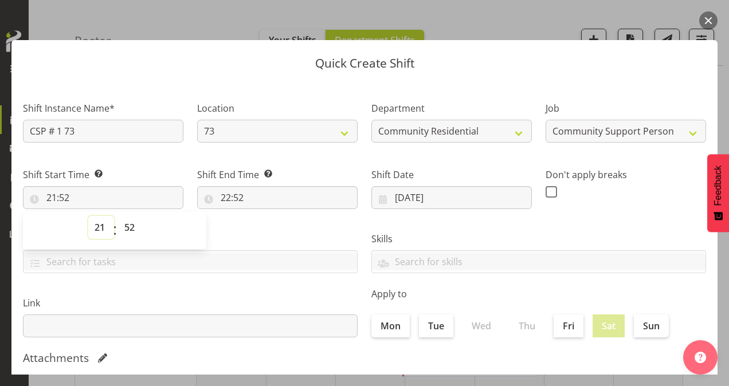
click at [101, 228] on select "00 01 02 03 04 05 06 07 08 09 10 11 12 13 14 15 16 17 18 19 20 21 22 23" at bounding box center [101, 227] width 26 height 23
click at [88, 216] on select "00 01 02 03 04 05 06 07 08 09 10 11 12 13 14 15 16 17 18 19 20 21 22 23" at bounding box center [101, 227] width 26 height 23
click at [133, 226] on select "00 01 02 03 04 05 06 07 08 09 10 11 12 13 14 15 16 17 18 19 20 21 22 23 24 25 2…" at bounding box center [131, 227] width 26 height 23
click at [118, 216] on select "00 01 02 03 04 05 06 07 08 09 10 11 12 13 14 15 16 17 18 19 20 21 22 23 24 25 2…" at bounding box center [131, 227] width 26 height 23
click at [221, 197] on input "22:52" at bounding box center [277, 197] width 161 height 23
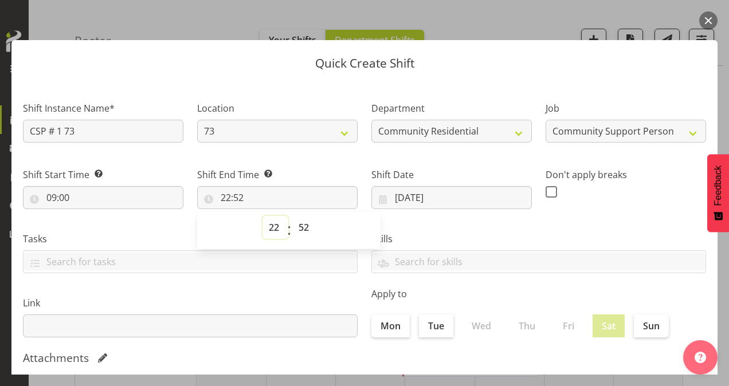
click at [268, 226] on select "00 01 02 03 04 05 06 07 08 09 10 11 12 13 14 15 16 17 18 19 20 21 22 23" at bounding box center [276, 227] width 26 height 23
click at [263, 216] on select "00 01 02 03 04 05 06 07 08 09 10 11 12 13 14 15 16 17 18 19 20 21 22 23" at bounding box center [276, 227] width 26 height 23
click at [303, 227] on select "00 01 02 03 04 05 06 07 08 09 10 11 12 13 14 15 16 17 18 19 20 21 22 23 24 25 2…" at bounding box center [305, 227] width 26 height 23
click at [292, 216] on select "00 01 02 03 04 05 06 07 08 09 10 11 12 13 14 15 16 17 18 19 20 21 22 23 24 25 2…" at bounding box center [305, 227] width 26 height 23
click at [548, 192] on span at bounding box center [551, 191] width 11 height 11
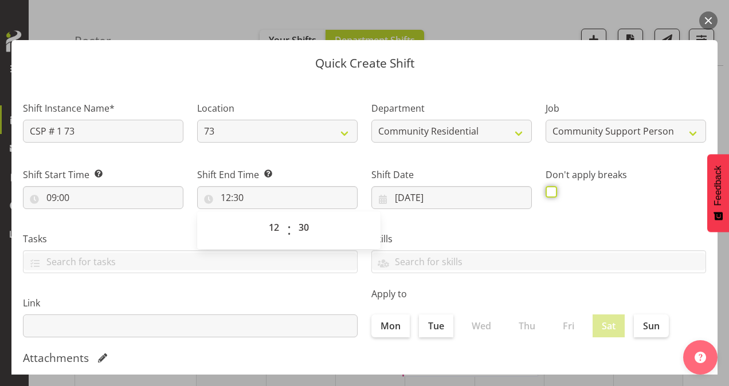
click at [548, 192] on input "checkbox" at bounding box center [549, 191] width 7 height 7
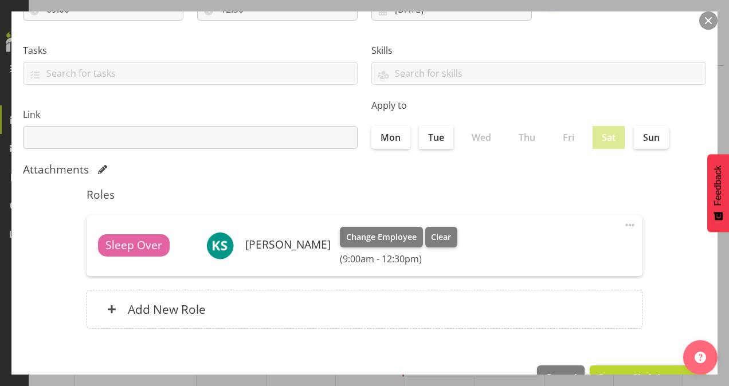
scroll to position [221, 0]
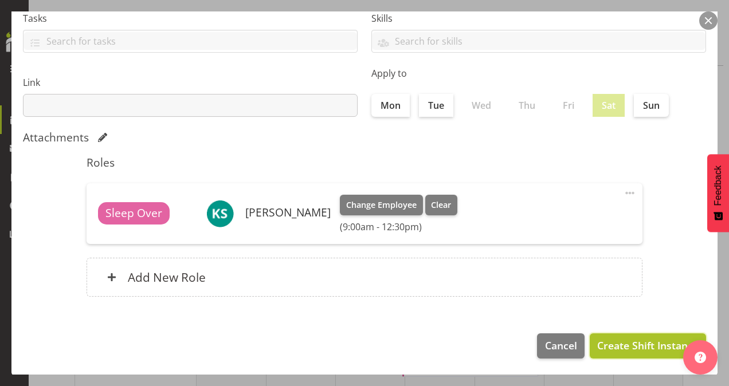
click at [651, 342] on span "Create Shift Instance" at bounding box center [647, 345] width 101 height 15
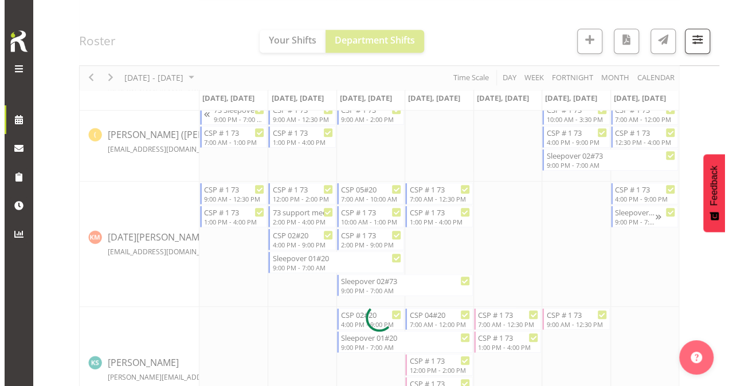
scroll to position [424, 0]
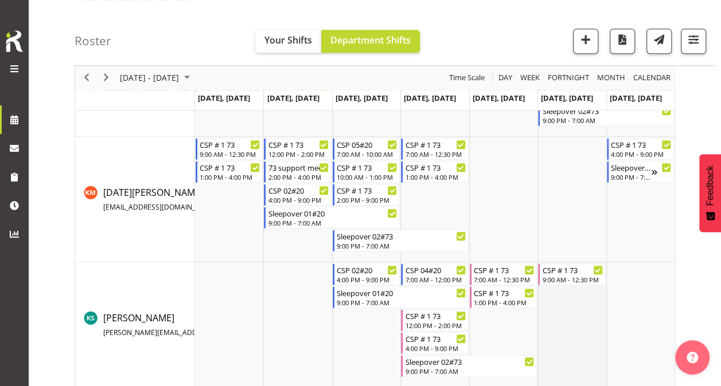
click at [555, 317] on td "Timeline Week of October 7, 2025" at bounding box center [571, 326] width 68 height 126
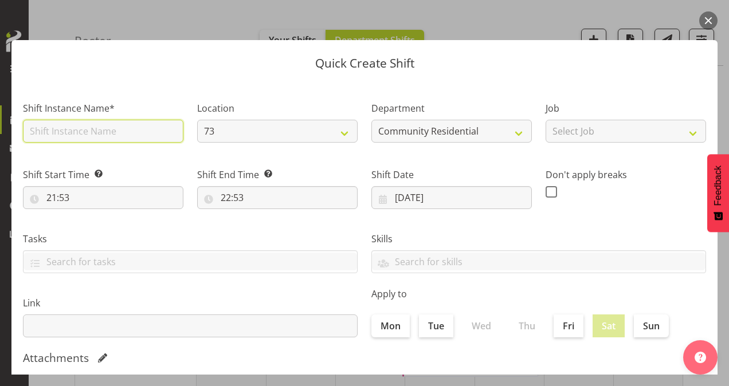
click at [77, 127] on input "text" at bounding box center [103, 131] width 161 height 23
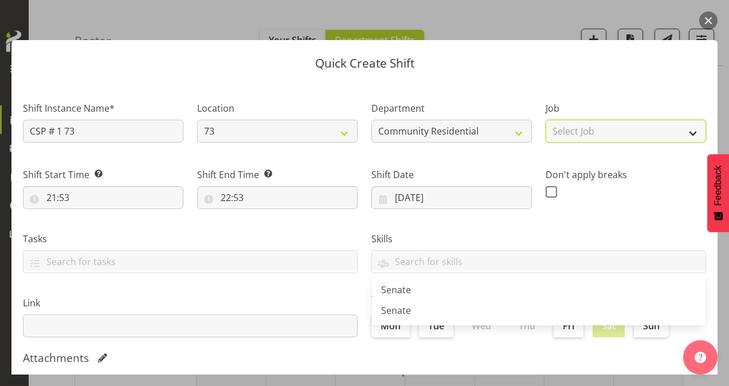
click at [634, 131] on select "Select Job Accounts Admin Art Coordinator Community Leader Community Support Pe…" at bounding box center [626, 131] width 161 height 23
click at [546, 120] on select "Select Job Accounts Admin Art Coordinator Community Leader Community Support Pe…" at bounding box center [626, 131] width 161 height 23
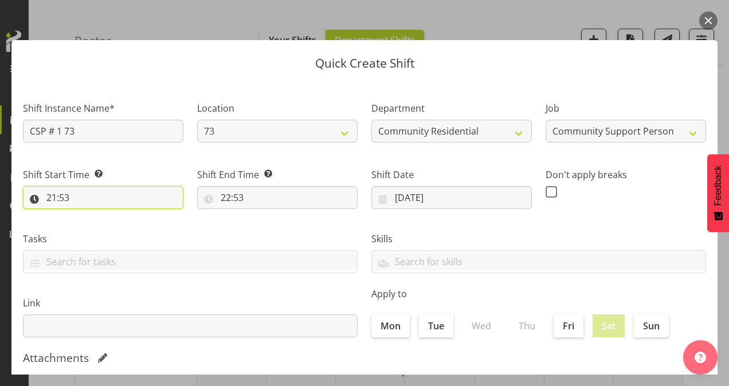
click at [56, 197] on input "21:53" at bounding box center [103, 197] width 161 height 23
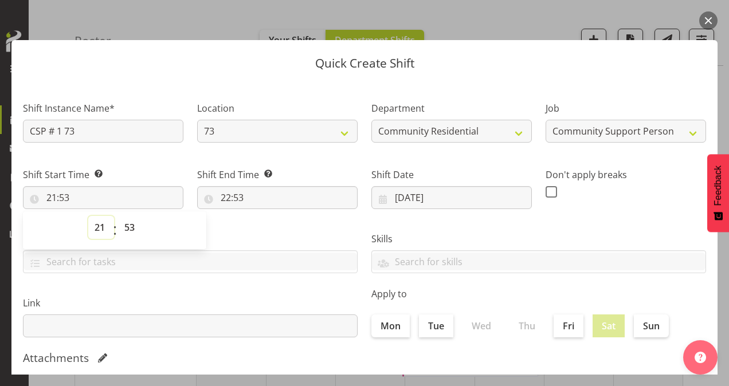
click at [102, 229] on select "00 01 02 03 04 05 06 07 08 09 10 11 12 13 14 15 16 17 18 19 20 21 22 23" at bounding box center [101, 227] width 26 height 23
click at [88, 216] on select "00 01 02 03 04 05 06 07 08 09 10 11 12 13 14 15 16 17 18 19 20 21 22 23" at bounding box center [101, 227] width 26 height 23
click at [131, 224] on select "00 01 02 03 04 05 06 07 08 09 10 11 12 13 14 15 16 17 18 19 20 21 22 23 24 25 2…" at bounding box center [131, 227] width 26 height 23
click at [118, 216] on select "00 01 02 03 04 05 06 07 08 09 10 11 12 13 14 15 16 17 18 19 20 21 22 23 24 25 2…" at bounding box center [131, 227] width 26 height 23
click at [227, 198] on input "22:53" at bounding box center [277, 197] width 161 height 23
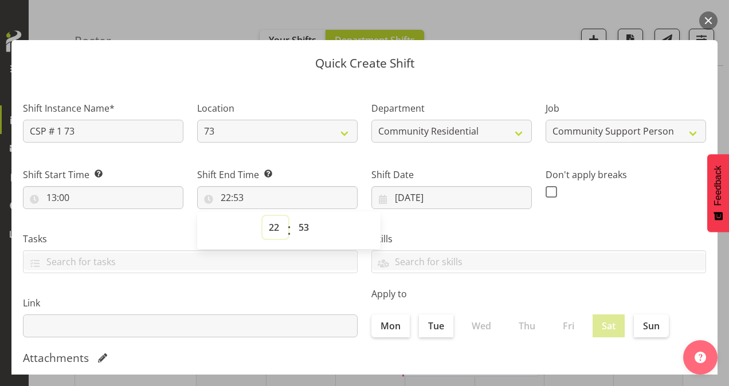
click at [277, 228] on select "00 01 02 03 04 05 06 07 08 09 10 11 12 13 14 15 16 17 18 19 20 21 22 23" at bounding box center [276, 227] width 26 height 23
click at [263, 216] on select "00 01 02 03 04 05 06 07 08 09 10 11 12 13 14 15 16 17 18 19 20 21 22 23" at bounding box center [276, 227] width 26 height 23
click at [300, 227] on select "00 01 02 03 04 05 06 07 08 09 10 11 12 13 14 15 16 17 18 19 20 21 22 23 24 25 2…" at bounding box center [305, 227] width 26 height 23
click at [292, 216] on select "00 01 02 03 04 05 06 07 08 09 10 11 12 13 14 15 16 17 18 19 20 21 22 23 24 25 2…" at bounding box center [305, 227] width 26 height 23
click at [546, 191] on span at bounding box center [551, 191] width 11 height 11
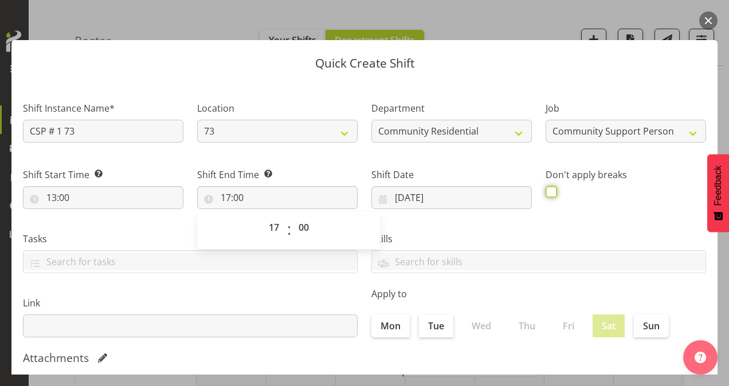
click at [546, 191] on input "checkbox" at bounding box center [549, 191] width 7 height 7
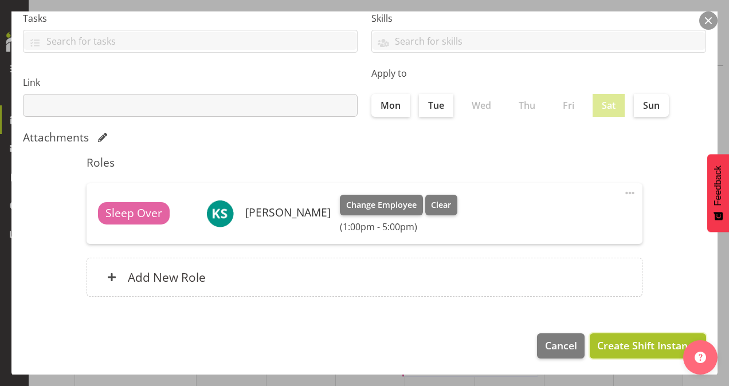
click at [612, 342] on span "Create Shift Instance" at bounding box center [647, 345] width 101 height 15
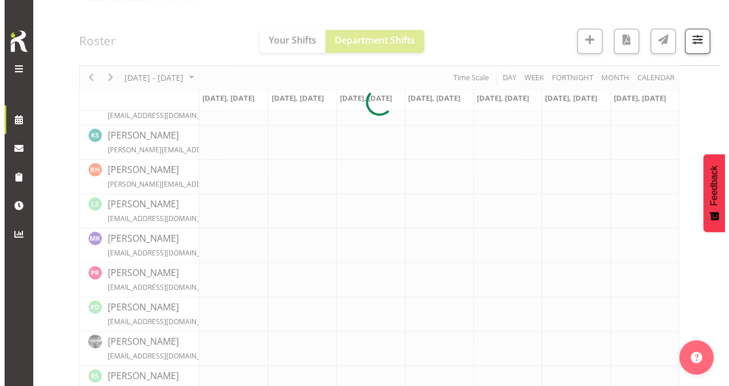
scroll to position [424, 0]
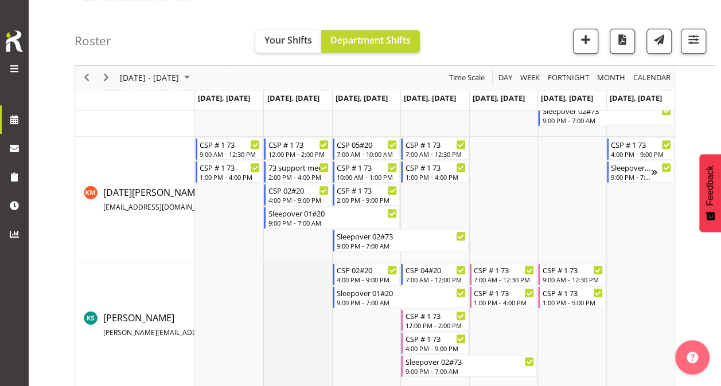
click at [283, 287] on td "Timeline Week of October 7, 2025" at bounding box center [297, 326] width 68 height 126
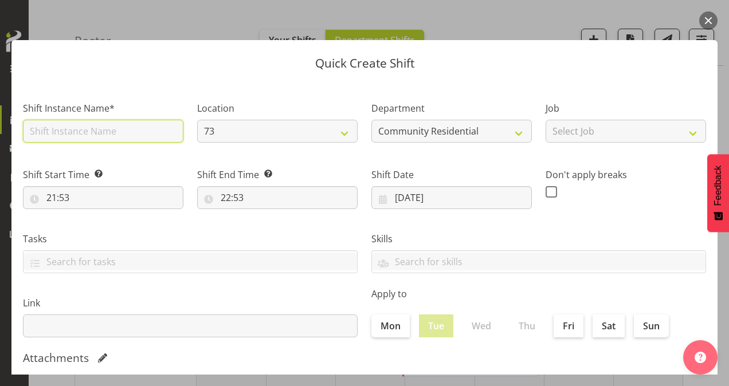
click at [68, 132] on input "text" at bounding box center [103, 131] width 161 height 23
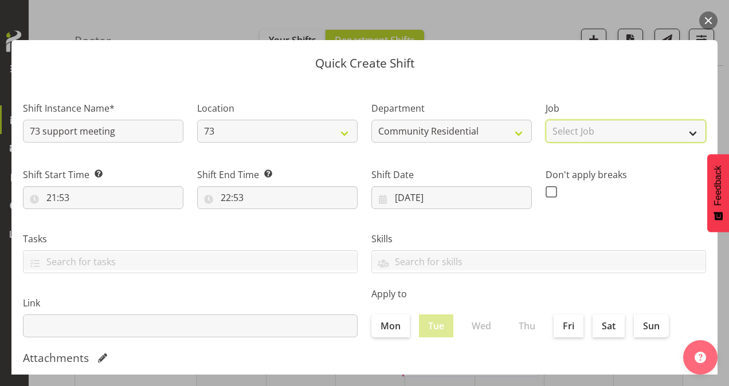
click at [603, 130] on select "Select Job Accounts Admin Art Coordinator Community Leader Community Support Pe…" at bounding box center [626, 131] width 161 height 23
click at [546, 120] on select "Select Job Accounts Admin Art Coordinator Community Leader Community Support Pe…" at bounding box center [626, 131] width 161 height 23
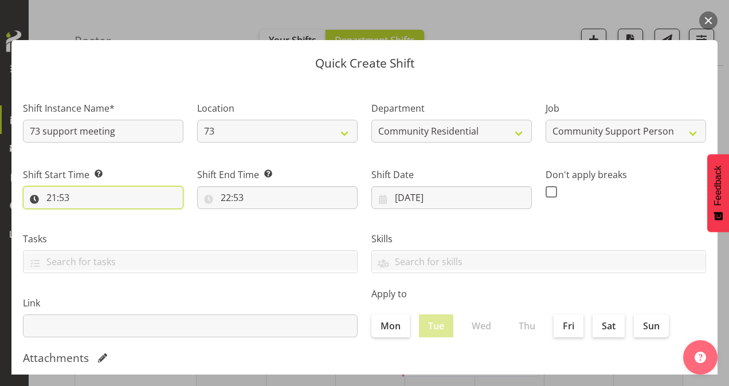
click at [54, 199] on input "21:53" at bounding box center [103, 197] width 161 height 23
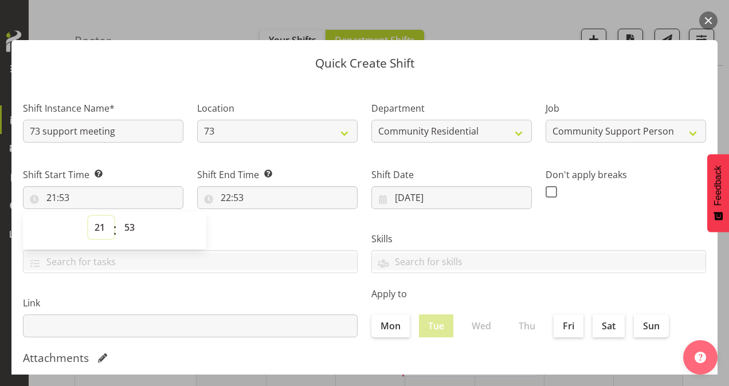
click at [96, 227] on select "00 01 02 03 04 05 06 07 08 09 10 11 12 13 14 15 16 17 18 19 20 21 22 23" at bounding box center [101, 227] width 26 height 23
click at [88, 216] on select "00 01 02 03 04 05 06 07 08 09 10 11 12 13 14 15 16 17 18 19 20 21 22 23" at bounding box center [101, 227] width 26 height 23
click at [130, 227] on select "00 01 02 03 04 05 06 07 08 09 10 11 12 13 14 15 16 17 18 19 20 21 22 23 24 25 2…" at bounding box center [131, 227] width 26 height 23
click at [118, 216] on select "00 01 02 03 04 05 06 07 08 09 10 11 12 13 14 15 16 17 18 19 20 21 22 23 24 25 2…" at bounding box center [131, 227] width 26 height 23
click at [223, 195] on input "22:53" at bounding box center [277, 197] width 161 height 23
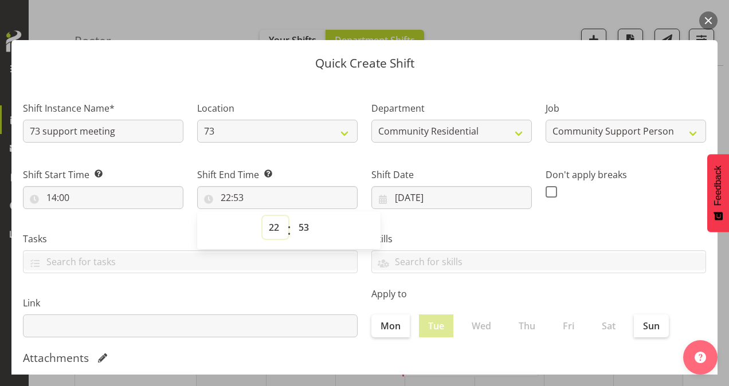
click at [273, 228] on select "00 01 02 03 04 05 06 07 08 09 10 11 12 13 14 15 16 17 18 19 20 21 22 23" at bounding box center [276, 227] width 26 height 23
click at [263, 216] on select "00 01 02 03 04 05 06 07 08 09 10 11 12 13 14 15 16 17 18 19 20 21 22 23" at bounding box center [276, 227] width 26 height 23
click at [300, 228] on select "00 01 02 03 04 05 06 07 08 09 10 11 12 13 14 15 16 17 18 19 20 21 22 23 24 25 2…" at bounding box center [305, 227] width 26 height 23
click at [292, 216] on select "00 01 02 03 04 05 06 07 08 09 10 11 12 13 14 15 16 17 18 19 20 21 22 23 24 25 2…" at bounding box center [305, 227] width 26 height 23
click at [547, 188] on span at bounding box center [551, 191] width 11 height 11
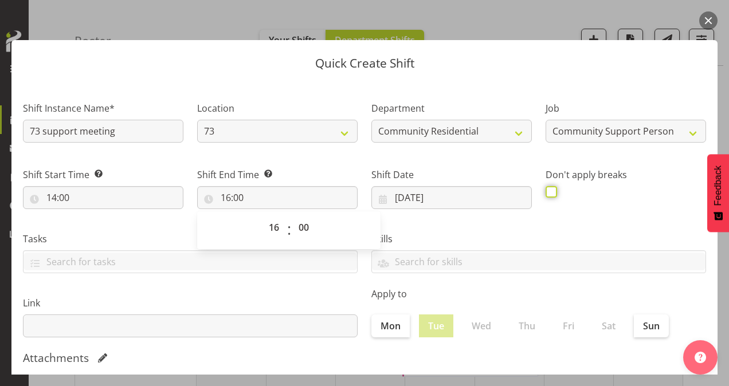
click at [547, 188] on input "checkbox" at bounding box center [549, 191] width 7 height 7
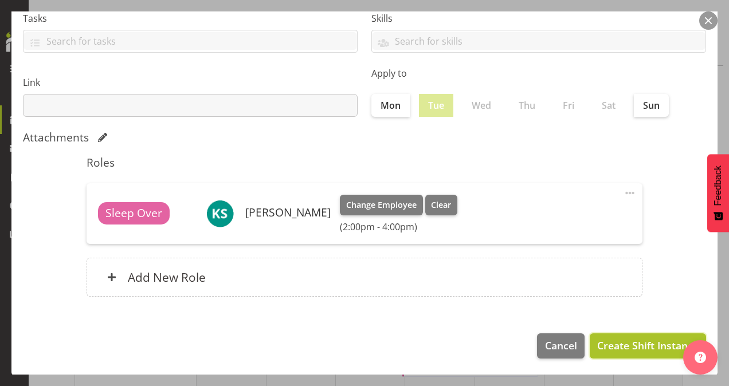
click at [628, 343] on span "Create Shift Instance" at bounding box center [647, 345] width 101 height 15
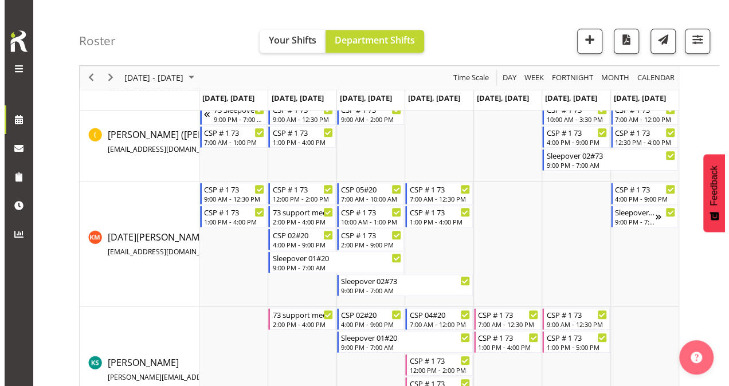
scroll to position [424, 0]
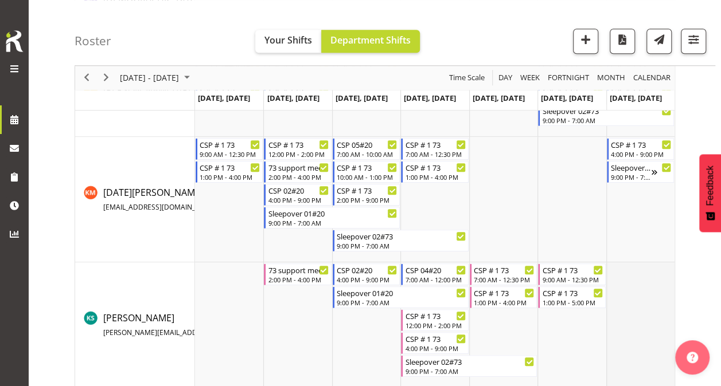
click at [644, 304] on td "Timeline Week of October 7, 2025" at bounding box center [640, 326] width 68 height 126
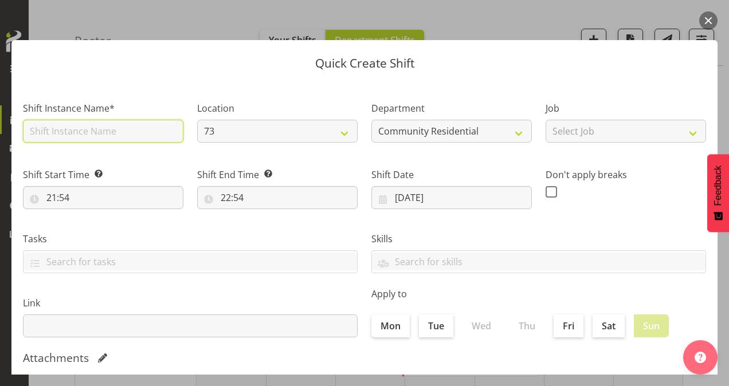
click at [45, 130] on input "text" at bounding box center [103, 131] width 161 height 23
drag, startPoint x: 124, startPoint y: 132, endPoint x: -2, endPoint y: 119, distance: 126.8
drag, startPoint x: 44, startPoint y: 133, endPoint x: 0, endPoint y: 134, distance: 43.6
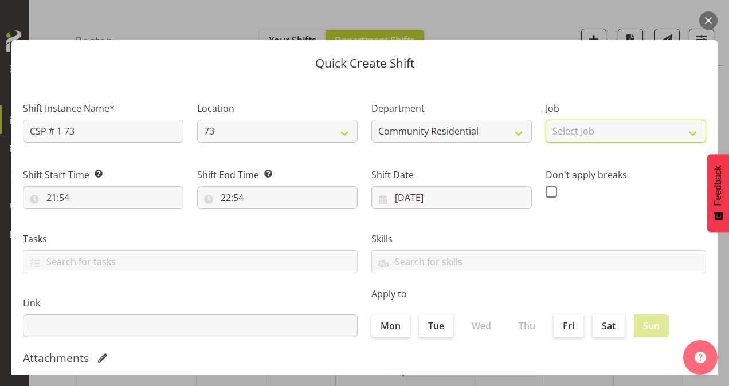
drag, startPoint x: 587, startPoint y: 133, endPoint x: 589, endPoint y: 143, distance: 10.6
click at [587, 133] on select "Select Job Accounts Admin Art Coordinator Community Leader Community Support Pe…" at bounding box center [626, 131] width 161 height 23
click at [546, 120] on select "Select Job Accounts Admin Art Coordinator Community Leader Community Support Pe…" at bounding box center [626, 131] width 161 height 23
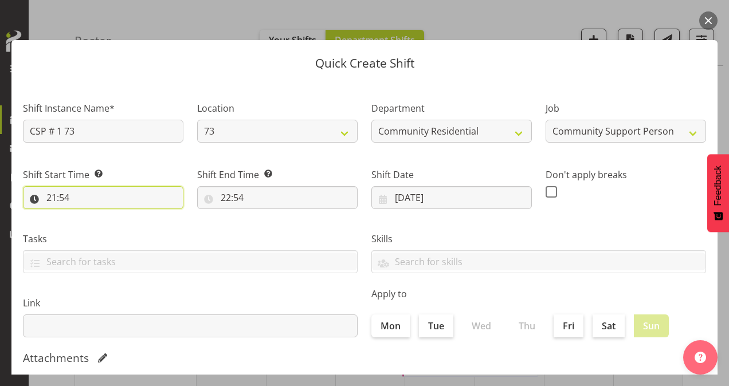
click at [50, 198] on input "21:54" at bounding box center [103, 197] width 161 height 23
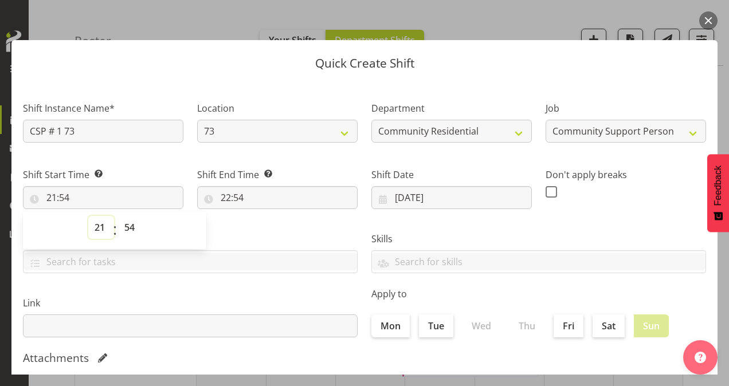
click at [103, 222] on select "00 01 02 03 04 05 06 07 08 09 10 11 12 13 14 15 16 17 18 19 20 21 22 23" at bounding box center [101, 227] width 26 height 23
click at [88, 216] on select "00 01 02 03 04 05 06 07 08 09 10 11 12 13 14 15 16 17 18 19 20 21 22 23" at bounding box center [101, 227] width 26 height 23
drag, startPoint x: 128, startPoint y: 225, endPoint x: 134, endPoint y: 216, distance: 10.5
click at [128, 225] on select "00 01 02 03 04 05 06 07 08 09 10 11 12 13 14 15 16 17 18 19 20 21 22 23 24 25 2…" at bounding box center [131, 227] width 26 height 23
click at [118, 216] on select "00 01 02 03 04 05 06 07 08 09 10 11 12 13 14 15 16 17 18 19 20 21 22 23 24 25 2…" at bounding box center [131, 227] width 26 height 23
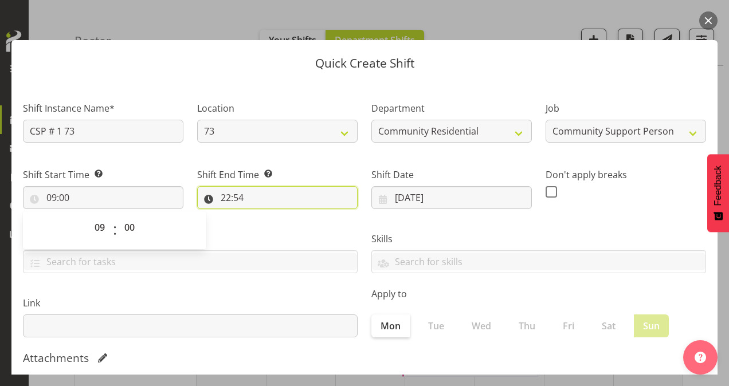
click at [222, 195] on input "22:54" at bounding box center [277, 197] width 161 height 23
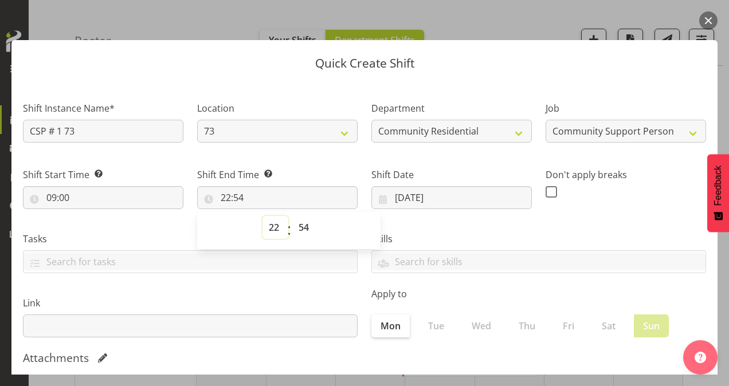
click at [271, 228] on select "00 01 02 03 04 05 06 07 08 09 10 11 12 13 14 15 16 17 18 19 20 21 22 23" at bounding box center [276, 227] width 26 height 23
click at [263, 216] on select "00 01 02 03 04 05 06 07 08 09 10 11 12 13 14 15 16 17 18 19 20 21 22 23" at bounding box center [276, 227] width 26 height 23
click at [303, 228] on select "00 01 02 03 04 05 06 07 08 09 10 11 12 13 14 15 16 17 18 19 20 21 22 23 24 25 2…" at bounding box center [305, 227] width 26 height 23
click at [292, 216] on select "00 01 02 03 04 05 06 07 08 09 10 11 12 13 14 15 16 17 18 19 20 21 22 23 24 25 2…" at bounding box center [305, 227] width 26 height 23
click at [546, 194] on span at bounding box center [551, 191] width 11 height 11
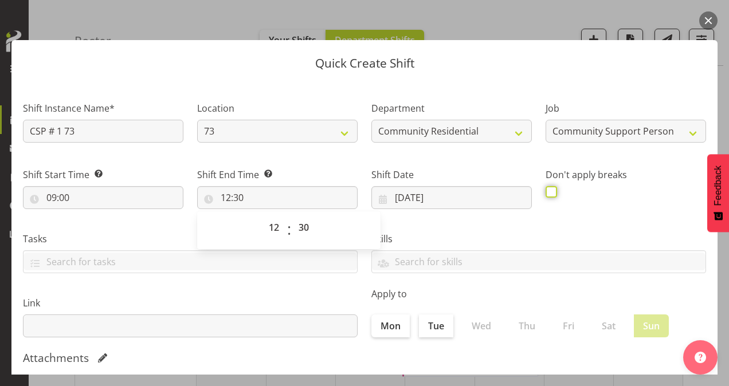
click at [546, 194] on input "checkbox" at bounding box center [549, 191] width 7 height 7
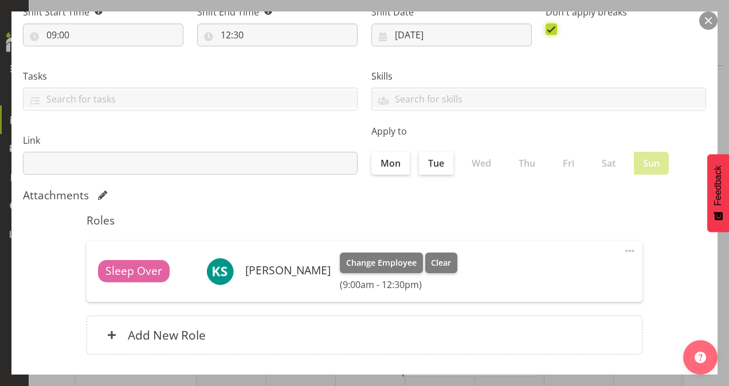
scroll to position [221, 0]
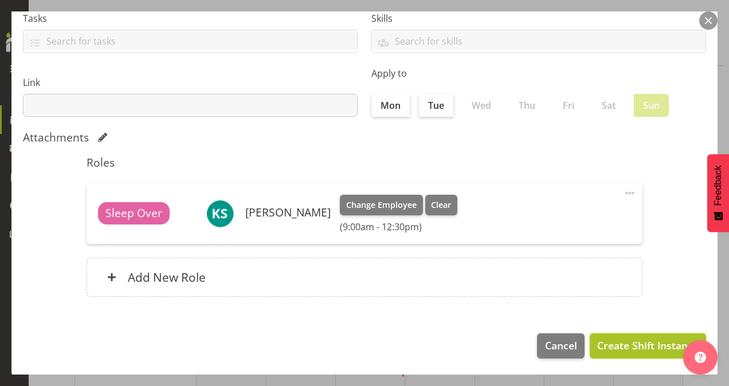
click at [630, 342] on span "Create Shift Instance" at bounding box center [647, 345] width 101 height 15
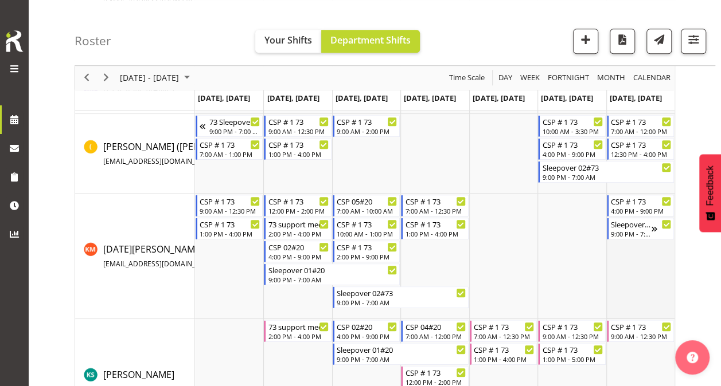
scroll to position [367, 0]
click at [640, 359] on td "Timeline Week of October 7, 2025" at bounding box center [640, 383] width 68 height 126
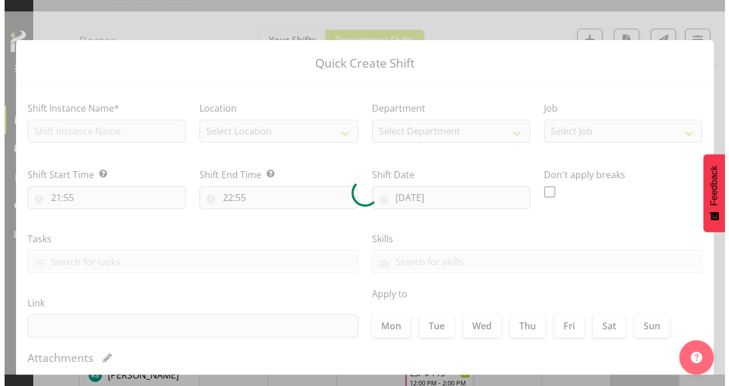
scroll to position [424, 0]
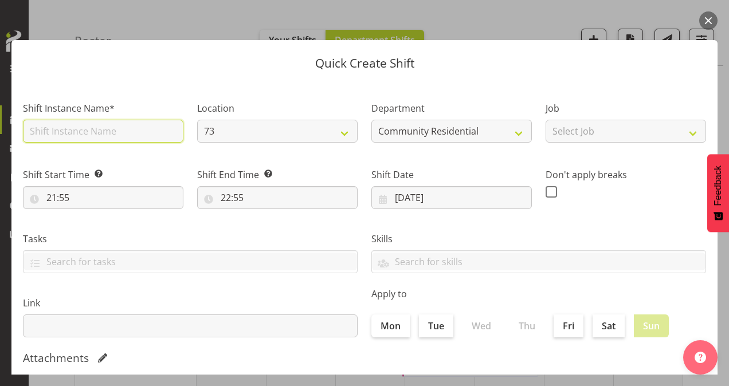
click at [75, 130] on input "text" at bounding box center [103, 131] width 161 height 23
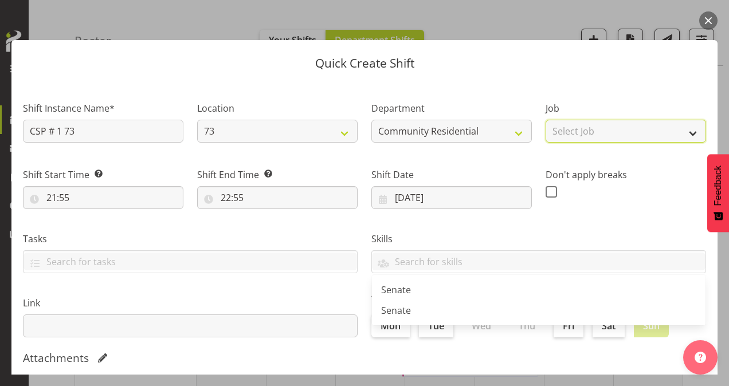
click at [571, 125] on select "Select Job Accounts Admin Art Coordinator Community Leader Community Support Pe…" at bounding box center [626, 131] width 161 height 23
click at [546, 120] on select "Select Job Accounts Admin Art Coordinator Community Leader Community Support Pe…" at bounding box center [626, 131] width 161 height 23
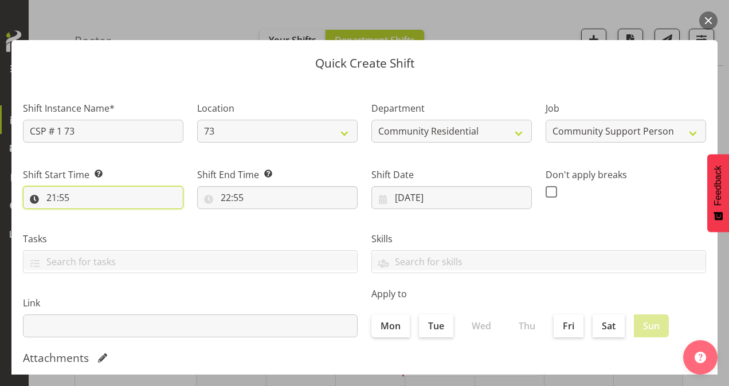
click at [52, 197] on input "21:55" at bounding box center [103, 197] width 161 height 23
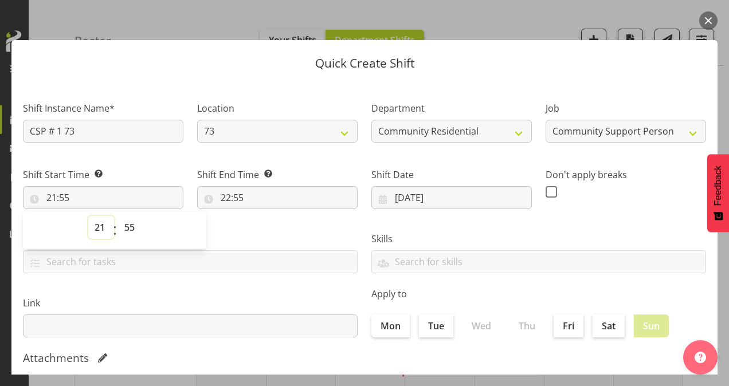
click at [97, 226] on select "00 01 02 03 04 05 06 07 08 09 10 11 12 13 14 15 16 17 18 19 20 21 22 23" at bounding box center [101, 227] width 26 height 23
click at [88, 216] on select "00 01 02 03 04 05 06 07 08 09 10 11 12 13 14 15 16 17 18 19 20 21 22 23" at bounding box center [101, 227] width 26 height 23
click at [135, 228] on select "00 01 02 03 04 05 06 07 08 09 10 11 12 13 14 15 16 17 18 19 20 21 22 23 24 25 2…" at bounding box center [131, 227] width 26 height 23
click at [118, 216] on select "00 01 02 03 04 05 06 07 08 09 10 11 12 13 14 15 16 17 18 19 20 21 22 23 24 25 2…" at bounding box center [131, 227] width 26 height 23
click at [221, 199] on input "22:55" at bounding box center [277, 197] width 161 height 23
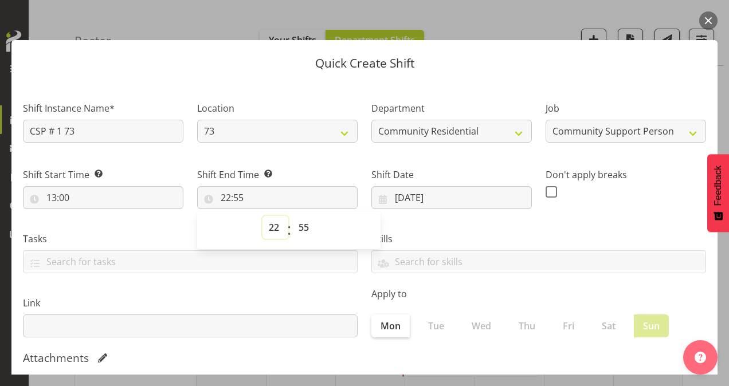
click at [276, 226] on select "00 01 02 03 04 05 06 07 08 09 10 11 12 13 14 15 16 17 18 19 20 21 22 23" at bounding box center [276, 227] width 26 height 23
click at [263, 216] on select "00 01 02 03 04 05 06 07 08 09 10 11 12 13 14 15 16 17 18 19 20 21 22 23" at bounding box center [276, 227] width 26 height 23
click at [304, 229] on select "00 01 02 03 04 05 06 07 08 09 10 11 12 13 14 15 16 17 18 19 20 21 22 23 24 25 2…" at bounding box center [305, 227] width 26 height 23
click at [292, 216] on select "00 01 02 03 04 05 06 07 08 09 10 11 12 13 14 15 16 17 18 19 20 21 22 23 24 25 2…" at bounding box center [305, 227] width 26 height 23
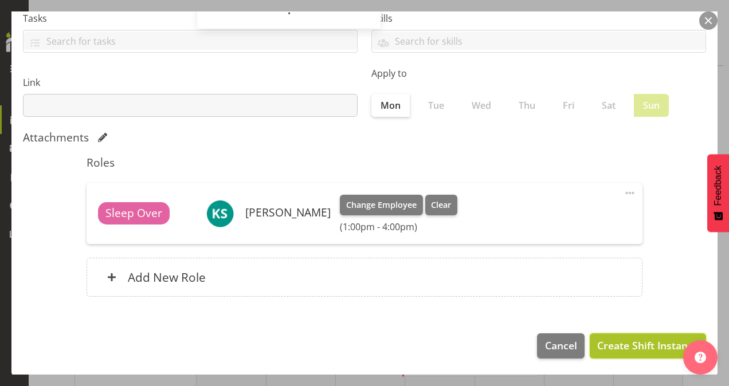
click at [613, 343] on span "Create Shift Instance" at bounding box center [647, 345] width 101 height 15
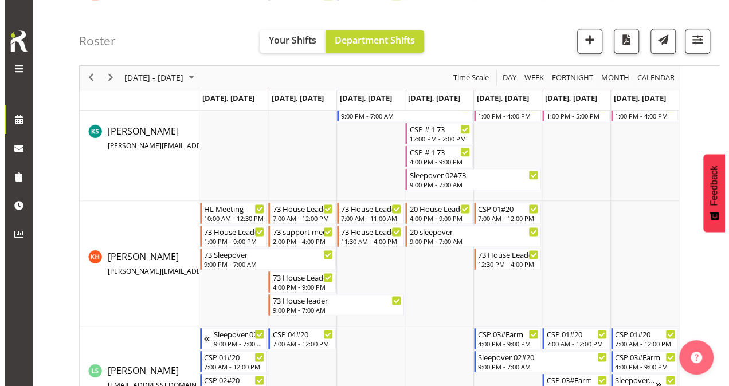
scroll to position [596, 0]
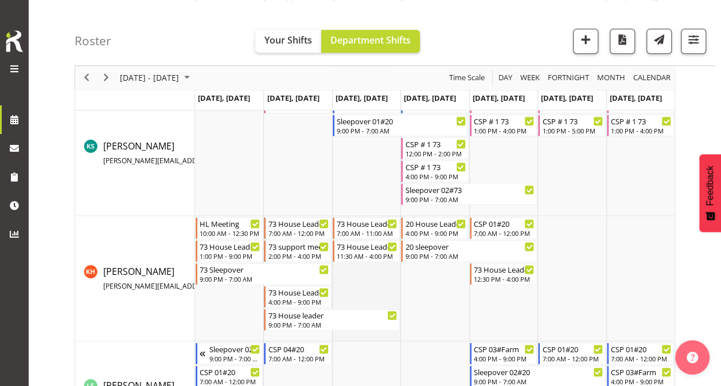
click at [374, 289] on td "Timeline Week of October 7, 2025" at bounding box center [366, 279] width 68 height 126
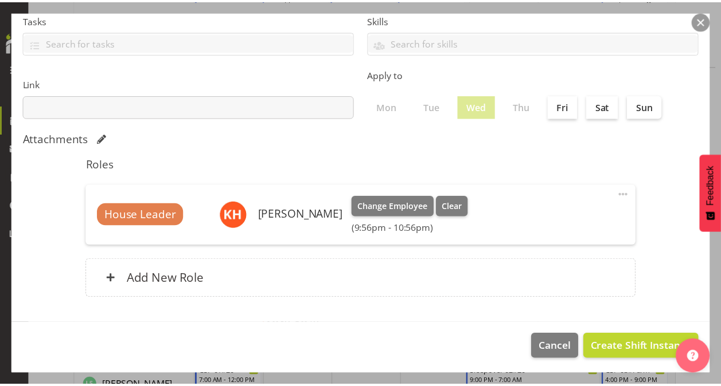
scroll to position [221, 0]
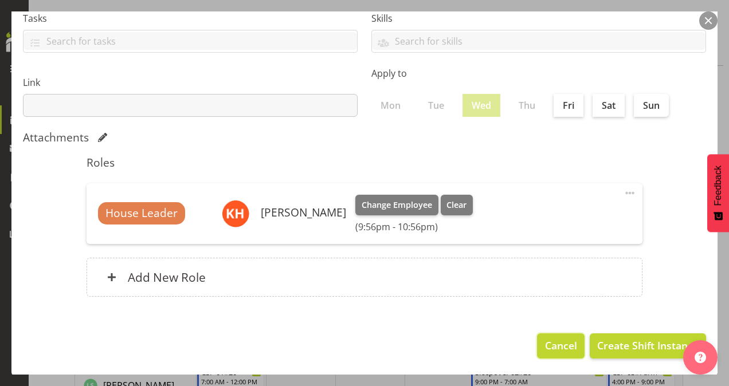
click at [545, 346] on span "Cancel" at bounding box center [561, 345] width 32 height 15
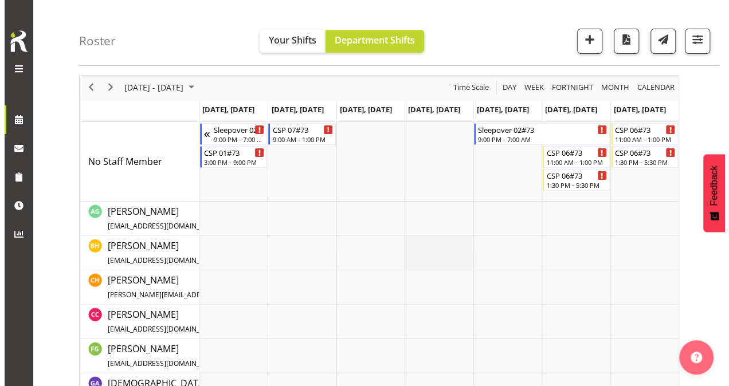
scroll to position [0, 0]
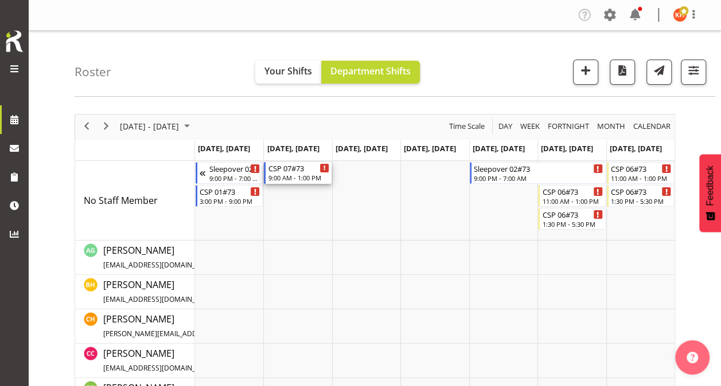
click at [284, 179] on div "9:00 AM - 1:00 PM" at bounding box center [298, 177] width 61 height 9
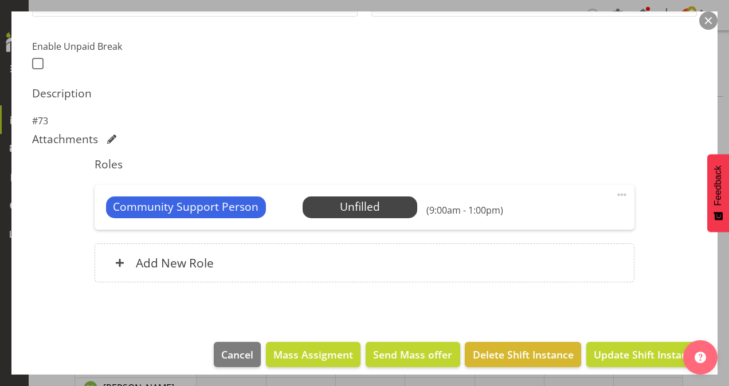
scroll to position [298, 0]
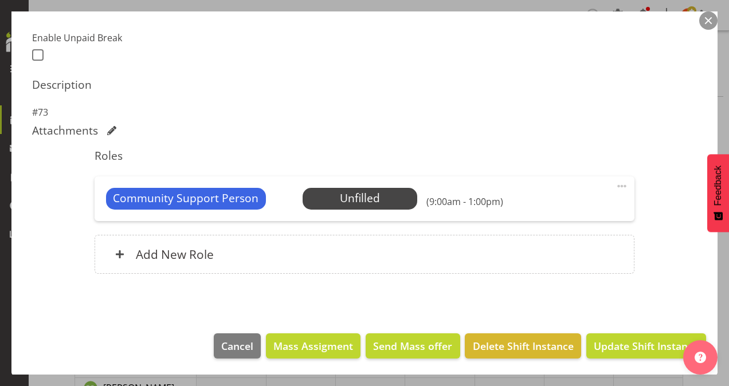
click at [615, 185] on span at bounding box center [622, 186] width 14 height 14
click at [547, 248] on link "Delete" at bounding box center [574, 253] width 110 height 21
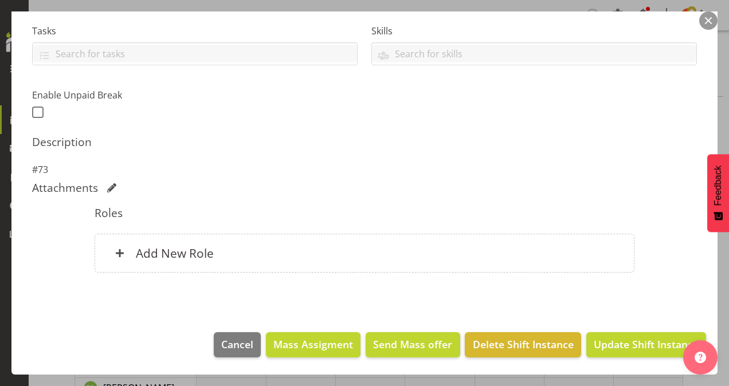
scroll to position [239, 0]
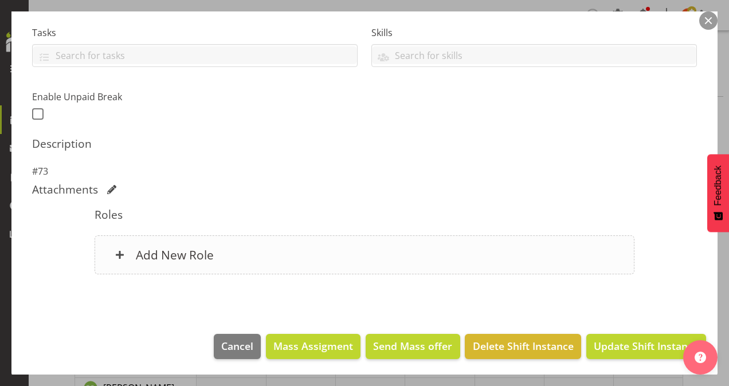
click at [186, 249] on h6 "Add New Role" at bounding box center [175, 255] width 78 height 15
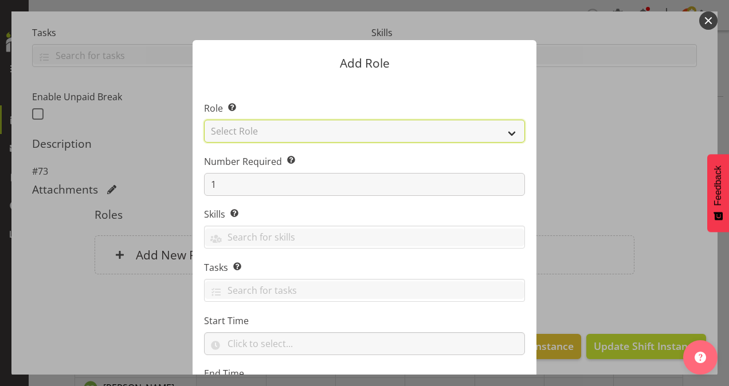
click at [331, 130] on select "Select Role Area Manager Art Coordination Community - SIL Community Leader Comm…" at bounding box center [364, 131] width 321 height 23
click at [204, 120] on select "Select Role Area Manager Art Coordination Community - SIL Community Leader Comm…" at bounding box center [364, 131] width 321 height 23
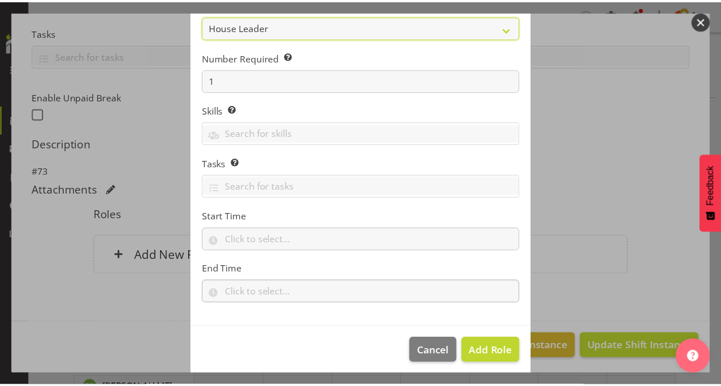
scroll to position [110, 0]
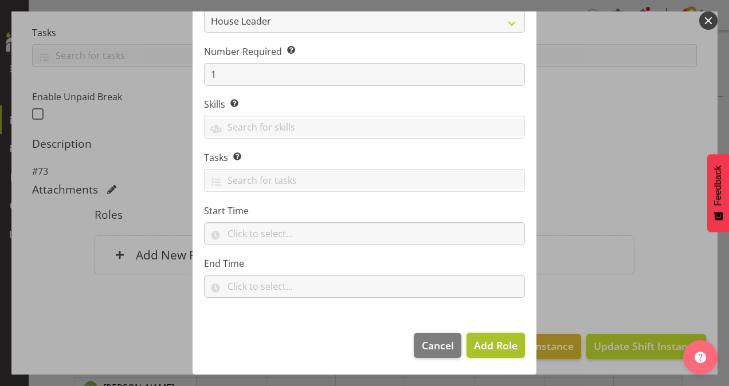
click at [467, 342] on button "Add Role" at bounding box center [496, 345] width 58 height 25
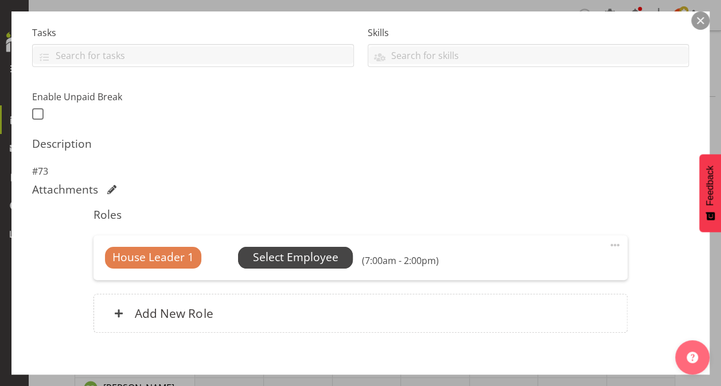
click at [323, 254] on span "Select Employee" at bounding box center [295, 257] width 85 height 17
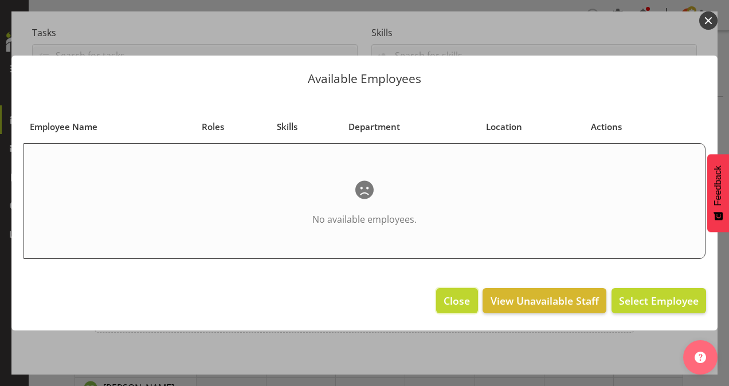
click at [459, 300] on span "Close" at bounding box center [457, 301] width 26 height 15
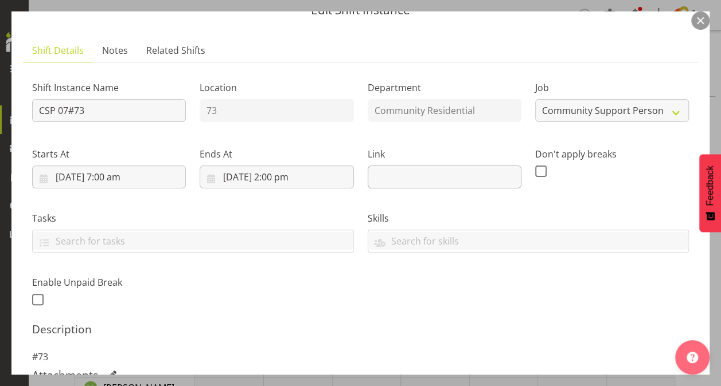
scroll to position [11, 0]
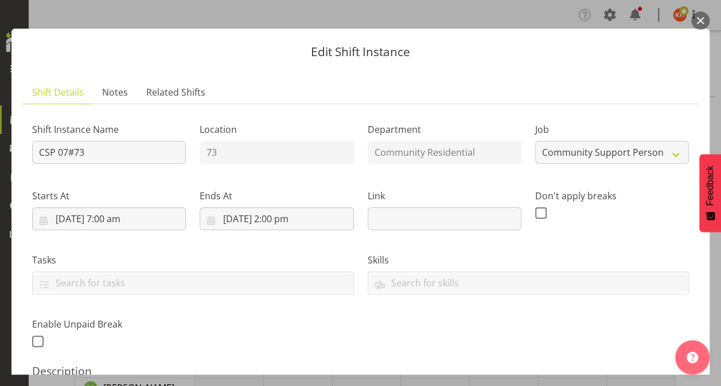
click at [698, 18] on button "button" at bounding box center [700, 20] width 18 height 18
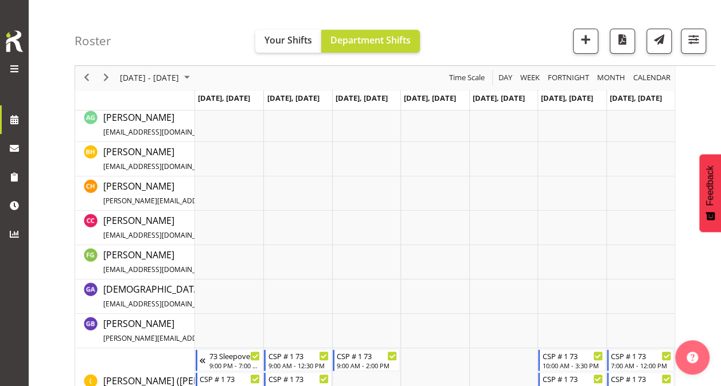
scroll to position [0, 0]
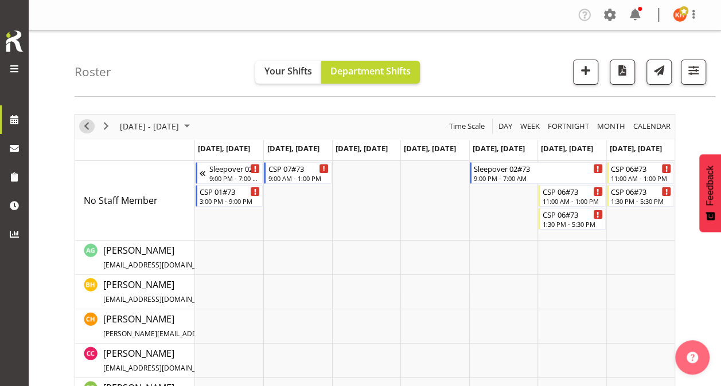
click at [82, 126] on span "Previous" at bounding box center [87, 126] width 14 height 14
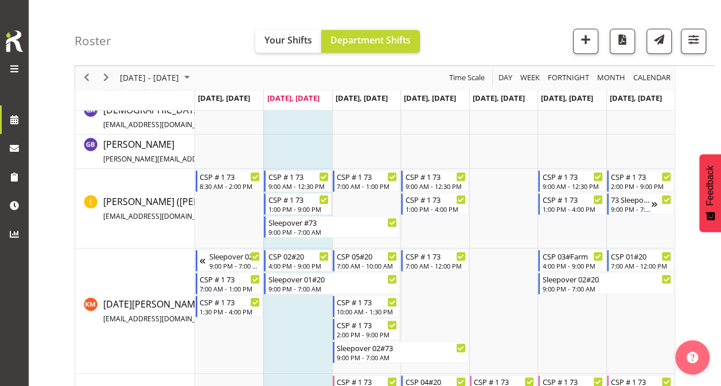
scroll to position [344, 0]
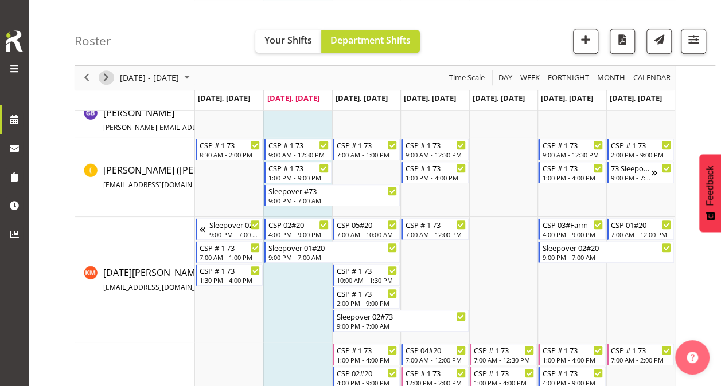
click at [107, 75] on span "Next" at bounding box center [106, 78] width 14 height 14
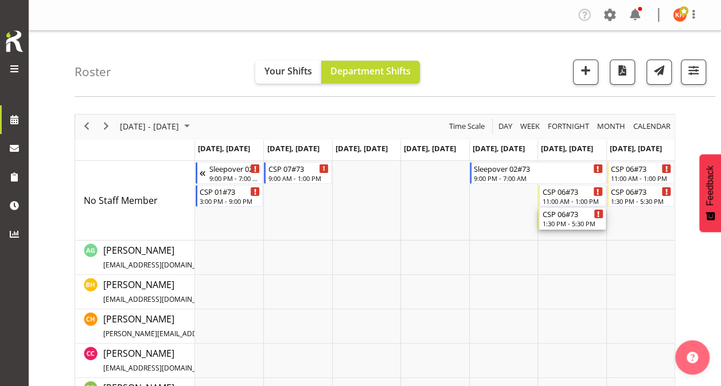
click at [561, 224] on div "1:30 PM - 5:30 PM" at bounding box center [572, 223] width 61 height 9
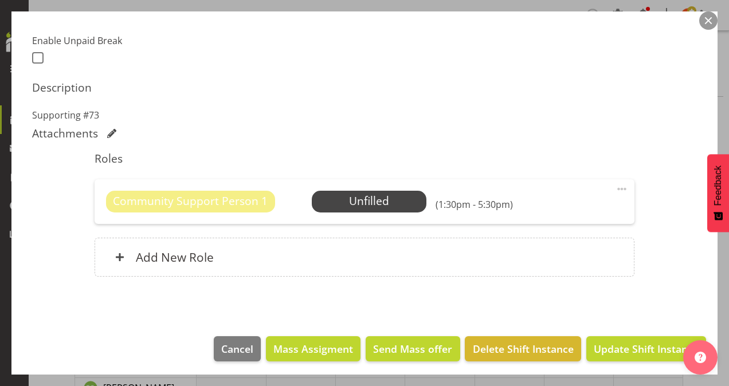
scroll to position [298, 0]
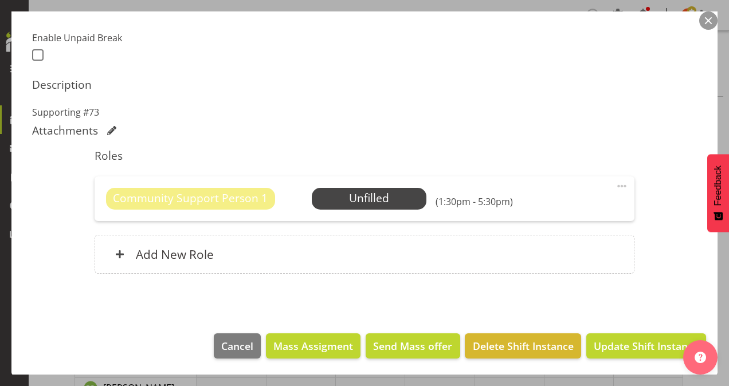
click at [615, 183] on span at bounding box center [622, 186] width 14 height 14
click at [553, 249] on link "Delete" at bounding box center [574, 253] width 110 height 21
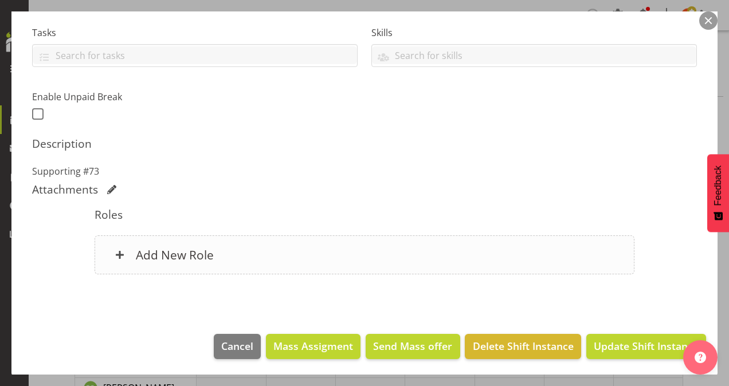
click at [163, 249] on h6 "Add New Role" at bounding box center [175, 255] width 78 height 15
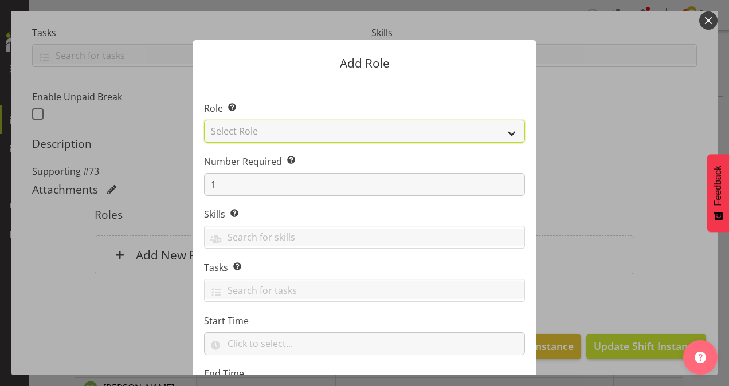
click at [294, 133] on select "Select Role Area Manager Art Coordination Community - SIL Community Leader Comm…" at bounding box center [364, 131] width 321 height 23
click at [204, 120] on select "Select Role Area Manager Art Coordination Community - SIL Community Leader Comm…" at bounding box center [364, 131] width 321 height 23
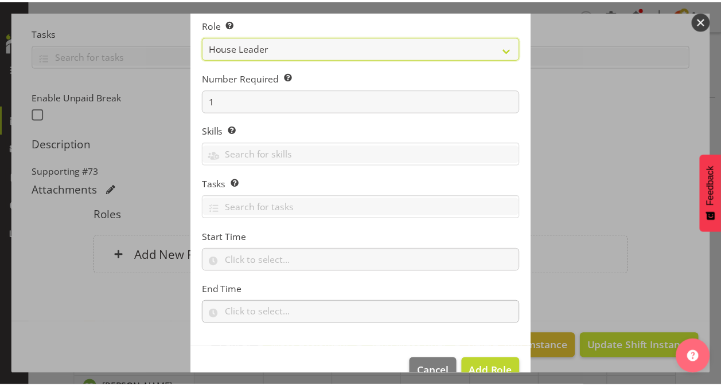
scroll to position [110, 0]
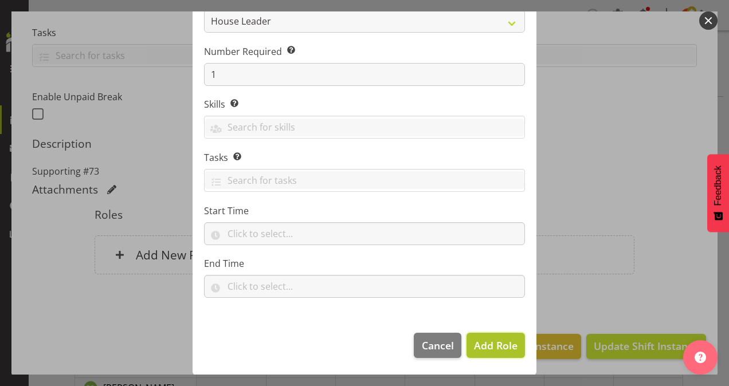
click at [482, 346] on span "Add Role" at bounding box center [496, 346] width 44 height 14
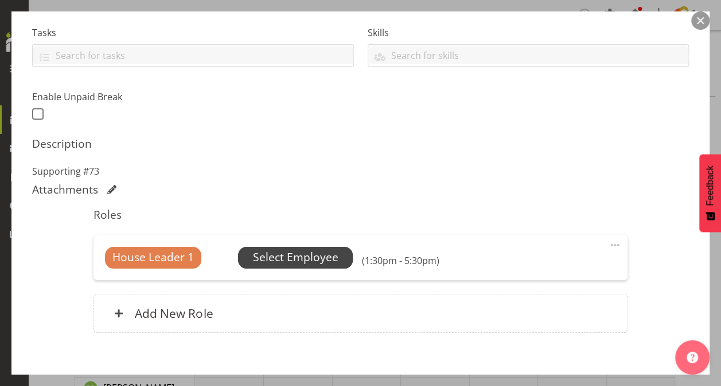
click at [342, 256] on span "Select Employee" at bounding box center [295, 258] width 115 height 22
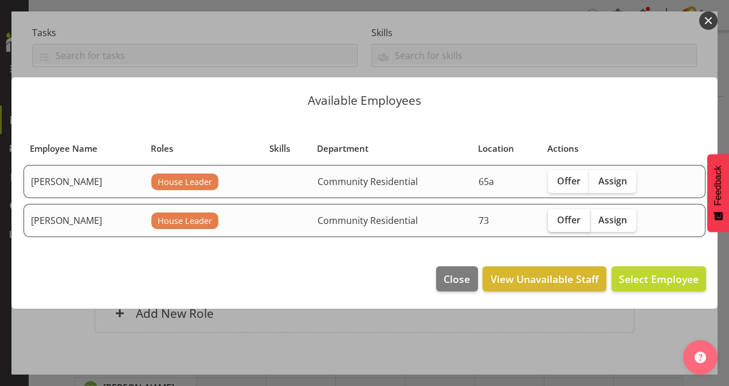
click at [572, 219] on span "Offer" at bounding box center [569, 219] width 24 height 11
click at [556, 219] on input "Offer" at bounding box center [551, 219] width 7 height 7
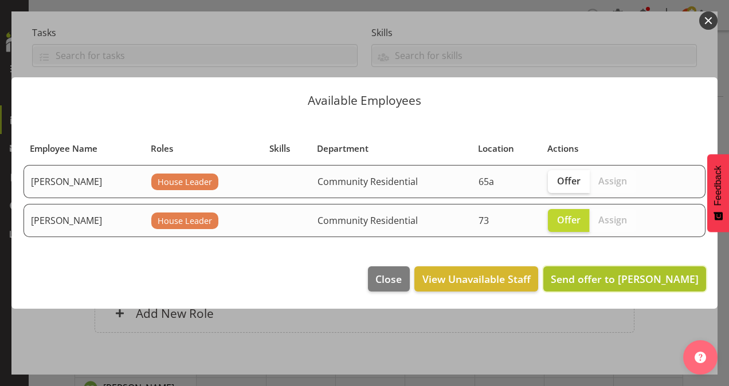
click at [599, 278] on span "Send offer to [PERSON_NAME]" at bounding box center [625, 279] width 148 height 14
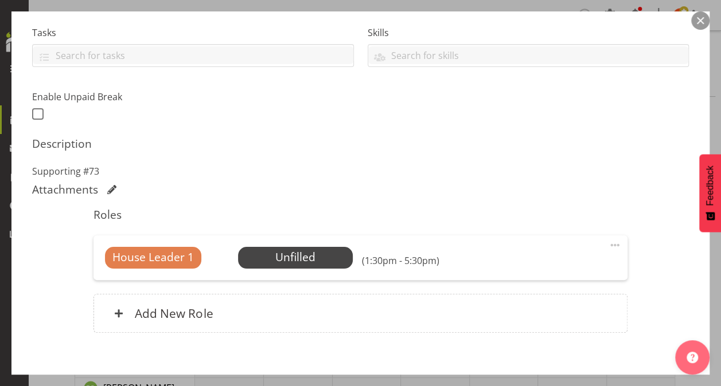
click at [697, 21] on button "button" at bounding box center [700, 20] width 18 height 18
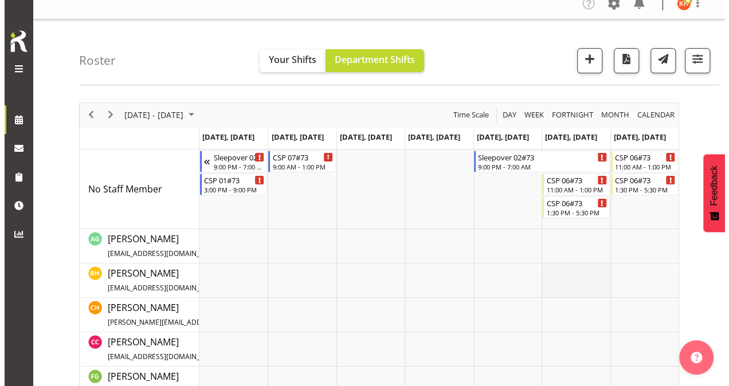
scroll to position [0, 0]
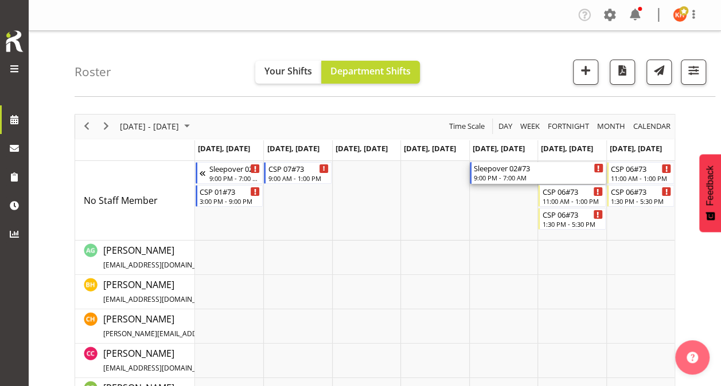
click at [533, 170] on div "Sleepover 02#73" at bounding box center [539, 167] width 130 height 11
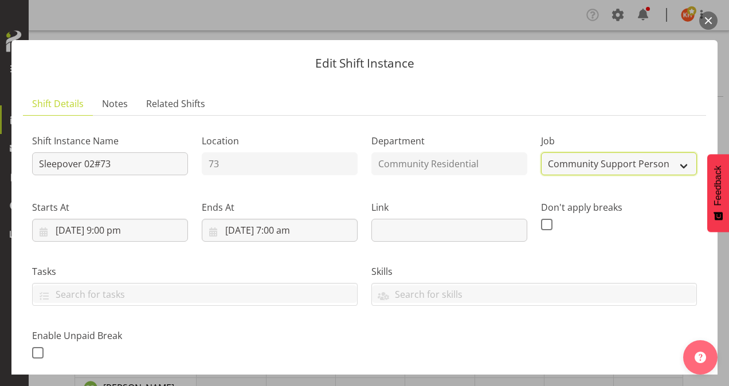
click at [565, 163] on select "Create new job Accounts Admin Art Coordinator Community Leader Community Suppor…" at bounding box center [619, 164] width 156 height 23
click at [541, 153] on select "Create new job Accounts Admin Art Coordinator Community Leader Community Suppor…" at bounding box center [619, 164] width 156 height 23
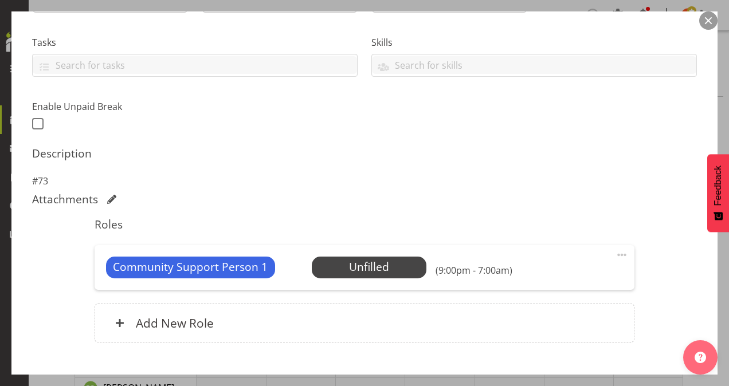
click at [615, 251] on span at bounding box center [622, 255] width 14 height 14
click at [546, 318] on link "Delete" at bounding box center [574, 321] width 110 height 21
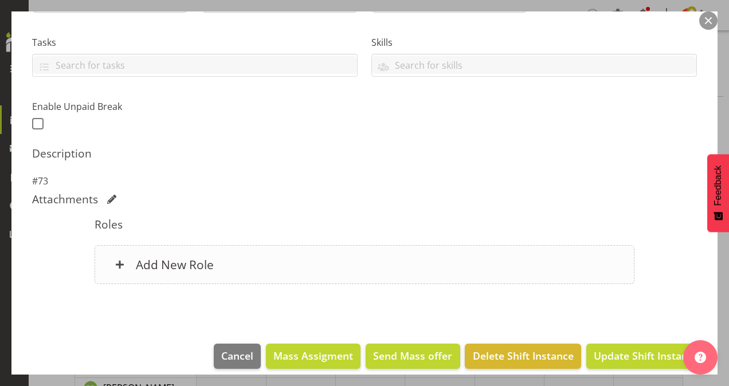
click at [202, 267] on h6 "Add New Role" at bounding box center [175, 264] width 78 height 15
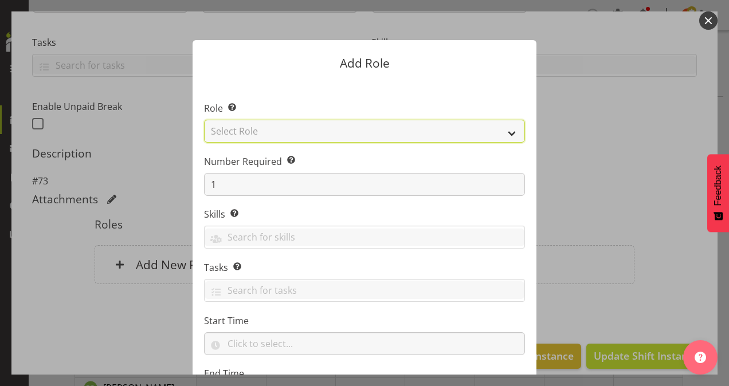
click at [290, 130] on select "Select Role Area Manager Art Coordination Community - SIL Community Leader Comm…" at bounding box center [364, 131] width 321 height 23
click at [204, 120] on select "Select Role Area Manager Art Coordination Community - SIL Community Leader Comm…" at bounding box center [364, 131] width 321 height 23
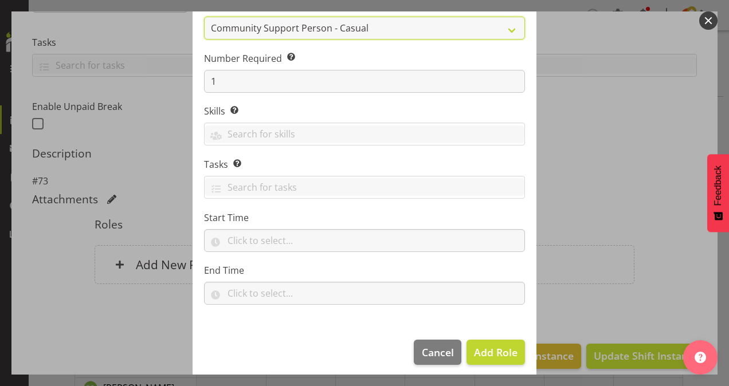
scroll to position [110, 0]
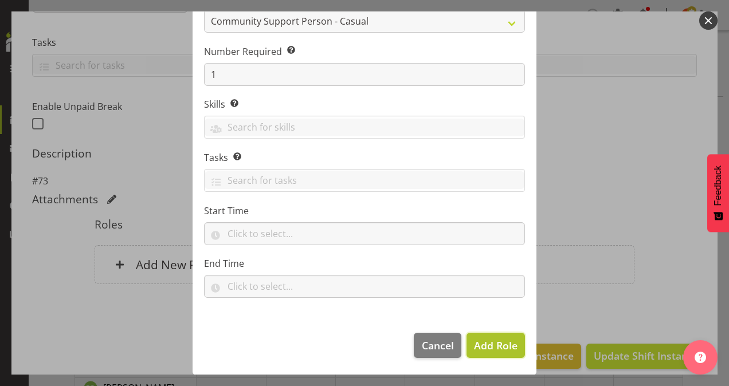
click at [490, 349] on span "Add Role" at bounding box center [496, 346] width 44 height 14
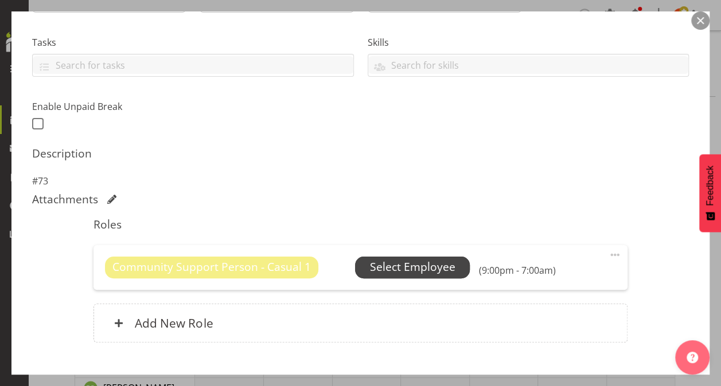
click at [441, 268] on span "Select Employee" at bounding box center [412, 267] width 85 height 17
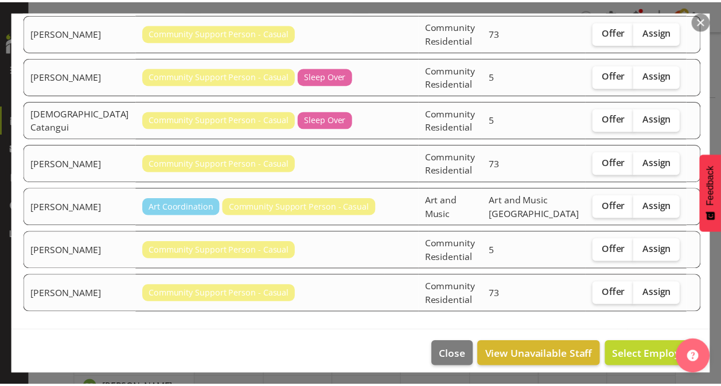
scroll to position [121, 0]
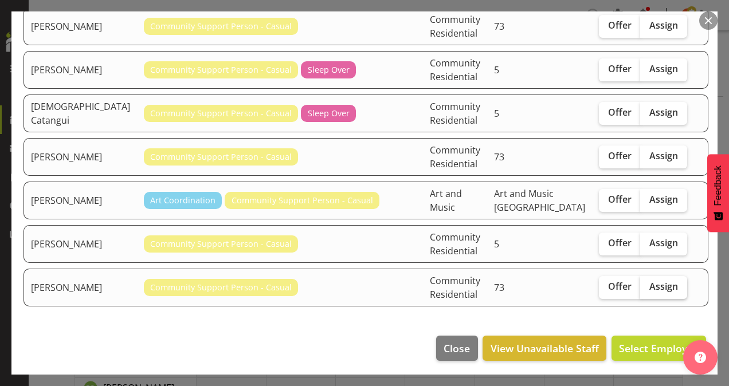
click at [650, 282] on span "Assign" at bounding box center [664, 286] width 29 height 11
click at [648, 283] on input "Assign" at bounding box center [643, 286] width 7 height 7
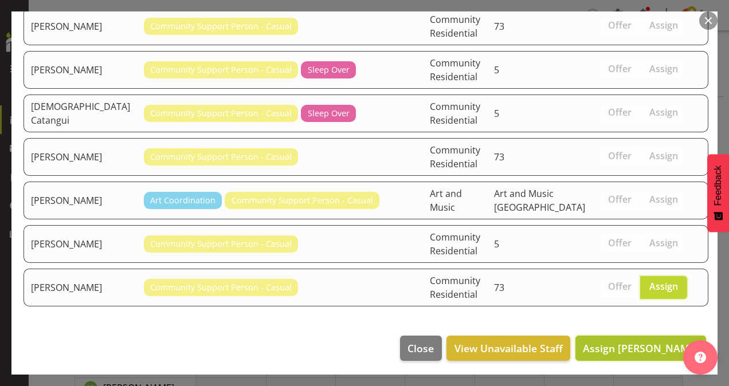
click at [645, 342] on span "Assign [PERSON_NAME]" at bounding box center [641, 349] width 116 height 14
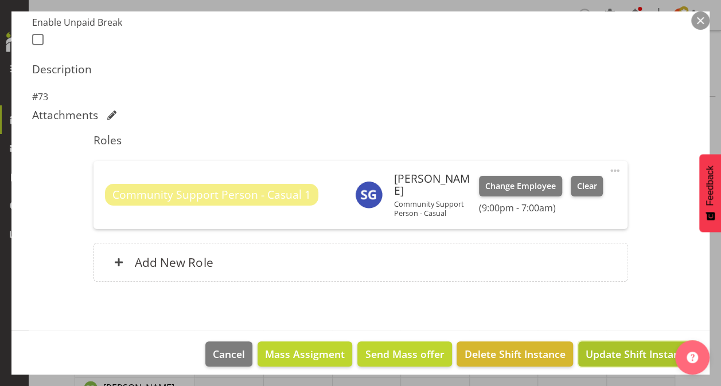
click at [587, 347] on span "Update Shift Instance" at bounding box center [637, 354] width 105 height 15
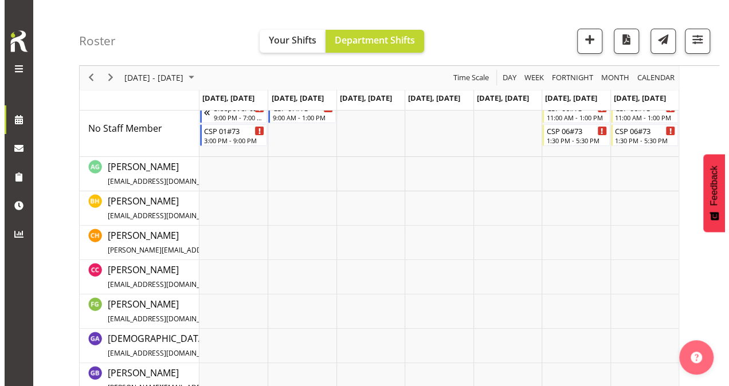
scroll to position [0, 0]
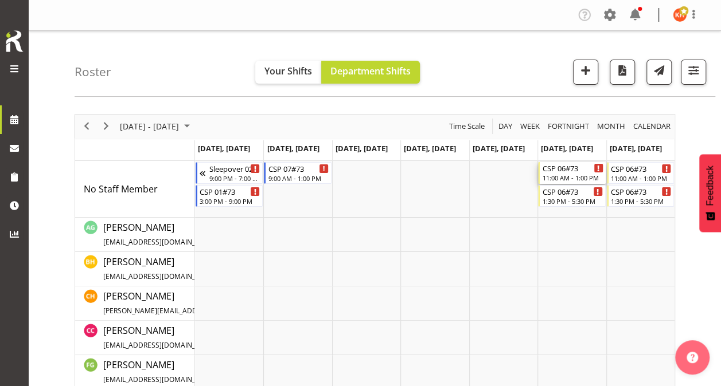
click at [569, 176] on div "11:00 AM - 1:00 PM" at bounding box center [572, 177] width 61 height 9
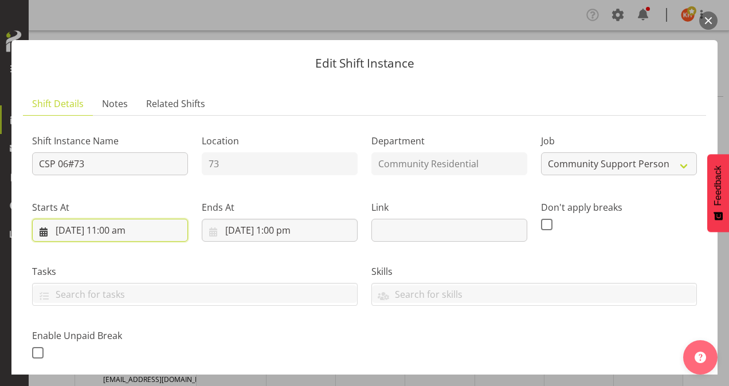
click at [115, 229] on input "[DATE] 11:00 am" at bounding box center [110, 230] width 156 height 23
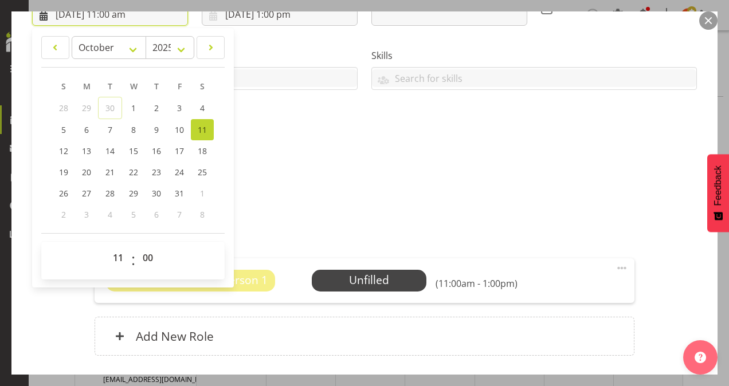
scroll to position [298, 0]
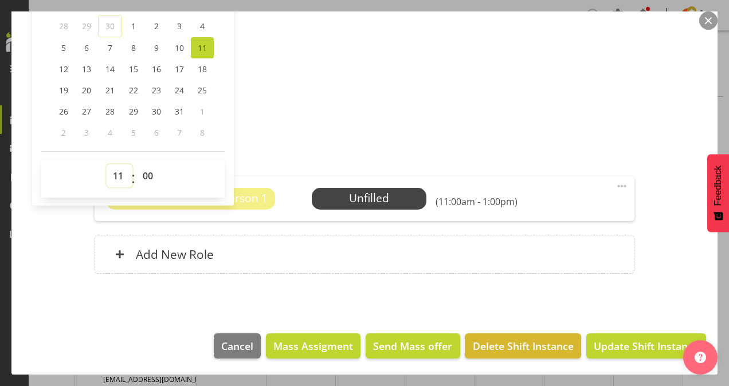
click at [119, 171] on select "00 01 02 03 04 05 06 07 08 09 10 11 12 13 14 15 16 17 18 19 20 21 22 23" at bounding box center [120, 176] width 26 height 23
click at [107, 165] on select "00 01 02 03 04 05 06 07 08 09 10 11 12 13 14 15 16 17 18 19 20 21 22 23" at bounding box center [120, 176] width 26 height 23
click at [290, 119] on div "Shift Instance Name CSP 06#73 Location 73 Department Community Residential Job …" at bounding box center [364, 57] width 665 height 461
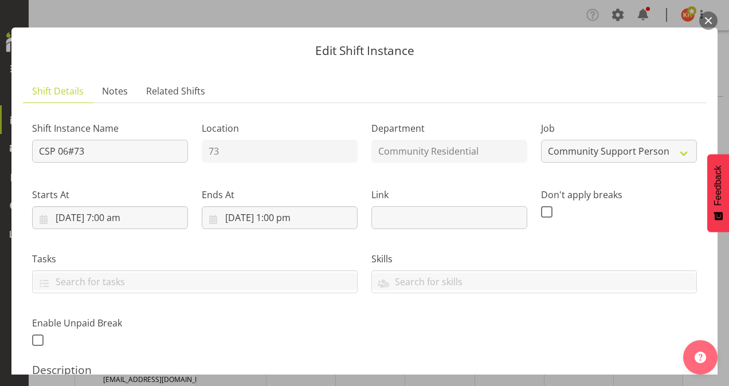
scroll to position [11, 0]
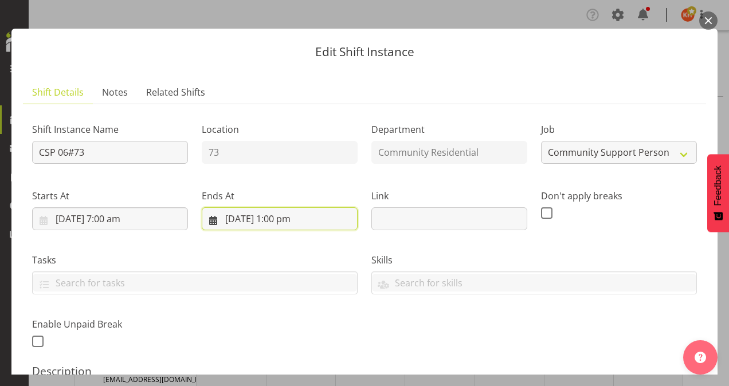
click at [283, 217] on input "[DATE] 1:00 pm" at bounding box center [280, 219] width 156 height 23
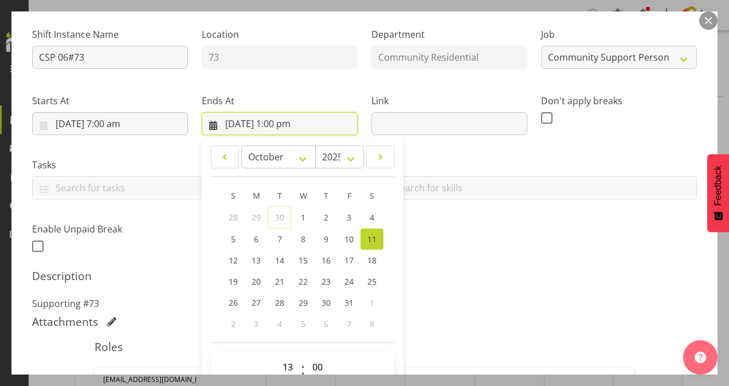
scroll to position [183, 0]
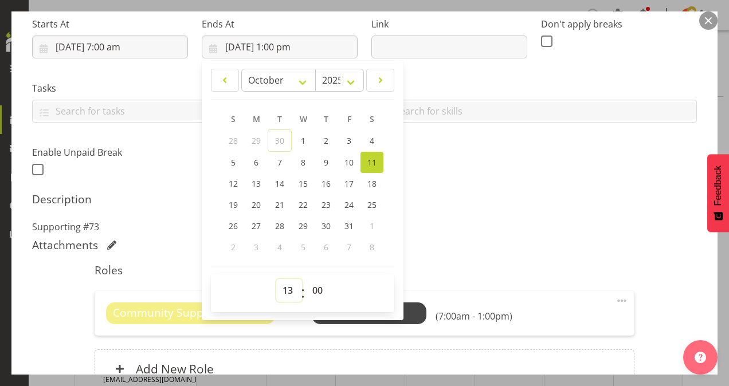
click at [291, 287] on select "00 01 02 03 04 05 06 07 08 09 10 11 12 13 14 15 16 17 18 19 20 21 22 23" at bounding box center [289, 290] width 26 height 23
click at [276, 279] on select "00 01 02 03 04 05 06 07 08 09 10 11 12 13 14 15 16 17 18 19 20 21 22 23" at bounding box center [289, 290] width 26 height 23
click at [432, 217] on div "Description Supporting #73" at bounding box center [364, 213] width 665 height 41
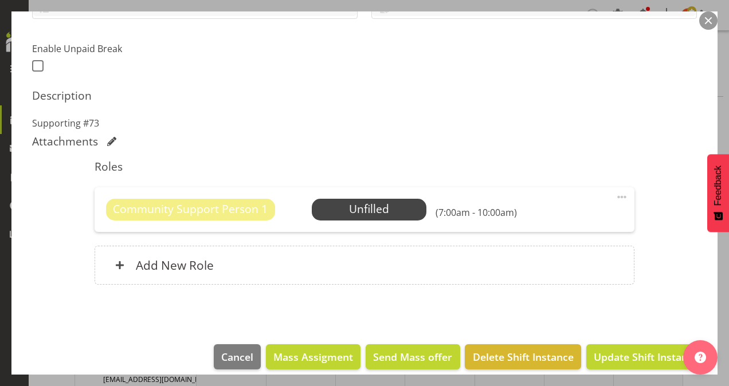
scroll to position [298, 0]
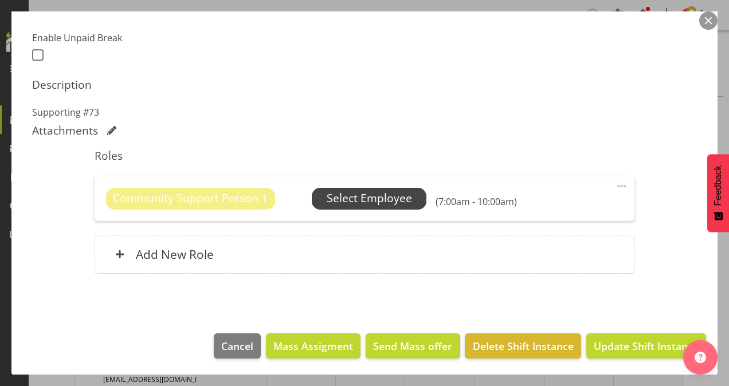
click at [387, 197] on span "Select Employee" at bounding box center [369, 198] width 85 height 17
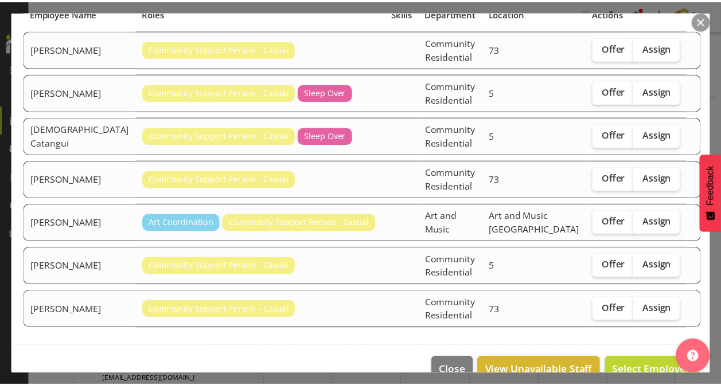
scroll to position [115, 0]
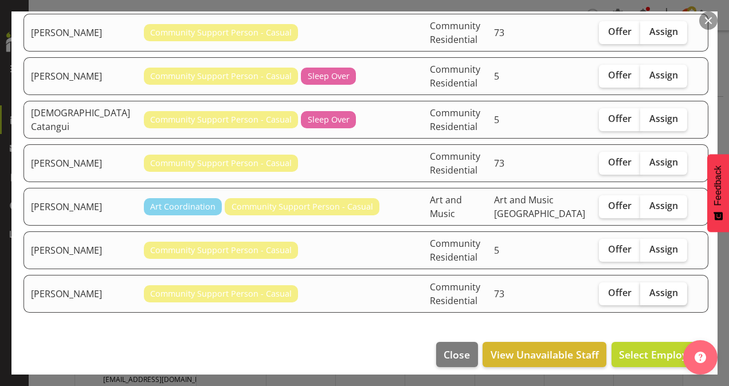
click at [655, 295] on span "Assign" at bounding box center [664, 292] width 29 height 11
click at [648, 295] on input "Assign" at bounding box center [643, 293] width 7 height 7
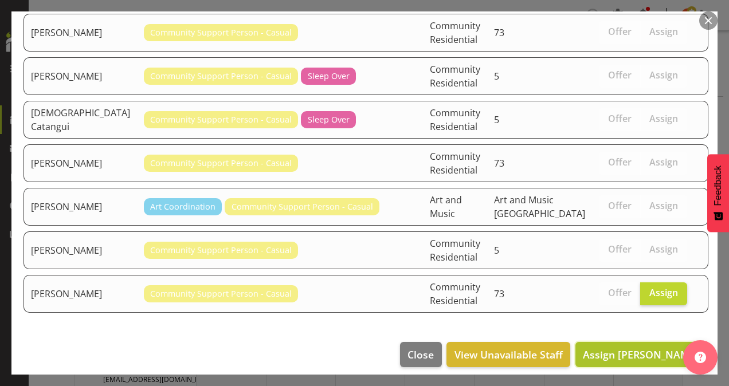
click at [647, 350] on span "Assign [PERSON_NAME]" at bounding box center [641, 355] width 116 height 14
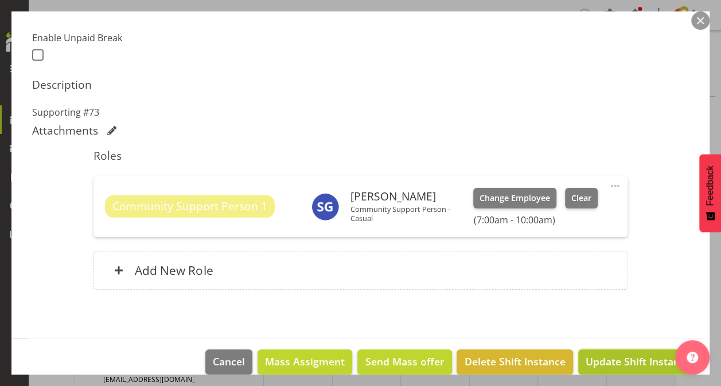
click at [607, 354] on span "Update Shift Instance" at bounding box center [637, 361] width 105 height 15
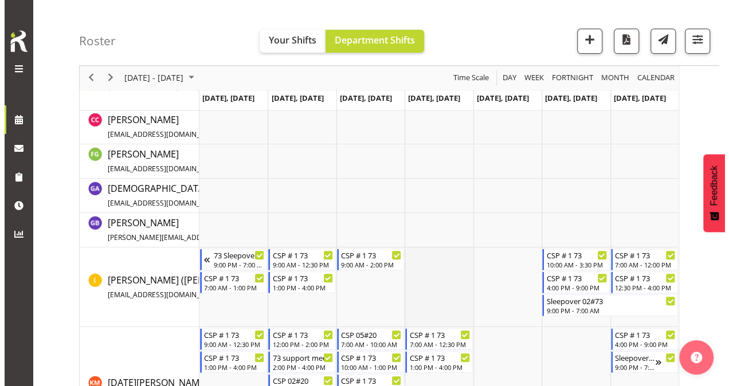
scroll to position [0, 0]
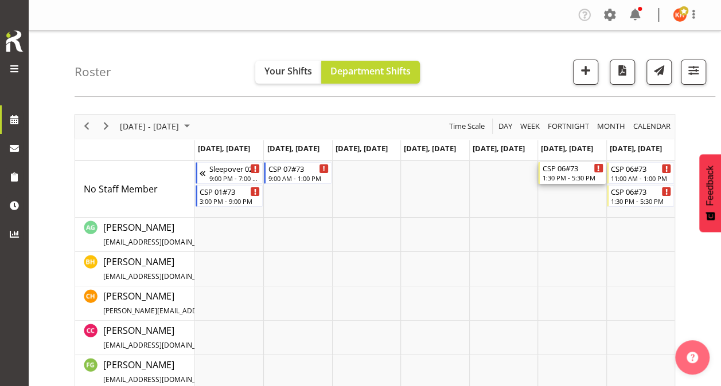
click at [577, 171] on div "CSP 06#73" at bounding box center [572, 167] width 61 height 11
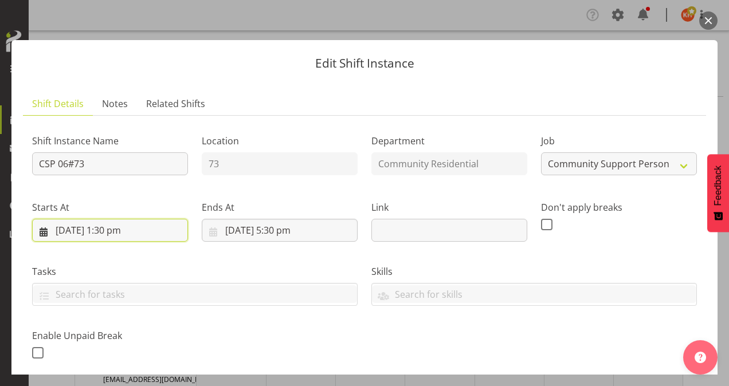
click at [113, 228] on input "[DATE] 1:30 pm" at bounding box center [110, 230] width 156 height 23
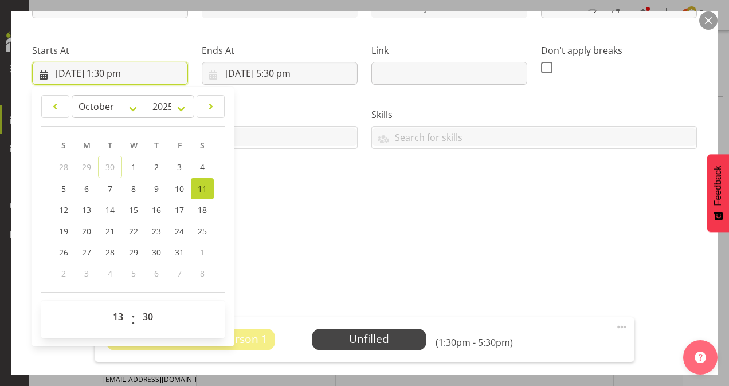
scroll to position [172, 0]
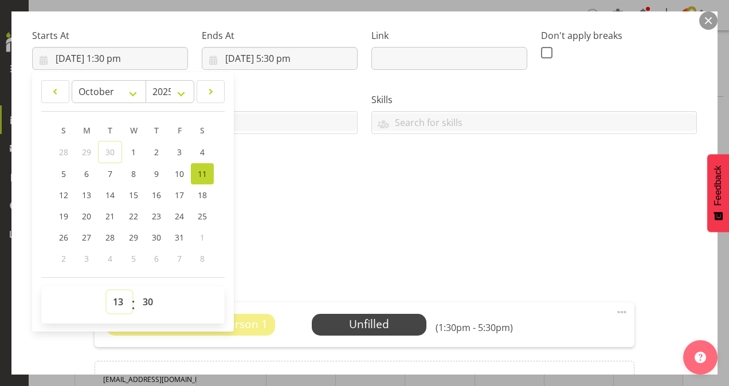
click at [116, 296] on select "00 01 02 03 04 05 06 07 08 09 10 11 12 13 14 15 16 17 18 19 20 21 22 23" at bounding box center [120, 302] width 26 height 23
click at [107, 291] on select "00 01 02 03 04 05 06 07 08 09 10 11 12 13 14 15 16 17 18 19 20 21 22 23" at bounding box center [120, 302] width 26 height 23
click at [150, 298] on select "00 01 02 03 04 05 06 07 08 09 10 11 12 13 14 15 16 17 18 19 20 21 22 23 24 25 2…" at bounding box center [149, 302] width 26 height 23
click at [136, 291] on select "00 01 02 03 04 05 06 07 08 09 10 11 12 13 14 15 16 17 18 19 20 21 22 23 24 25 2…" at bounding box center [149, 302] width 26 height 23
click at [271, 232] on p "Supporting #73" at bounding box center [364, 239] width 665 height 14
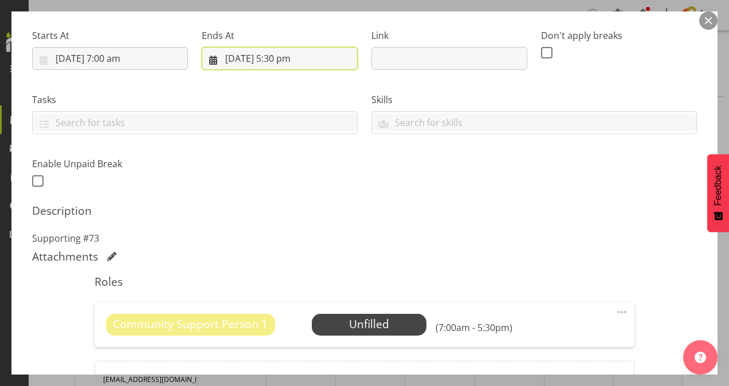
click at [279, 56] on input "[DATE] 5:30 pm" at bounding box center [280, 58] width 156 height 23
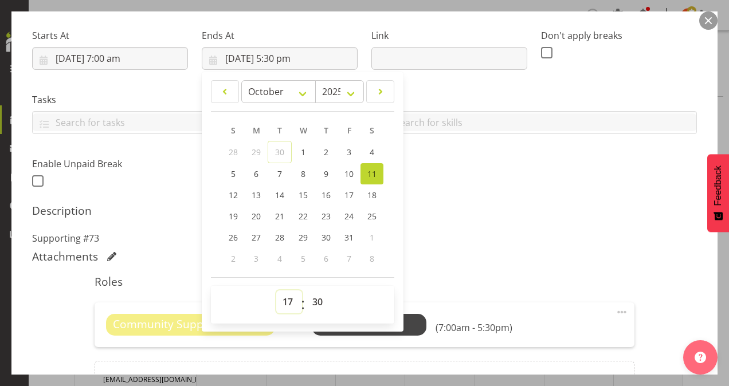
click at [291, 296] on select "00 01 02 03 04 05 06 07 08 09 10 11 12 13 14 15 16 17 18 19 20 21 22 23" at bounding box center [289, 302] width 26 height 23
click at [276, 291] on select "00 01 02 03 04 05 06 07 08 09 10 11 12 13 14 15 16 17 18 19 20 21 22 23" at bounding box center [289, 302] width 26 height 23
click at [314, 301] on select "00 01 02 03 04 05 06 07 08 09 10 11 12 13 14 15 16 17 18 19 20 21 22 23 24 25 2…" at bounding box center [319, 302] width 26 height 23
click at [306, 291] on select "00 01 02 03 04 05 06 07 08 09 10 11 12 13 14 15 16 17 18 19 20 21 22 23 24 25 2…" at bounding box center [319, 302] width 26 height 23
click at [420, 275] on h5 "Roles" at bounding box center [365, 282] width 541 height 14
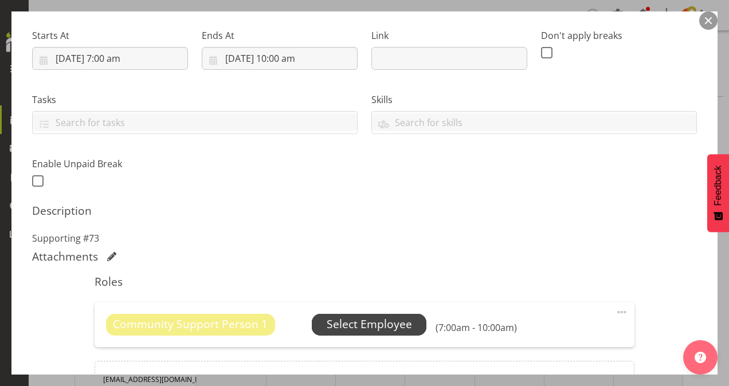
click at [398, 326] on span "Select Employee" at bounding box center [369, 324] width 85 height 17
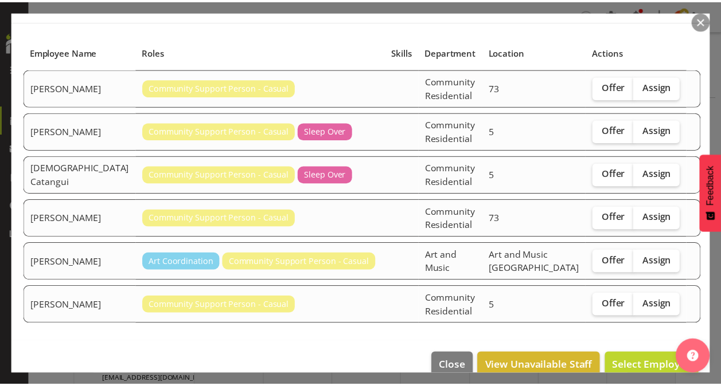
scroll to position [78, 0]
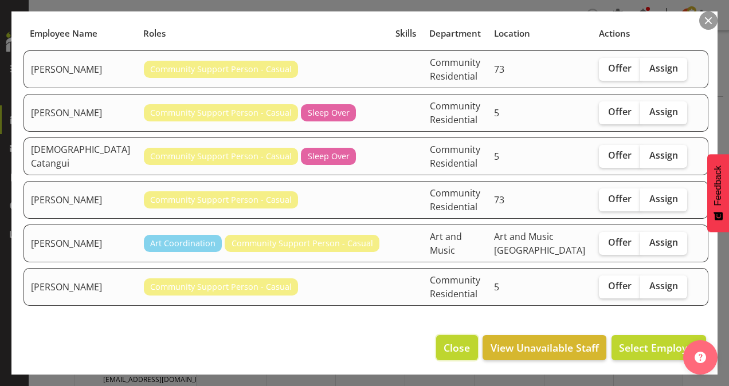
click at [444, 341] on span "Close" at bounding box center [457, 348] width 26 height 15
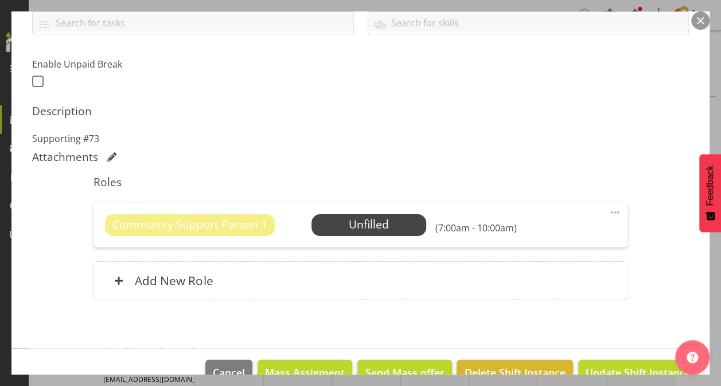
scroll to position [298, 0]
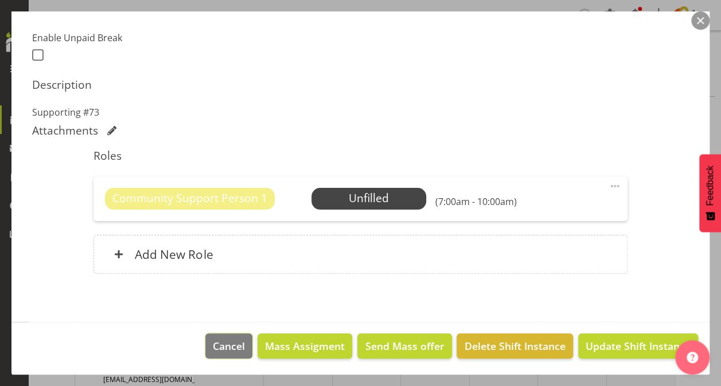
drag, startPoint x: 230, startPoint y: 341, endPoint x: 283, endPoint y: 325, distance: 55.5
click at [230, 341] on span "Cancel" at bounding box center [229, 346] width 32 height 15
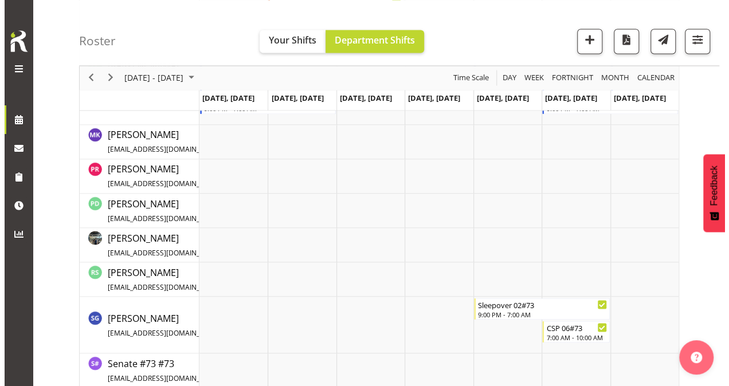
scroll to position [902, 0]
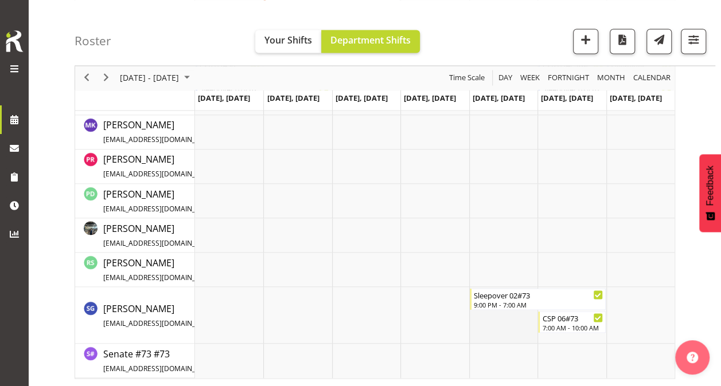
click at [488, 325] on td "Timeline Week of October 7, 2025" at bounding box center [503, 315] width 68 height 57
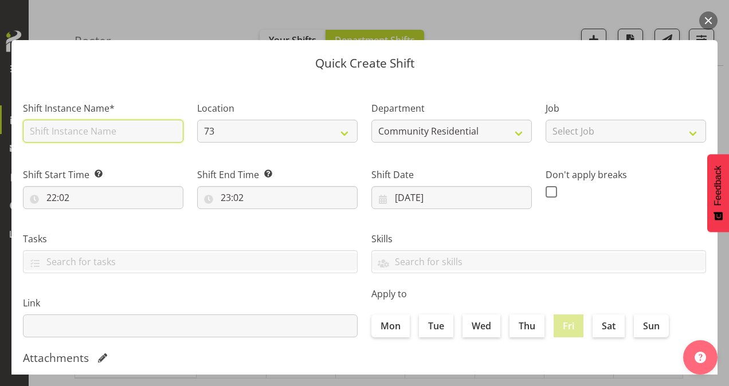
click at [96, 127] on input "text" at bounding box center [103, 131] width 161 height 23
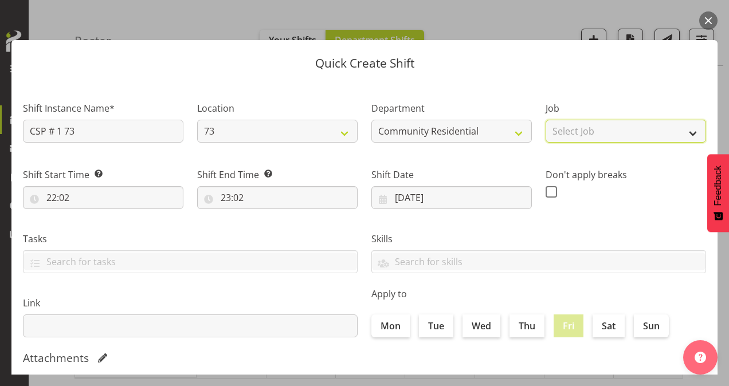
click at [584, 130] on select "Select Job Accounts Admin Art Coordinator Community Leader Community Support Pe…" at bounding box center [626, 131] width 161 height 23
click at [546, 120] on select "Select Job Accounts Admin Art Coordinator Community Leader Community Support Pe…" at bounding box center [626, 131] width 161 height 23
drag, startPoint x: 613, startPoint y: 133, endPoint x: 611, endPoint y: 142, distance: 9.5
click at [613, 133] on select "Accounts Admin Art Coordinator Community Leader Community Support Person Commun…" at bounding box center [626, 131] width 161 height 23
click at [546, 120] on select "Accounts Admin Art Coordinator Community Leader Community Support Person Commun…" at bounding box center [626, 131] width 161 height 23
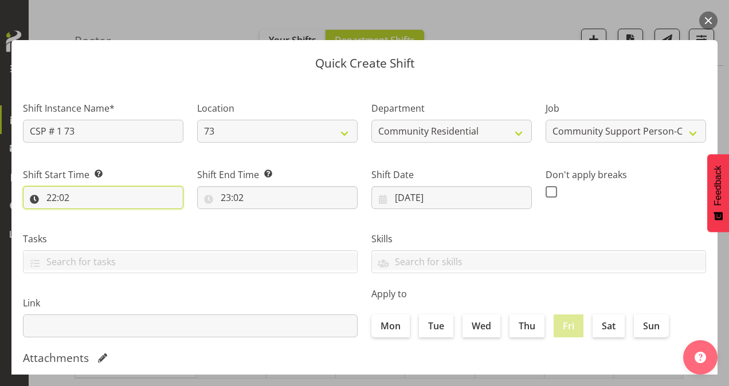
click at [57, 194] on input "22:02" at bounding box center [103, 197] width 161 height 23
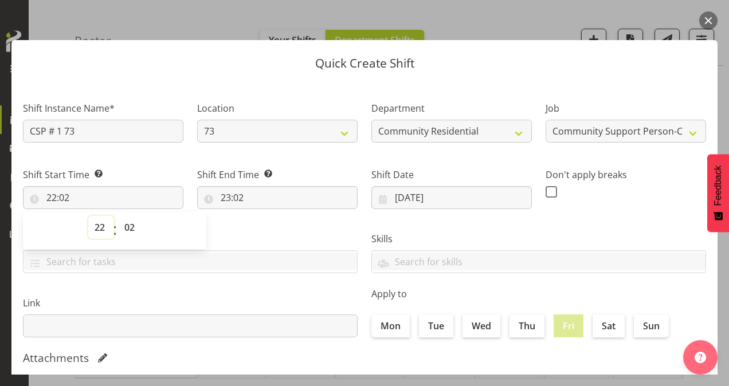
click at [104, 227] on select "00 01 02 03 04 05 06 07 08 09 10 11 12 13 14 15 16 17 18 19 20 21 22 23" at bounding box center [101, 227] width 26 height 23
click at [88, 216] on select "00 01 02 03 04 05 06 07 08 09 10 11 12 13 14 15 16 17 18 19 20 21 22 23" at bounding box center [101, 227] width 26 height 23
click at [135, 230] on select "00 01 02 03 04 05 06 07 08 09 10 11 12 13 14 15 16 17 18 19 20 21 22 23 24 25 2…" at bounding box center [131, 227] width 26 height 23
click at [118, 216] on select "00 01 02 03 04 05 06 07 08 09 10 11 12 13 14 15 16 17 18 19 20 21 22 23 24 25 2…" at bounding box center [131, 227] width 26 height 23
click at [225, 198] on input "23:02" at bounding box center [277, 197] width 161 height 23
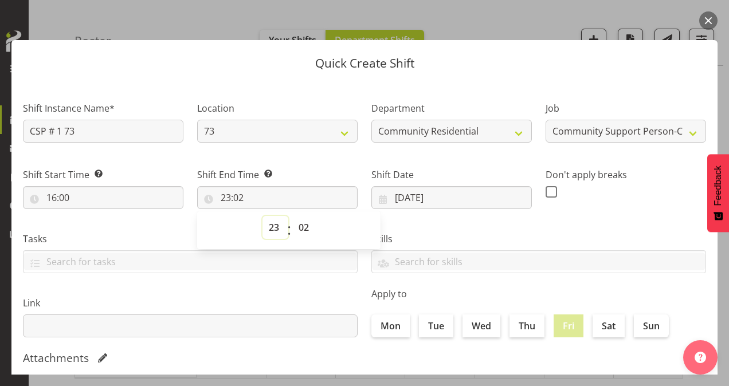
click at [273, 228] on select "00 01 02 03 04 05 06 07 08 09 10 11 12 13 14 15 16 17 18 19 20 21 22 23" at bounding box center [276, 227] width 26 height 23
click at [263, 216] on select "00 01 02 03 04 05 06 07 08 09 10 11 12 13 14 15 16 17 18 19 20 21 22 23" at bounding box center [276, 227] width 26 height 23
click at [298, 229] on select "00 01 02 03 04 05 06 07 08 09 10 11 12 13 14 15 16 17 18 19 20 21 22 23 24 25 2…" at bounding box center [305, 227] width 26 height 23
click at [292, 216] on select "00 01 02 03 04 05 06 07 08 09 10 11 12 13 14 15 16 17 18 19 20 21 22 23 24 25 2…" at bounding box center [305, 227] width 26 height 23
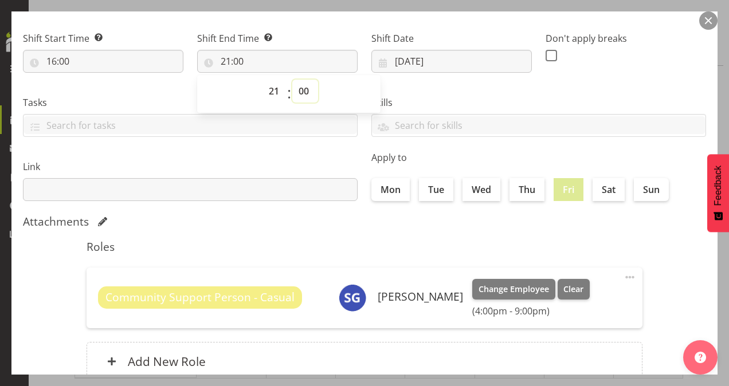
scroll to position [221, 0]
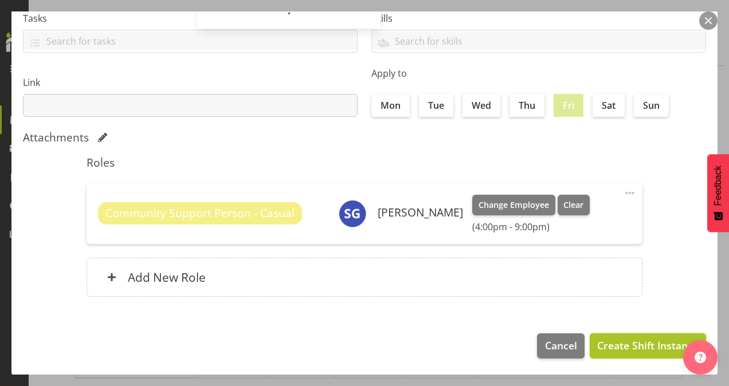
click at [612, 346] on span "Create Shift Instance" at bounding box center [647, 345] width 101 height 15
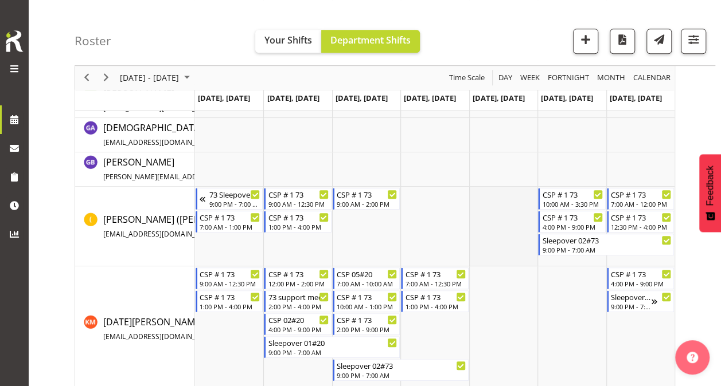
scroll to position [214, 0]
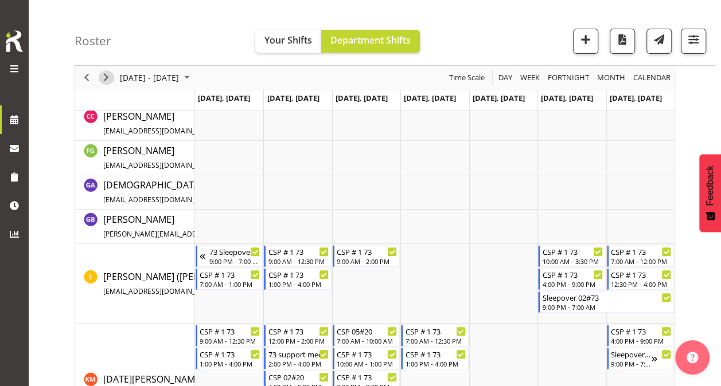
click at [108, 74] on span "Next" at bounding box center [106, 78] width 14 height 14
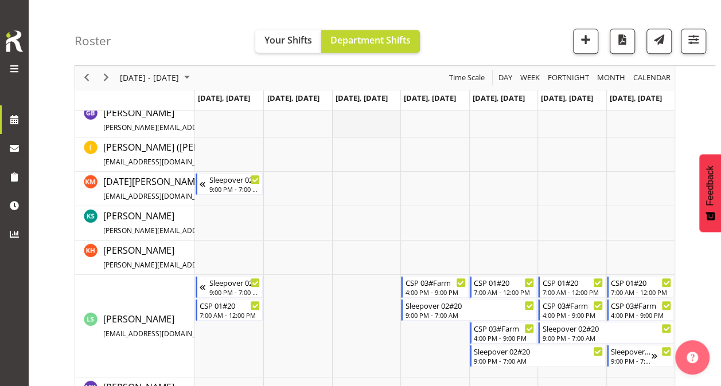
scroll to position [516, 0]
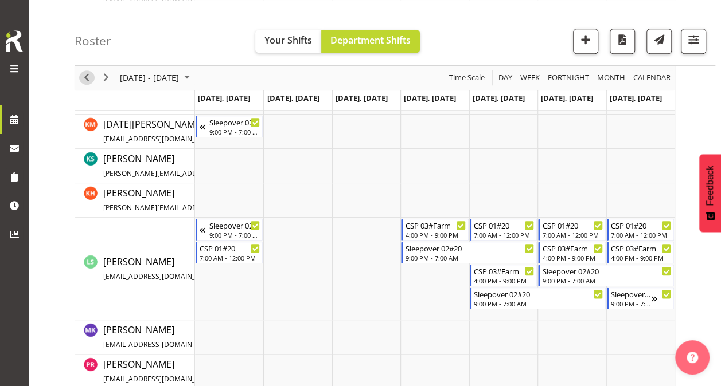
click at [87, 73] on span "Previous" at bounding box center [87, 78] width 14 height 14
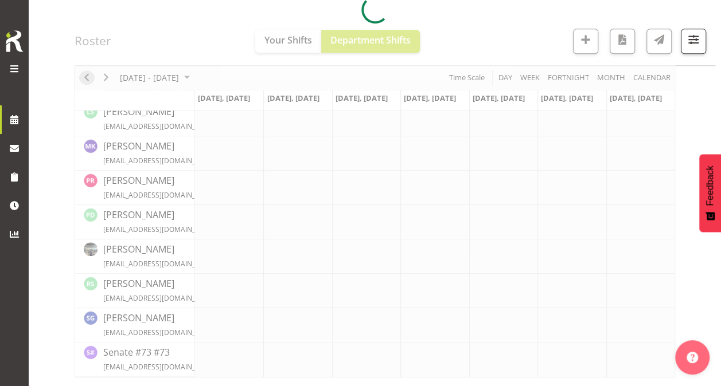
scroll to position [471, 0]
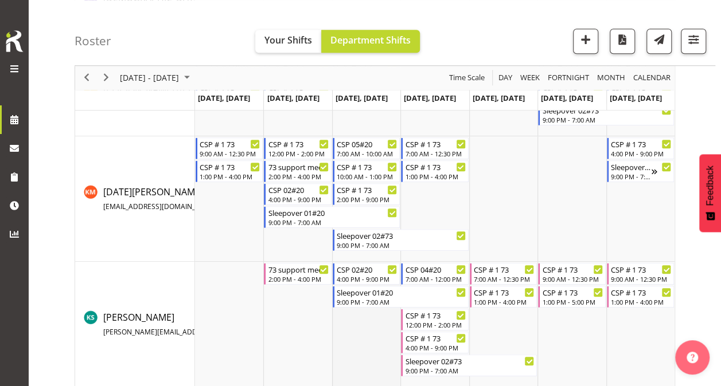
scroll to position [386, 0]
